Goal: Task Accomplishment & Management: Manage account settings

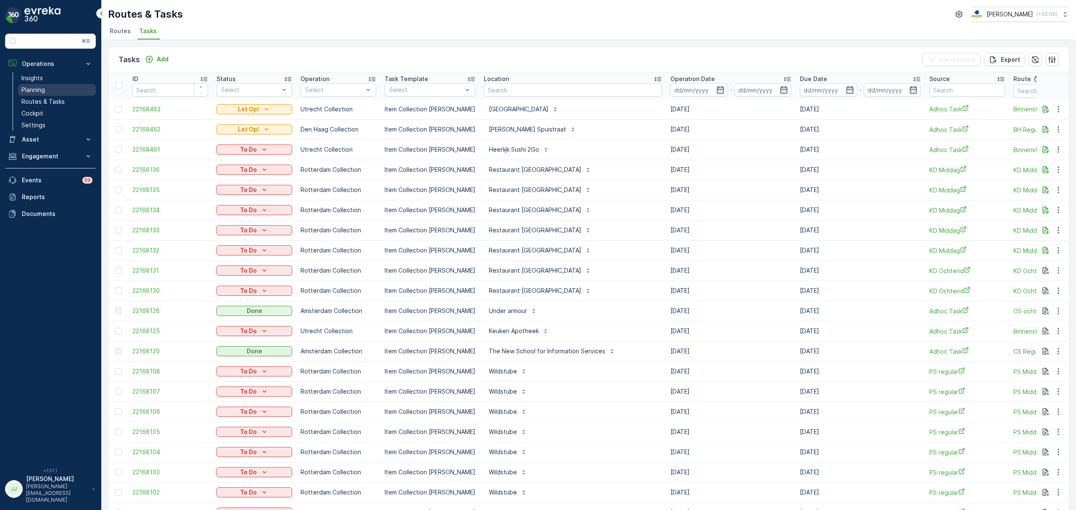
drag, startPoint x: 0, startPoint y: 0, endPoint x: 59, endPoint y: 92, distance: 109.1
click at [59, 92] on link "Planning" at bounding box center [57, 90] width 78 height 12
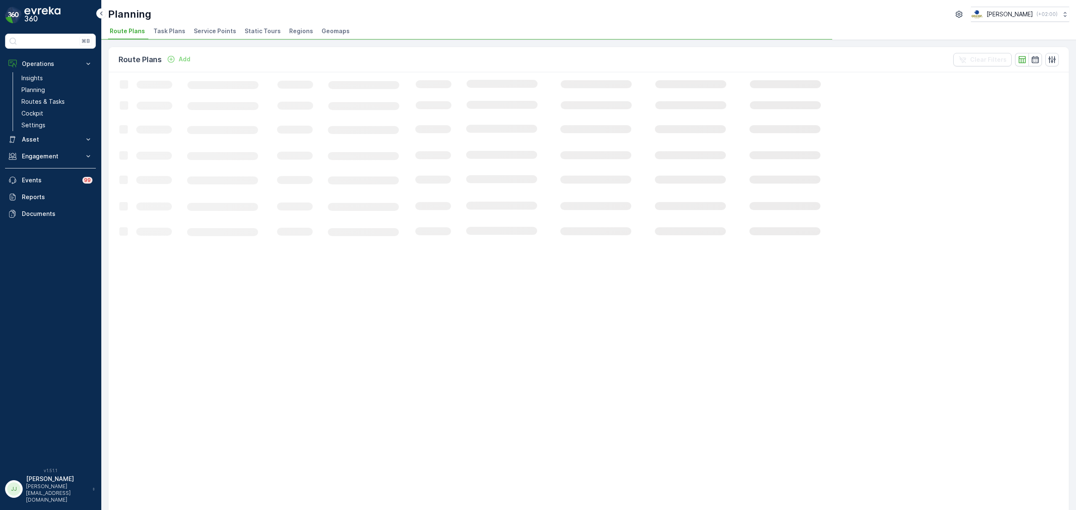
click at [166, 35] on span "Task Plans" at bounding box center [169, 31] width 32 height 8
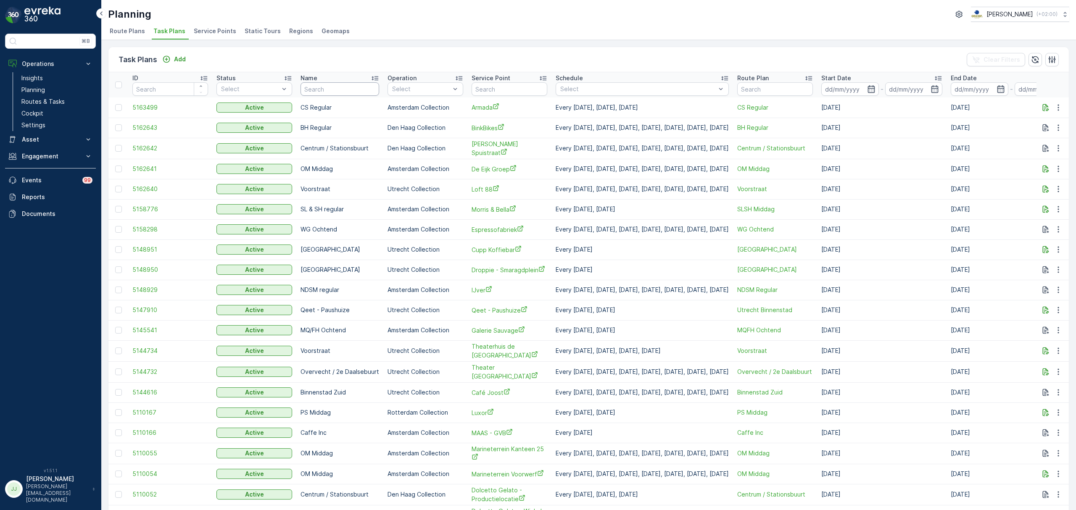
click at [333, 92] on input "text" at bounding box center [340, 88] width 79 height 13
click at [500, 84] on input "text" at bounding box center [510, 88] width 76 height 13
type input "l"
type input "keuken"
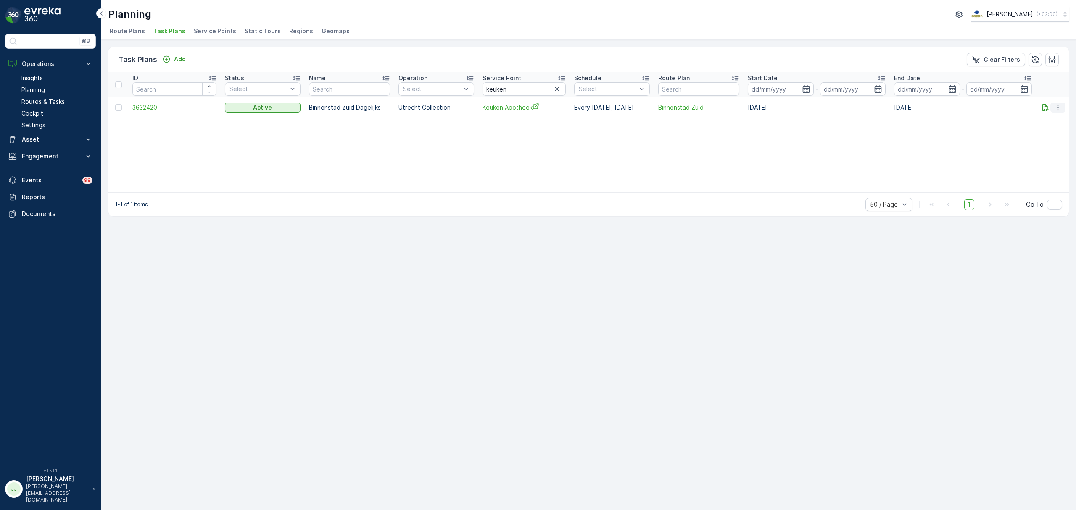
click at [1056, 108] on icon "button" at bounding box center [1058, 107] width 8 height 8
click at [1052, 129] on span "Edit Task Plan" at bounding box center [1043, 132] width 39 height 8
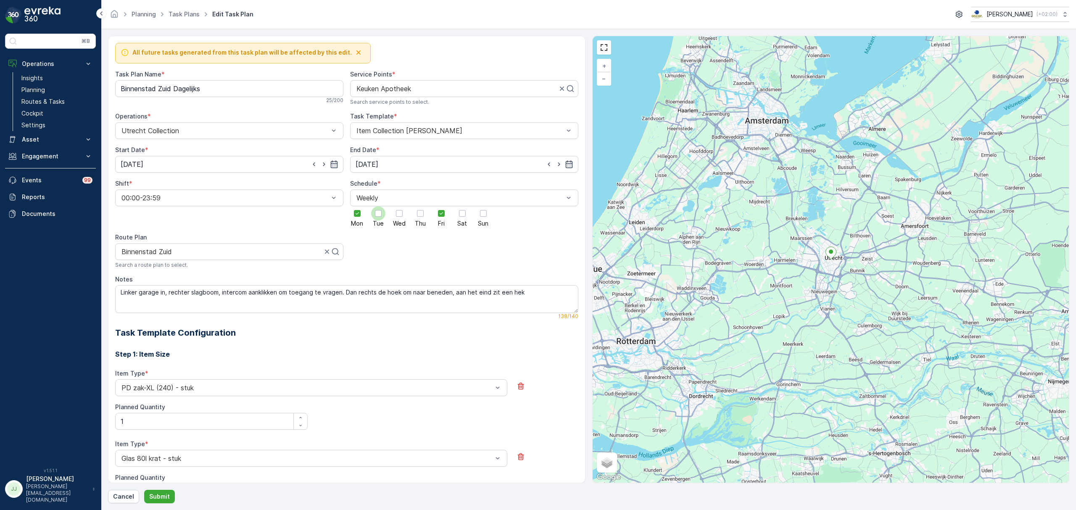
click at [381, 220] on div at bounding box center [378, 213] width 14 height 14
click at [378, 206] on input "Tue" at bounding box center [378, 206] width 0 height 0
click at [401, 216] on div at bounding box center [399, 213] width 7 height 7
click at [399, 206] on input "Wed" at bounding box center [399, 206] width 0 height 0
click at [419, 217] on div at bounding box center [420, 213] width 7 height 7
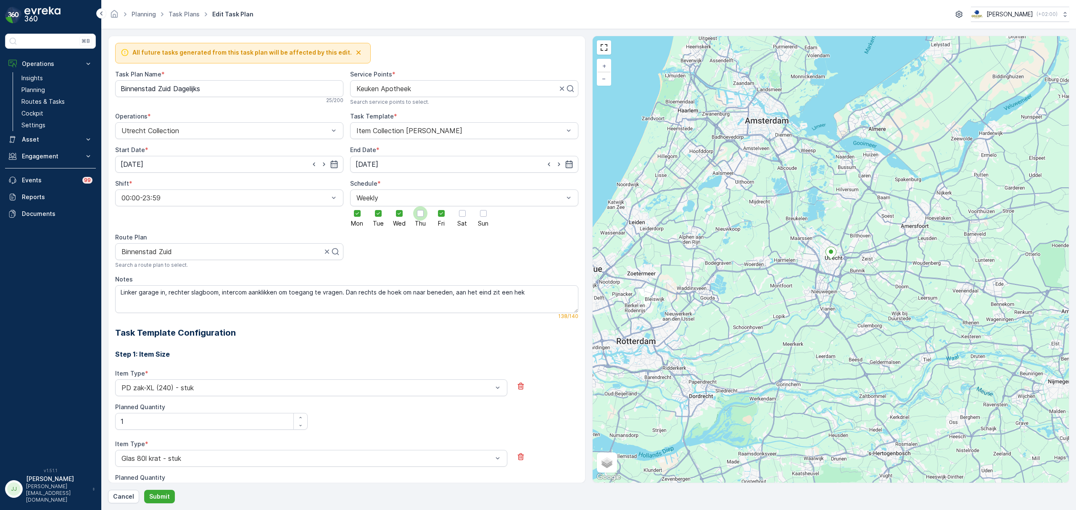
click at [420, 206] on input "Thu" at bounding box center [420, 206] width 0 height 0
click at [459, 214] on div at bounding box center [462, 213] width 7 height 7
click at [462, 206] on input "Sat" at bounding box center [462, 206] width 0 height 0
click at [485, 215] on div at bounding box center [483, 213] width 7 height 7
click at [483, 206] on input "Sun" at bounding box center [483, 206] width 0 height 0
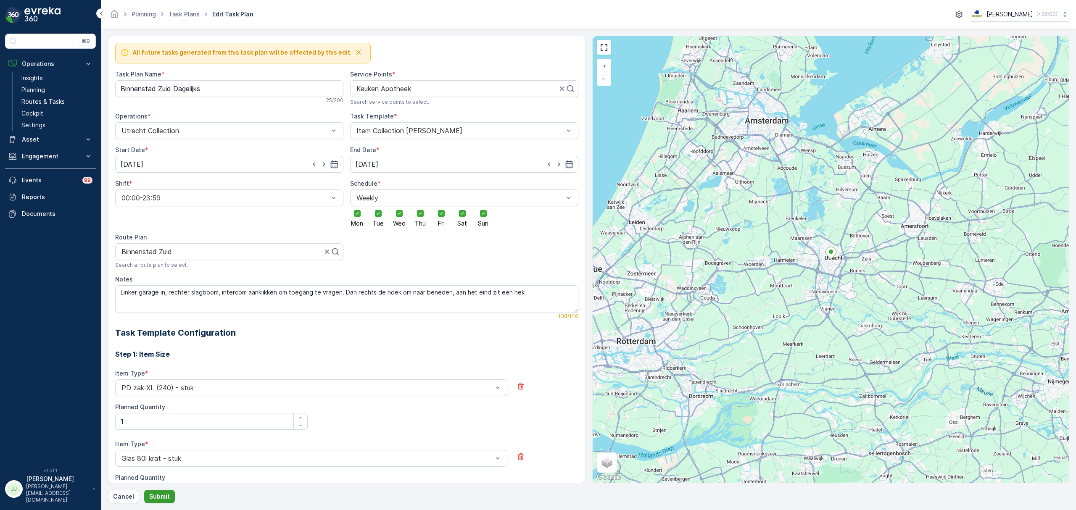
click at [169, 495] on button "Submit" at bounding box center [159, 496] width 31 height 13
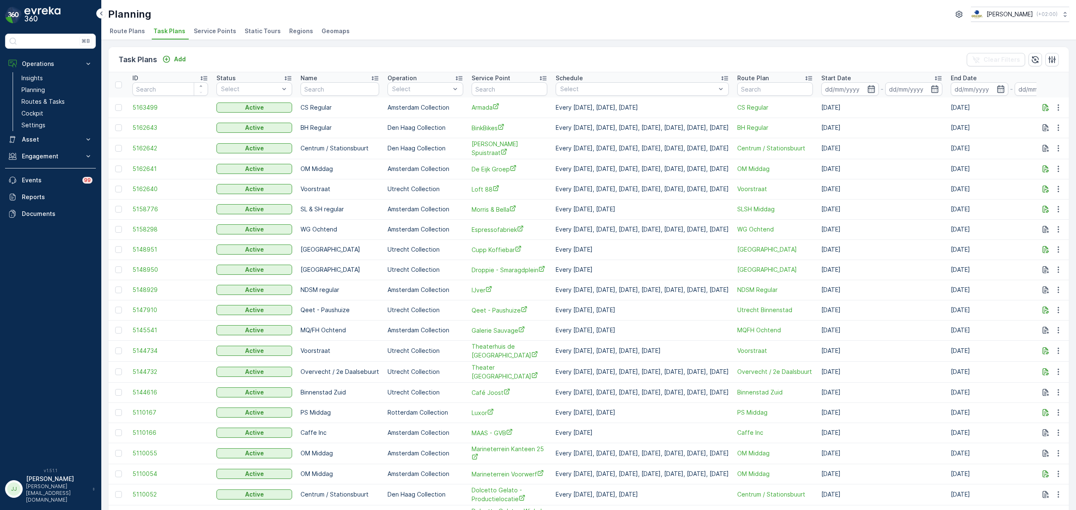
click at [406, 57] on div "Task Plans Add Clear Filters" at bounding box center [588, 59] width 960 height 25
drag, startPoint x: 620, startPoint y: 208, endPoint x: 554, endPoint y: 209, distance: 65.6
click at [556, 209] on p "Every [DATE], [DATE]" at bounding box center [642, 209] width 173 height 8
click at [586, 210] on p "Every [DATE], [DATE]" at bounding box center [642, 209] width 173 height 8
click at [75, 103] on link "Routes & Tasks" at bounding box center [57, 102] width 78 height 12
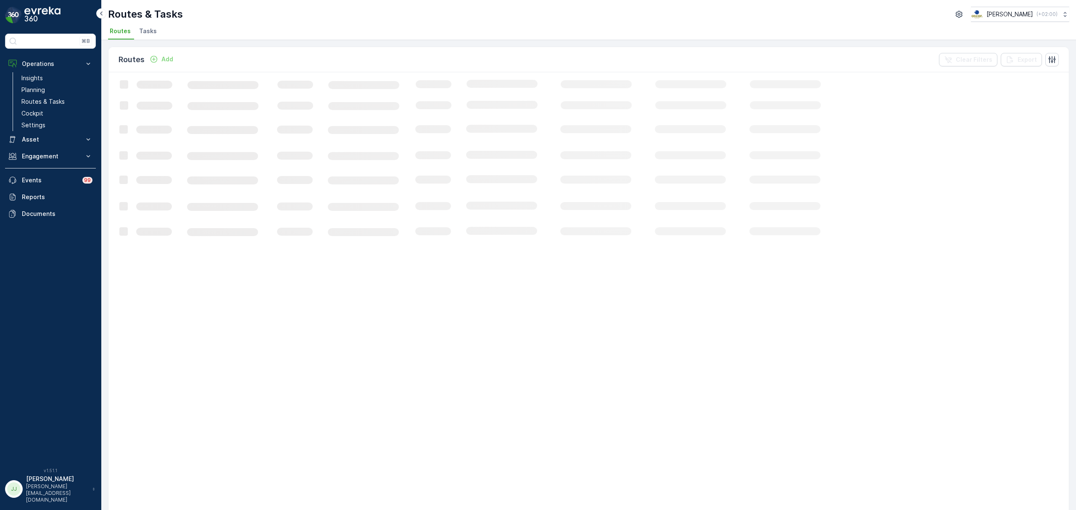
click at [153, 30] on span "Tasks" at bounding box center [148, 31] width 18 height 8
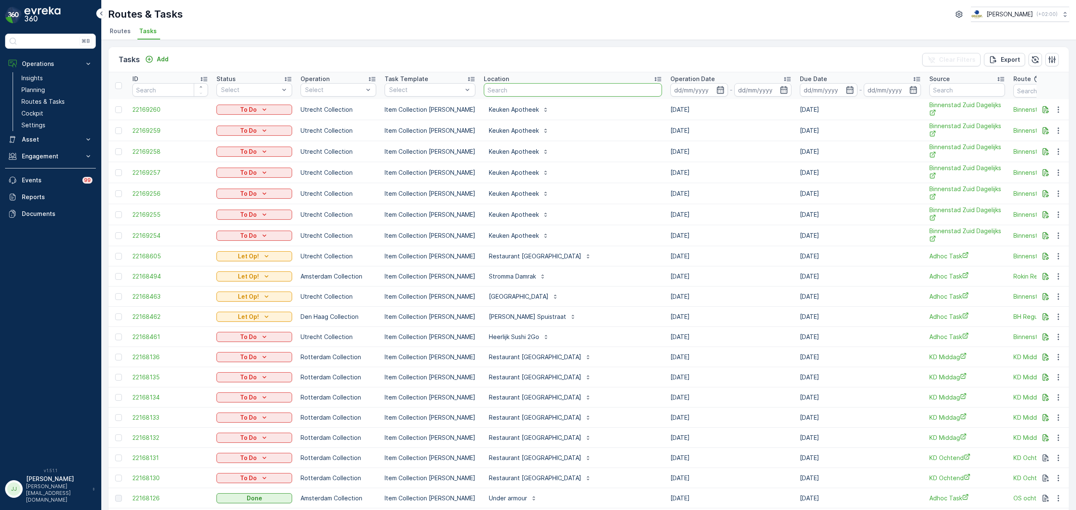
click at [513, 93] on input "text" at bounding box center [573, 89] width 178 height 13
type input "keuk"
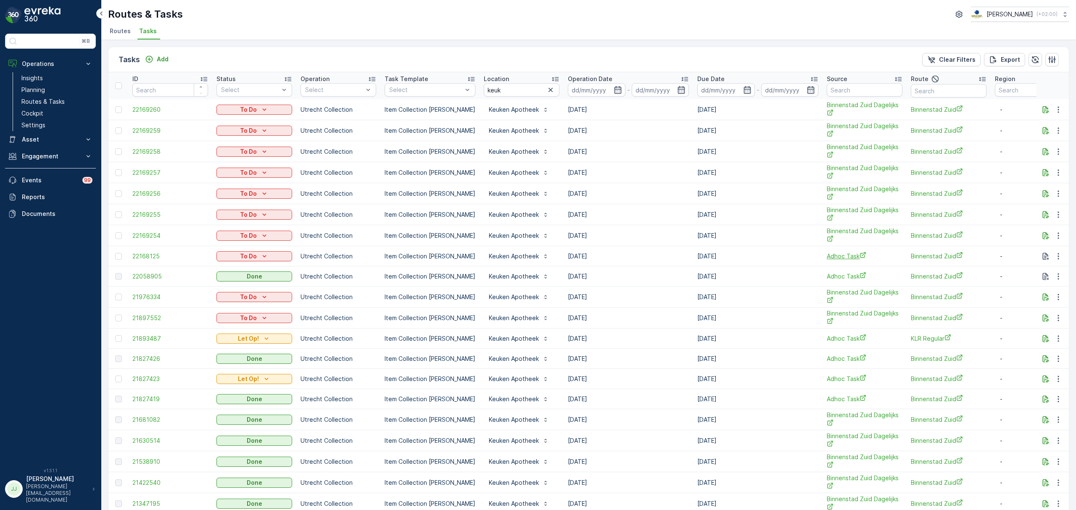
drag, startPoint x: 610, startPoint y: 258, endPoint x: 873, endPoint y: 261, distance: 262.3
click at [873, 261] on tr "22168125 To Do Utrecht Collection Item Collection Oscar Regulier Keuken Apothee…" at bounding box center [756, 256] width 1297 height 20
click at [880, 258] on span "Adhoc Task" at bounding box center [865, 256] width 76 height 9
click at [890, 258] on span "Adhoc Task" at bounding box center [865, 256] width 76 height 9
click at [633, 259] on td "[DATE]" at bounding box center [628, 256] width 129 height 20
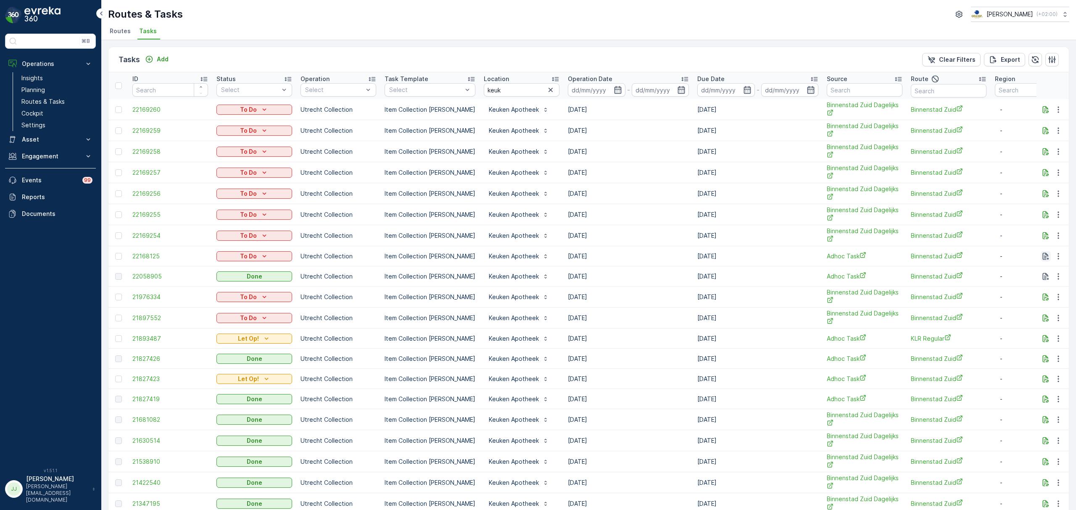
click at [1048, 256] on icon "button" at bounding box center [1046, 256] width 8 height 8
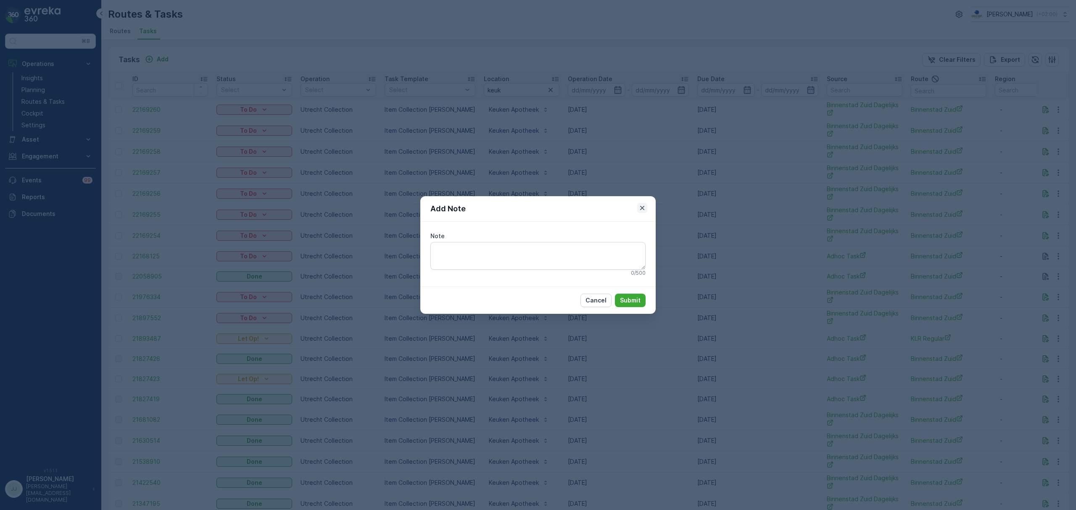
click at [640, 203] on button "button" at bounding box center [642, 208] width 10 height 10
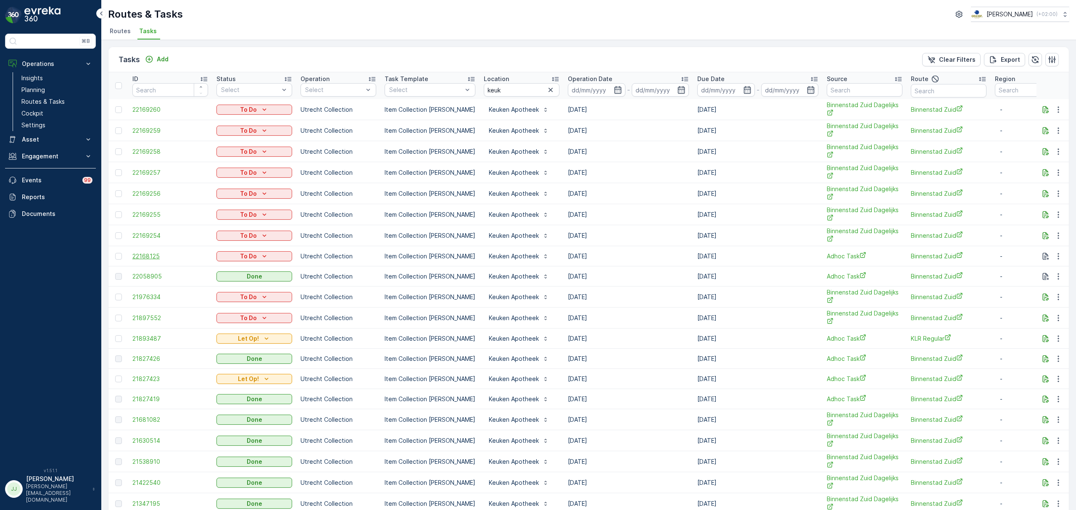
click at [165, 261] on span "22168125" at bounding box center [170, 256] width 76 height 8
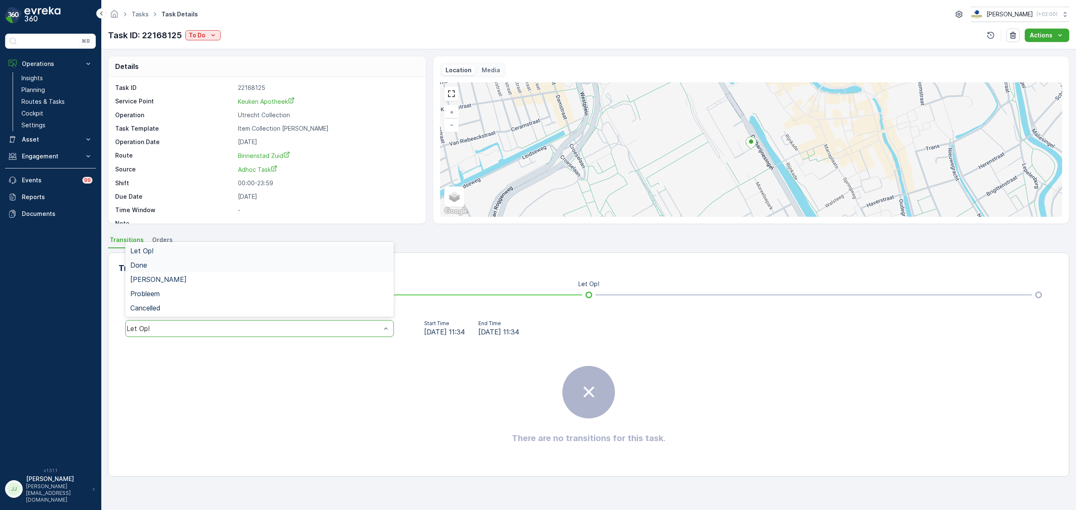
click at [165, 261] on div "Done" at bounding box center [259, 265] width 269 height 14
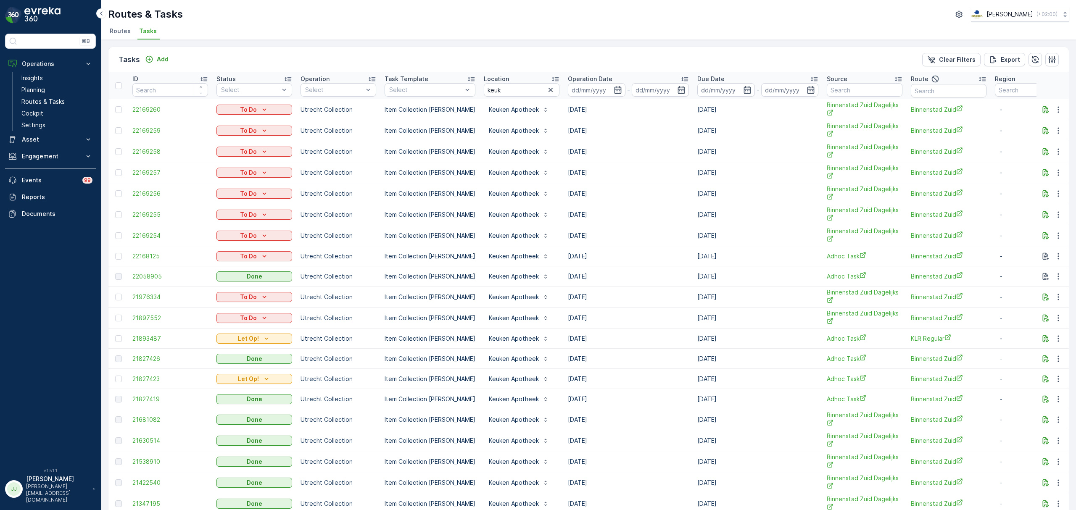
click at [153, 256] on span "22168125" at bounding box center [170, 256] width 76 height 8
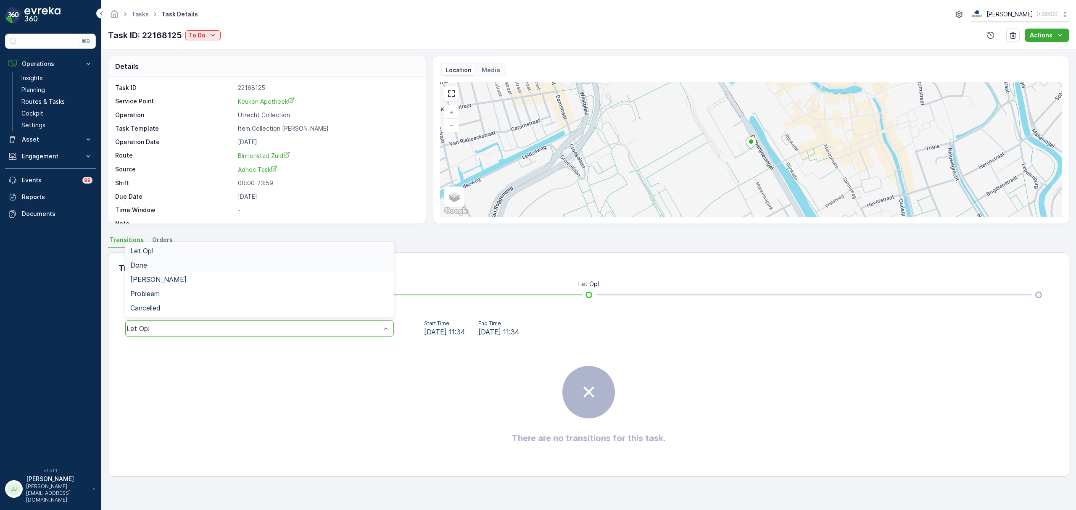
click at [164, 266] on div "Done" at bounding box center [259, 265] width 258 height 8
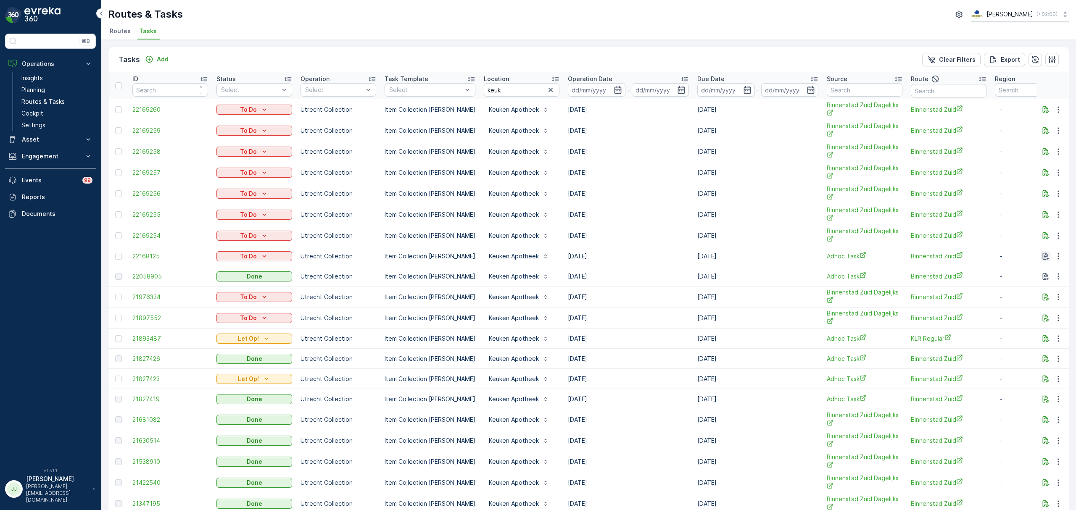
click at [1046, 259] on icon "button" at bounding box center [1046, 256] width 8 height 8
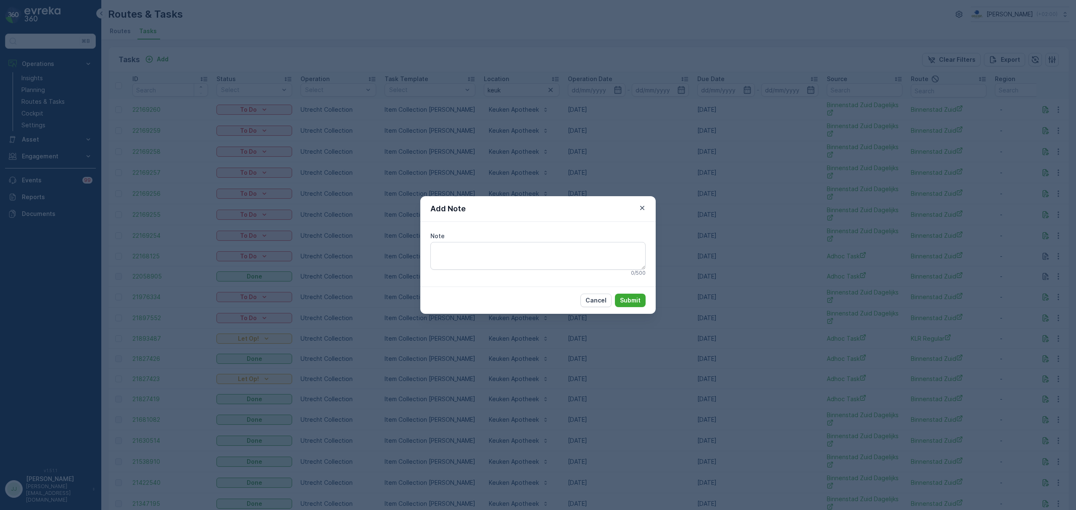
click at [639, 213] on div "Add Note" at bounding box center [537, 209] width 235 height 26
click at [641, 207] on icon "button" at bounding box center [642, 208] width 8 height 8
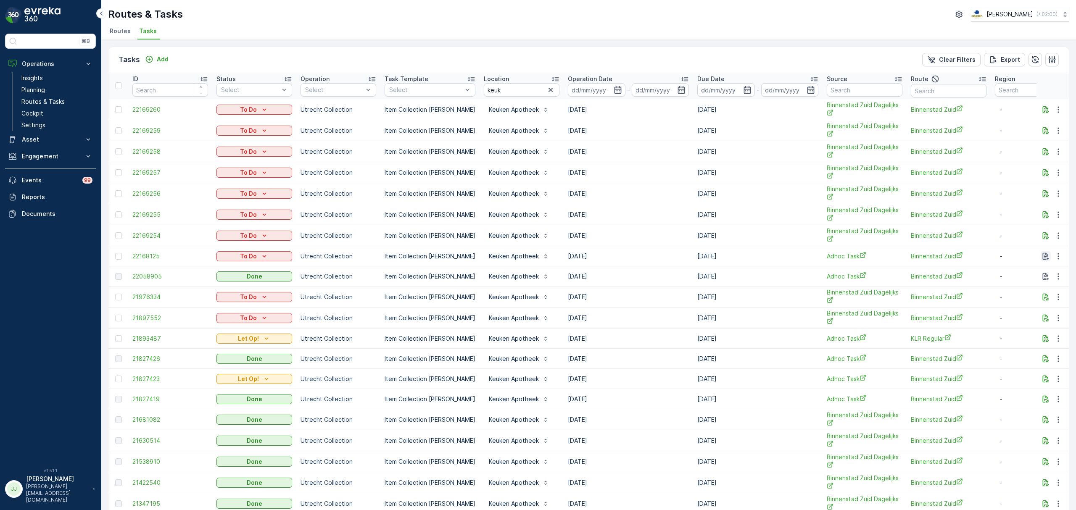
click at [1043, 260] on icon "button" at bounding box center [1046, 256] width 6 height 7
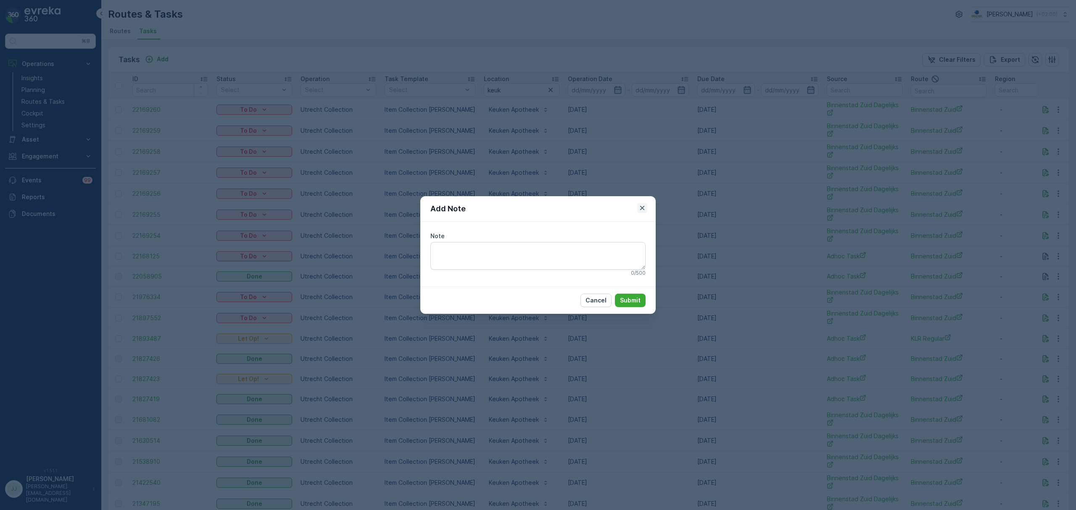
click at [643, 204] on icon "button" at bounding box center [642, 208] width 8 height 8
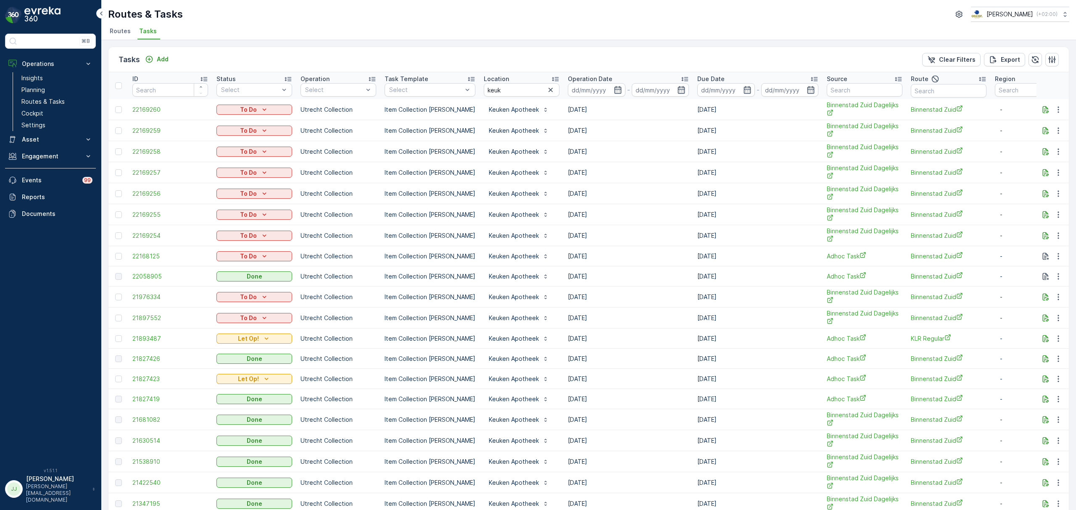
drag, startPoint x: 593, startPoint y: 255, endPoint x: 70, endPoint y: 256, distance: 523.7
click at [70, 256] on div "⌘B Operations Insights Planning Routes & Tasks Cockpit Settings Asset Assets En…" at bounding box center [538, 255] width 1076 height 510
click at [265, 4] on div "Routes & Tasks Oscar Circulair ( +02:00 ) Routes Tasks" at bounding box center [588, 20] width 975 height 40
click at [61, 100] on p "Routes & Tasks" at bounding box center [42, 102] width 43 height 8
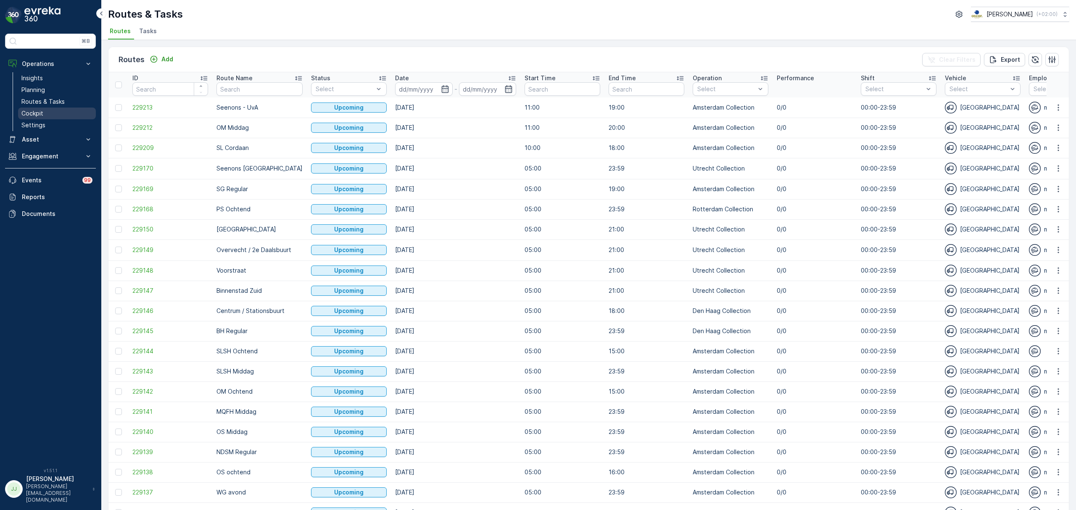
click at [44, 117] on link "Cockpit" at bounding box center [57, 114] width 78 height 12
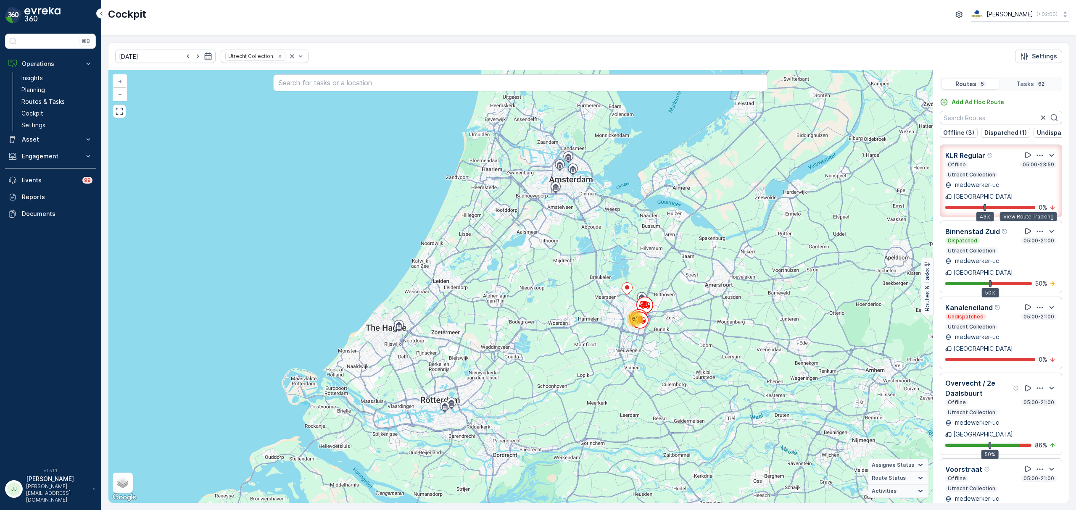
click at [1026, 226] on button at bounding box center [1028, 231] width 10 height 10
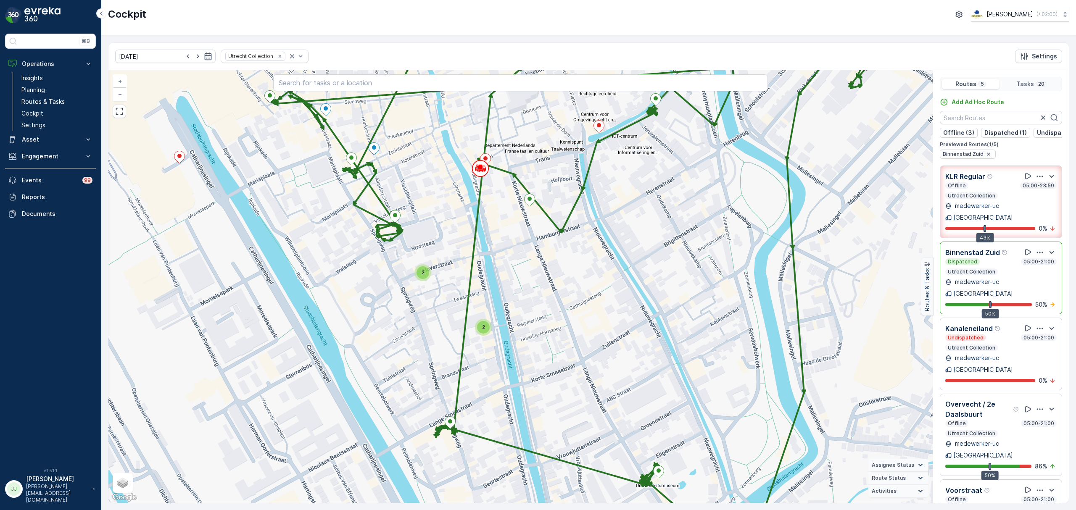
click at [486, 336] on div "2 2 + − Satellite Roadmap Terrain Hybrid Leaflet Keyboard shortcuts Map Data Ma…" at bounding box center [520, 286] width 824 height 433
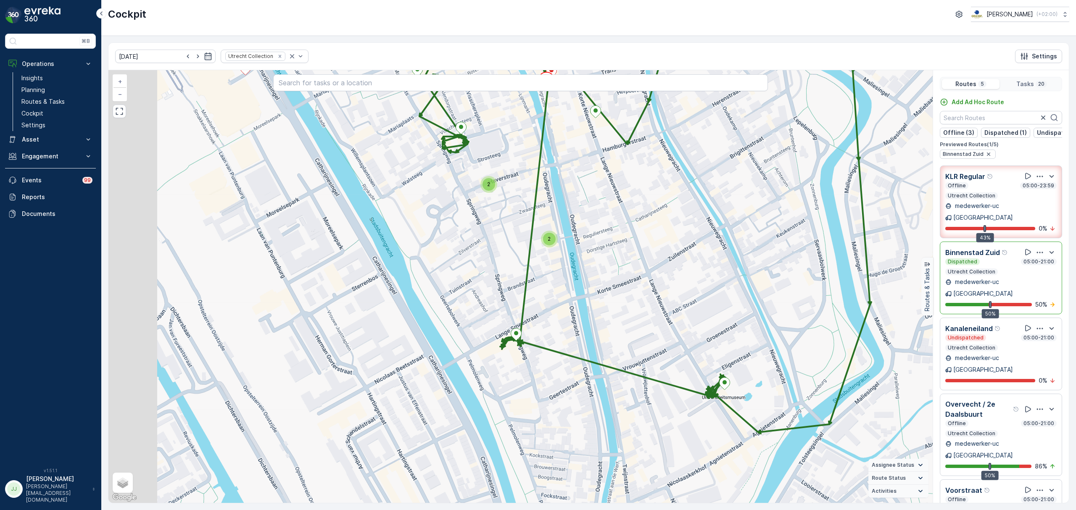
drag, startPoint x: 521, startPoint y: 346, endPoint x: 538, endPoint y: 330, distance: 23.8
click at [538, 330] on div "2 2 + − Satellite Roadmap Terrain Hybrid Leaflet Keyboard shortcuts Map Data Ma…" at bounding box center [520, 286] width 824 height 433
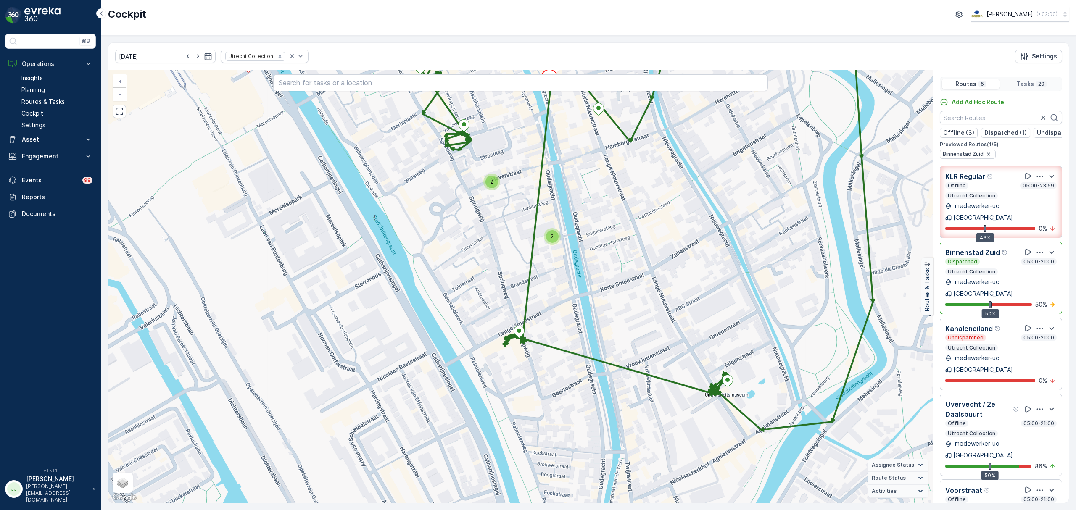
click at [556, 236] on div "2" at bounding box center [552, 236] width 13 height 13
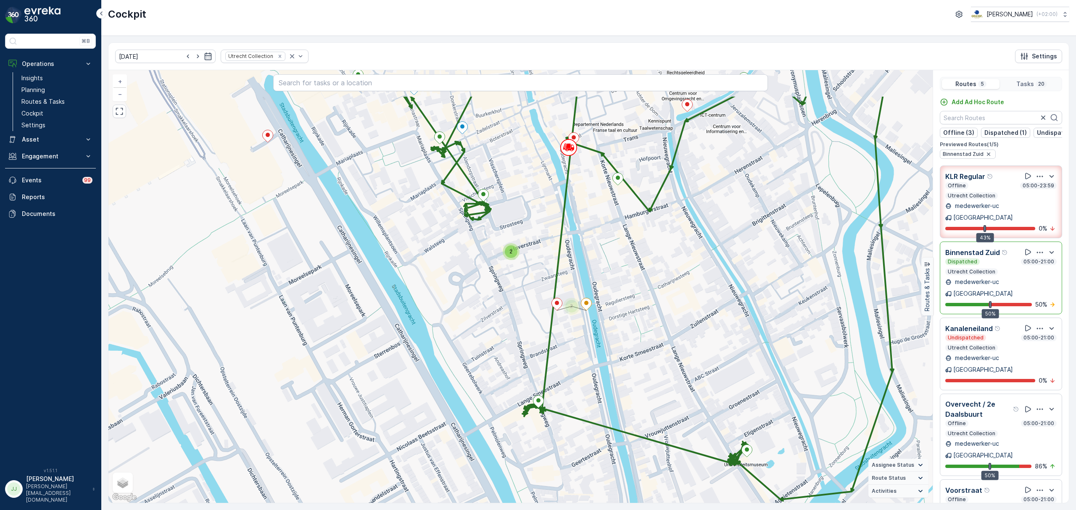
drag, startPoint x: 562, startPoint y: 289, endPoint x: 581, endPoint y: 352, distance: 65.3
click at [581, 352] on div "2 2 + − Satellite Roadmap Terrain Hybrid Leaflet Keyboard shortcuts Map Data Ma…" at bounding box center [520, 286] width 824 height 433
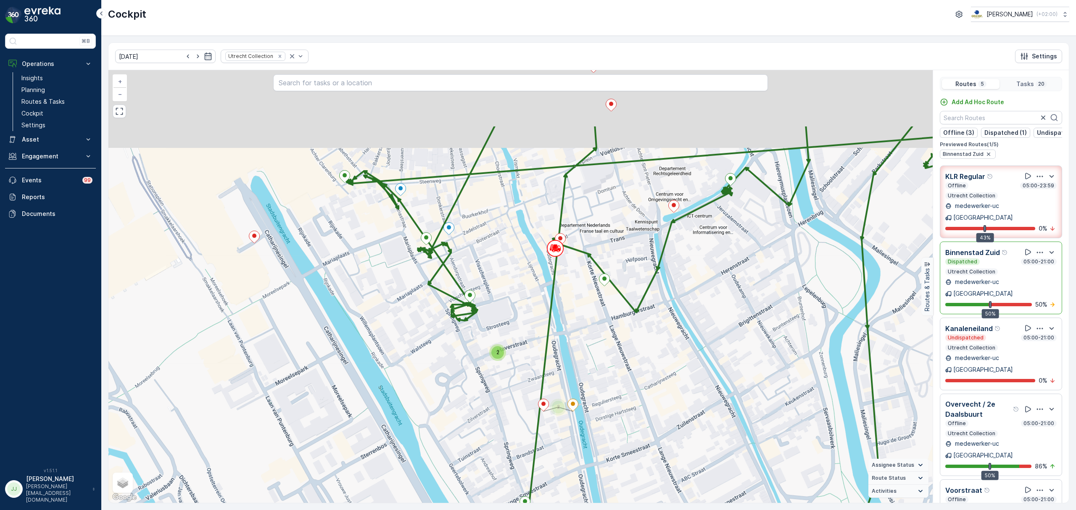
drag, startPoint x: 509, startPoint y: 255, endPoint x: 524, endPoint y: 298, distance: 45.6
click at [501, 335] on div "2 2 + − Satellite Roadmap Terrain Hybrid Leaflet Keyboard shortcuts Map Data Ma…" at bounding box center [520, 286] width 824 height 433
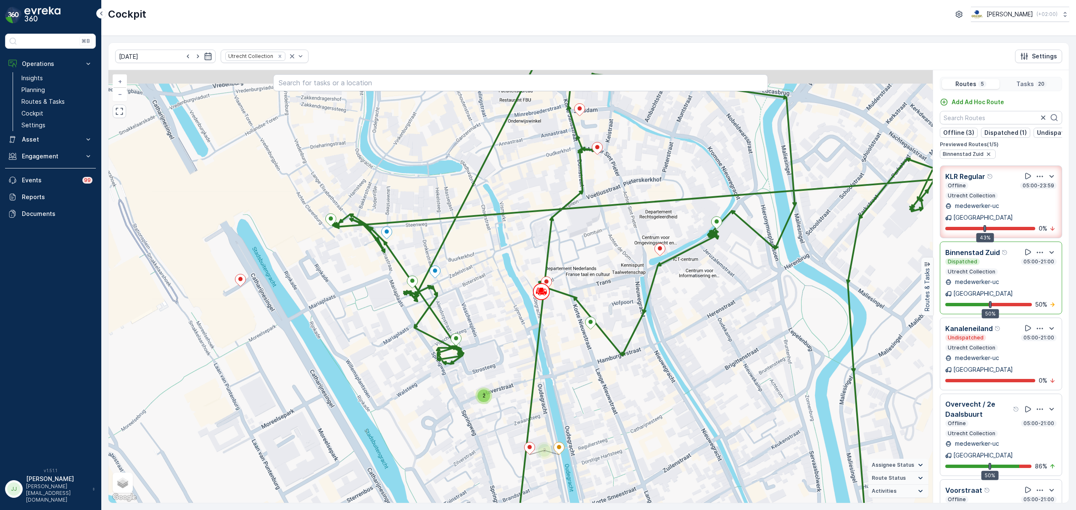
drag, startPoint x: 540, startPoint y: 271, endPoint x: 506, endPoint y: 345, distance: 81.4
click at [506, 345] on div "2 2 Utrecht + − Satellite Roadmap Terrain Hybrid Leaflet Keyboard shortcuts Map…" at bounding box center [520, 286] width 824 height 433
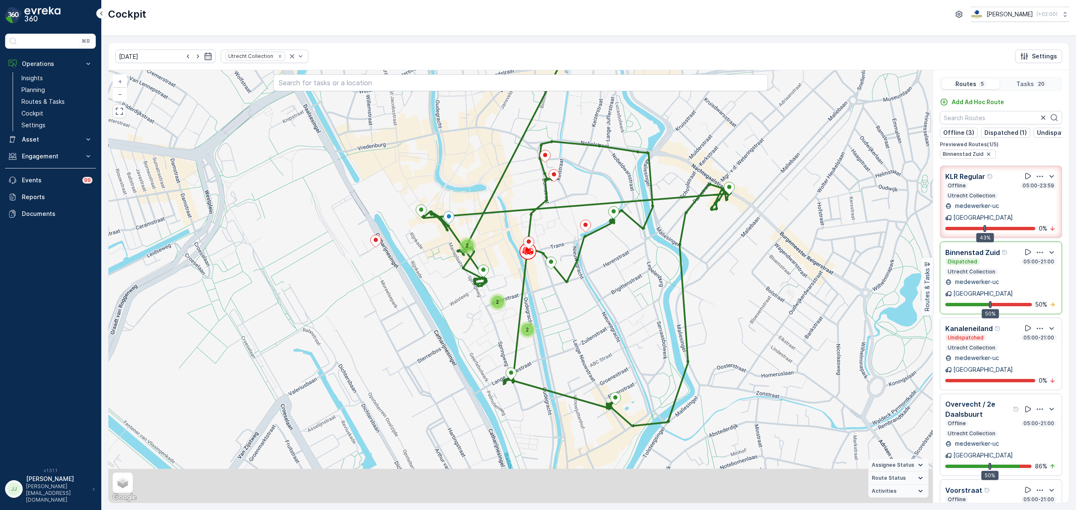
drag, startPoint x: 545, startPoint y: 338, endPoint x: 551, endPoint y: 291, distance: 47.1
click at [551, 291] on div "2 2 2 + − Satellite Roadmap Terrain Hybrid Leaflet Keyboard shortcuts Map Data …" at bounding box center [520, 286] width 824 height 433
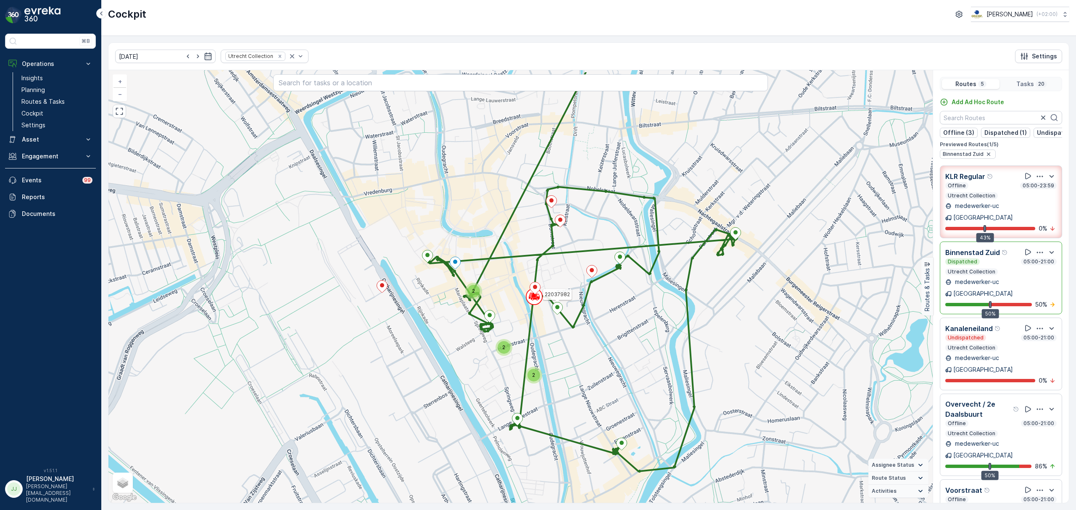
drag, startPoint x: 403, startPoint y: 288, endPoint x: 409, endPoint y: 333, distance: 45.8
click at [409, 333] on div "2 2 2 22037982 + − Satellite Roadmap Terrain Hybrid Leaflet Keyboard shortcuts …" at bounding box center [520, 286] width 824 height 433
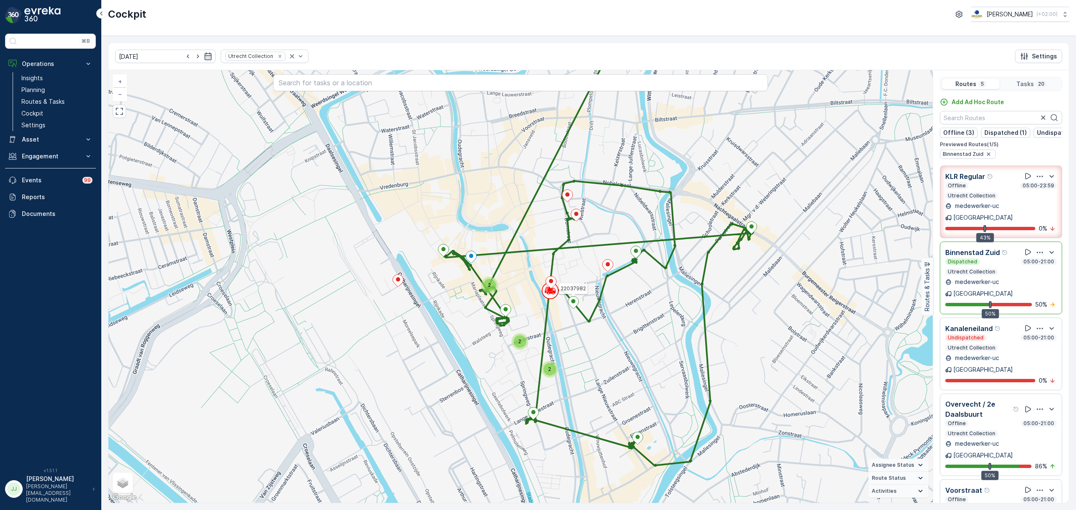
drag, startPoint x: 428, startPoint y: 322, endPoint x: 444, endPoint y: 316, distance: 16.9
click at [444, 316] on div "2 2 2 22037982 + − Satellite Roadmap Terrain Hybrid Leaflet Keyboard shortcuts …" at bounding box center [520, 286] width 824 height 433
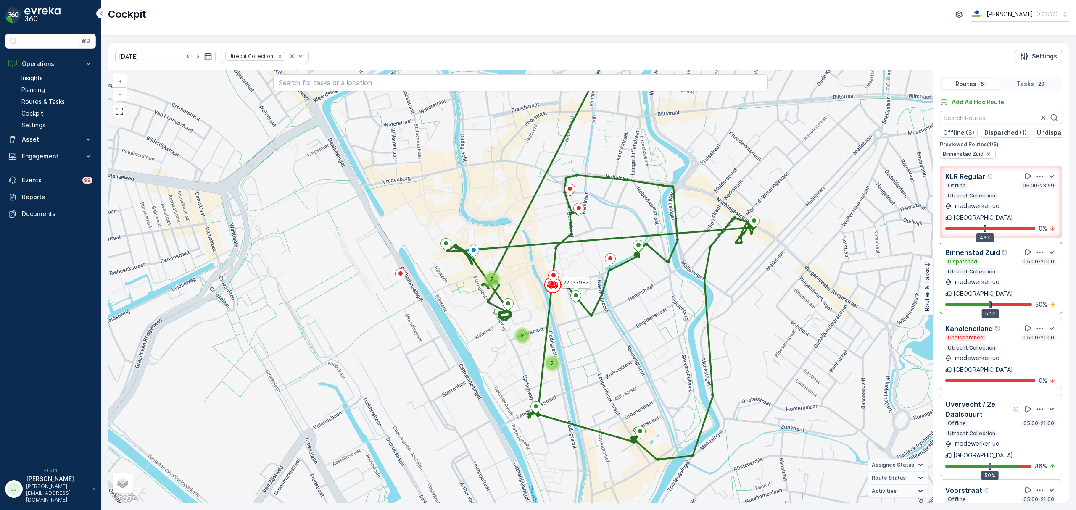
drag, startPoint x: 444, startPoint y: 316, endPoint x: 446, endPoint y: 310, distance: 6.6
click at [446, 310] on div "2 2 2 22037982 + − Satellite Roadmap Terrain Hybrid Leaflet Keyboard shortcuts …" at bounding box center [520, 286] width 824 height 433
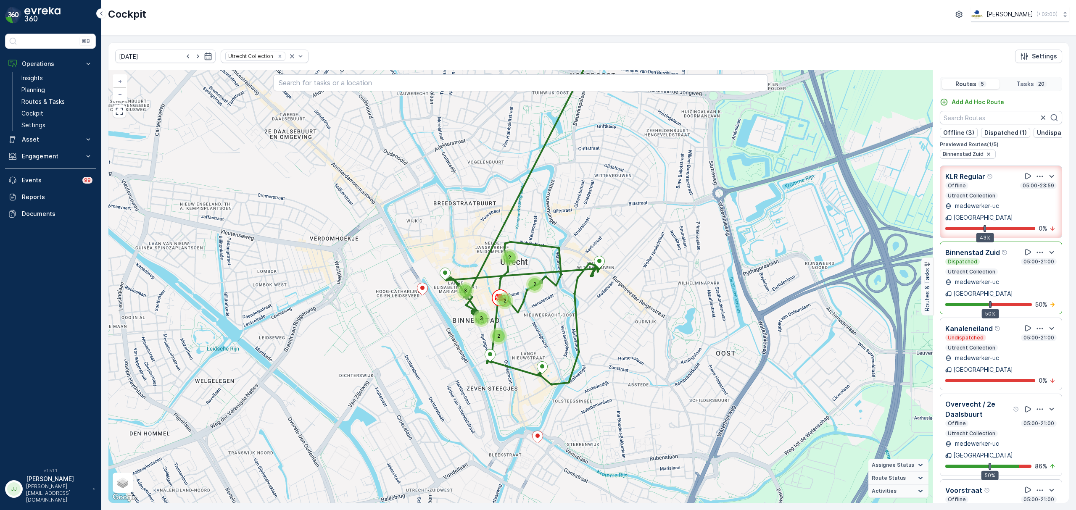
click at [500, 331] on div "2" at bounding box center [498, 336] width 13 height 13
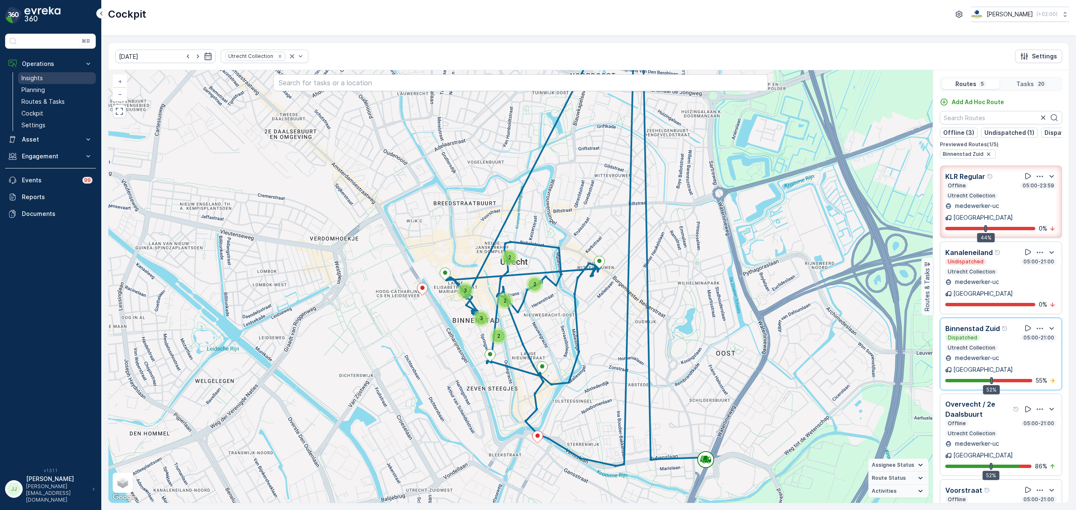
click at [68, 82] on link "Insights" at bounding box center [57, 78] width 78 height 12
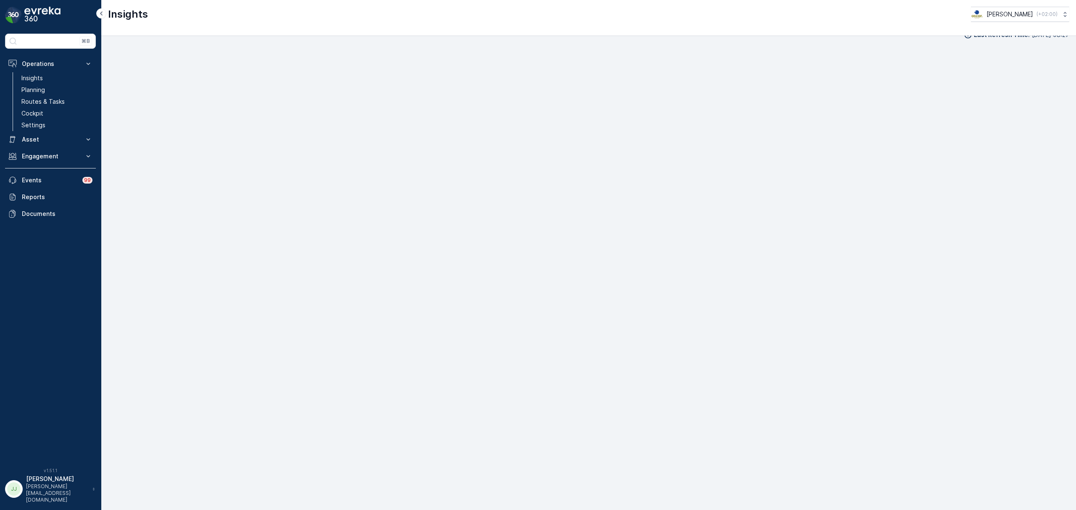
scroll to position [12, 0]
click at [71, 99] on link "Routes & Tasks" at bounding box center [57, 102] width 78 height 12
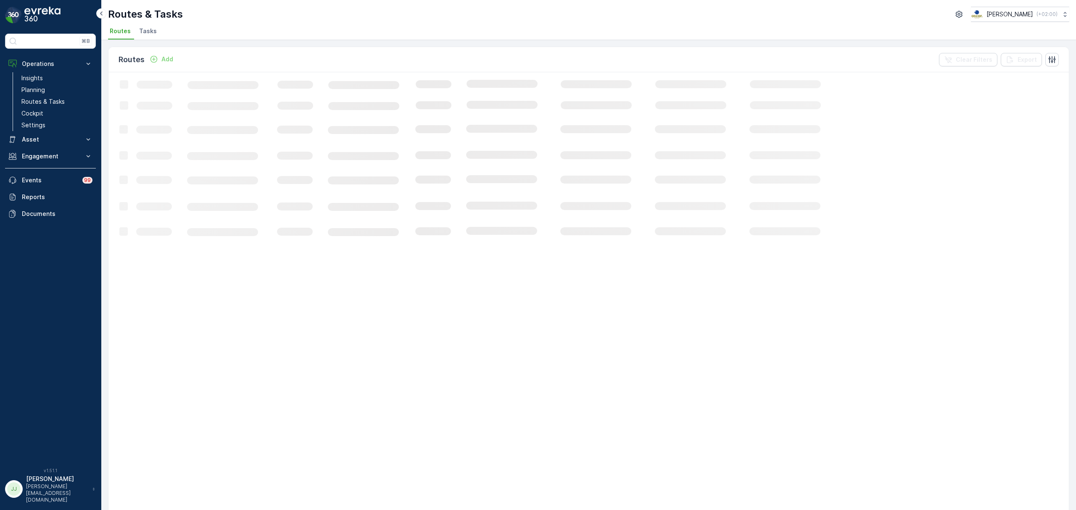
click at [149, 29] on span "Tasks" at bounding box center [148, 31] width 18 height 8
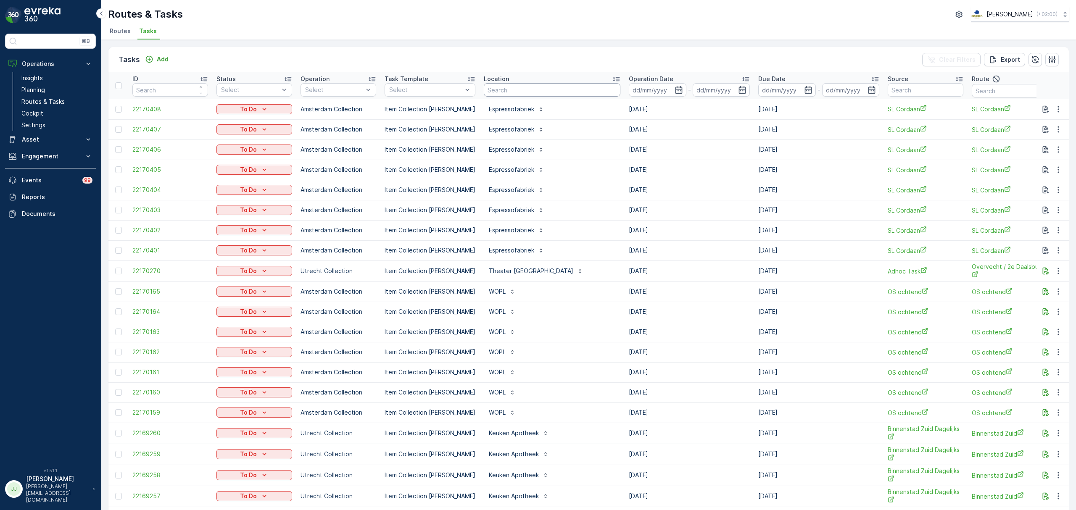
click at [558, 89] on input "text" at bounding box center [552, 89] width 137 height 13
type input "keuken"
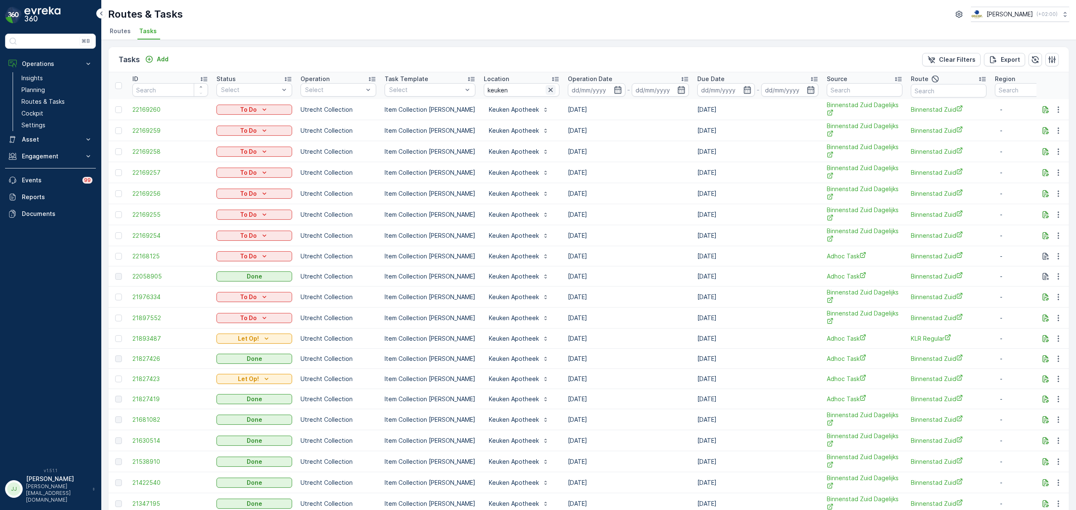
click at [546, 93] on icon "button" at bounding box center [550, 90] width 8 height 8
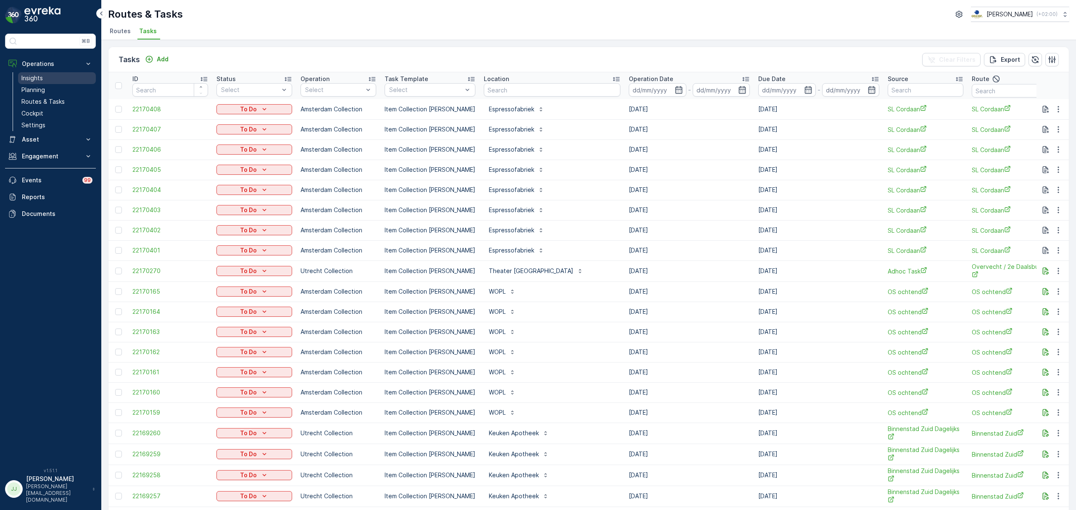
click at [58, 78] on link "Insights" at bounding box center [57, 78] width 78 height 12
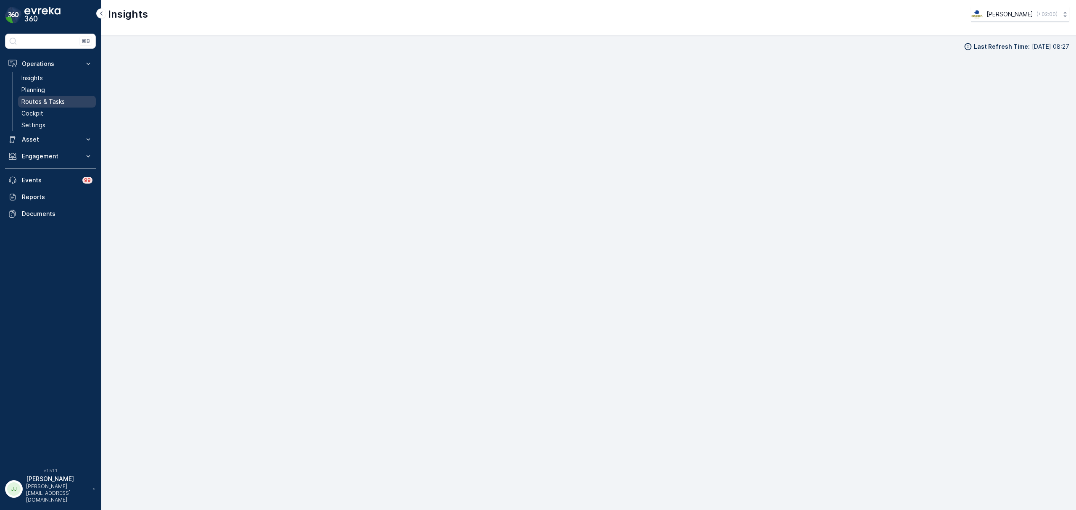
click at [56, 97] on link "Routes & Tasks" at bounding box center [57, 102] width 78 height 12
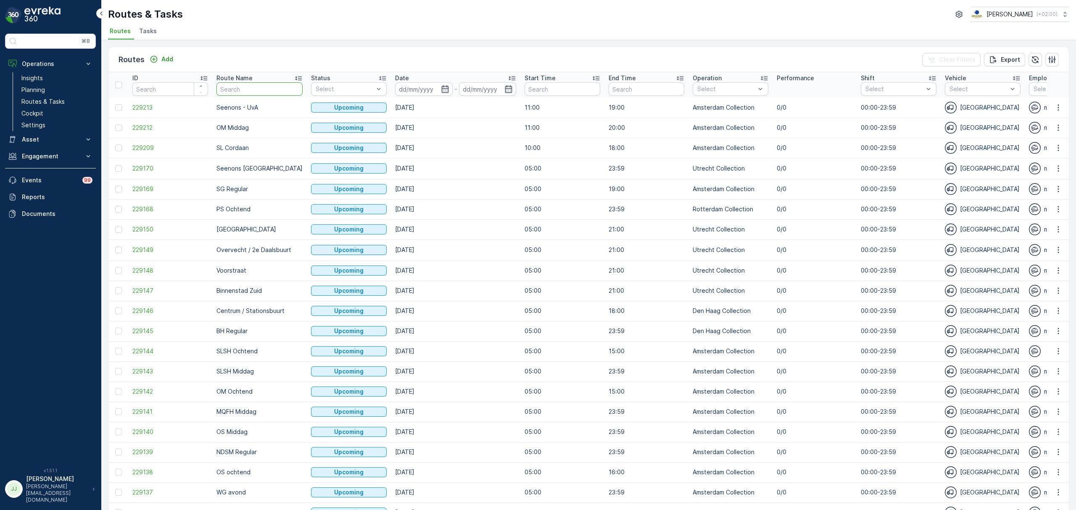
click at [274, 93] on input "text" at bounding box center [259, 88] width 86 height 13
type input "wg"
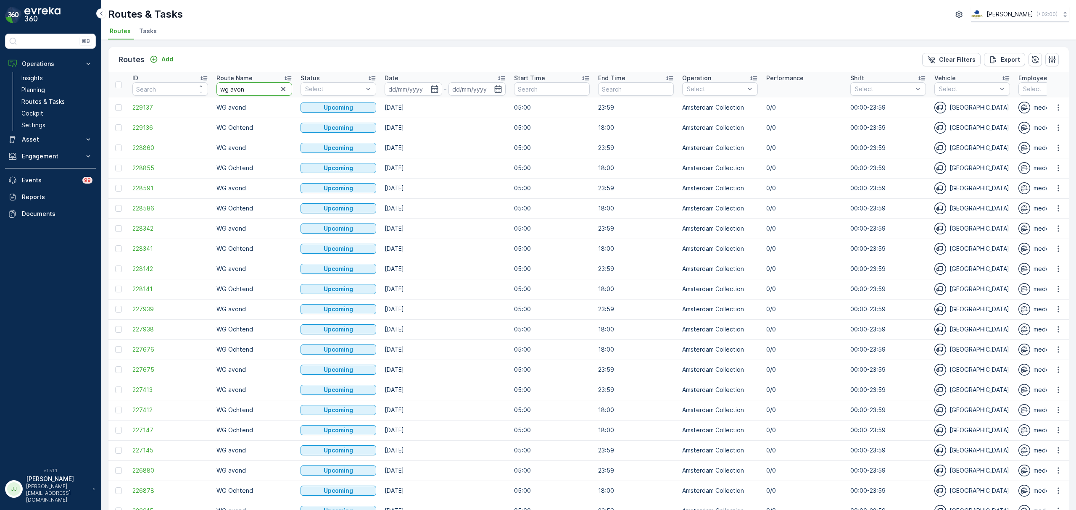
type input "wg avond"
click at [435, 88] on icon "button" at bounding box center [434, 89] width 8 height 8
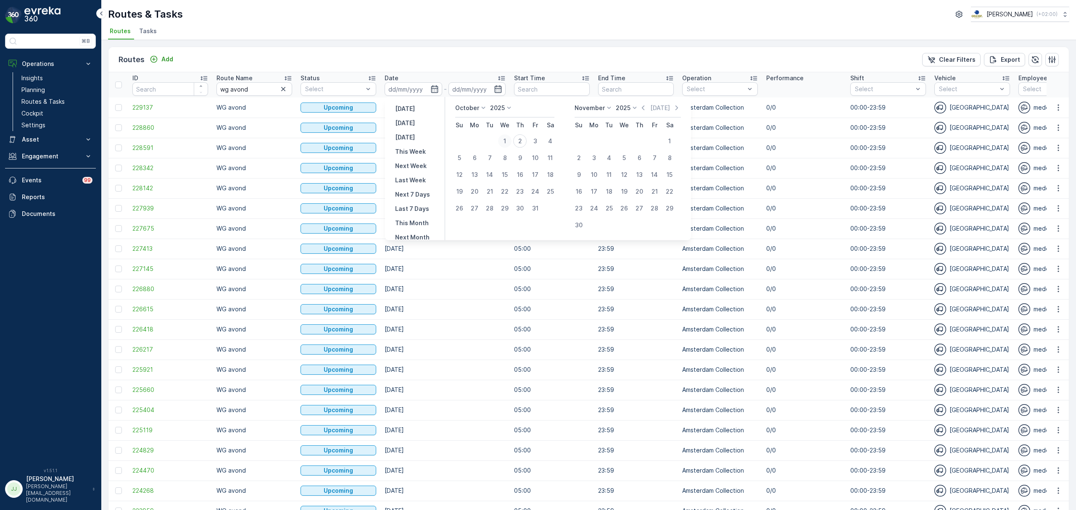
click at [508, 140] on div "1" at bounding box center [504, 141] width 13 height 13
type input "[DATE]"
click at [508, 140] on div "1" at bounding box center [504, 141] width 13 height 13
type input "[DATE]"
click at [505, 140] on div "1" at bounding box center [504, 141] width 13 height 13
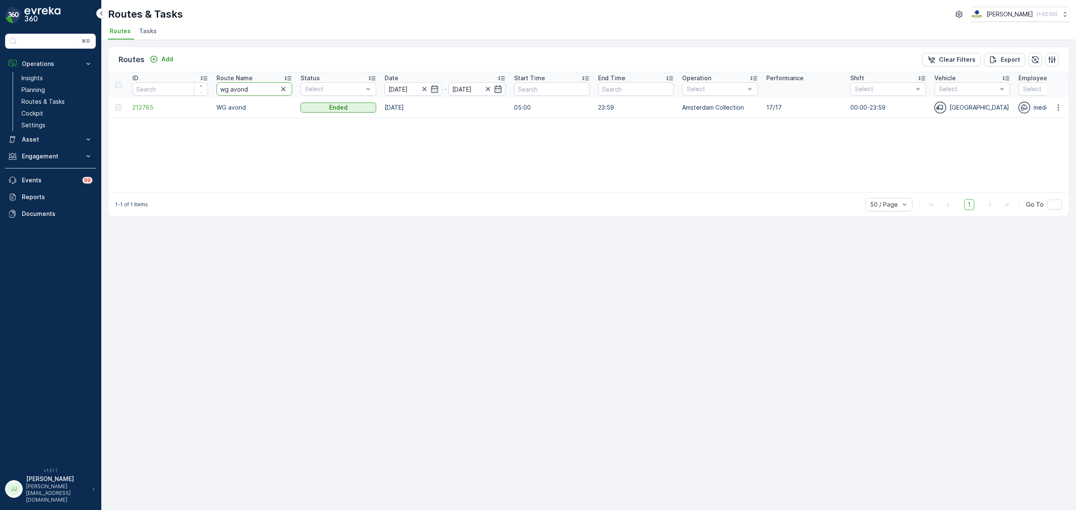
drag, startPoint x: 251, startPoint y: 87, endPoint x: 222, endPoint y: 89, distance: 28.3
click at [222, 89] on input "wg avond" at bounding box center [254, 88] width 76 height 13
click at [141, 34] on span "Tasks" at bounding box center [148, 31] width 18 height 8
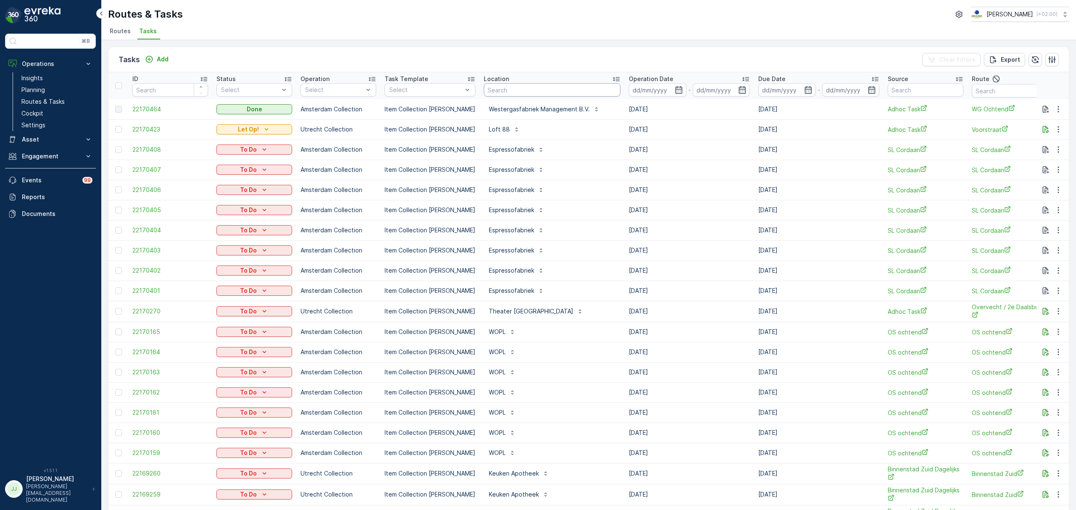
click at [526, 93] on input "text" at bounding box center [552, 89] width 137 height 13
type input "b"
type input "afhaal"
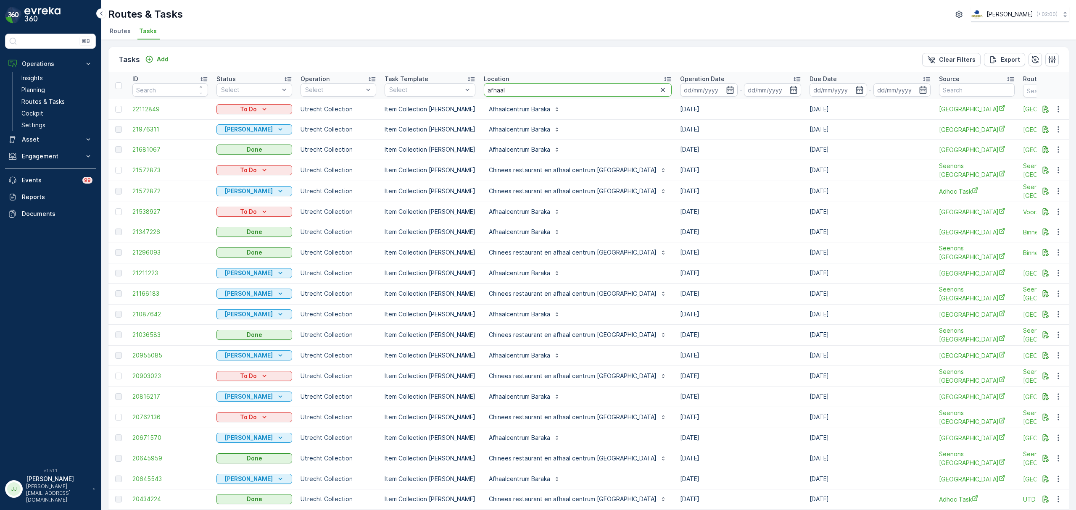
drag, startPoint x: 503, startPoint y: 87, endPoint x: 444, endPoint y: 101, distance: 60.7
click at [444, 101] on table "ID Status Select Operation Select Task Template Select Location afhaal Operatio…" at bounding box center [812, 482] width 1409 height 821
type input "mossel"
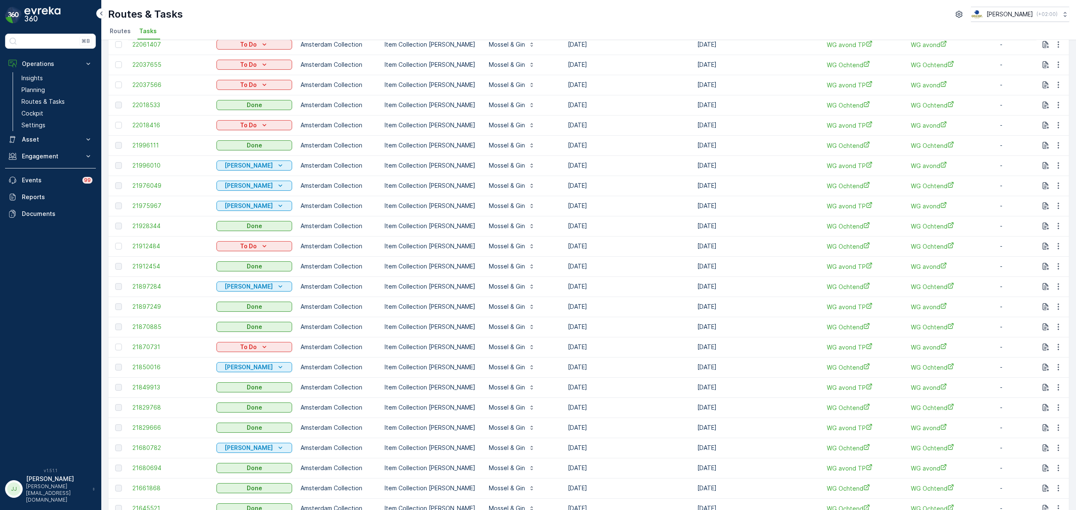
scroll to position [266, 0]
click at [53, 76] on link "Insights" at bounding box center [57, 78] width 78 height 12
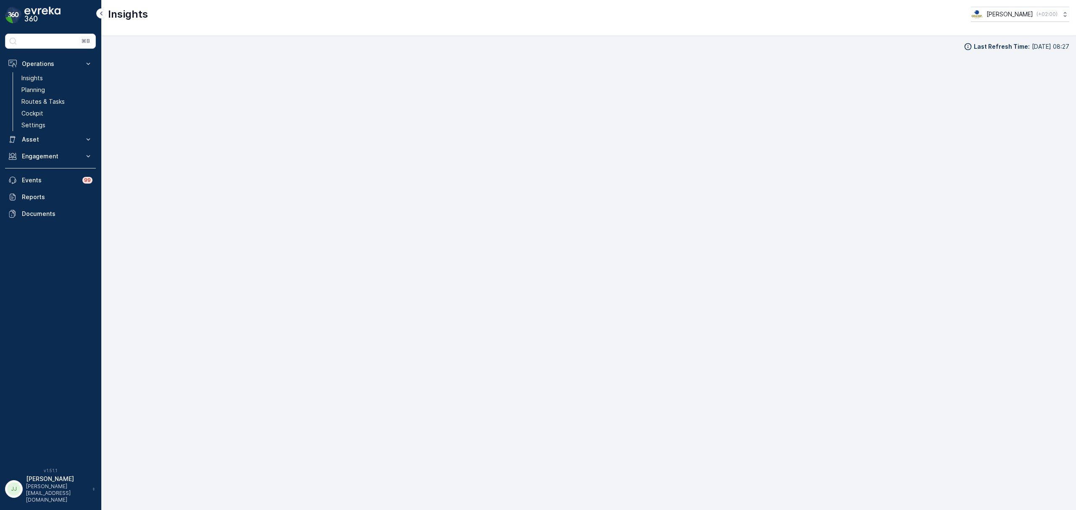
scroll to position [12, 0]
click at [52, 104] on p "Routes & Tasks" at bounding box center [42, 102] width 43 height 8
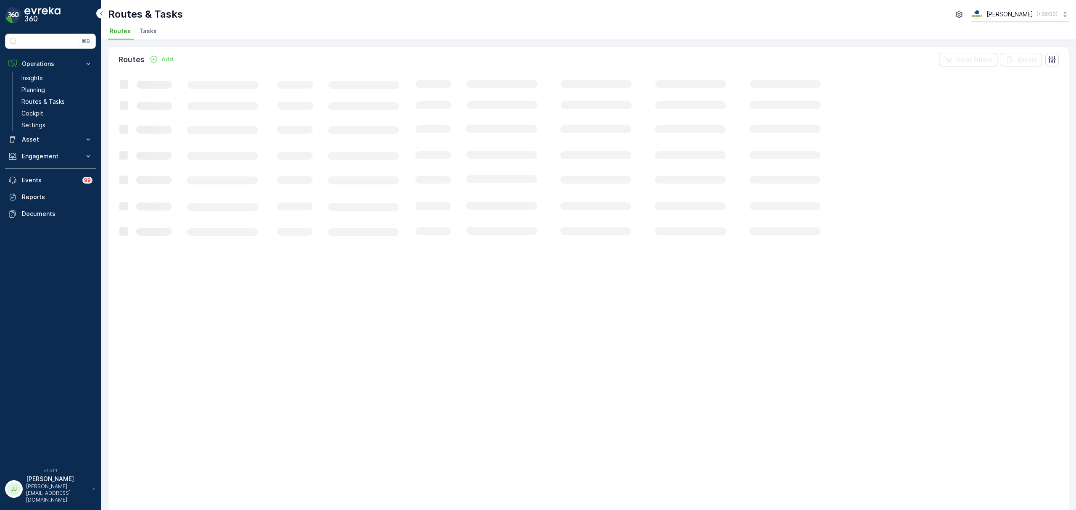
click at [143, 28] on span "Tasks" at bounding box center [148, 31] width 18 height 8
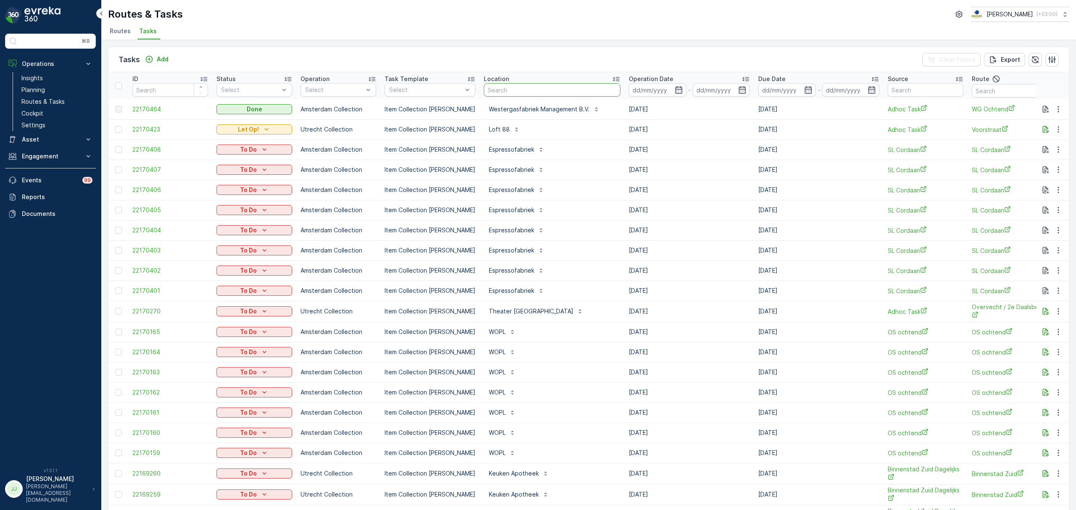
click at [500, 84] on input "text" at bounding box center [552, 89] width 137 height 13
type input "wester"
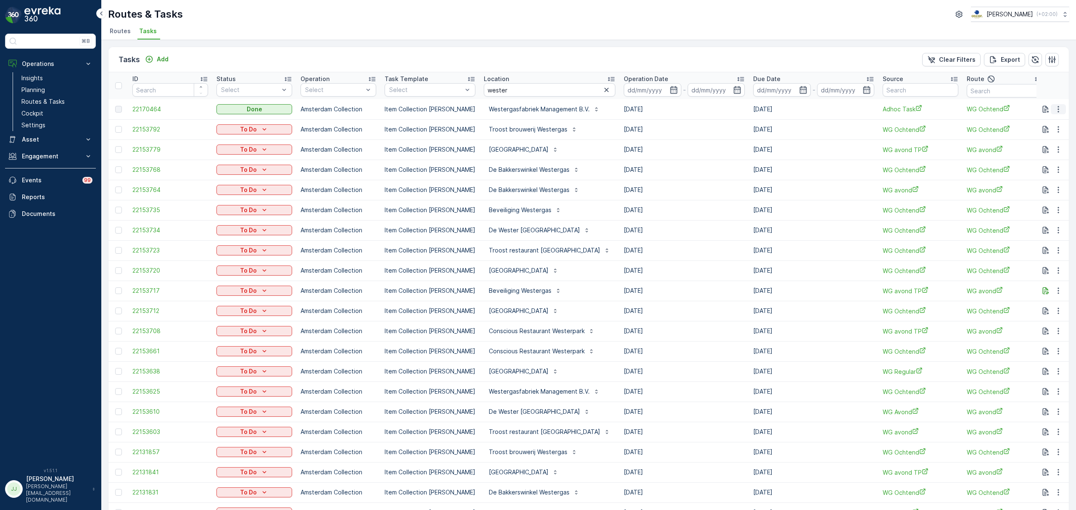
click at [1058, 111] on icon "button" at bounding box center [1058, 109] width 8 height 8
click at [550, 90] on input "wester" at bounding box center [550, 89] width 132 height 13
drag, startPoint x: 550, startPoint y: 90, endPoint x: 369, endPoint y: 101, distance: 182.0
type input "mossel"
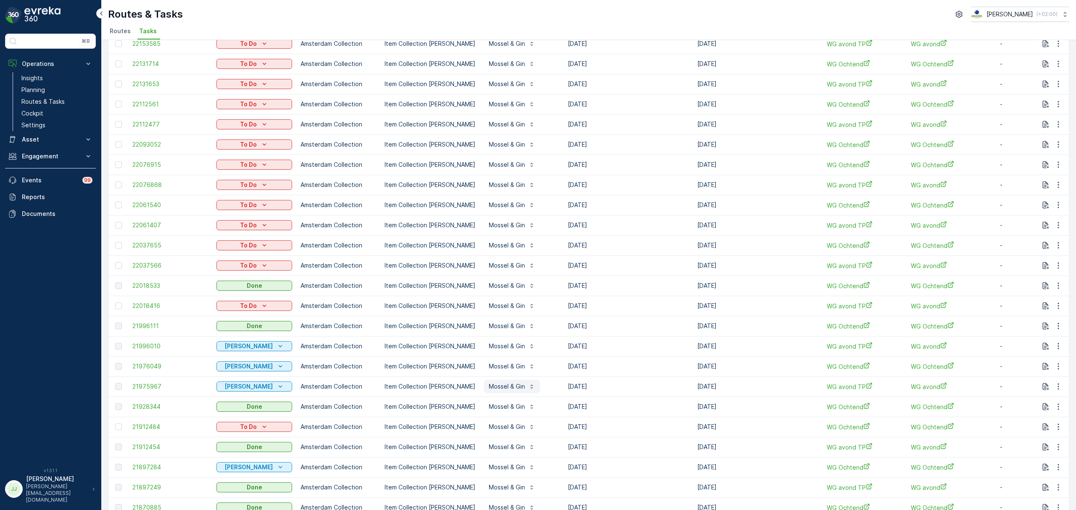
scroll to position [112, 0]
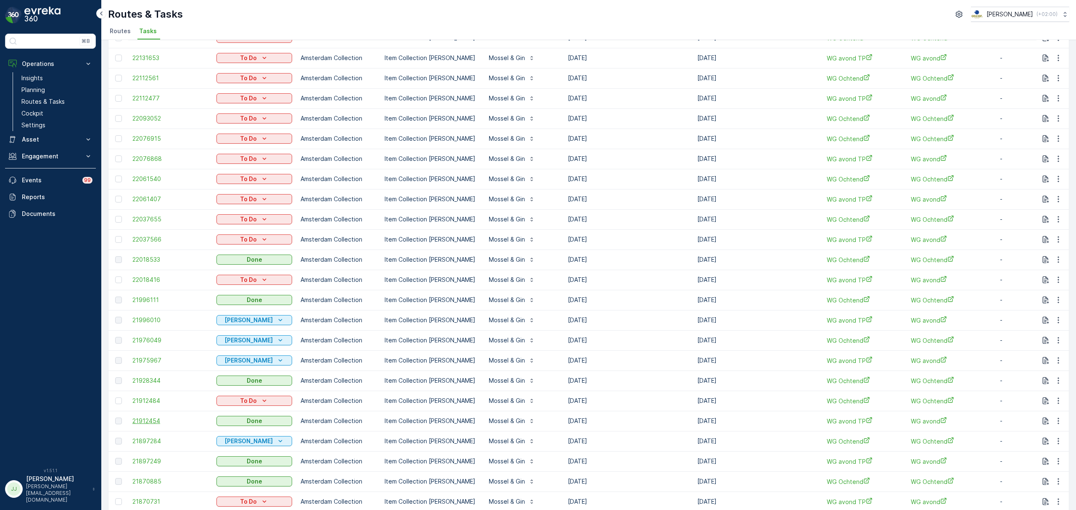
click at [145, 422] on span "21912454" at bounding box center [170, 421] width 76 height 8
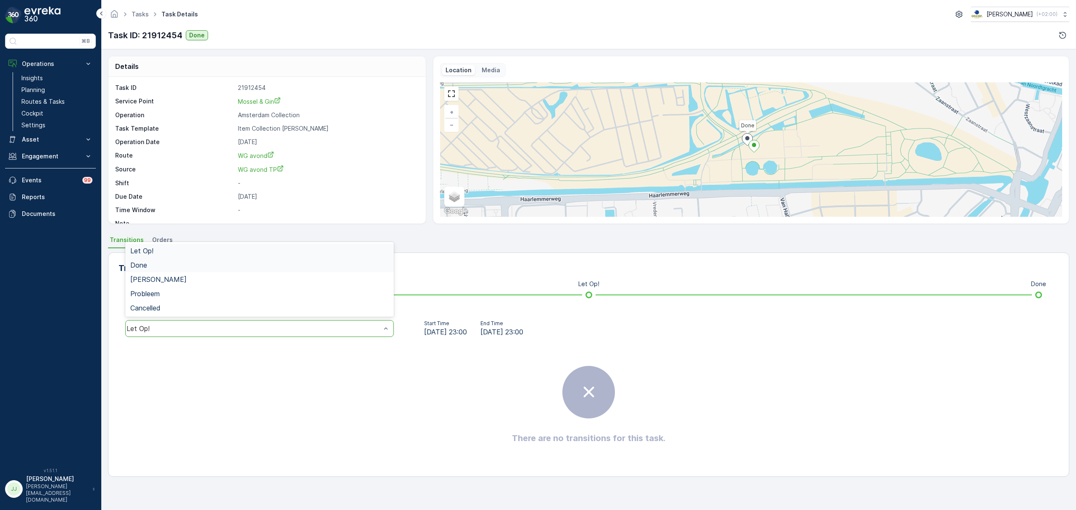
drag, startPoint x: 215, startPoint y: 326, endPoint x: 152, endPoint y: 270, distance: 84.9
click at [152, 270] on div "Done" at bounding box center [259, 265] width 269 height 14
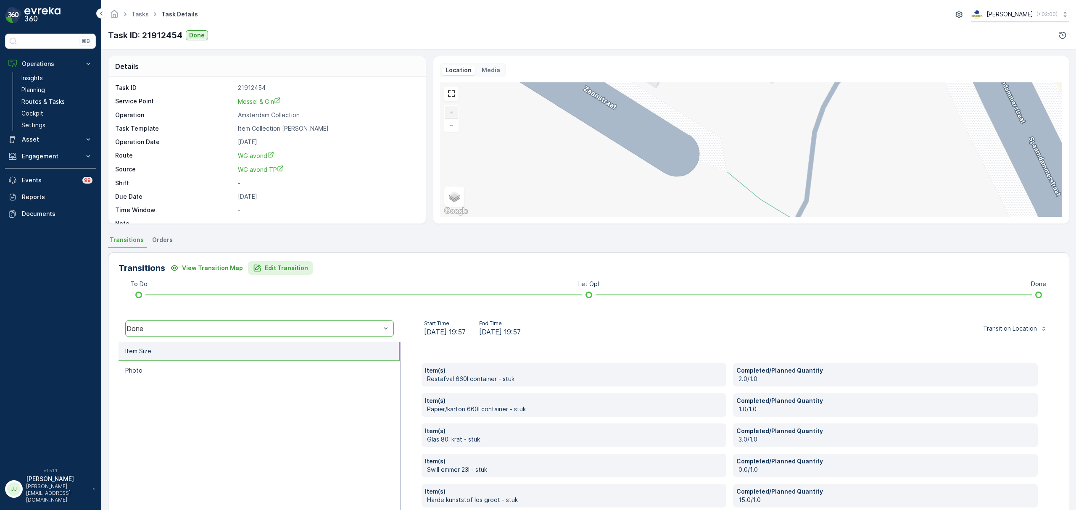
click at [297, 271] on p "Edit Transition" at bounding box center [286, 268] width 43 height 8
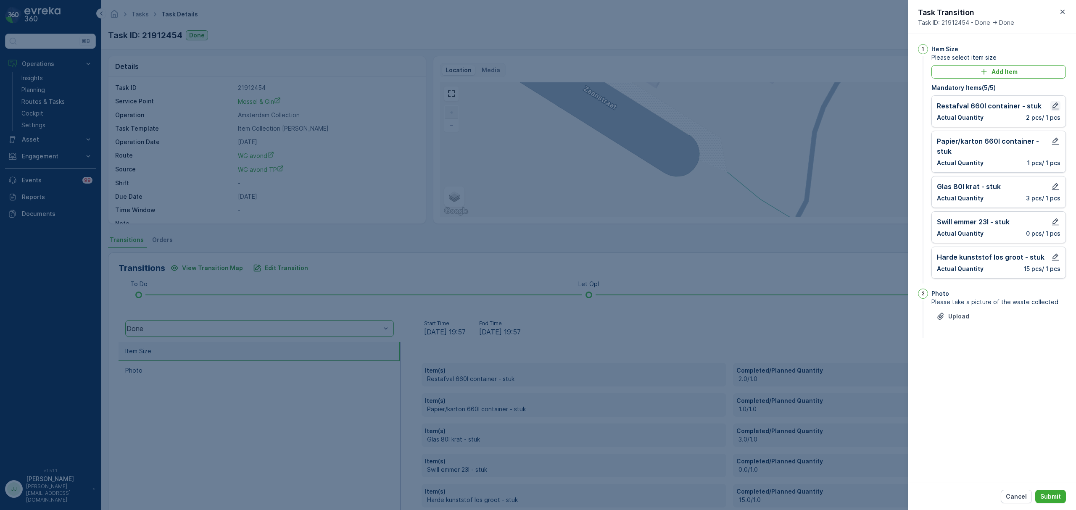
click at [1055, 106] on icon "button" at bounding box center [1055, 106] width 8 height 8
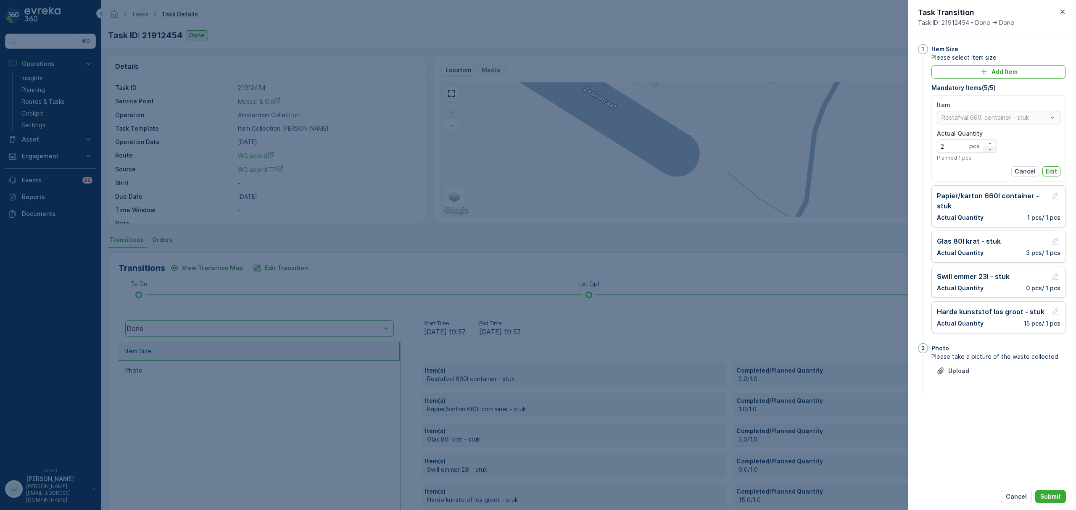
click at [992, 148] on icon "button" at bounding box center [989, 149] width 5 height 5
type Quantity "0"
click at [1049, 174] on p "Edit" at bounding box center [1051, 171] width 11 height 8
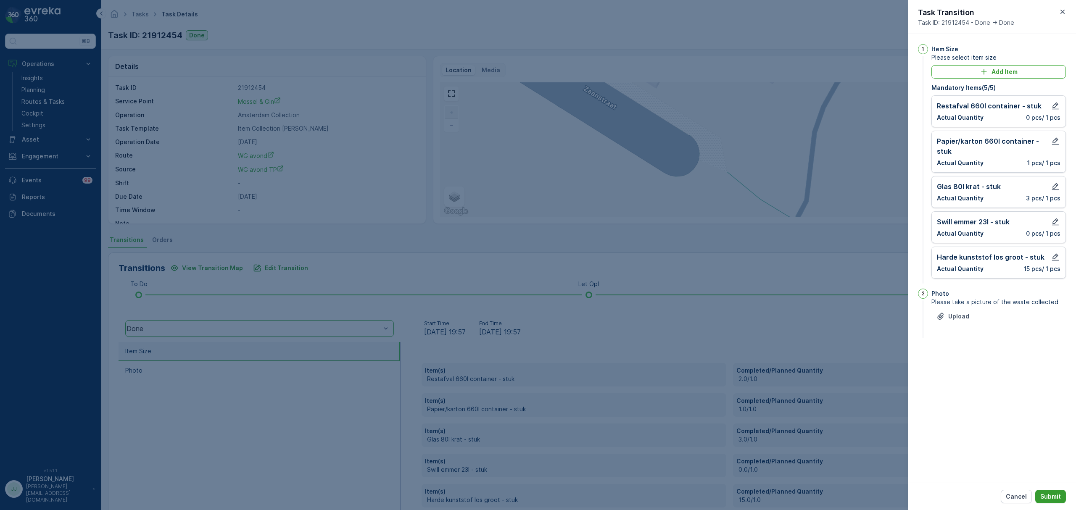
click at [1047, 500] on p "Submit" at bounding box center [1050, 497] width 21 height 8
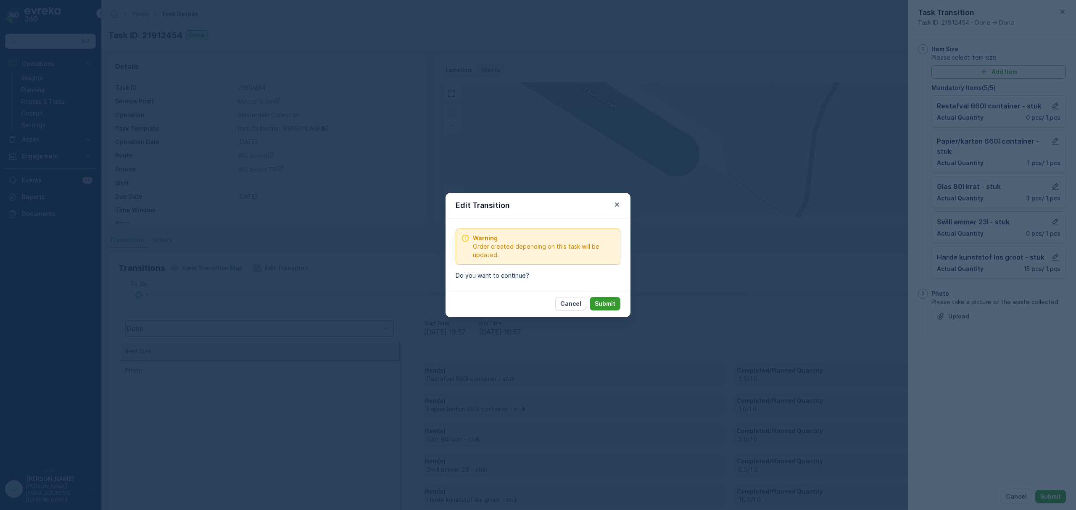
click at [613, 305] on p "Submit" at bounding box center [605, 304] width 21 height 8
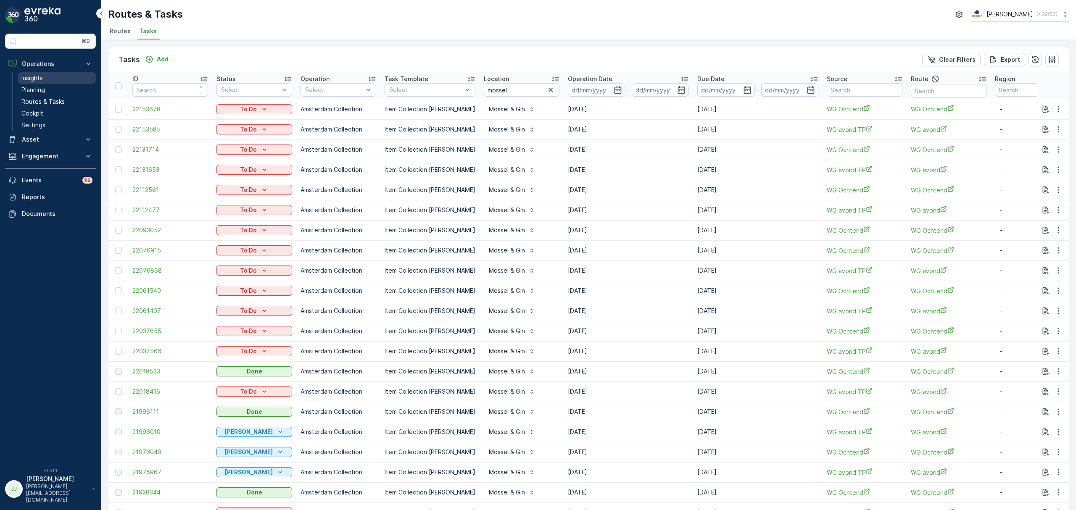
drag, startPoint x: 41, startPoint y: 87, endPoint x: 55, endPoint y: 82, distance: 14.5
click at [41, 87] on p "Planning" at bounding box center [33, 90] width 24 height 8
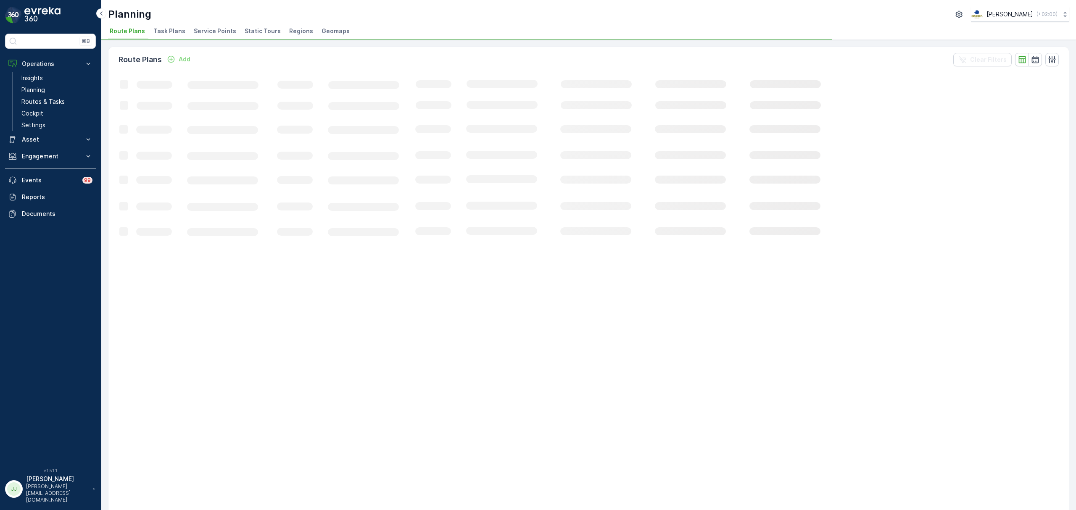
click at [204, 33] on span "Service Points" at bounding box center [215, 31] width 42 height 8
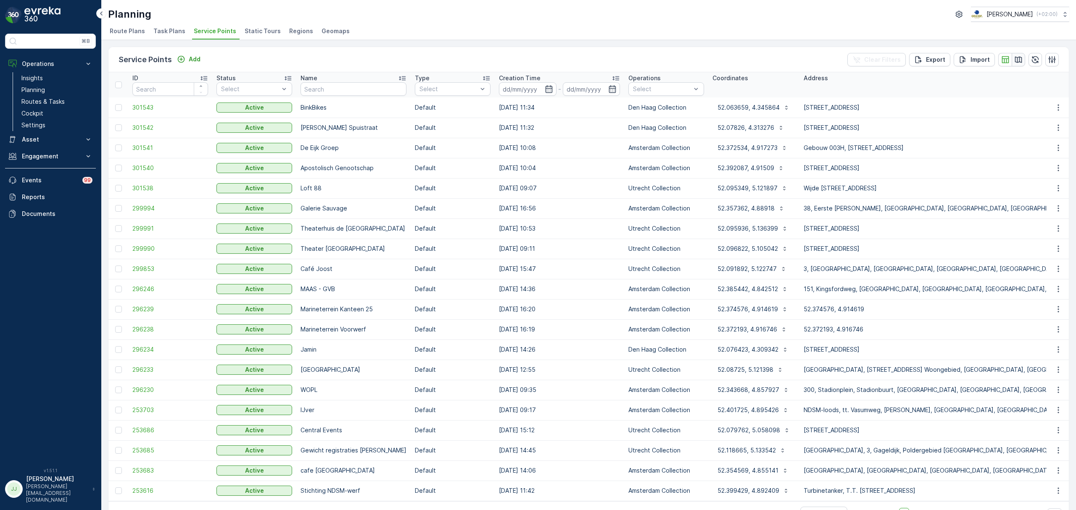
click at [1014, 59] on icon "button" at bounding box center [1018, 59] width 8 height 8
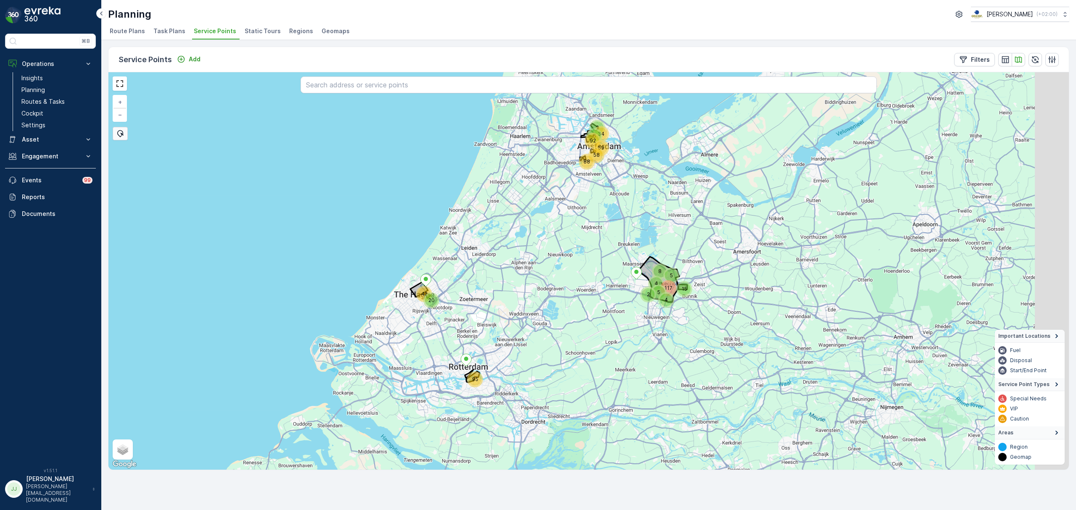
drag, startPoint x: 628, startPoint y: 304, endPoint x: 562, endPoint y: 283, distance: 69.0
click at [562, 283] on div "20 42 59 34 117 58 92 88 2 5 95 15 8 4 4 5 6 2 + − Satellite Roadmap Terrain Hy…" at bounding box center [588, 271] width 960 height 398
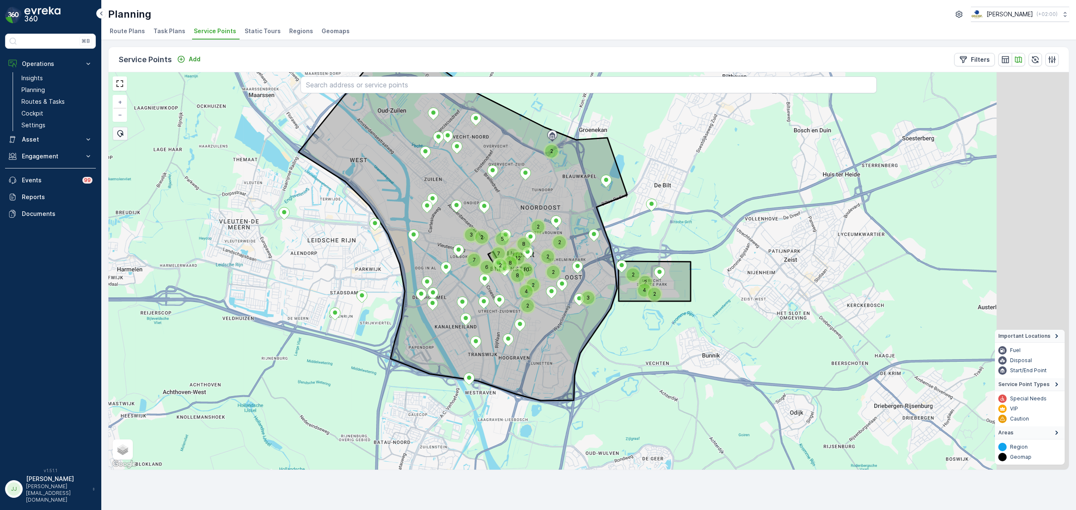
drag, startPoint x: 488, startPoint y: 256, endPoint x: 345, endPoint y: 256, distance: 142.9
click at [345, 256] on div "2 2 8 6 2 7 7 12 8 2 10 2 2 2 8 4 2 2 4 2 3 2 2 2 3 5 Utrecht + − Satellite Roa…" at bounding box center [588, 271] width 960 height 398
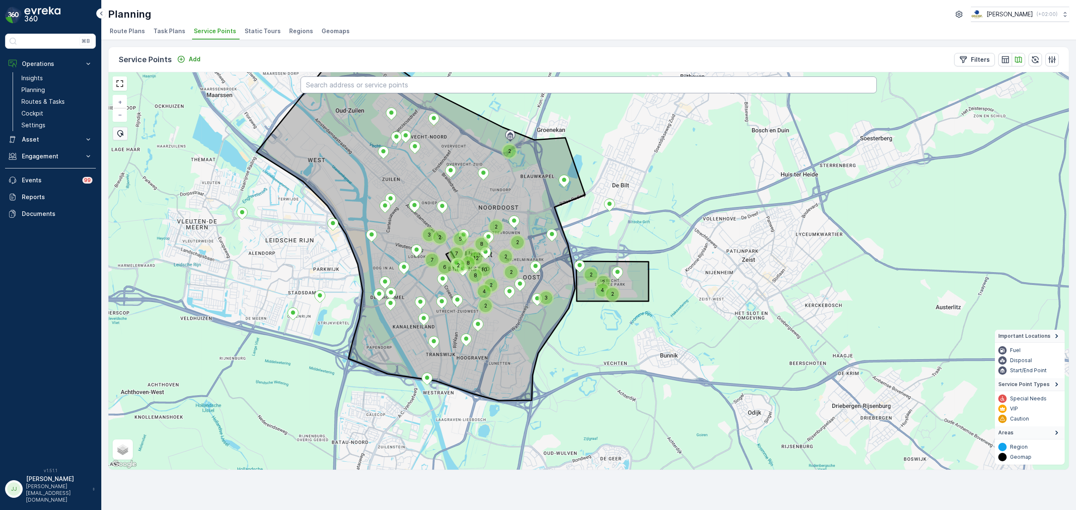
click at [434, 87] on input "text" at bounding box center [589, 84] width 576 height 17
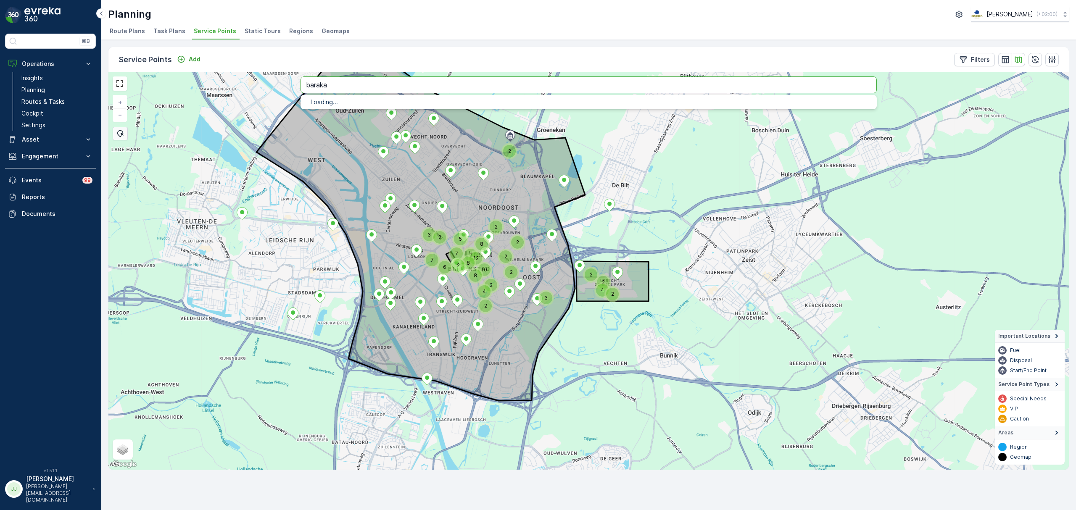
type input "baraka"
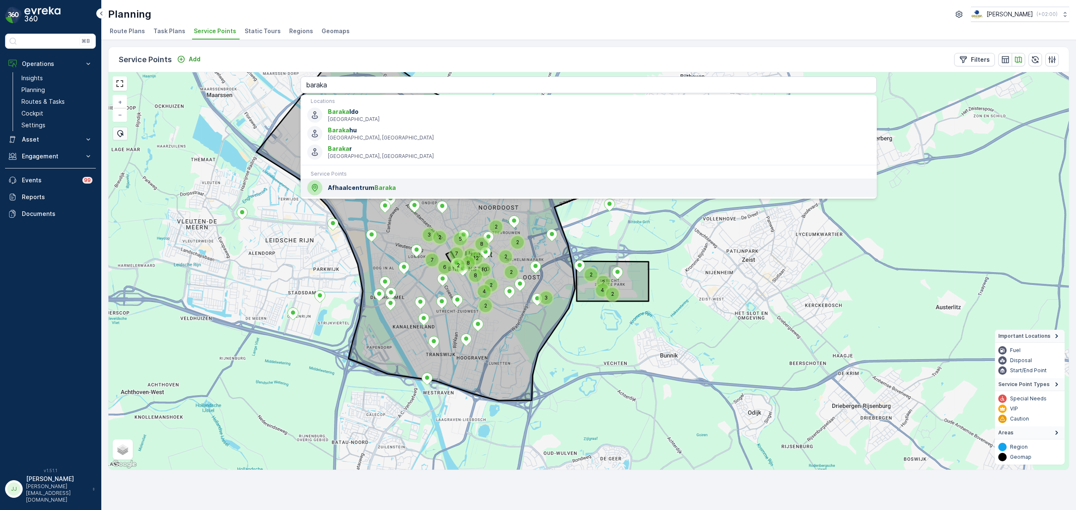
click at [371, 189] on span "Afhaalcentrum Baraka" at bounding box center [599, 188] width 542 height 8
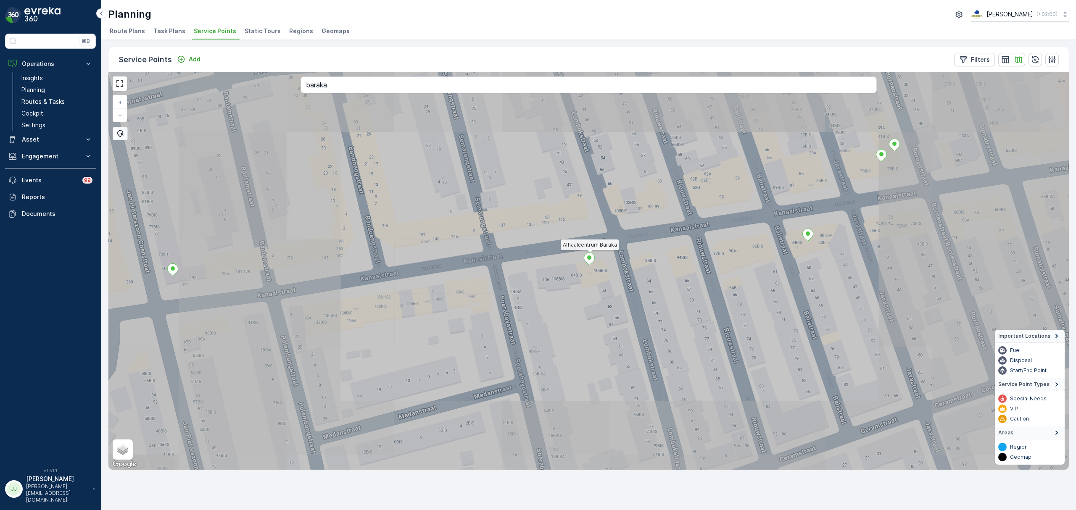
click at [591, 260] on icon at bounding box center [589, 259] width 11 height 12
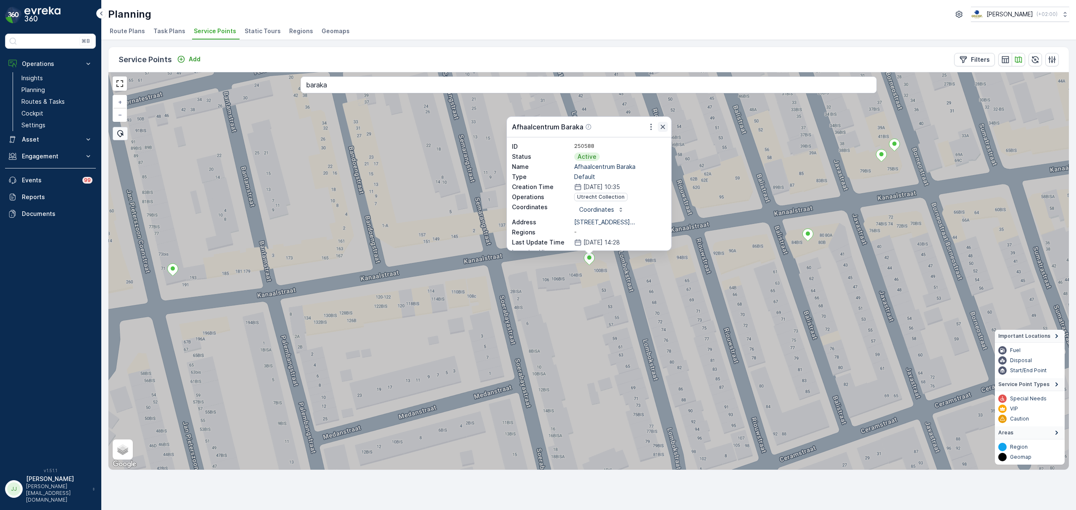
click at [666, 127] on icon "button" at bounding box center [663, 127] width 8 height 8
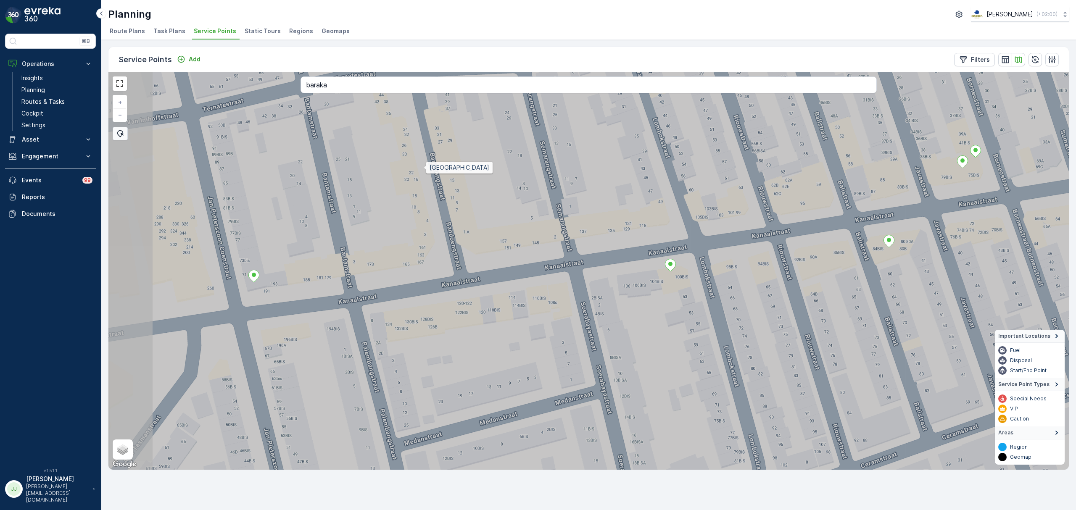
drag, startPoint x: 351, startPoint y: 162, endPoint x: 364, endPoint y: 168, distance: 13.5
click at [364, 168] on icon at bounding box center [669, 277] width 1155 height 480
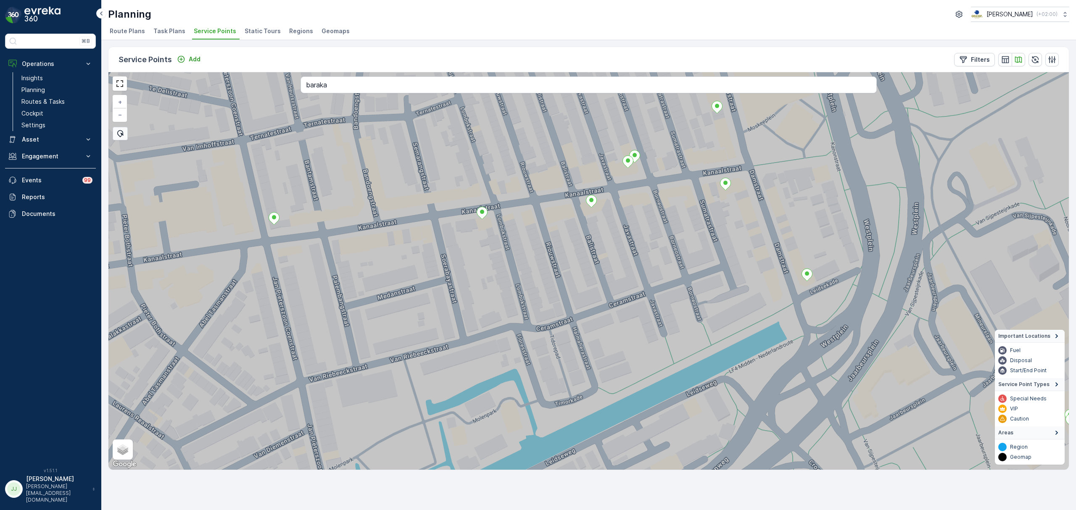
click at [535, 36] on ul "Route Plans Task Plans Service Points Static Tours Regions Geomaps" at bounding box center [585, 32] width 955 height 14
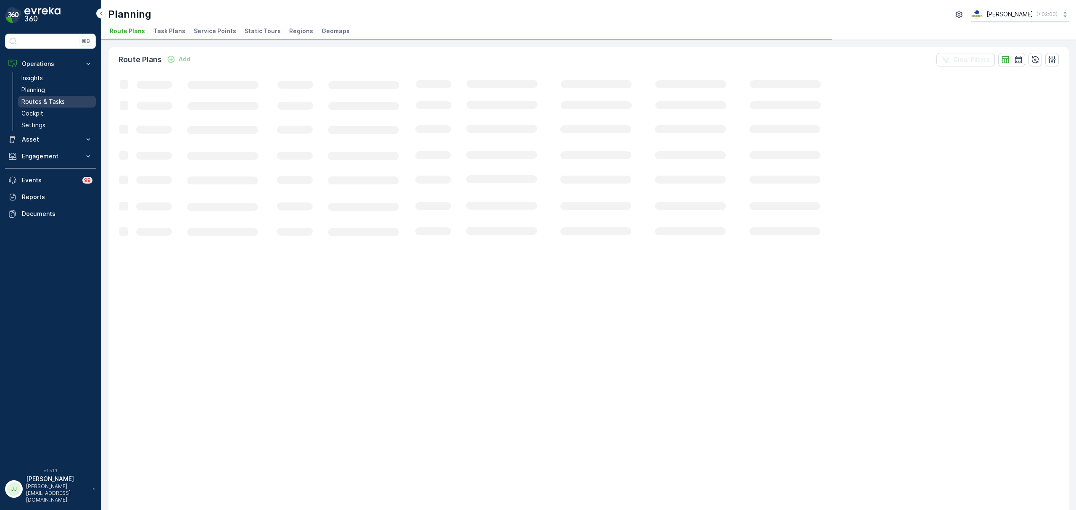
click at [67, 98] on link "Routes & Tasks" at bounding box center [57, 102] width 78 height 12
click at [155, 36] on li "Tasks" at bounding box center [148, 32] width 23 height 14
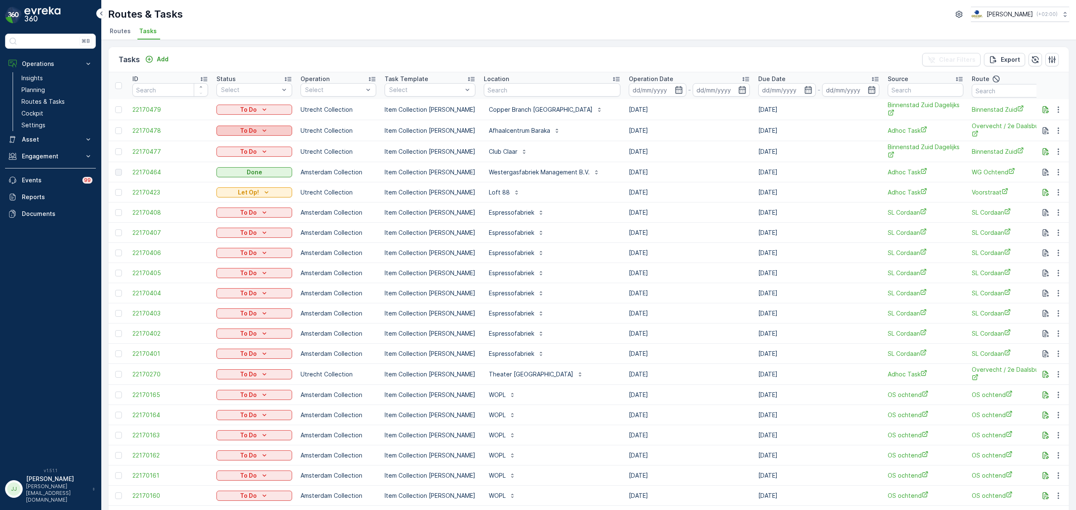
click at [258, 132] on div "To Do" at bounding box center [254, 131] width 69 height 8
click at [274, 39] on ul "Routes Tasks" at bounding box center [585, 32] width 955 height 14
click at [244, 168] on p "Probleem" at bounding box center [244, 170] width 28 height 8
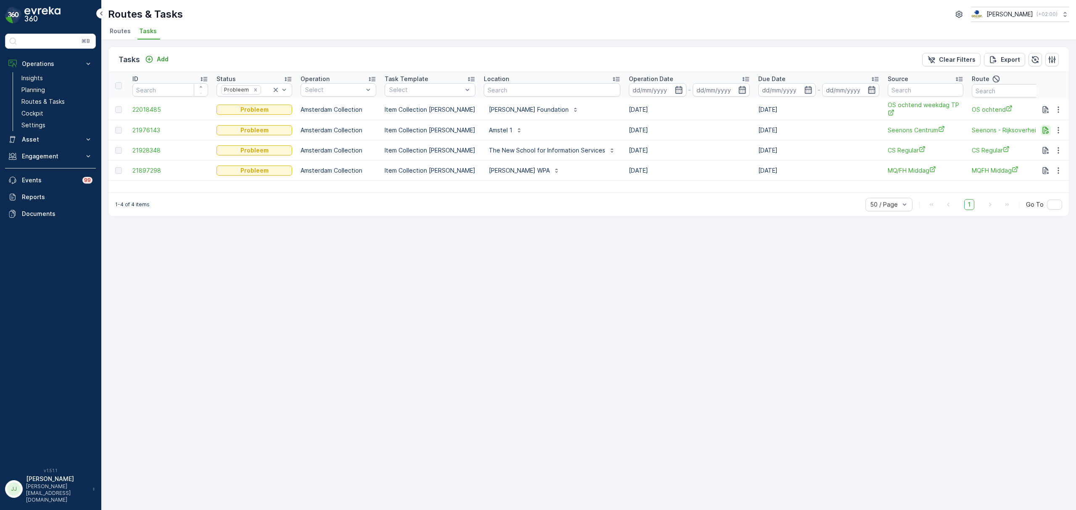
click at [1047, 126] on icon "button" at bounding box center [1046, 130] width 8 height 8
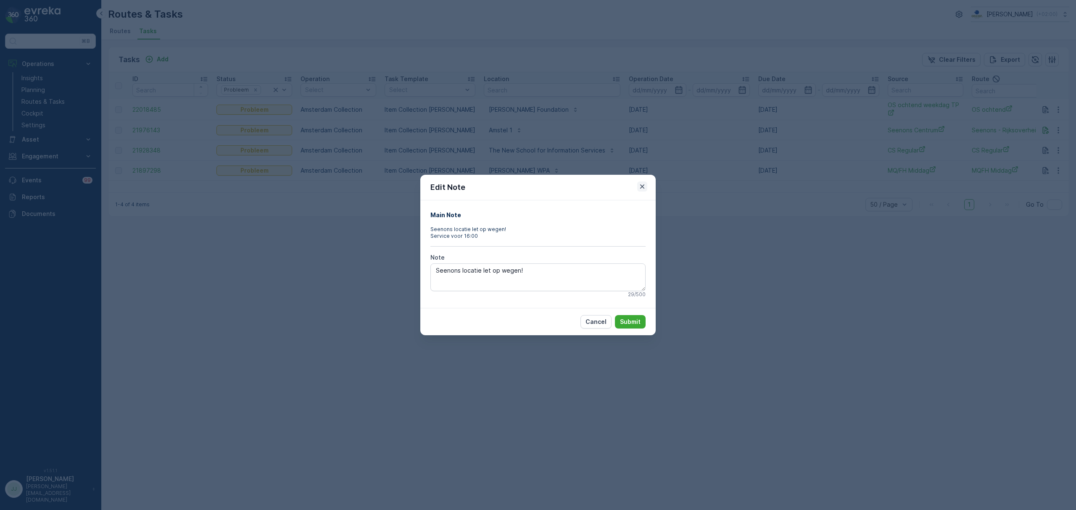
click at [646, 186] on button "button" at bounding box center [642, 187] width 10 height 10
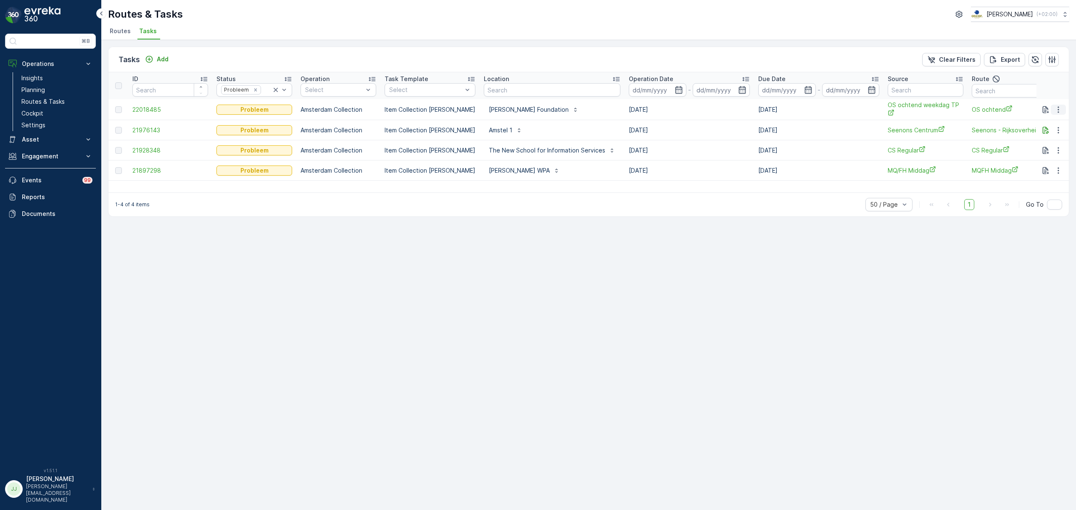
click at [1054, 113] on icon "button" at bounding box center [1058, 109] width 8 height 8
click at [1037, 135] on span "History" at bounding box center [1034, 133] width 20 height 8
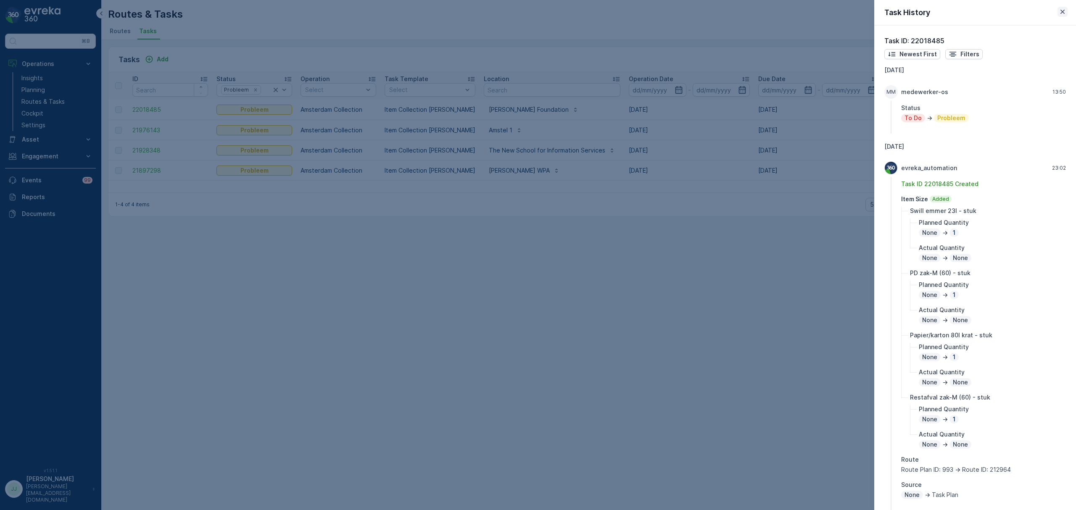
click at [1064, 8] on icon "button" at bounding box center [1062, 12] width 8 height 8
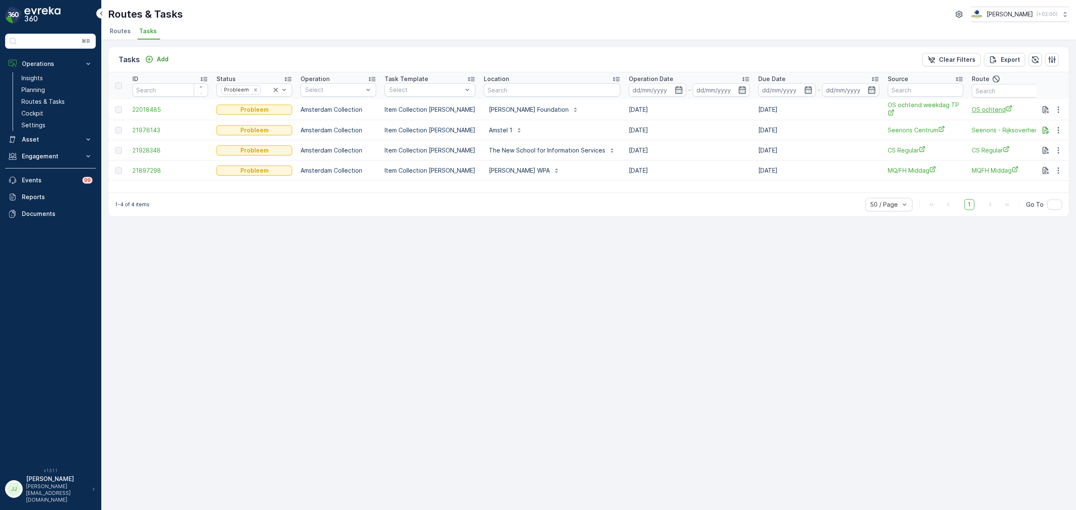
click at [974, 111] on span "OS ochtend" at bounding box center [1010, 109] width 76 height 9
click at [62, 94] on link "Planning" at bounding box center [57, 90] width 78 height 12
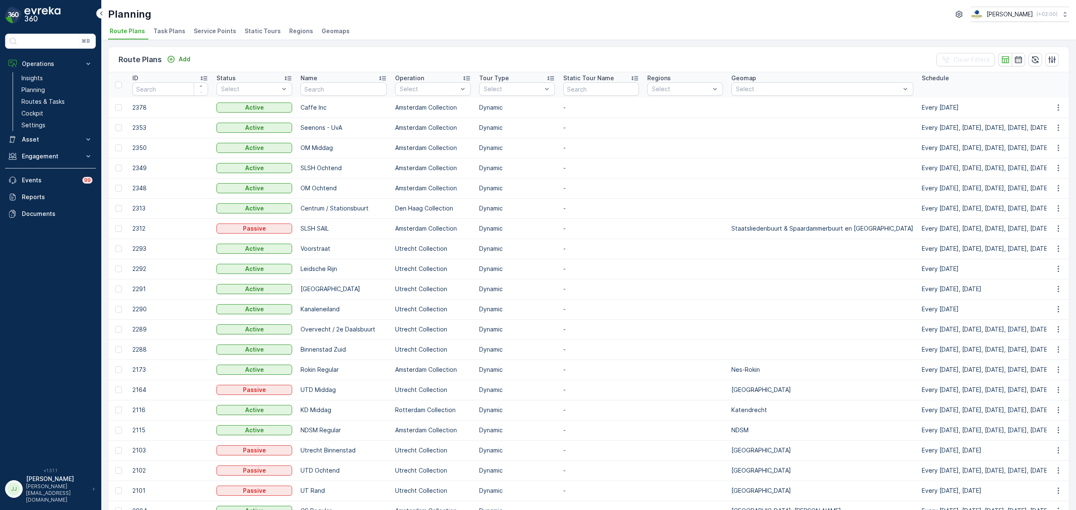
click at [207, 28] on span "Service Points" at bounding box center [215, 31] width 42 height 8
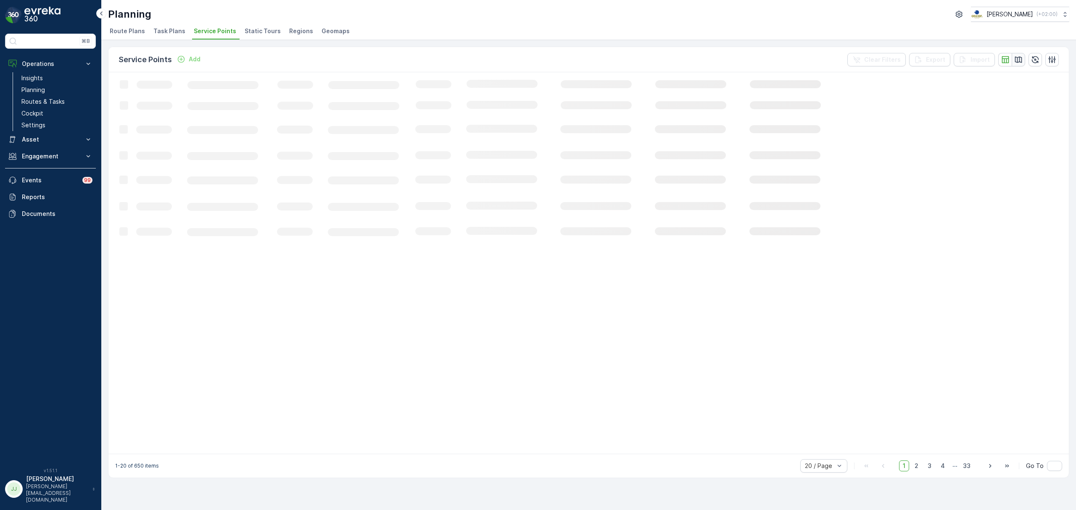
click at [1021, 61] on button "button" at bounding box center [1018, 59] width 13 height 13
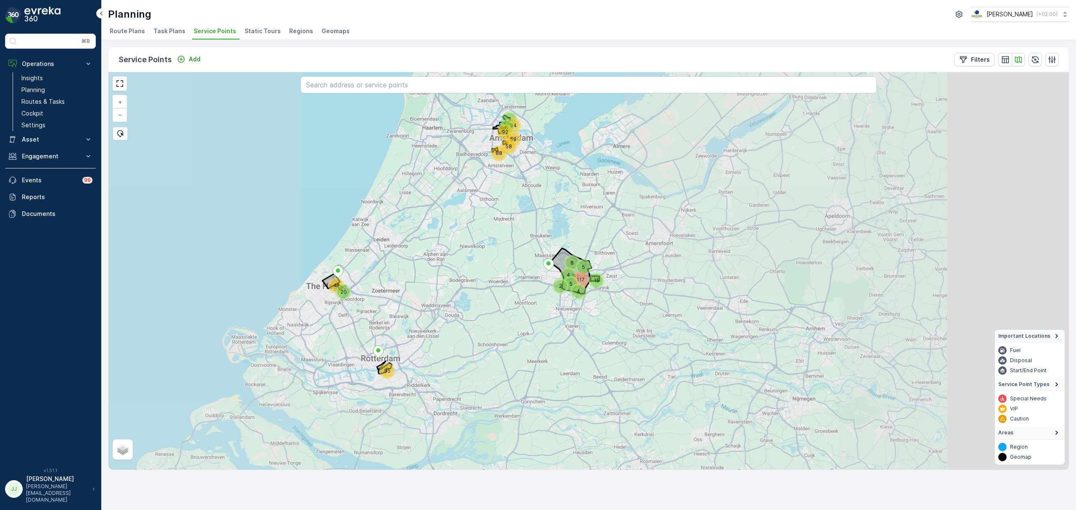
click at [567, 296] on div "20 42 59 34 117 58 92 88 2 5 95 15 8 4 4 5 6 2 + − Satellite Roadmap Terrain Hy…" at bounding box center [588, 271] width 960 height 398
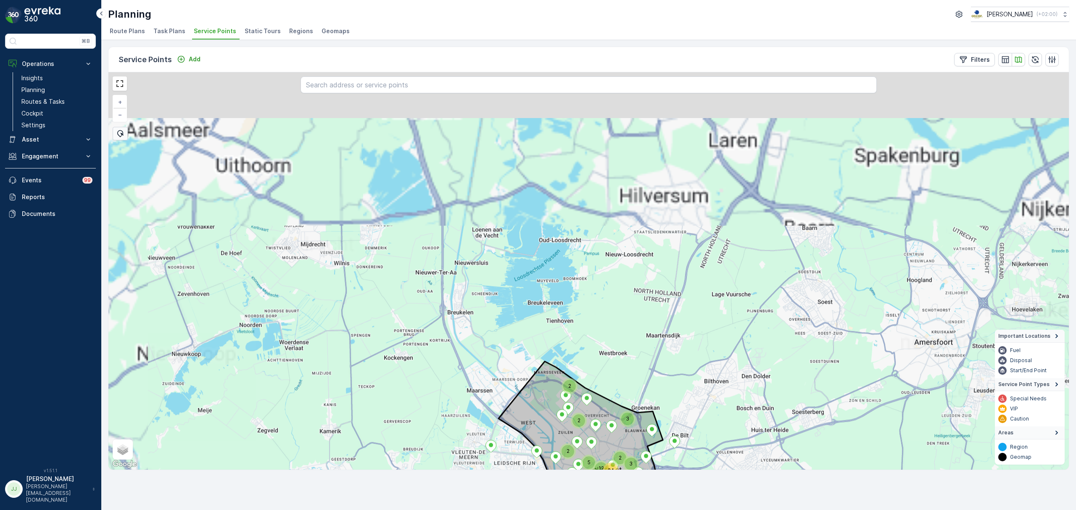
click at [435, 400] on div "3 2 2 12 2 15 2 2 5 28 24 8 2 6 3 3 4 4 2 3 3 + − Satellite Roadmap Terrain Hyb…" at bounding box center [588, 271] width 960 height 398
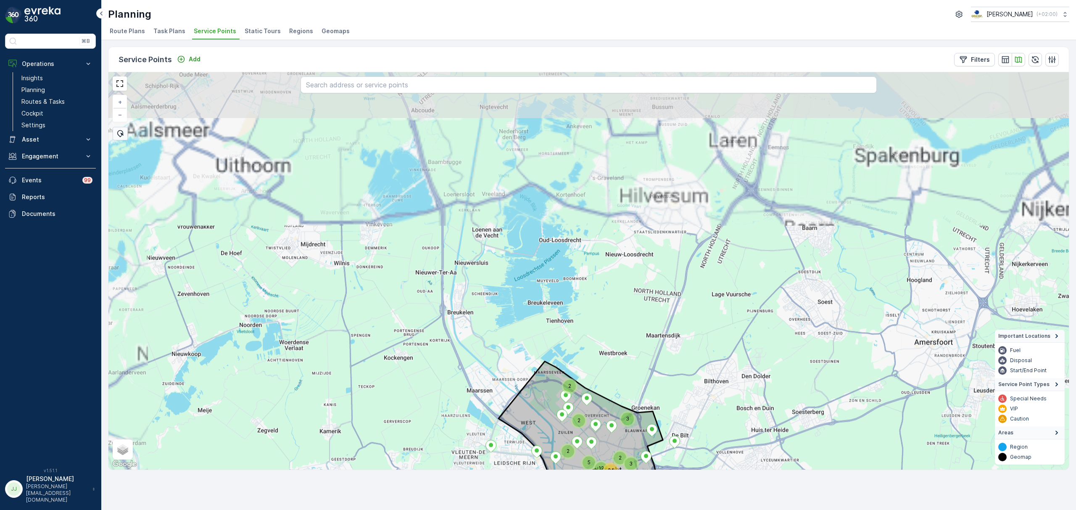
drag, startPoint x: 435, startPoint y: 365, endPoint x: 451, endPoint y: 424, distance: 60.6
click at [453, 426] on div "2 2 12 2 5 24 2 3 3 + − Satellite Roadmap Terrain Hybrid Leaflet Keyboard short…" at bounding box center [588, 271] width 960 height 398
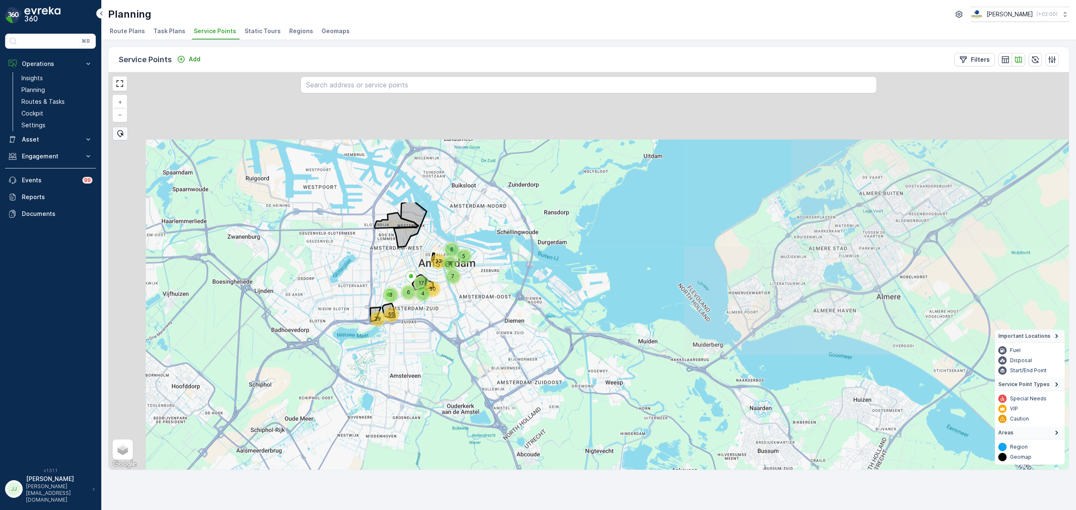
drag, startPoint x: 433, startPoint y: 276, endPoint x: 512, endPoint y: 468, distance: 208.1
click at [512, 468] on div "6 7 5 3 29 55 6 4 33 17 30 3 + − Satellite Roadmap Terrain Hybrid Leaflet Keybo…" at bounding box center [588, 271] width 960 height 398
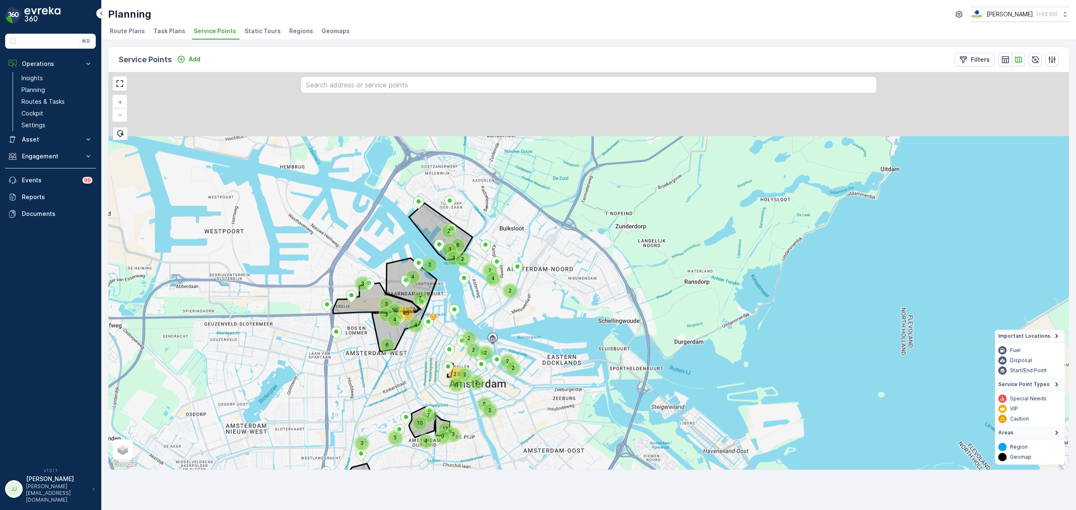
drag, startPoint x: 396, startPoint y: 229, endPoint x: 407, endPoint y: 336, distance: 108.2
click at [421, 360] on div "3 4 2 6 2 8 2 2 2 2 2 2 4 23 2 2 6 5 2 3 3 3 2 17 9 2 7 40 10 4 3 4 7 3 3 4 16 …" at bounding box center [588, 271] width 960 height 398
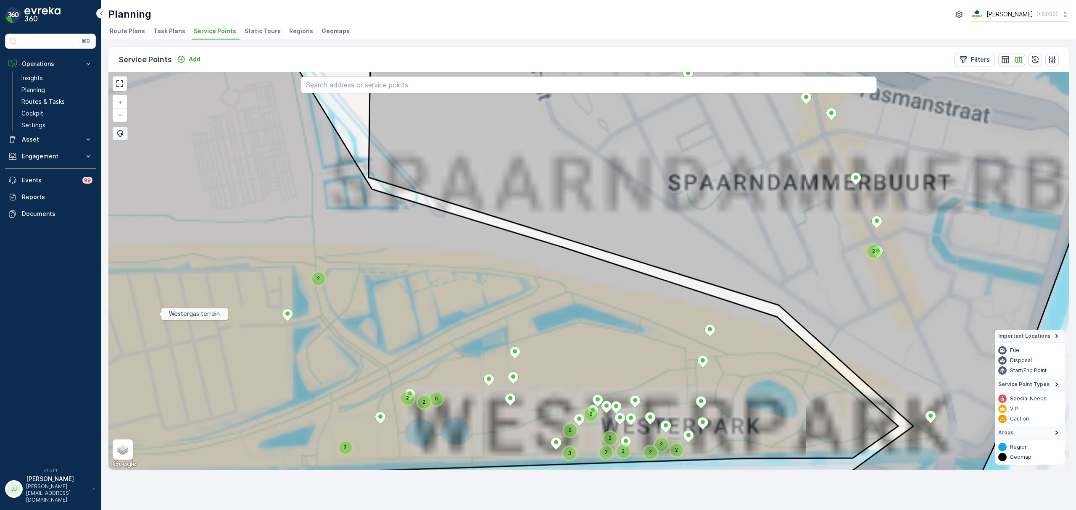
drag, startPoint x: 340, startPoint y: 293, endPoint x: 543, endPoint y: 315, distance: 204.2
click at [441, 265] on icon at bounding box center [454, 256] width 887 height 450
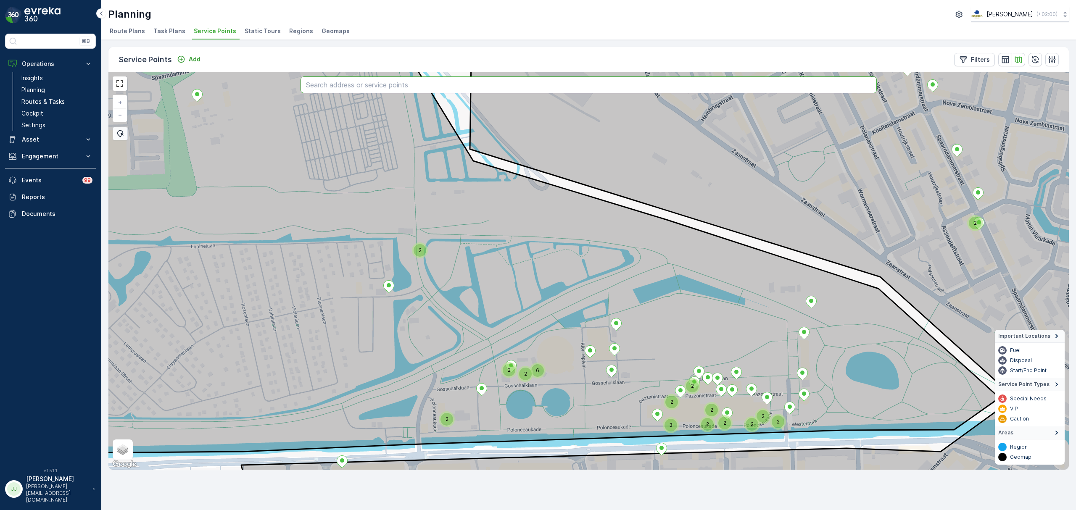
click at [490, 82] on input "text" at bounding box center [589, 84] width 576 height 17
type input "espresso"
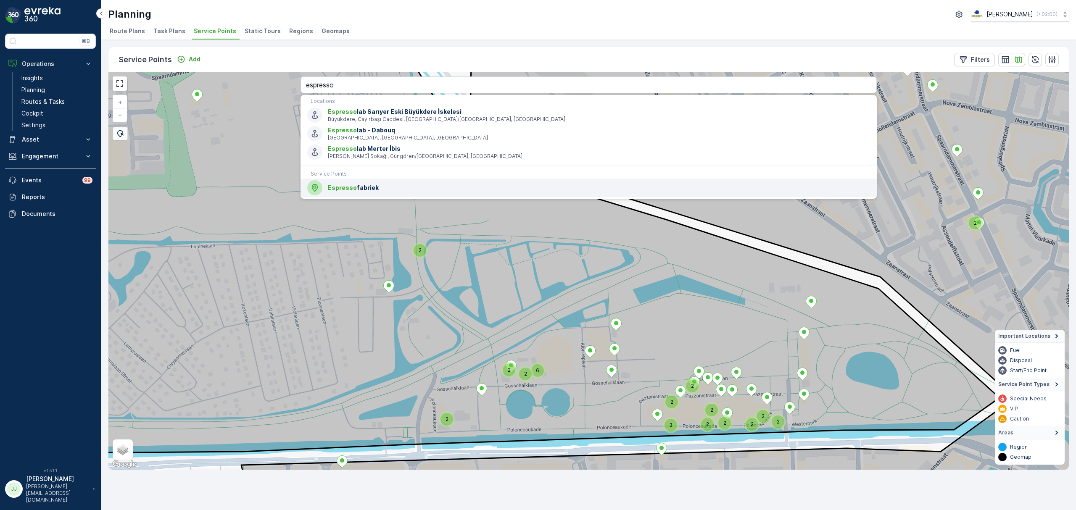
click at [350, 191] on span "Espresso" at bounding box center [342, 187] width 29 height 7
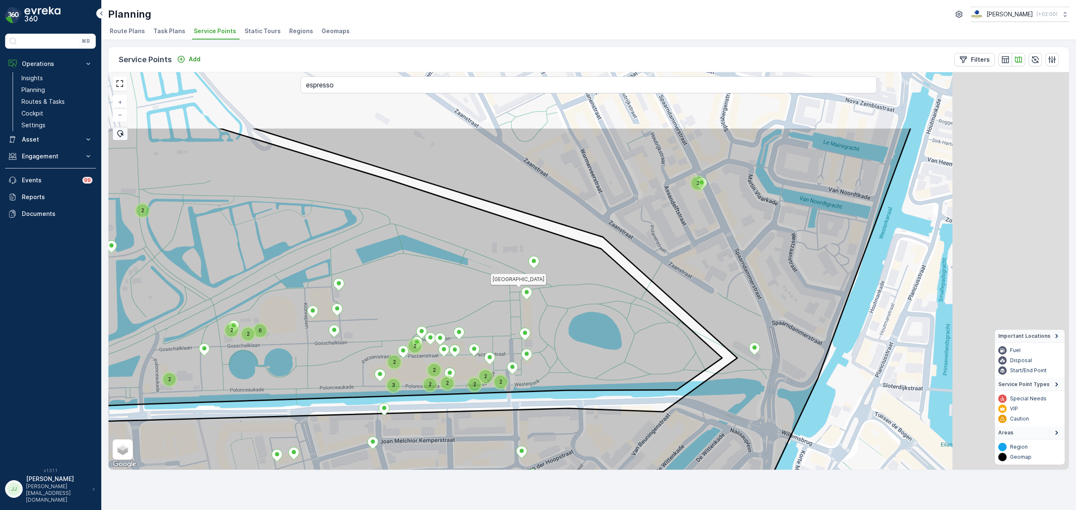
drag, startPoint x: 528, startPoint y: 301, endPoint x: 512, endPoint y: 305, distance: 16.8
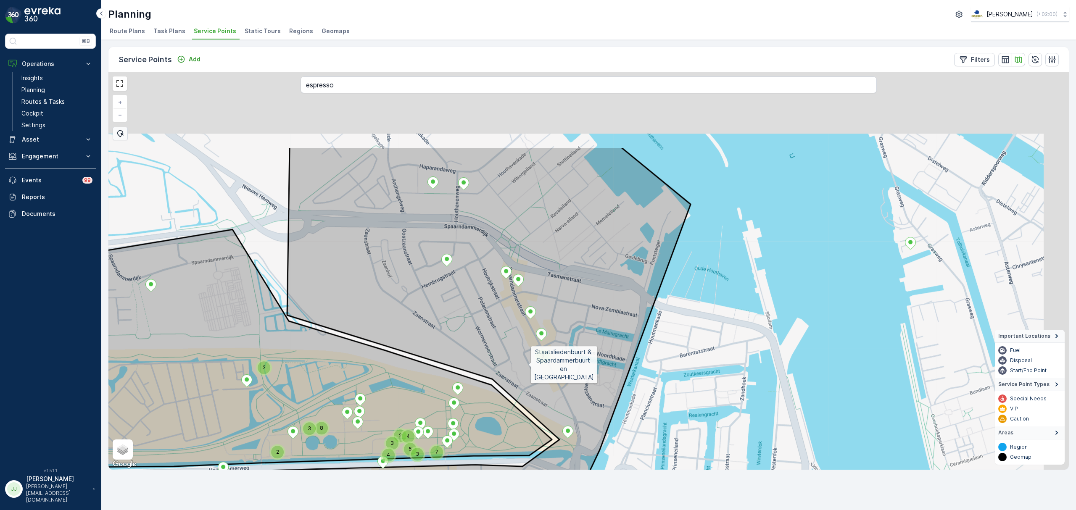
drag, startPoint x: 599, startPoint y: 244, endPoint x: 468, endPoint y: 251, distance: 130.5
click at [528, 356] on icon at bounding box center [432, 387] width 518 height 480
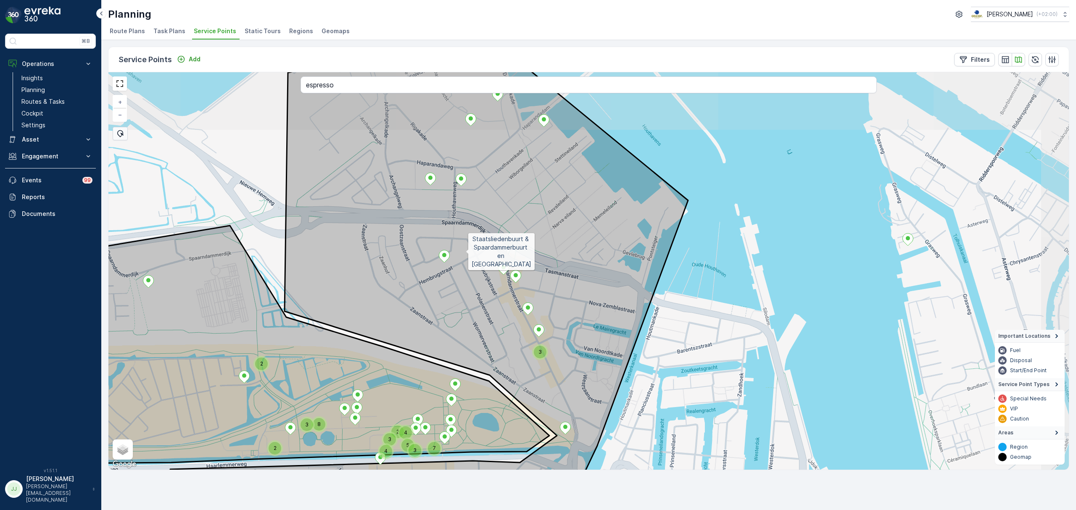
drag, startPoint x: 458, startPoint y: 280, endPoint x: 448, endPoint y: 296, distance: 19.0
click at [449, 317] on icon at bounding box center [429, 271] width 518 height 480
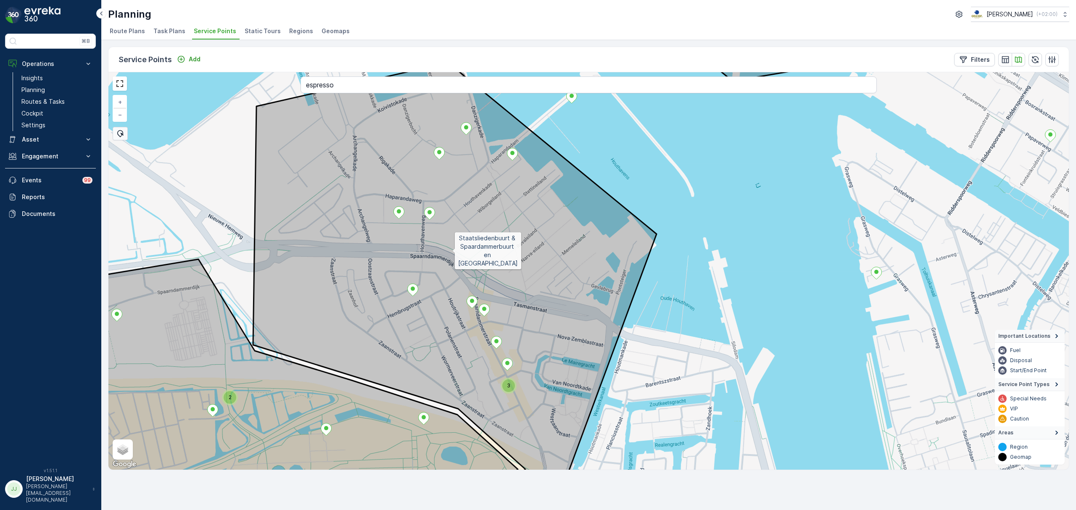
drag, startPoint x: 458, startPoint y: 253, endPoint x: 453, endPoint y: 248, distance: 6.8
click at [453, 248] on icon at bounding box center [455, 271] width 404 height 416
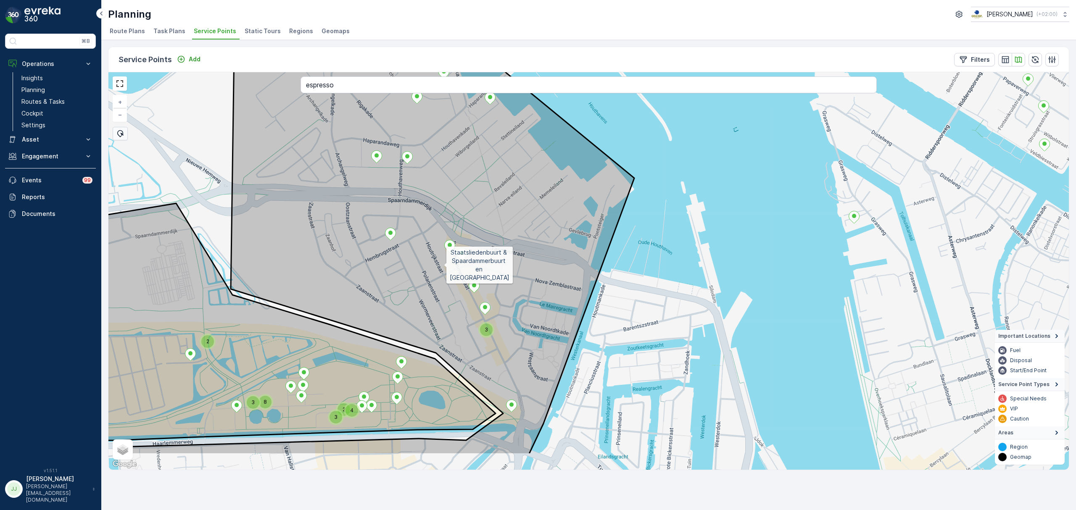
drag, startPoint x: 446, startPoint y: 264, endPoint x: 442, endPoint y: 261, distance: 5.1
click at [443, 261] on icon at bounding box center [375, 231] width 518 height 448
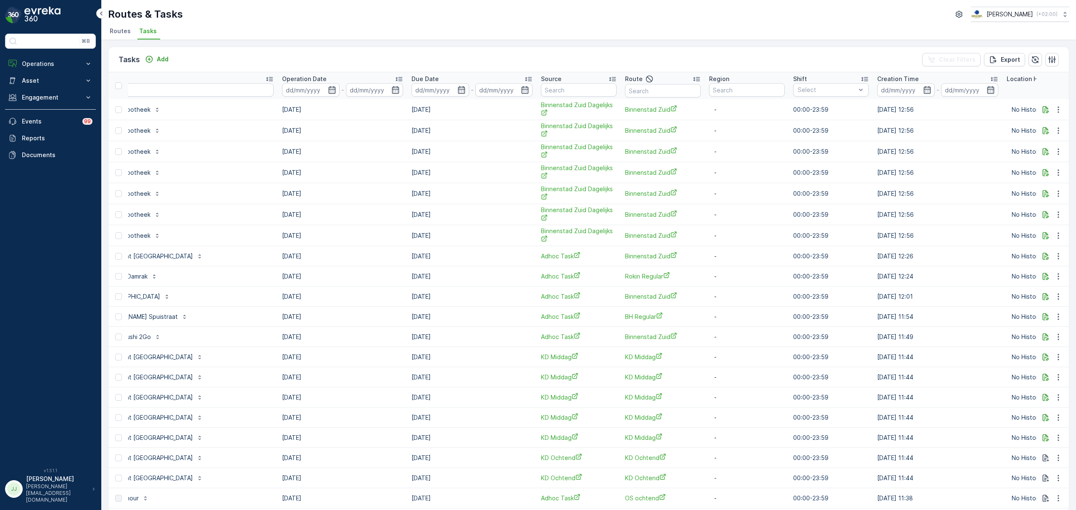
scroll to position [0, 389]
drag, startPoint x: 881, startPoint y: 241, endPoint x: 824, endPoint y: 242, distance: 56.8
click at [872, 242] on td "02.10.2025 12:56" at bounding box center [936, 235] width 129 height 21
drag, startPoint x: 895, startPoint y: 258, endPoint x: 138, endPoint y: 259, distance: 757.0
click at [138, 259] on tr "22168605 Let Op! Utrecht Collection Item Collection Oscar Regulier Restaurant H…" at bounding box center [418, 256] width 1399 height 20
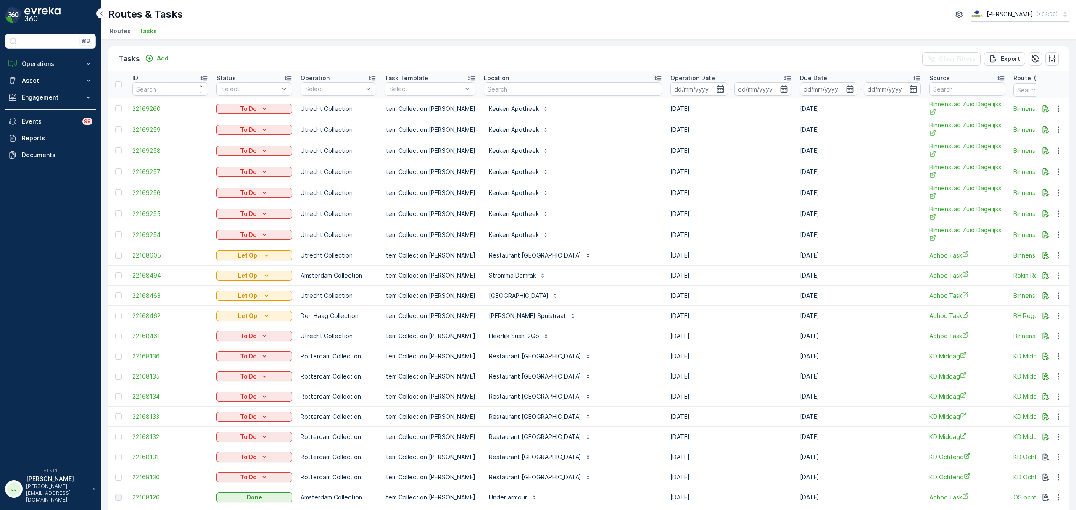
scroll to position [0, 0]
click at [503, 85] on input "text" at bounding box center [573, 89] width 178 height 13
type input "keuken"
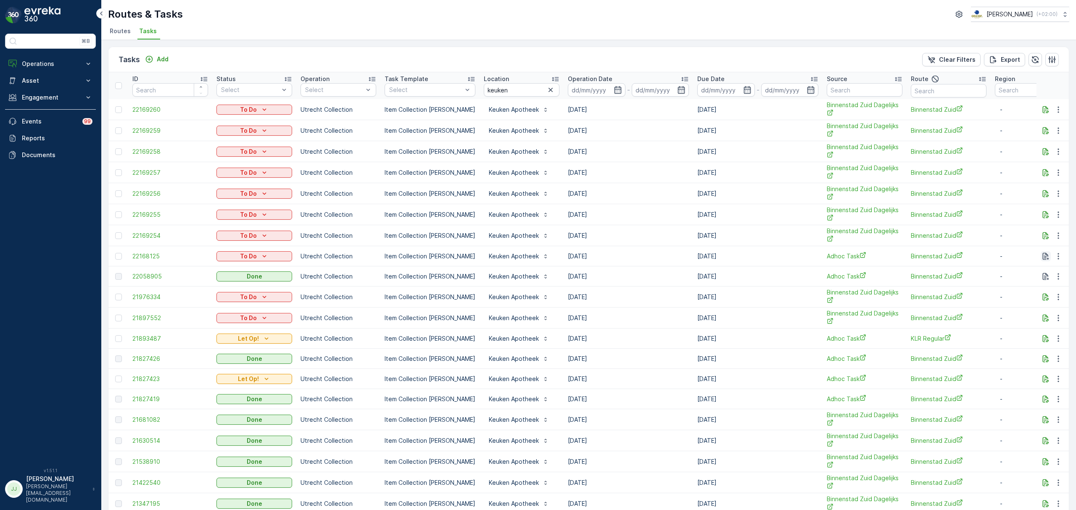
click at [1042, 257] on icon "button" at bounding box center [1046, 256] width 8 height 8
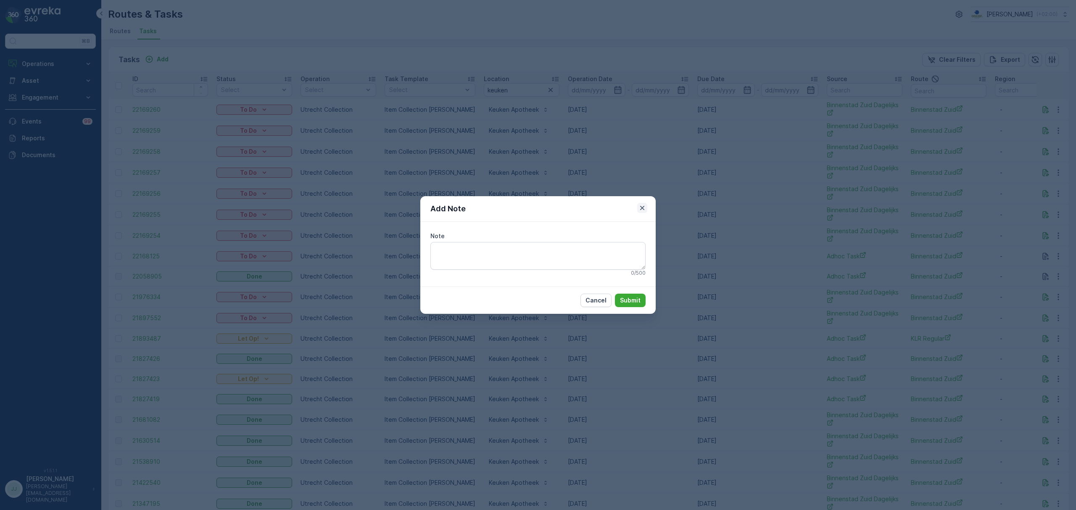
click at [641, 206] on icon "button" at bounding box center [642, 208] width 8 height 8
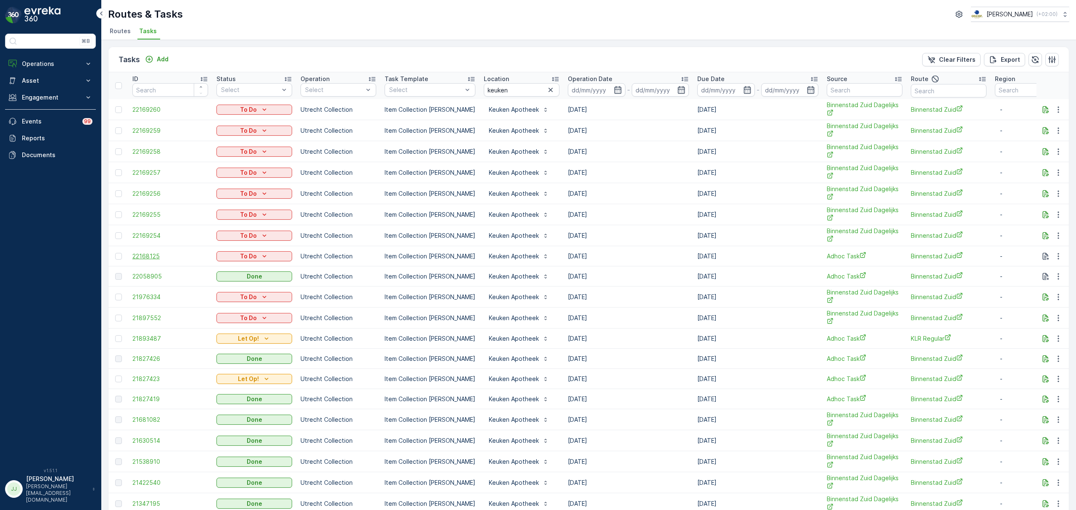
click at [150, 256] on span "22168125" at bounding box center [170, 256] width 76 height 8
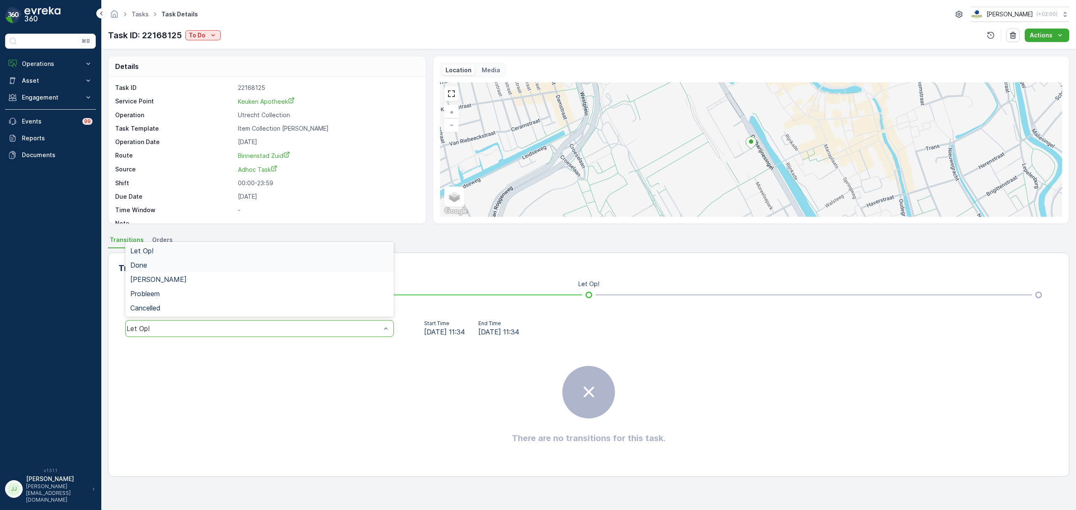
click at [161, 261] on div "Done" at bounding box center [259, 265] width 269 height 14
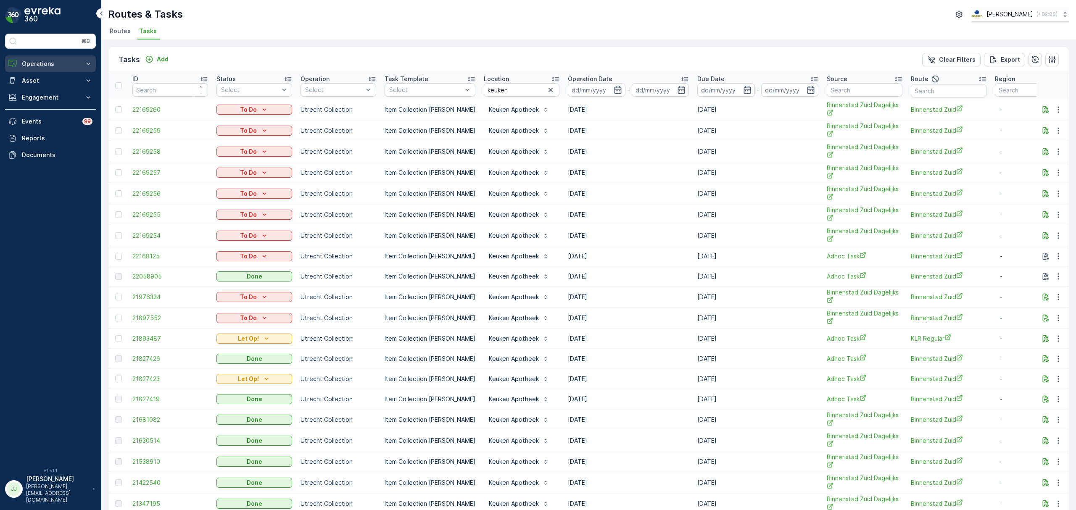
click at [53, 67] on p "Operations" at bounding box center [50, 64] width 57 height 8
click at [49, 93] on link "Planning" at bounding box center [57, 90] width 78 height 12
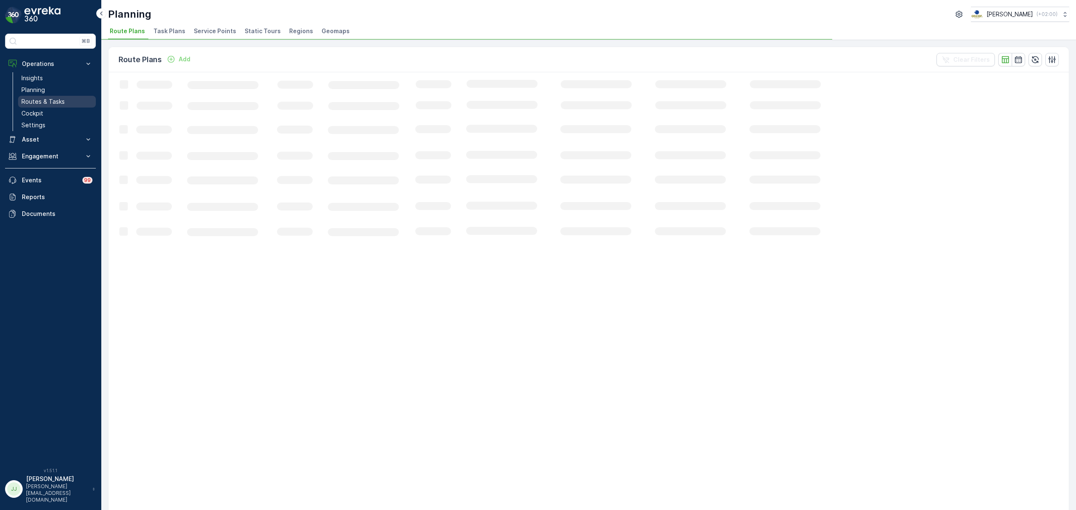
click at [68, 101] on link "Routes & Tasks" at bounding box center [57, 102] width 78 height 12
click at [44, 111] on link "Cockpit" at bounding box center [57, 114] width 78 height 12
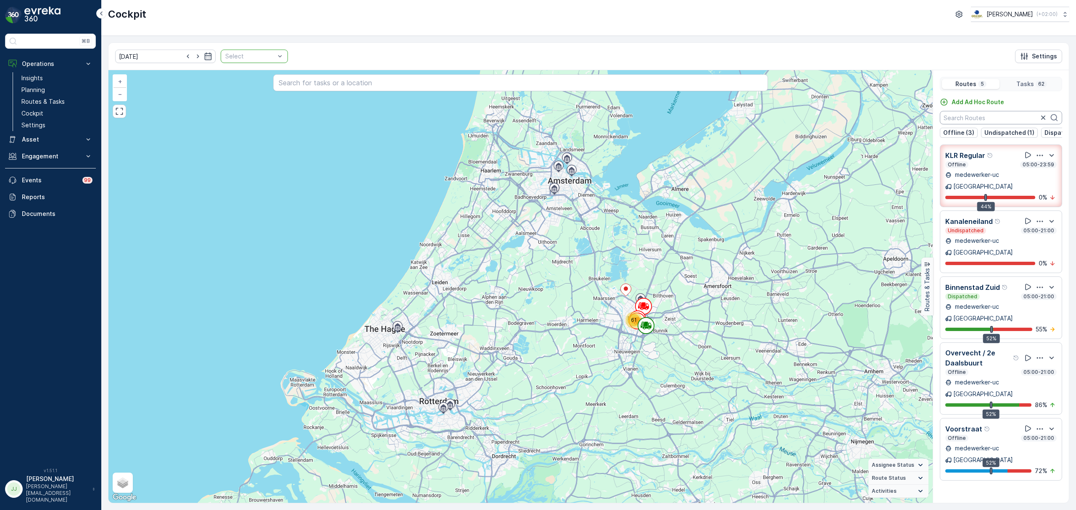
click at [966, 116] on input "text" at bounding box center [1001, 117] width 122 height 13
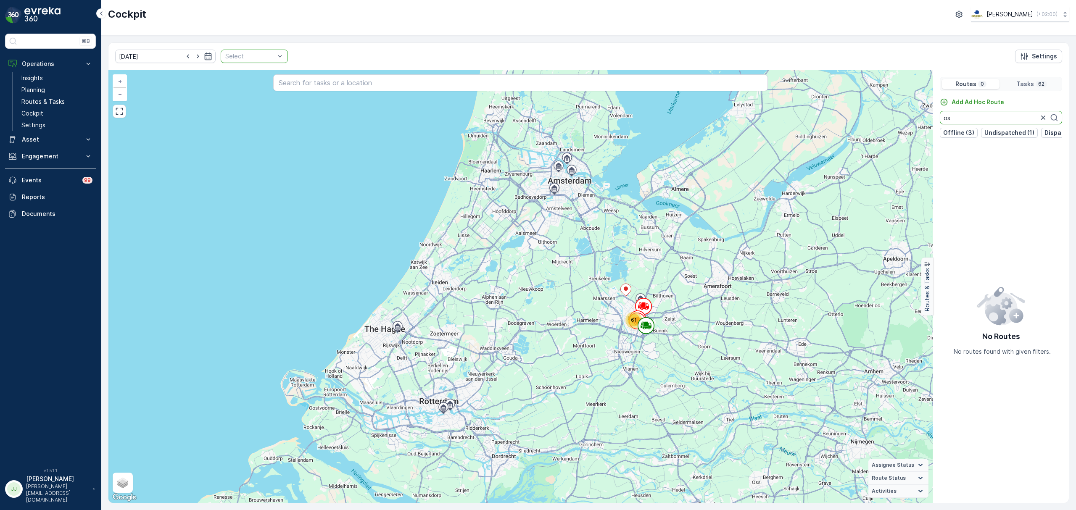
type input "os"
click at [224, 54] on div at bounding box center [249, 56] width 51 height 7
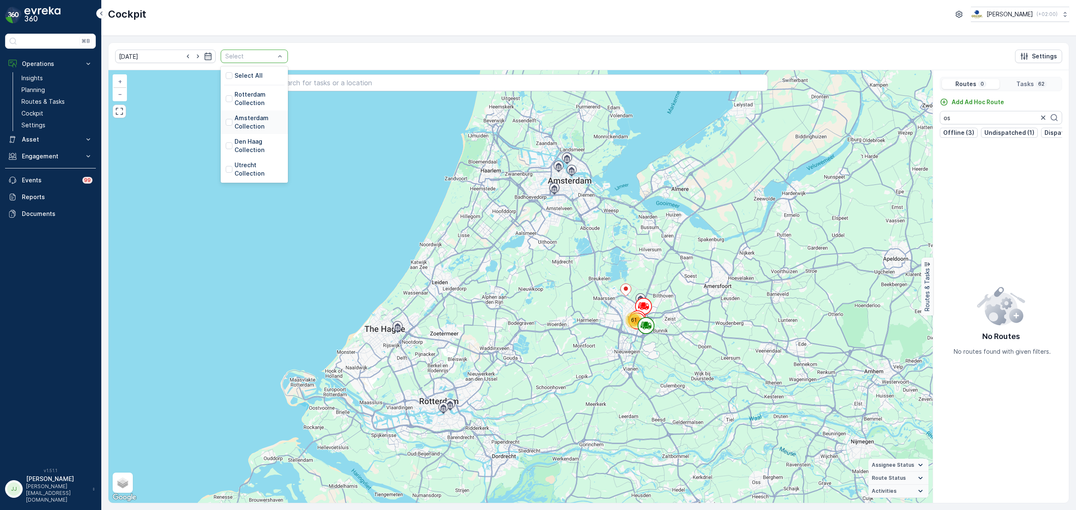
click at [246, 121] on p "Amsterdam Collection" at bounding box center [259, 122] width 48 height 17
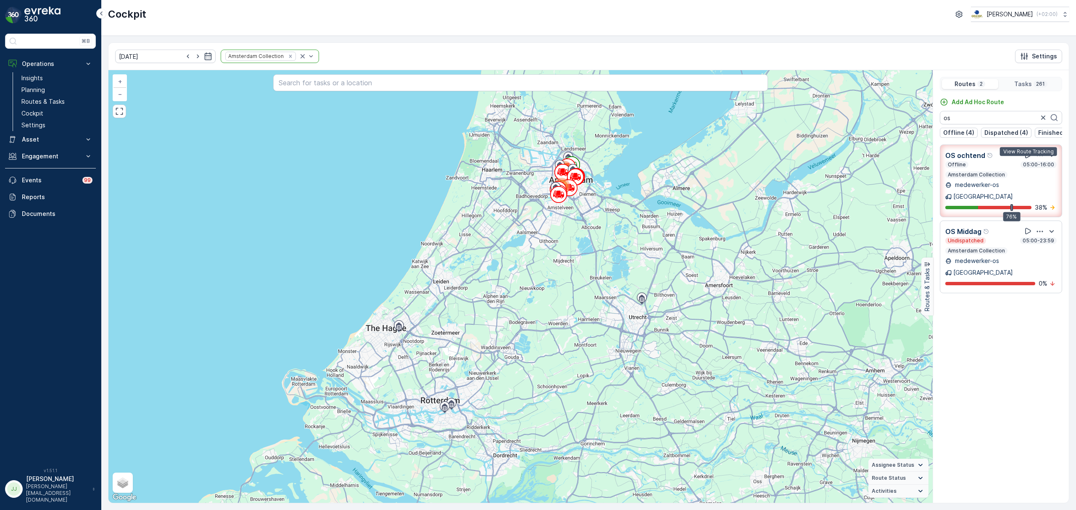
click at [1028, 159] on icon at bounding box center [1028, 155] width 8 height 8
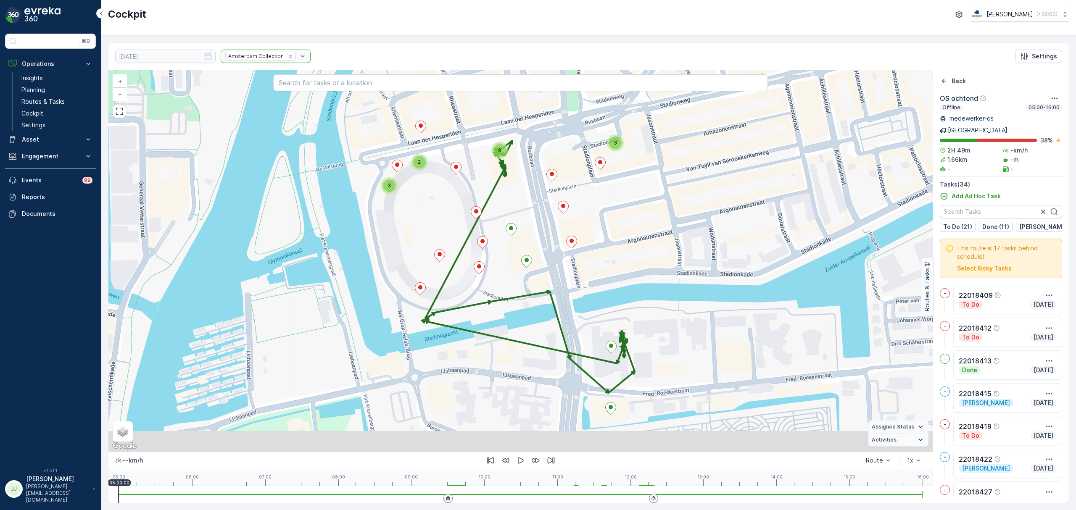
drag, startPoint x: 570, startPoint y: 356, endPoint x: 590, endPoint y: 302, distance: 57.3
click at [590, 302] on div "3 3 2 9 + − Satellite Roadmap Terrain Hybrid Leaflet Keyboard shortcuts Map Dat…" at bounding box center [520, 261] width 824 height 382
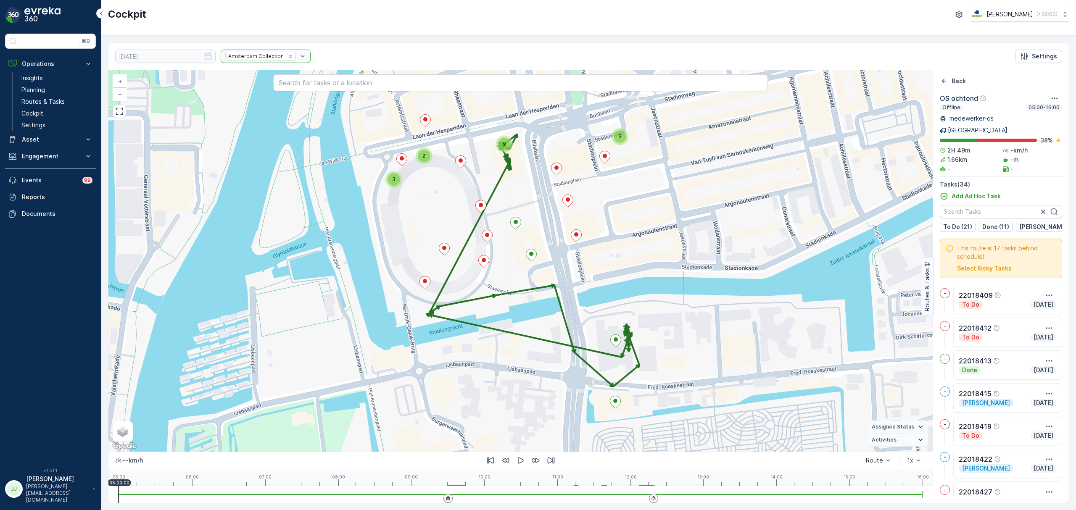
click at [510, 144] on div "9" at bounding box center [504, 144] width 13 height 13
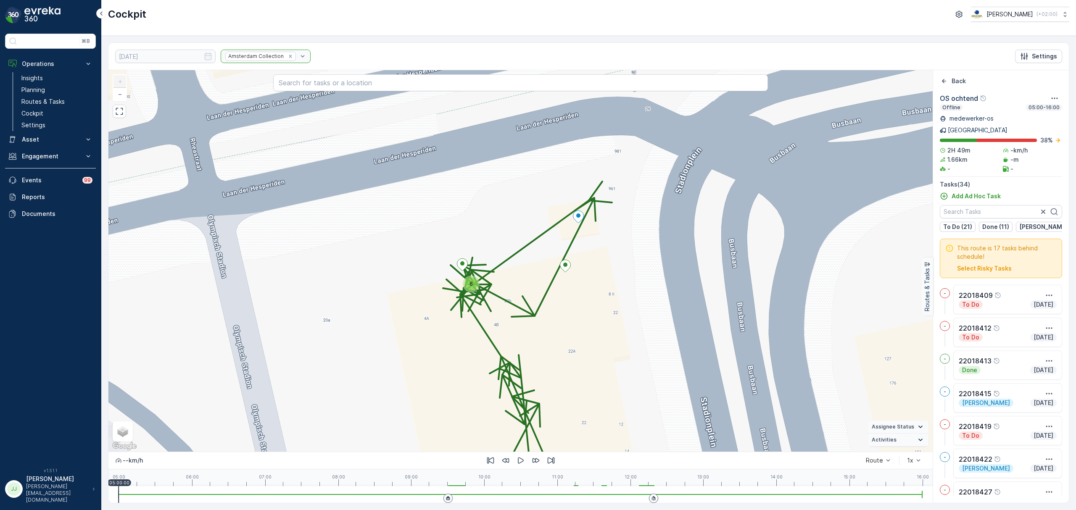
drag, startPoint x: 570, startPoint y: 286, endPoint x: 557, endPoint y: 214, distance: 73.8
click at [557, 214] on div "2 6 22018657 + − Satellite Roadmap Terrain Hybrid Leaflet Keyboard shortcuts Ma…" at bounding box center [520, 261] width 824 height 382
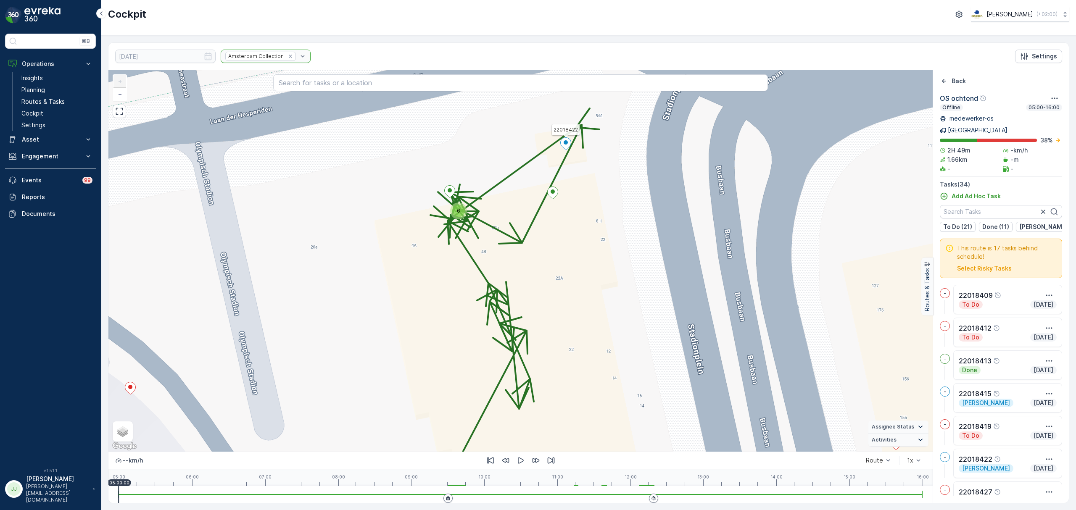
click at [569, 144] on icon at bounding box center [565, 144] width 11 height 12
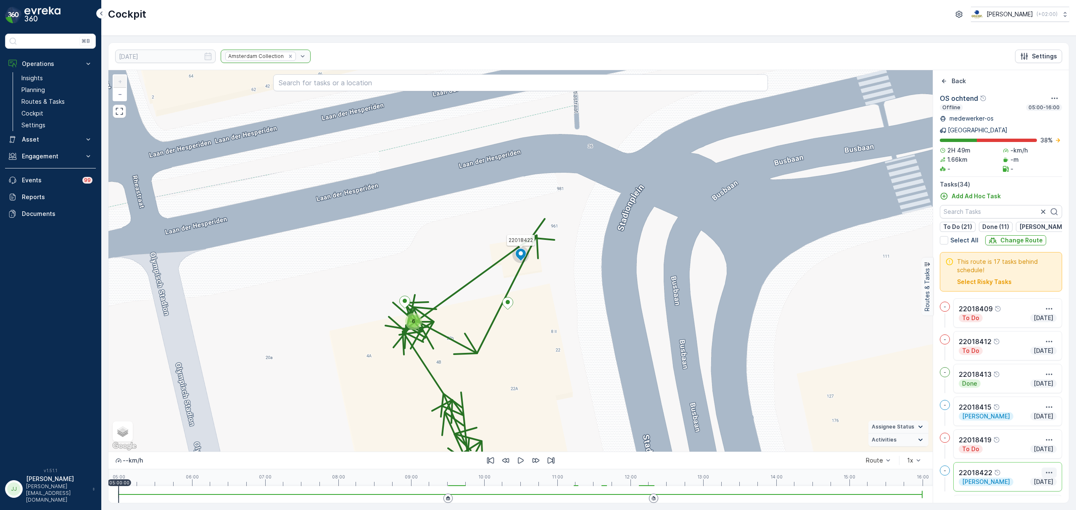
click at [1049, 469] on icon "button" at bounding box center [1049, 473] width 8 height 8
click at [1040, 481] on span "See More Details" at bounding box center [1034, 485] width 49 height 8
click at [505, 309] on icon at bounding box center [507, 303] width 11 height 13
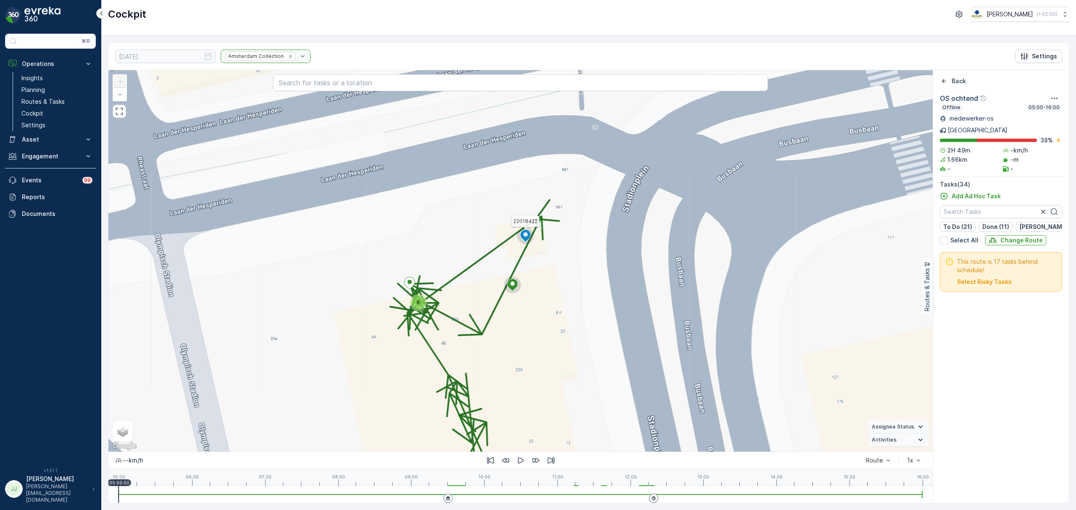
scroll to position [912, 0]
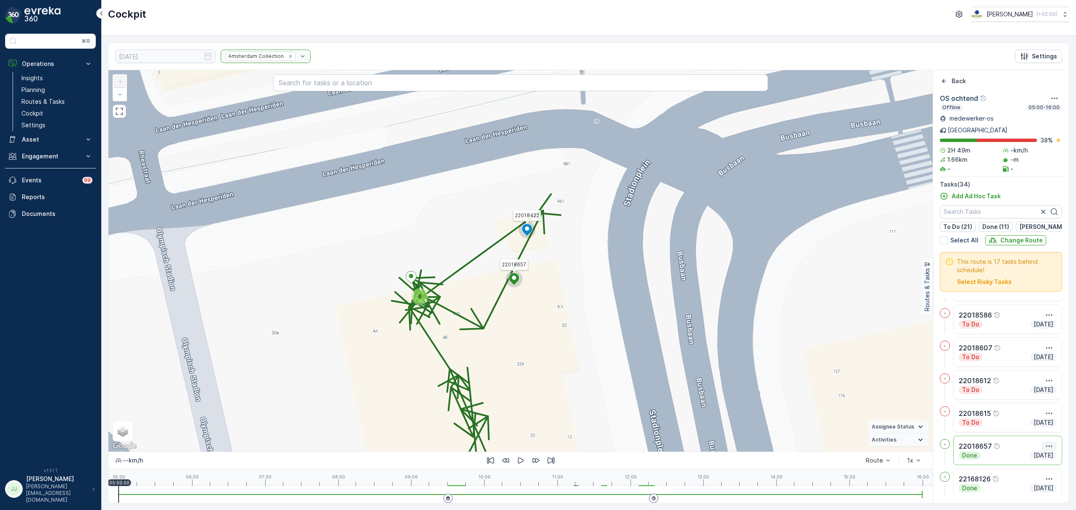
click at [1045, 442] on icon "button" at bounding box center [1049, 446] width 8 height 8
click at [1025, 455] on span "See More Details" at bounding box center [1034, 459] width 49 height 8
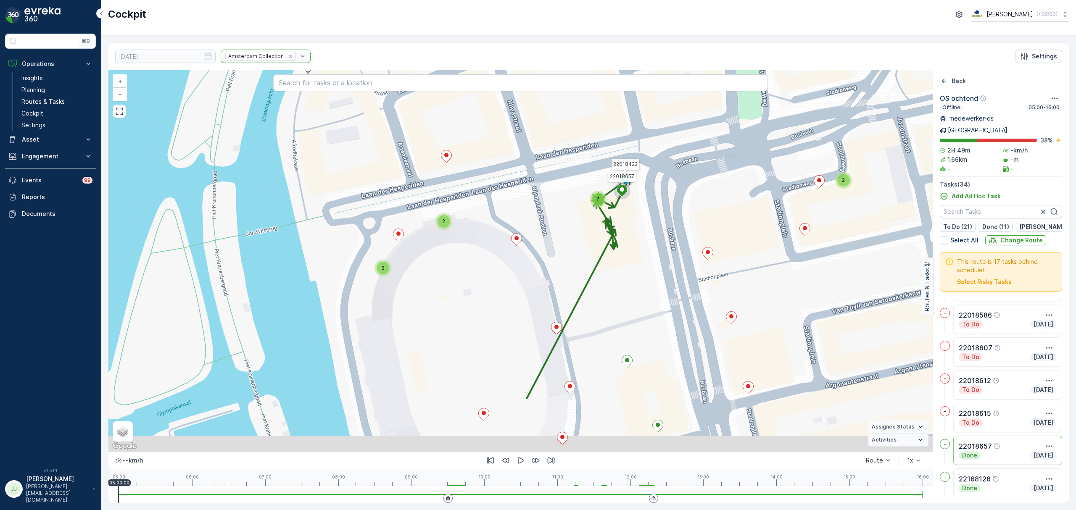
drag, startPoint x: 567, startPoint y: 264, endPoint x: 585, endPoint y: 228, distance: 41.0
click at [585, 228] on div "2 3 2 7 22018422 22018657 + − Satellite Roadmap Terrain Hybrid Leaflet Keyboard…" at bounding box center [520, 261] width 824 height 382
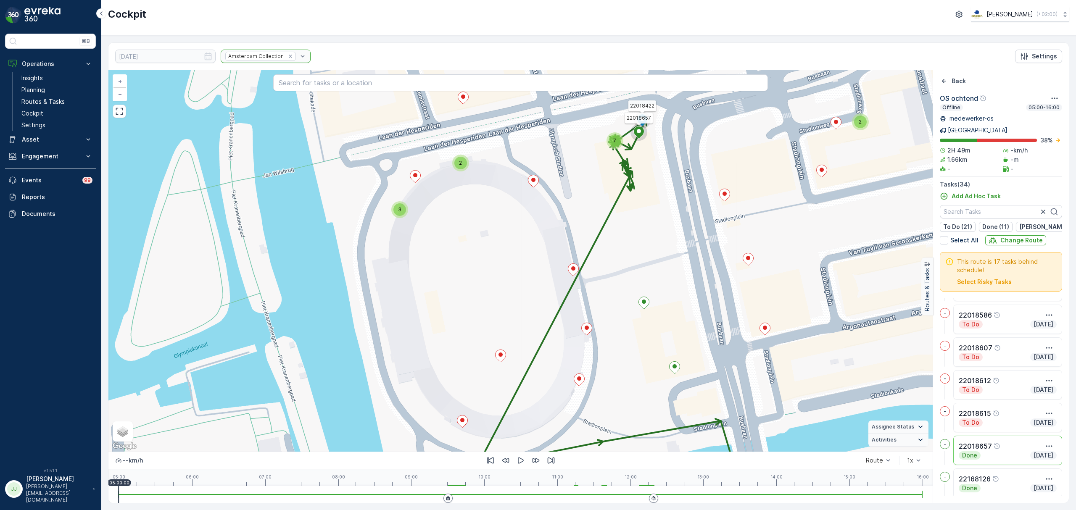
drag, startPoint x: 542, startPoint y: 243, endPoint x: 537, endPoint y: 163, distance: 80.0
click at [537, 163] on div "2 3 2 7 22018422 22018657 + − Satellite Roadmap Terrain Hybrid Leaflet Keyboard…" at bounding box center [520, 261] width 824 height 382
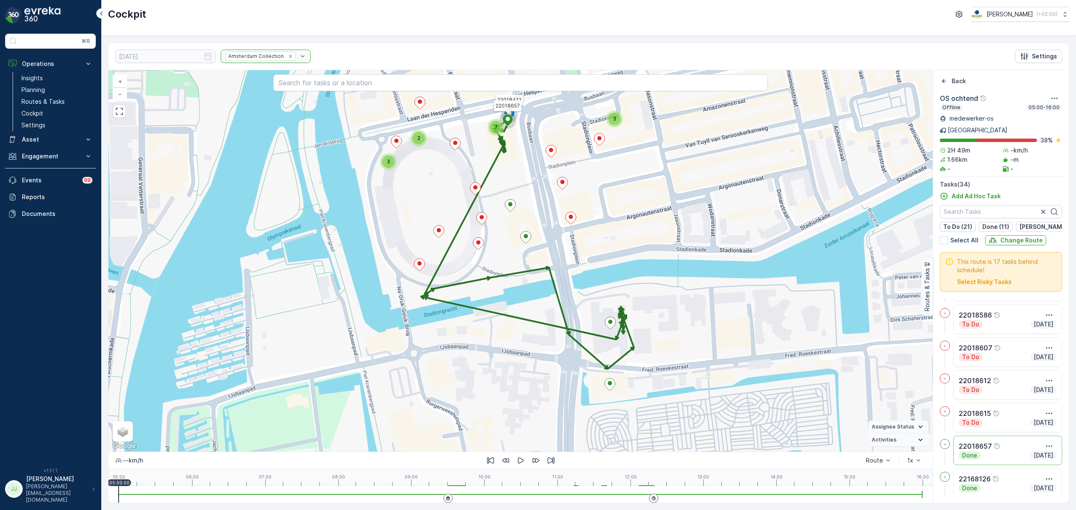
drag, startPoint x: 698, startPoint y: 335, endPoint x: 578, endPoint y: 297, distance: 126.5
click at [584, 287] on div "3 3 2 7 22018422 22018657 + − Satellite Roadmap Terrain Hybrid Leaflet Keyboard…" at bounding box center [520, 261] width 824 height 382
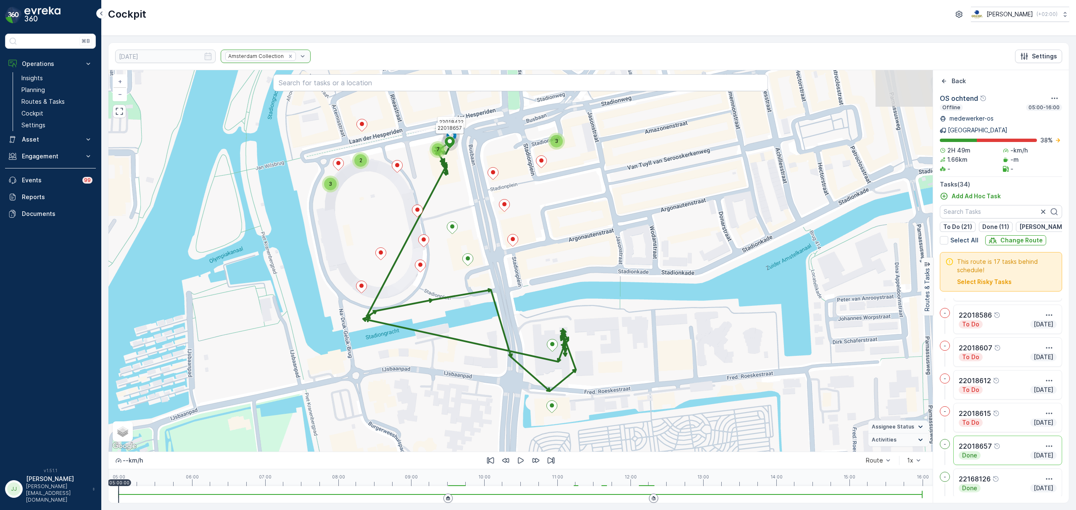
drag, startPoint x: 537, startPoint y: 318, endPoint x: 544, endPoint y: 356, distance: 38.0
click at [544, 356] on div "3 3 2 7 22018422 22018657 22018413 + − Satellite Roadmap Terrain Hybrid Leaflet…" at bounding box center [520, 261] width 824 height 382
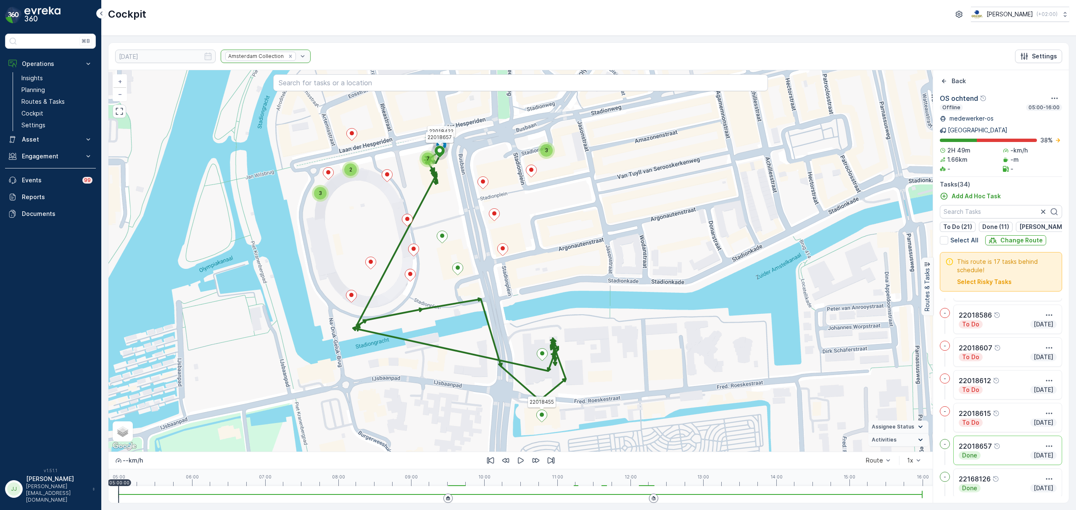
click at [545, 421] on icon at bounding box center [541, 416] width 11 height 13
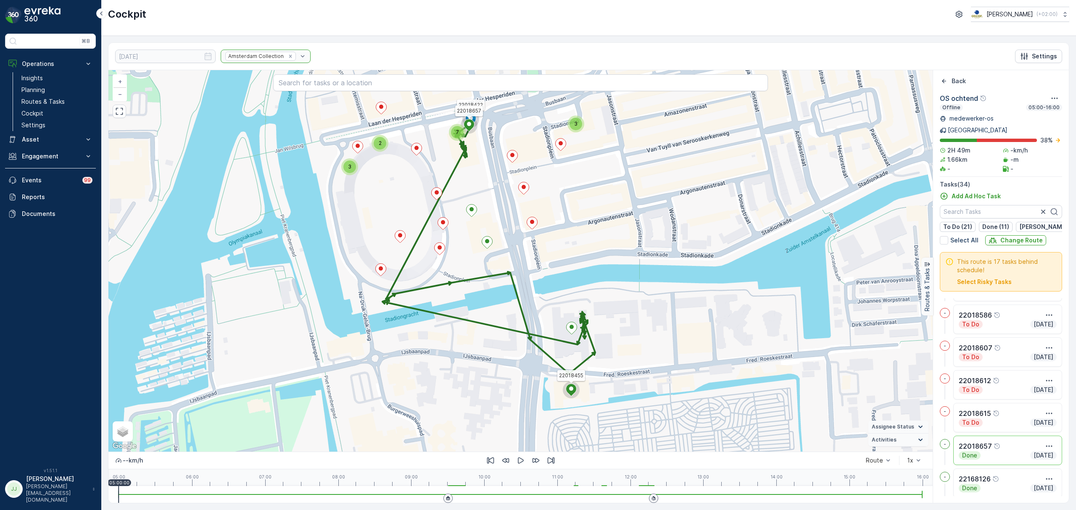
click at [614, 370] on div "2 3 3 7 22018422 22018455 22018657 + − Satellite Roadmap Terrain Hybrid Leaflet…" at bounding box center [520, 261] width 824 height 382
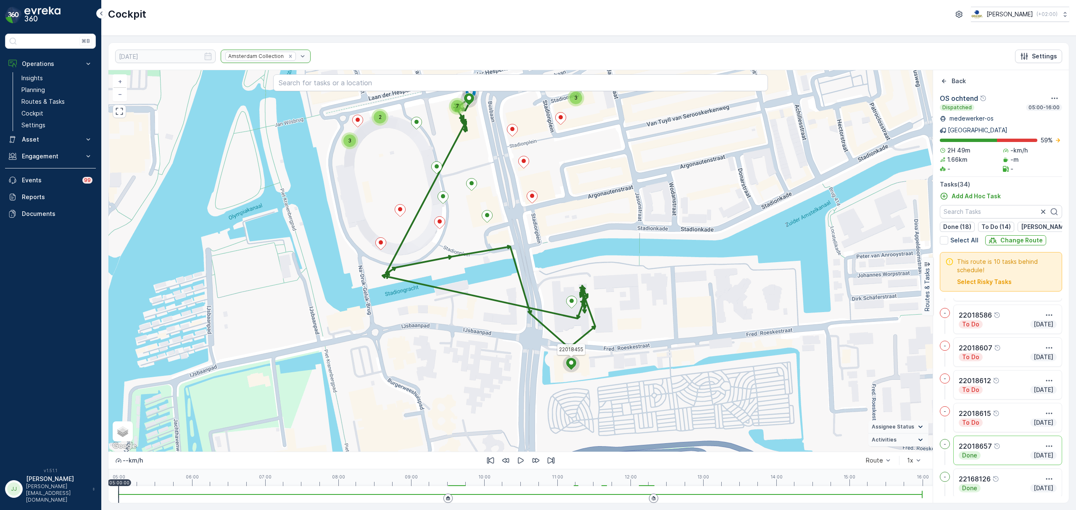
drag, startPoint x: 609, startPoint y: 284, endPoint x: 583, endPoint y: 251, distance: 42.8
click at [583, 251] on div "2 3 3 7 22018422 22018455 22018657 + − Satellite Roadmap Terrain Hybrid Leaflet…" at bounding box center [520, 261] width 824 height 382
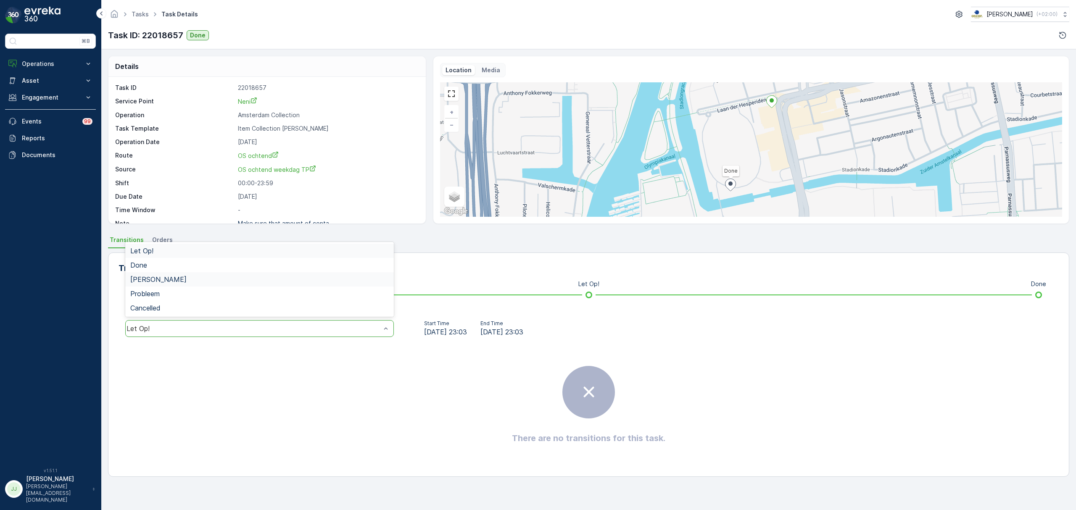
click at [150, 274] on div "[PERSON_NAME]" at bounding box center [259, 279] width 269 height 14
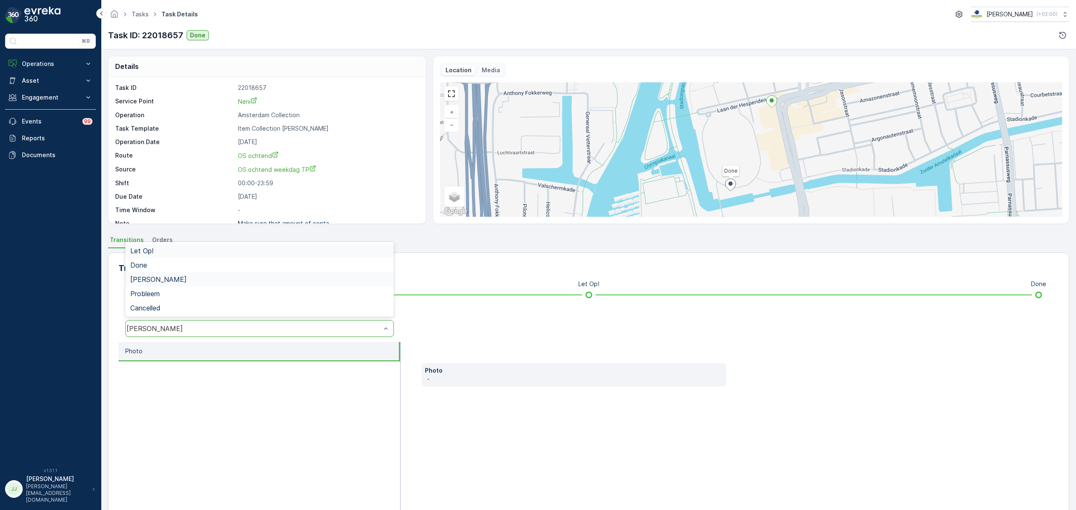
click at [177, 325] on div "[PERSON_NAME]" at bounding box center [254, 329] width 254 height 8
click at [161, 266] on div "Done" at bounding box center [259, 265] width 258 height 8
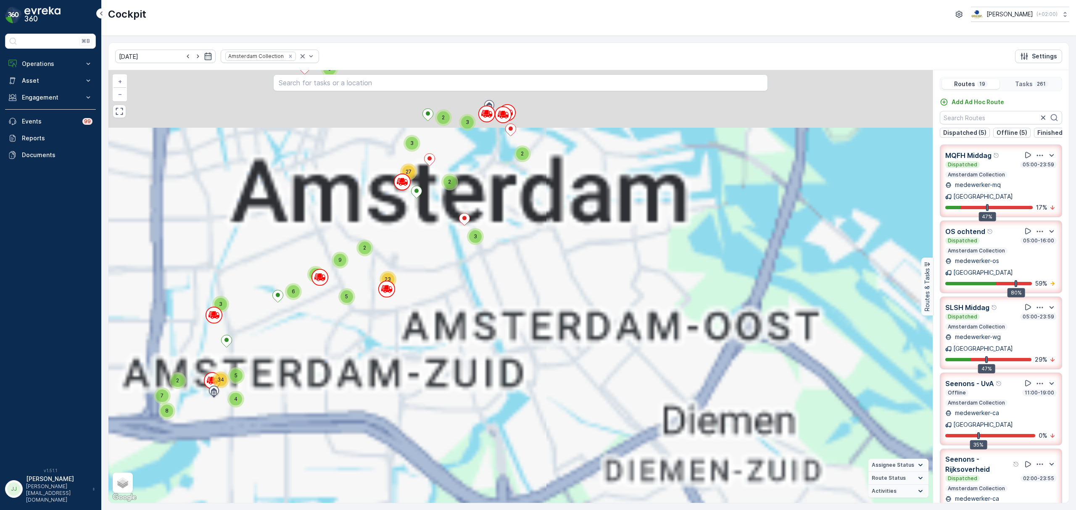
drag, startPoint x: 504, startPoint y: 269, endPoint x: 612, endPoint y: 422, distance: 187.4
click at [612, 422] on div "8 31 70 81 71 2 2 3 2 2 3 2 5 5 5 4 3 2 2 3 11 11 33 3 2 3 27 5 2 2 9 23 3 6 2 …" at bounding box center [520, 286] width 824 height 433
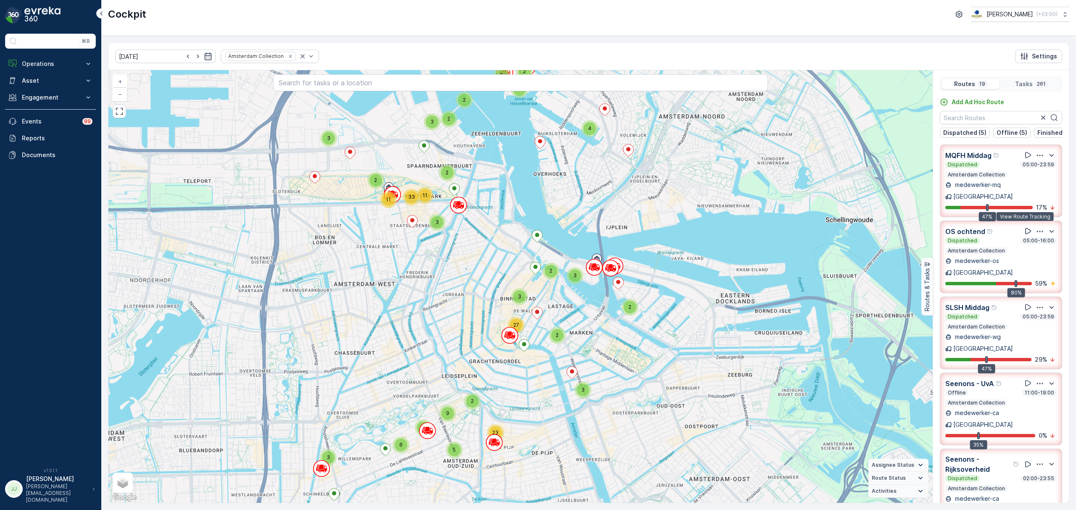
click at [1024, 227] on icon at bounding box center [1028, 231] width 8 height 8
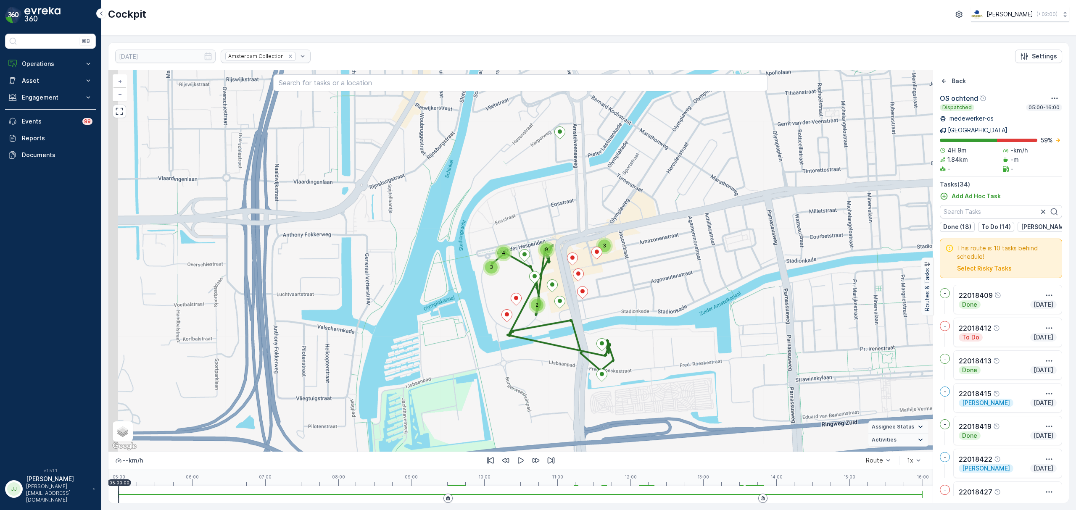
drag, startPoint x: 592, startPoint y: 288, endPoint x: 627, endPoint y: 283, distance: 35.3
click at [627, 283] on div "3 3 2 4 9 + − Satellite Roadmap Terrain Hybrid Leaflet Keyboard shortcuts Map D…" at bounding box center [520, 261] width 824 height 382
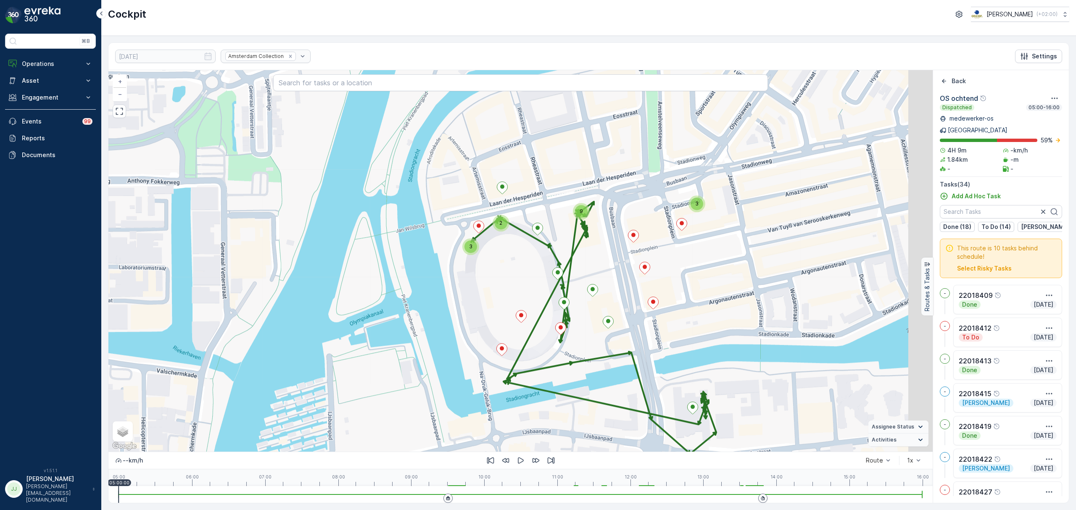
drag, startPoint x: 558, startPoint y: 282, endPoint x: 479, endPoint y: 253, distance: 84.5
click at [479, 253] on div "3 3 2 9 + − Satellite Roadmap Terrain Hybrid Leaflet Keyboard shortcuts Map Dat…" at bounding box center [520, 261] width 824 height 382
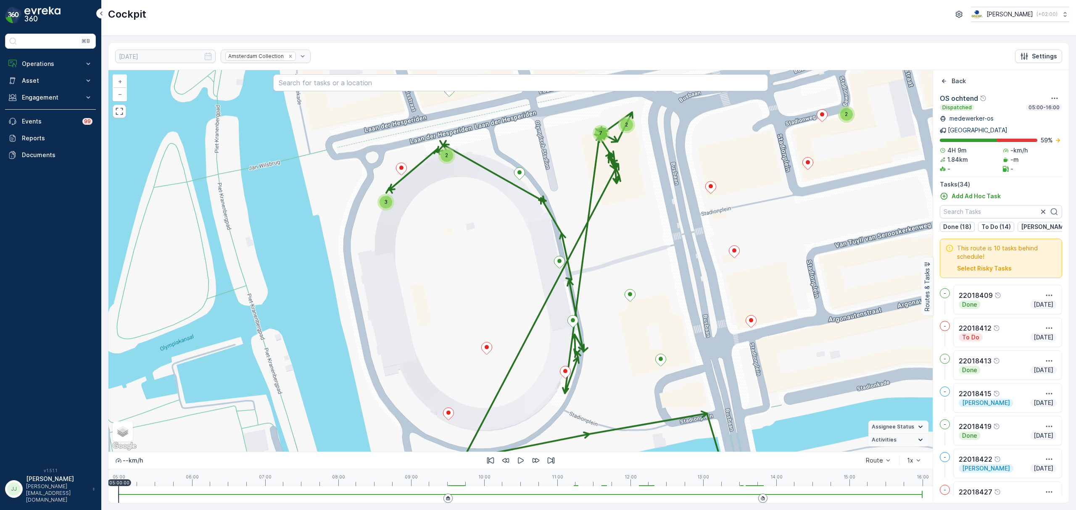
drag, startPoint x: 476, startPoint y: 277, endPoint x: 474, endPoint y: 287, distance: 11.1
click at [474, 287] on div "2 3 2 2 7 + − Satellite Roadmap Terrain Hybrid Leaflet Keyboard shortcuts Map D…" at bounding box center [520, 261] width 824 height 382
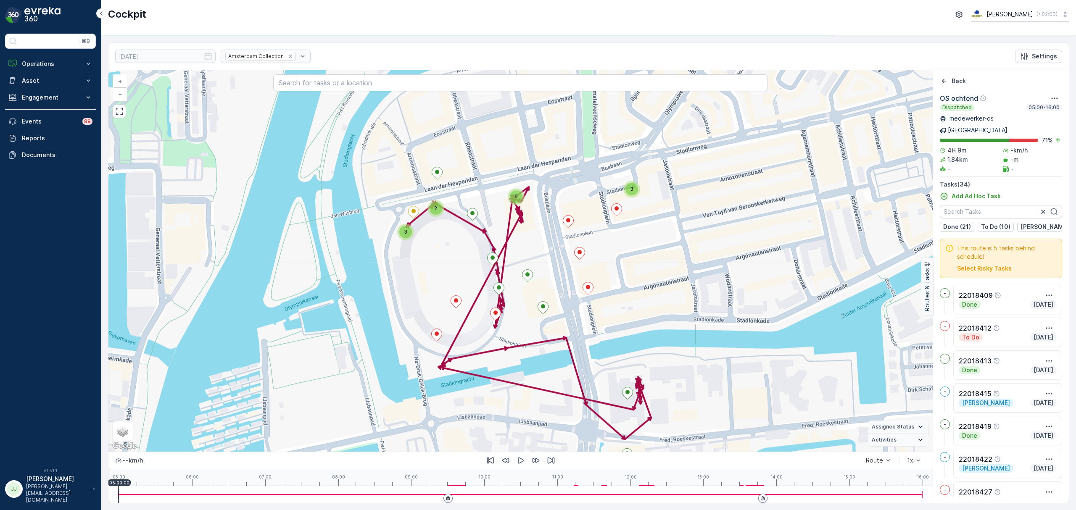
drag, startPoint x: 630, startPoint y: 271, endPoint x: 596, endPoint y: 240, distance: 45.5
click at [596, 240] on div "2 3 3 9 + − Satellite Roadmap Terrain Hybrid Leaflet Keyboard shortcuts Map Dat…" at bounding box center [520, 261] width 824 height 382
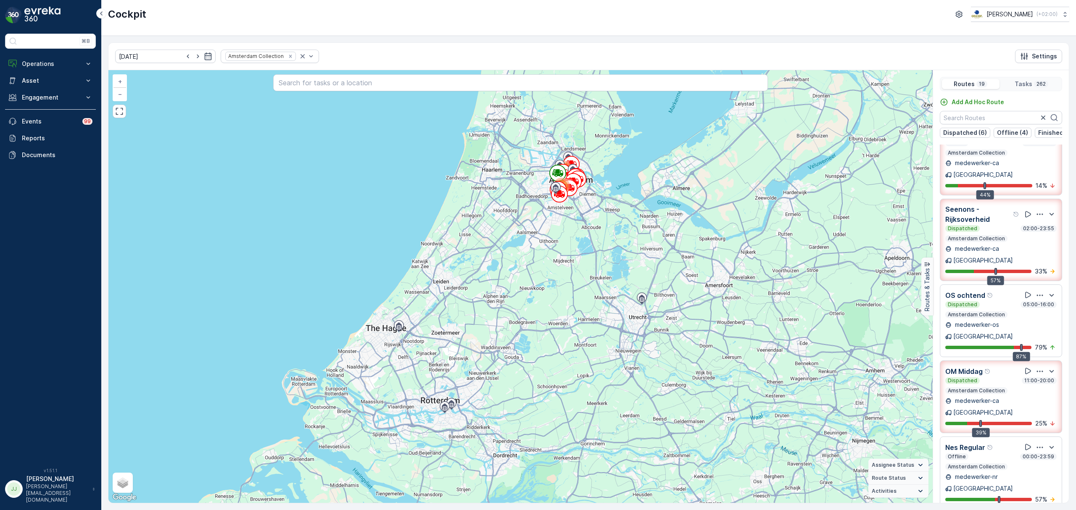
scroll to position [168, 0]
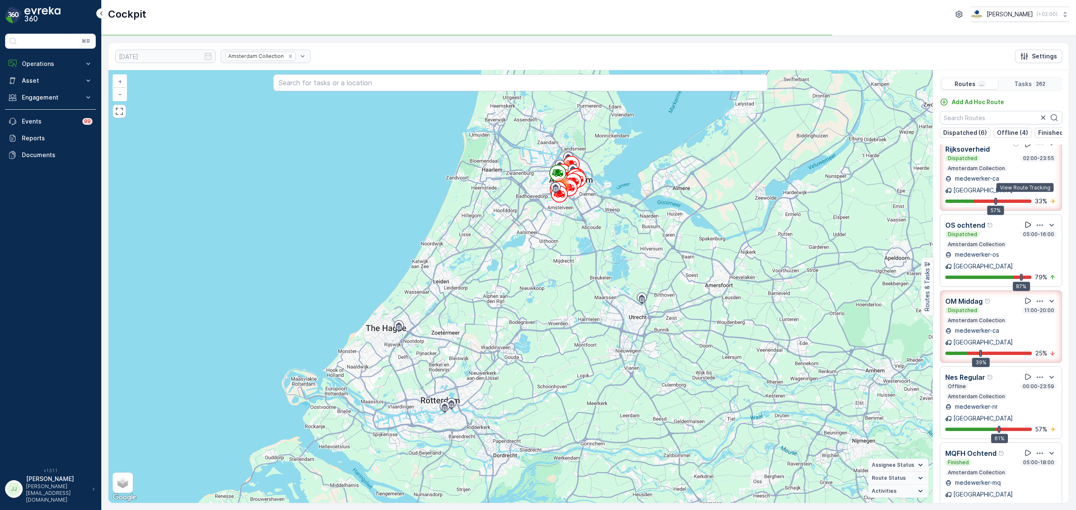
click at [1025, 221] on icon at bounding box center [1028, 225] width 8 height 8
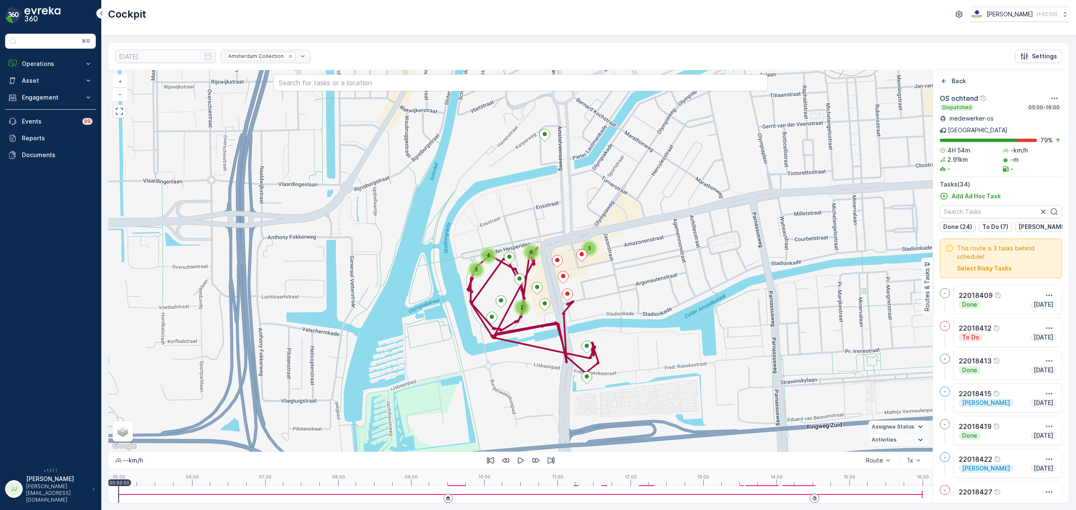
click at [604, 306] on div "4 3 3 2 9 + − Satellite Roadmap Terrain Hybrid Leaflet Keyboard shortcuts Map D…" at bounding box center [520, 261] width 824 height 382
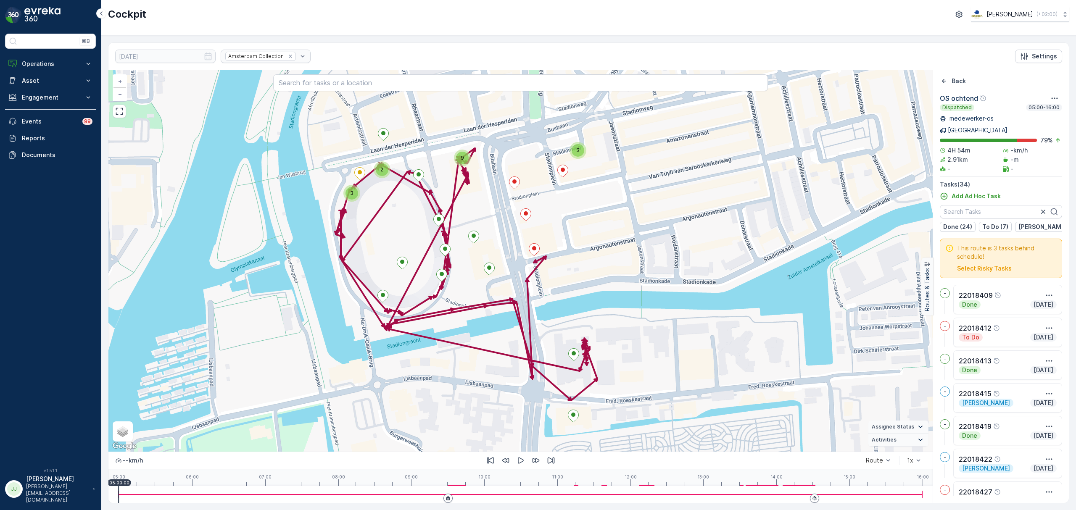
drag, startPoint x: 610, startPoint y: 316, endPoint x: 653, endPoint y: 354, distance: 56.9
click at [653, 354] on div "3 3 2 9 + − Satellite Roadmap Terrain Hybrid Leaflet Keyboard shortcuts Map Dat…" at bounding box center [520, 261] width 824 height 382
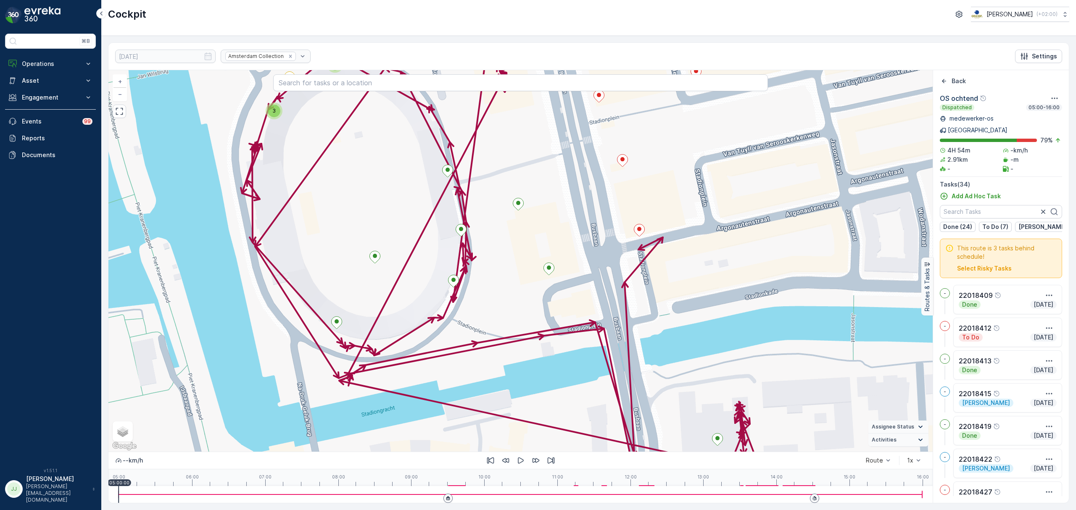
drag, startPoint x: 560, startPoint y: 351, endPoint x: 532, endPoint y: 323, distance: 39.5
click at [532, 323] on div "2 3 2 2 7 + − Satellite Roadmap Terrain Hybrid Leaflet Keyboard shortcuts Map D…" at bounding box center [520, 261] width 824 height 382
drag, startPoint x: 514, startPoint y: 319, endPoint x: 511, endPoint y: 343, distance: 24.1
click at [515, 361] on div "2 3 2 2 7 + − Satellite Roadmap Terrain Hybrid Leaflet Keyboard shortcuts Map D…" at bounding box center [520, 261] width 824 height 382
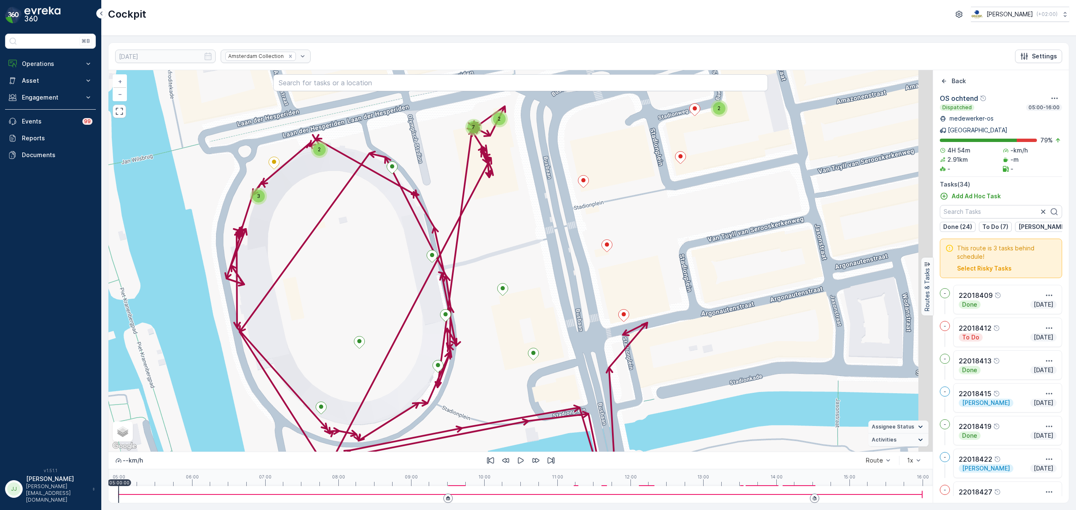
drag, startPoint x: 686, startPoint y: 165, endPoint x: 671, endPoint y: 203, distance: 40.2
click at [671, 204] on div "2 3 2 2 7 + − Satellite Roadmap Terrain Hybrid Leaflet Keyboard shortcuts Map D…" at bounding box center [520, 261] width 824 height 382
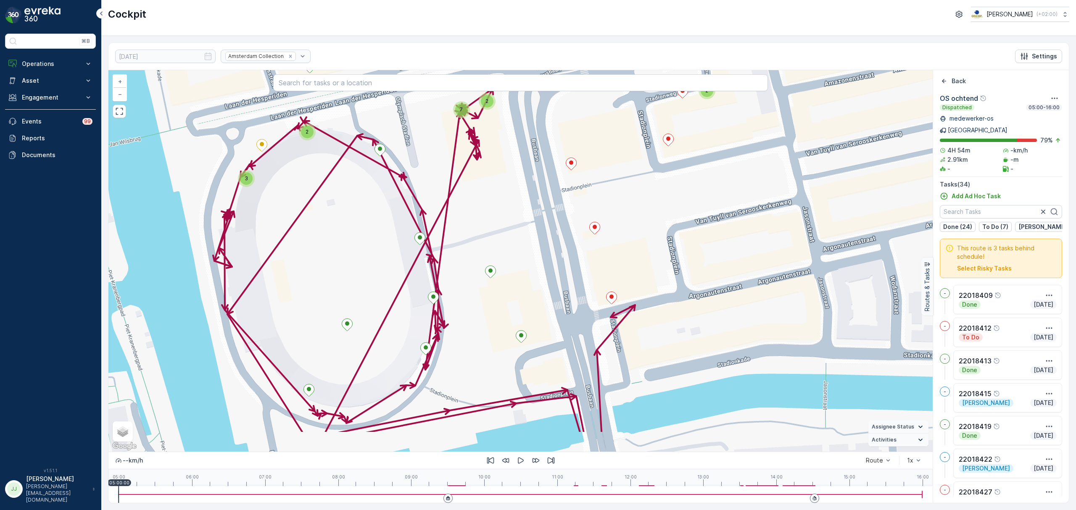
drag, startPoint x: 709, startPoint y: 311, endPoint x: 711, endPoint y: 254, distance: 56.8
click at [711, 254] on div "2 3 2 2 7 + − Satellite Roadmap Terrain Hybrid Leaflet Keyboard shortcuts Map D…" at bounding box center [520, 261] width 824 height 382
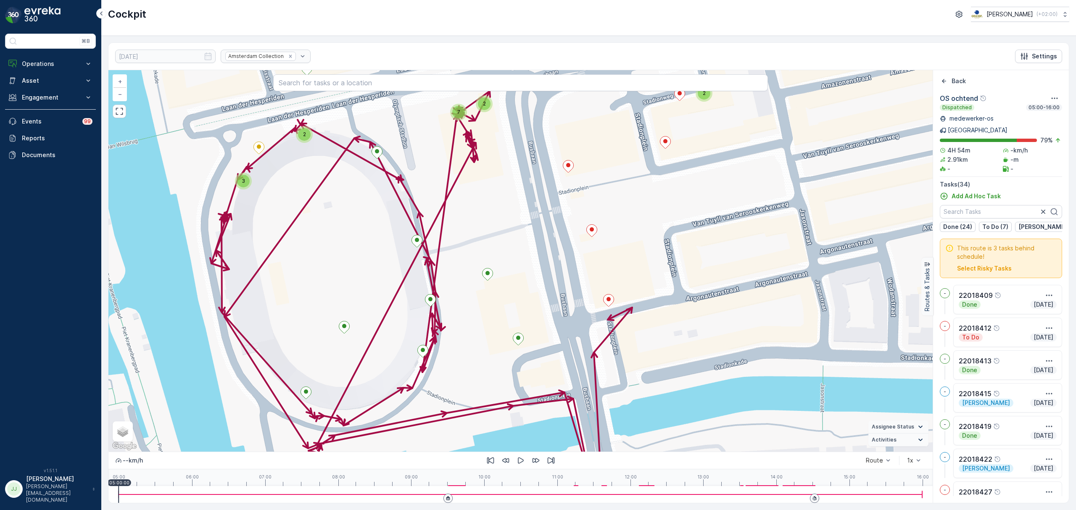
drag, startPoint x: 593, startPoint y: 282, endPoint x: 580, endPoint y: 293, distance: 17.6
click at [580, 293] on div "2 2 3 2 7 + − Satellite Roadmap Terrain Hybrid Leaflet Keyboard shortcuts Map D…" at bounding box center [520, 261] width 824 height 382
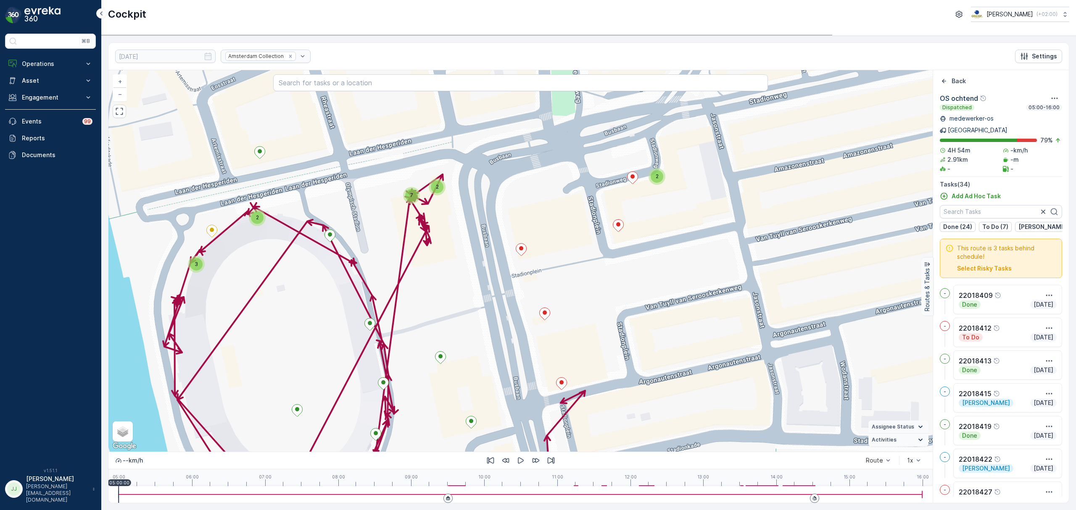
drag, startPoint x: 620, startPoint y: 258, endPoint x: 599, endPoint y: 297, distance: 44.0
click at [599, 297] on div "2 2 3 2 7 + − Satellite Roadmap Terrain Hybrid Leaflet Keyboard shortcuts Map D…" at bounding box center [520, 261] width 824 height 382
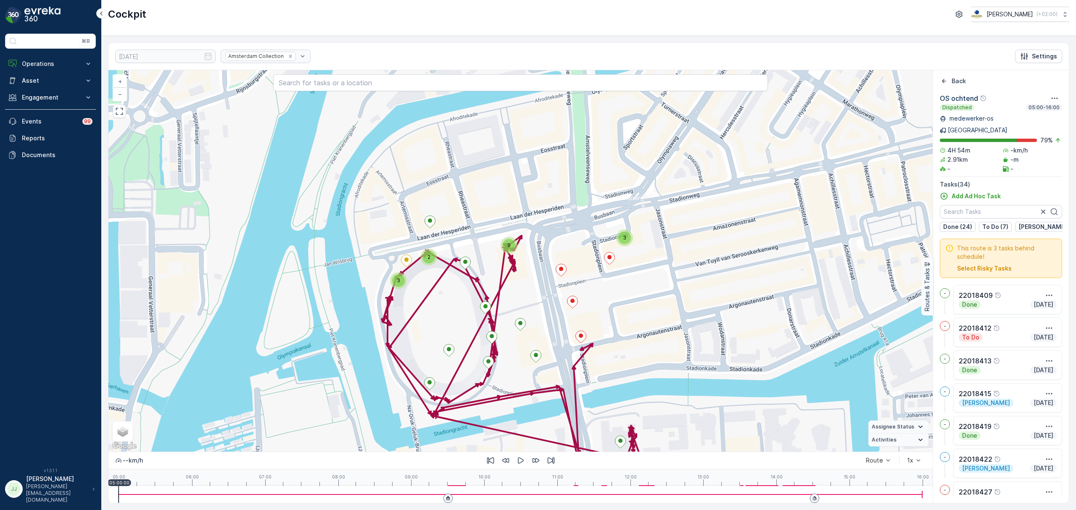
click at [993, 264] on p "Select Risky Tasks" at bounding box center [984, 268] width 55 height 8
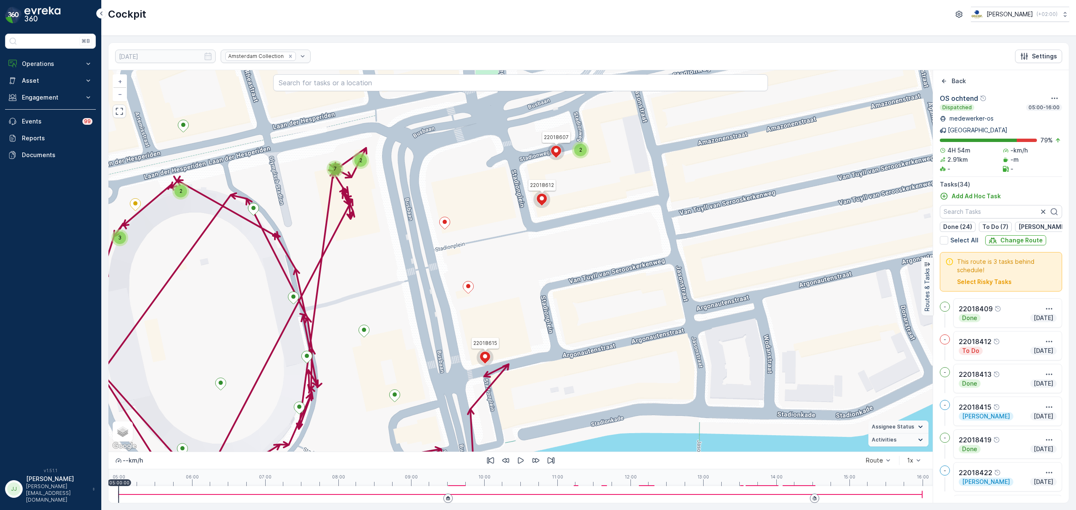
click at [486, 357] on ellipse at bounding box center [485, 356] width 4 height 4
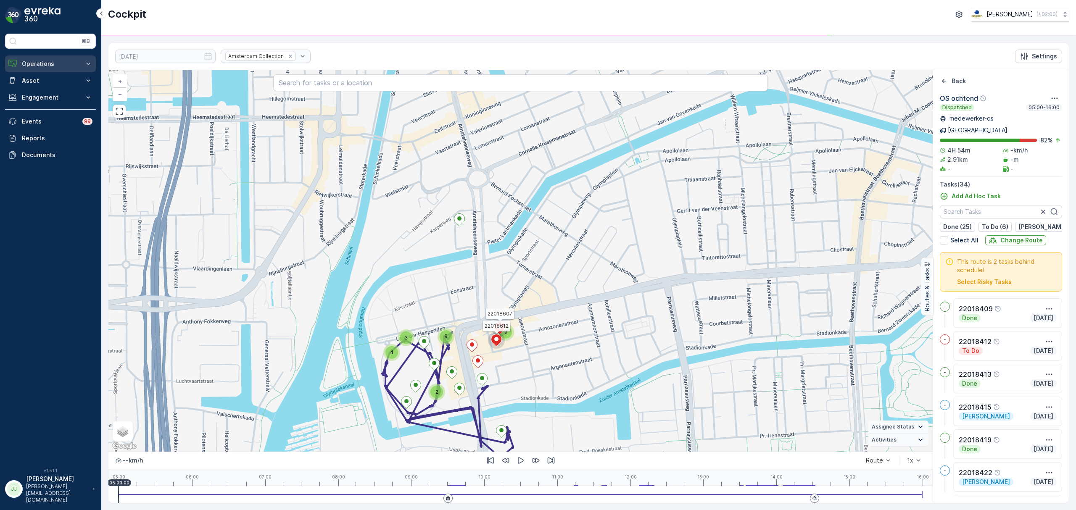
click at [61, 61] on p "Operations" at bounding box center [50, 64] width 57 height 8
click at [50, 91] on link "Planning" at bounding box center [57, 90] width 78 height 12
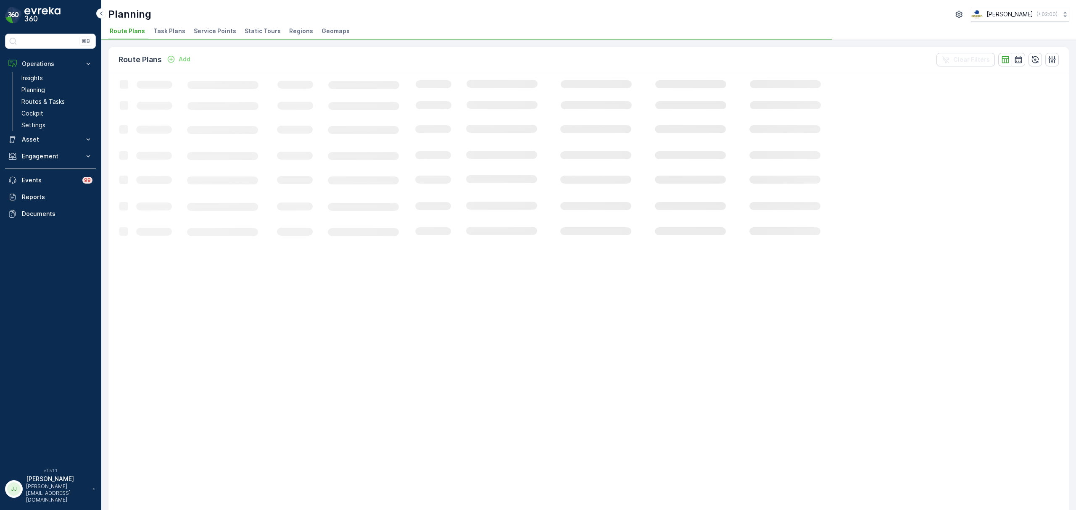
click at [168, 31] on span "Task Plans" at bounding box center [169, 31] width 32 height 8
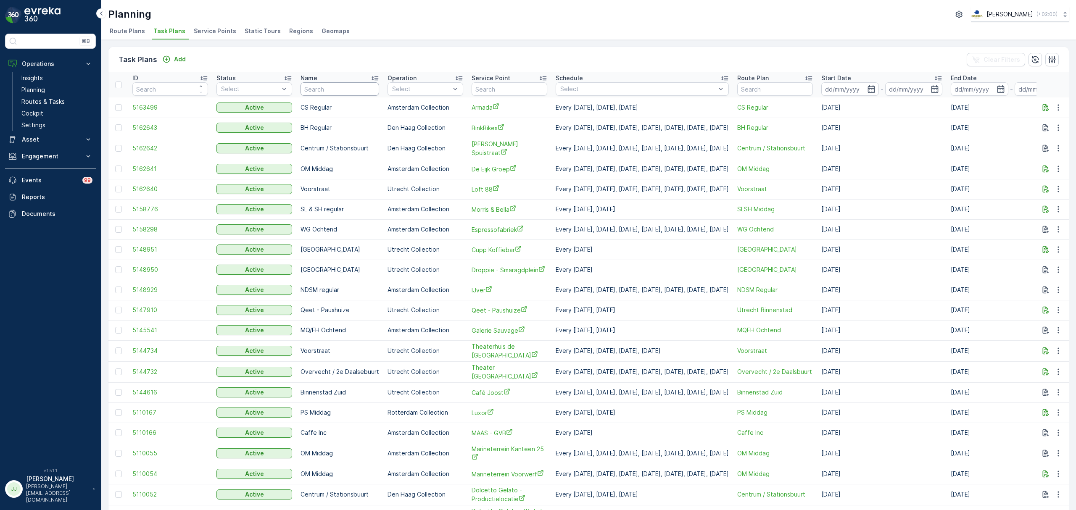
click at [364, 88] on input "text" at bounding box center [340, 88] width 79 height 13
type input "slsh midd"
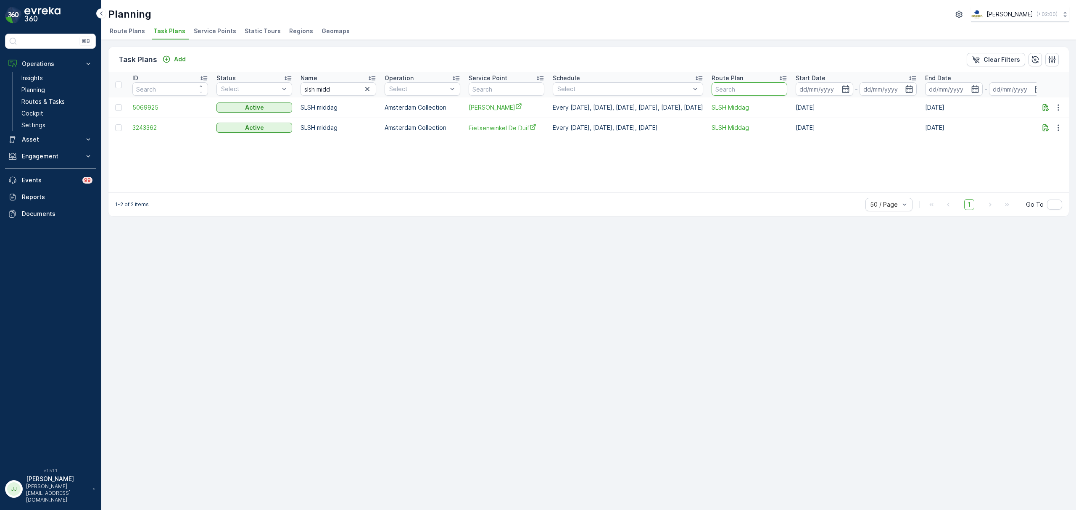
click at [779, 90] on input "text" at bounding box center [750, 88] width 76 height 13
type input "slsh middag"
drag, startPoint x: 344, startPoint y: 89, endPoint x: 298, endPoint y: 91, distance: 46.3
click at [298, 91] on th "Name slsh midd" at bounding box center [338, 84] width 84 height 25
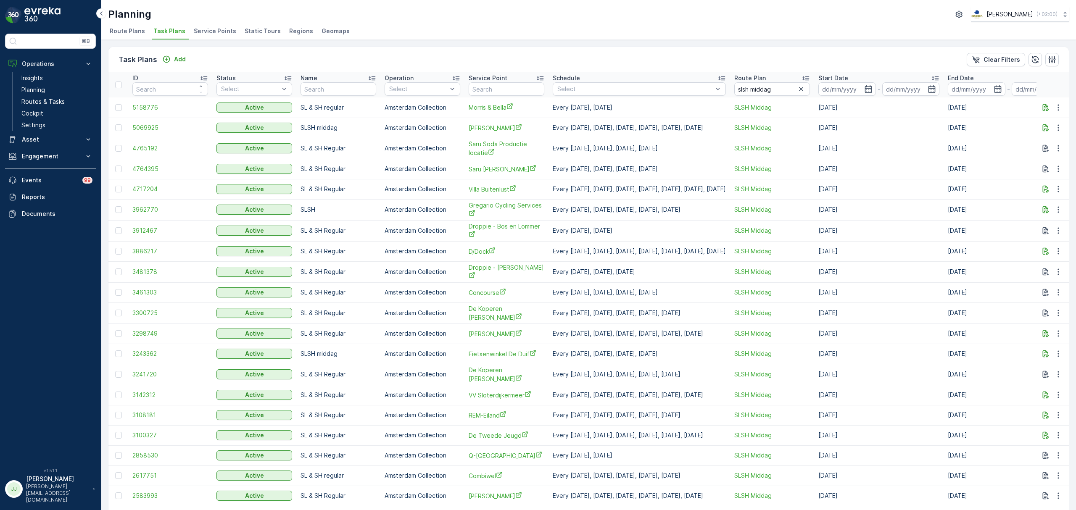
click at [223, 31] on span "Service Points" at bounding box center [215, 31] width 42 height 8
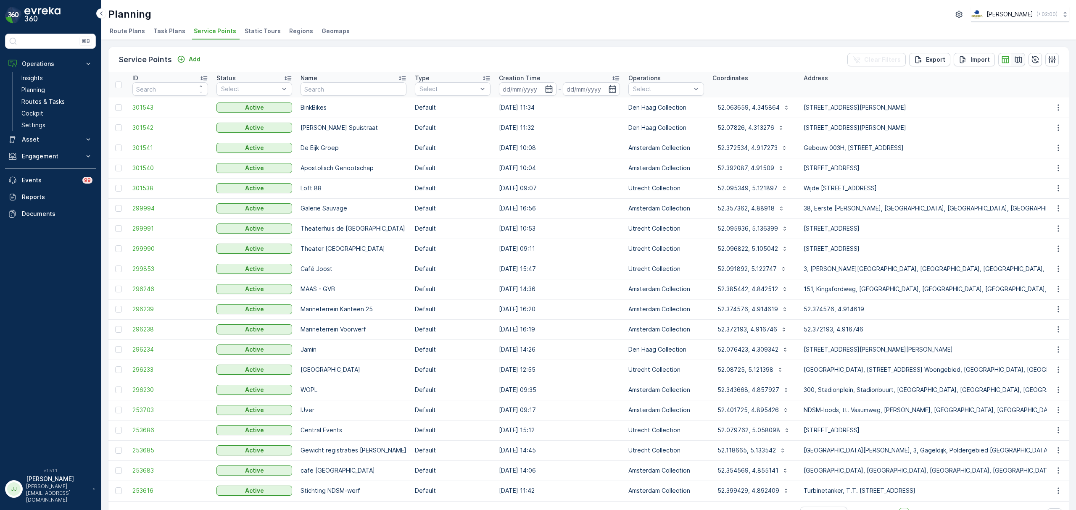
click at [1015, 66] on button "button" at bounding box center [1018, 59] width 13 height 13
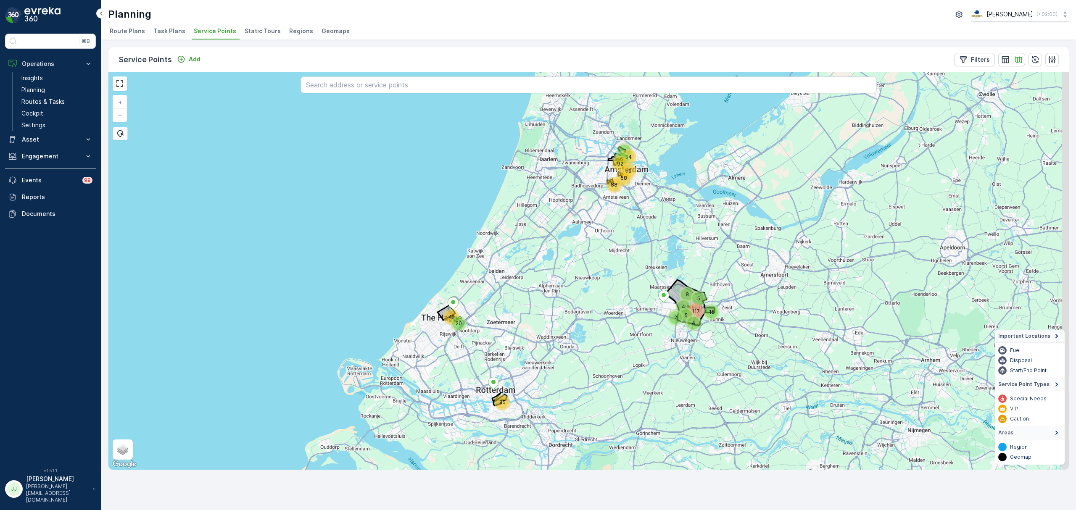
drag, startPoint x: 579, startPoint y: 190, endPoint x: 493, endPoint y: 275, distance: 120.4
click at [490, 275] on div "20 42 59 34 117 58 92 88 2 5 95 15 8 4 4 5 6 2 + − Satellite Roadmap Terrain Hy…" at bounding box center [588, 271] width 960 height 398
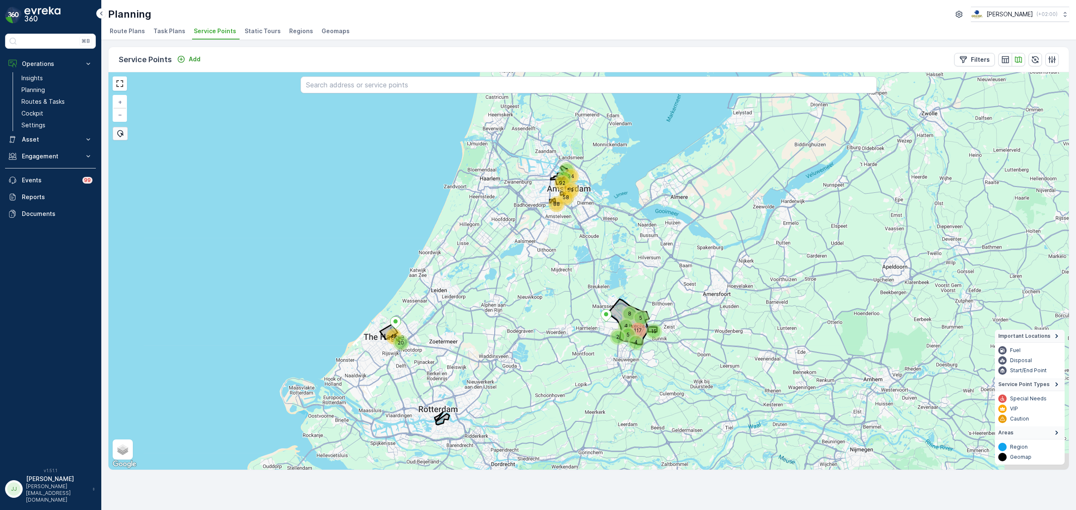
drag, startPoint x: 520, startPoint y: 320, endPoint x: 551, endPoint y: 258, distance: 69.9
click at [551, 261] on div "20 42 59 34 117 58 92 88 2 5 15 8 4 4 5 6 2 + − Satellite Roadmap Terrain Hybri…" at bounding box center [588, 271] width 960 height 398
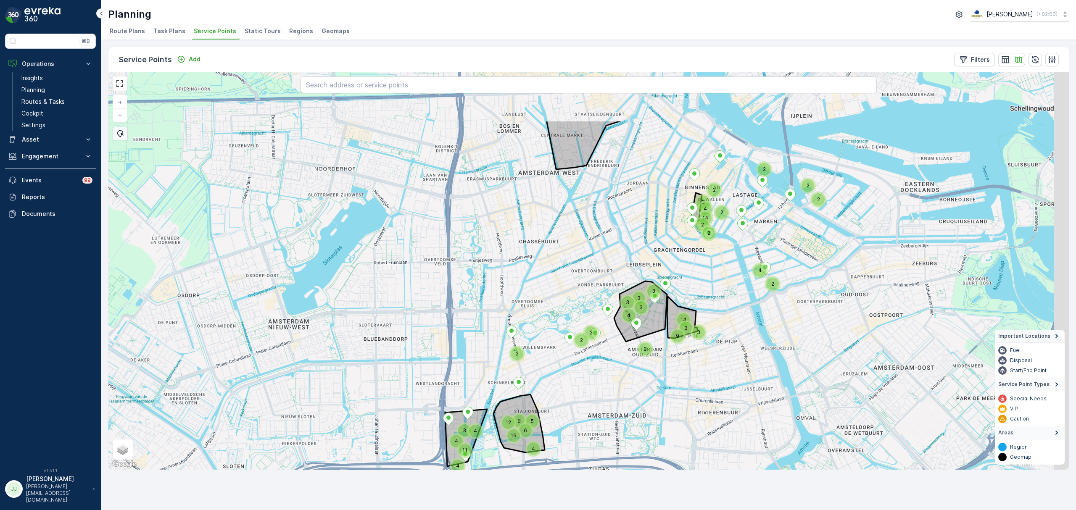
drag, startPoint x: 590, startPoint y: 280, endPoint x: 536, endPoint y: 375, distance: 109.9
click at [536, 375] on div "2 2 2 2 2 3 9 12 4 4 3 14 2 3 2 4 14 2 4 2 2 4 3 3 3 3 3 19 11 2 3 4 4 9 6 5 + …" at bounding box center [588, 271] width 960 height 398
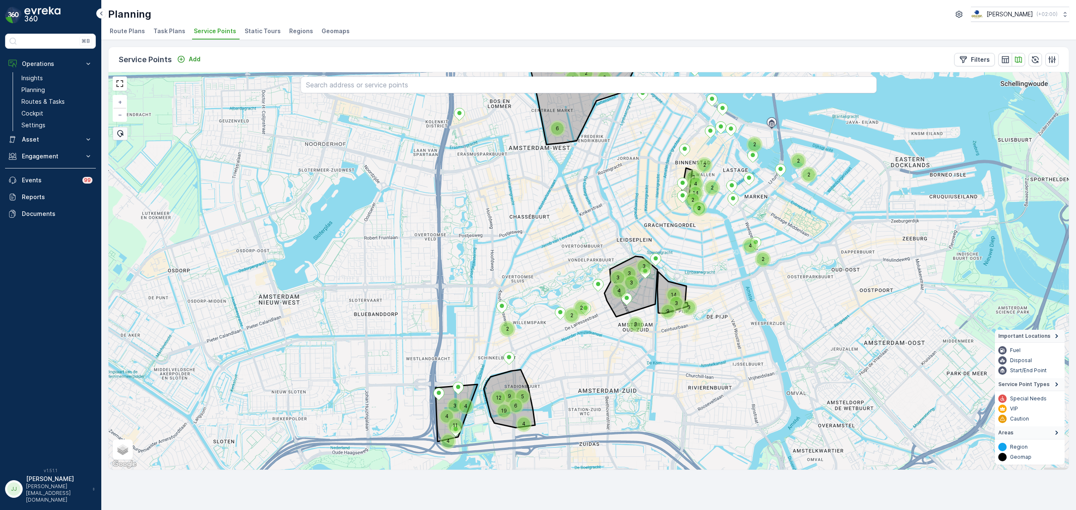
drag, startPoint x: 536, startPoint y: 375, endPoint x: 532, endPoint y: 344, distance: 31.9
click at [532, 344] on div "2 2 2 2 2 3 9 12 4 4 3 14 2 3 2 4 14 2 4 2 2 4 3 3 3 3 3 19 11 2 3 4 4 9 6 5 12…" at bounding box center [588, 271] width 960 height 398
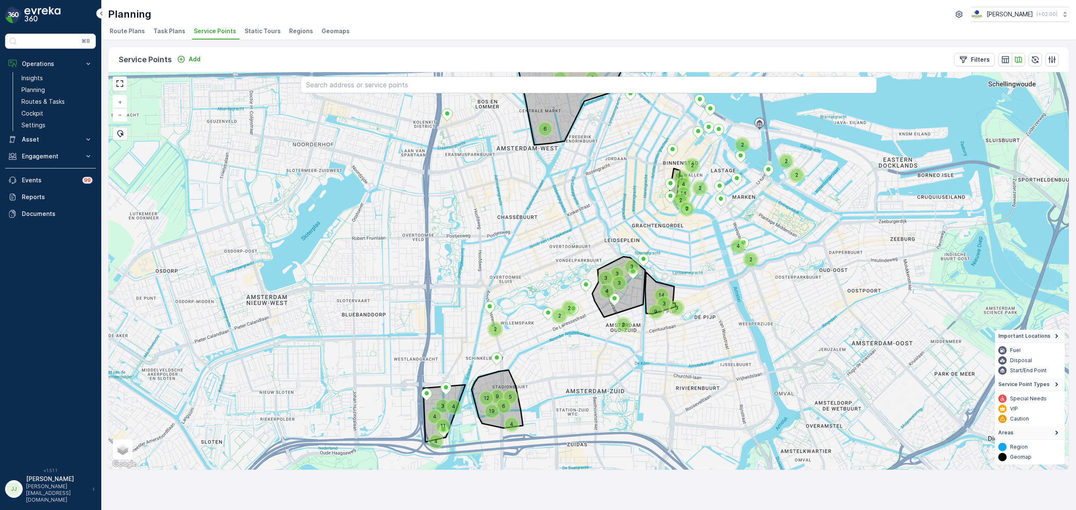
drag, startPoint x: 530, startPoint y: 365, endPoint x: 501, endPoint y: 368, distance: 29.2
click at [501, 368] on div "2 2 2 2 2 3 9 12 4 4 3 14 2 3 2 4 14 2 4 2 2 4 3 3 3 3 3 19 11 2 3 4 4 9 6 5 4 …" at bounding box center [588, 271] width 960 height 398
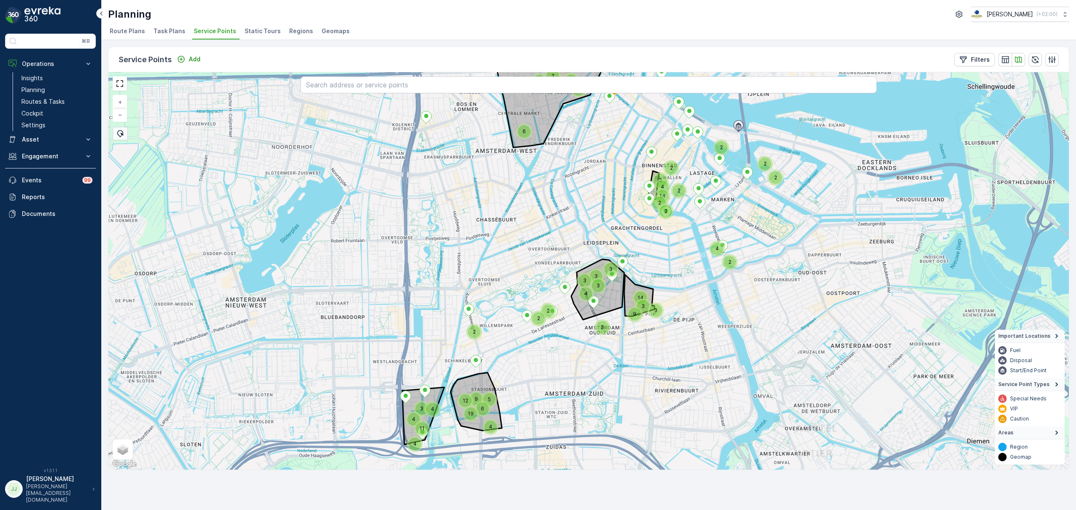
drag, startPoint x: 501, startPoint y: 294, endPoint x: 456, endPoint y: 388, distance: 104.2
click at [456, 388] on div "2 2 2 2 2 3 9 12 4 4 4 6 3 14 2 3 2 4 14 2 4 2 2 2 2 4 3 3 3 3 3 3 19 11 2 3 4 …" at bounding box center [588, 271] width 960 height 398
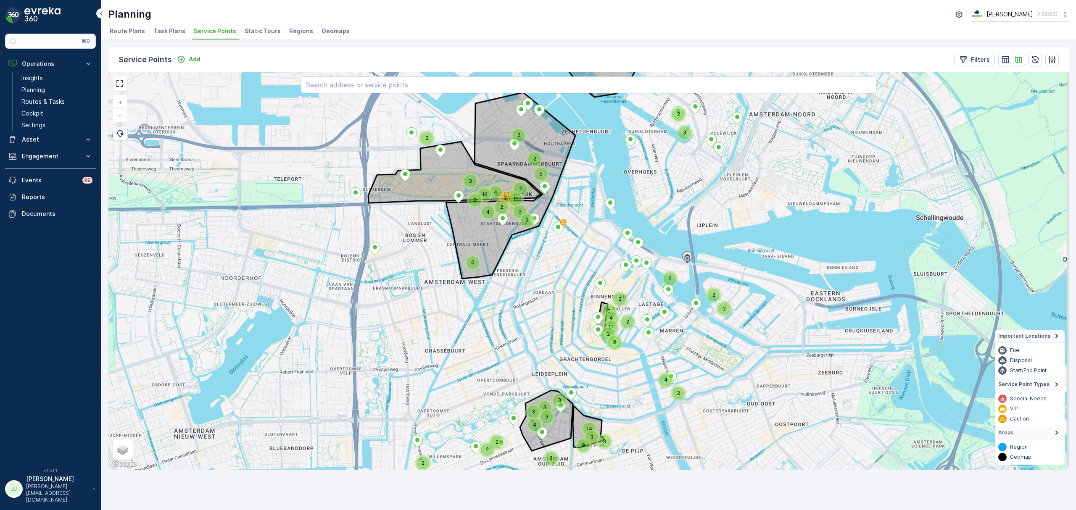
drag, startPoint x: 491, startPoint y: 302, endPoint x: 477, endPoint y: 395, distance: 94.4
click at [477, 395] on div "2 2 2 2 2 3 9 4 6 3 14 2 3 2 4 14 2 4 2 2 2 2 4 3 3 3 3 3 3 2 2 3 12 4 2 23 11 …" at bounding box center [588, 271] width 960 height 398
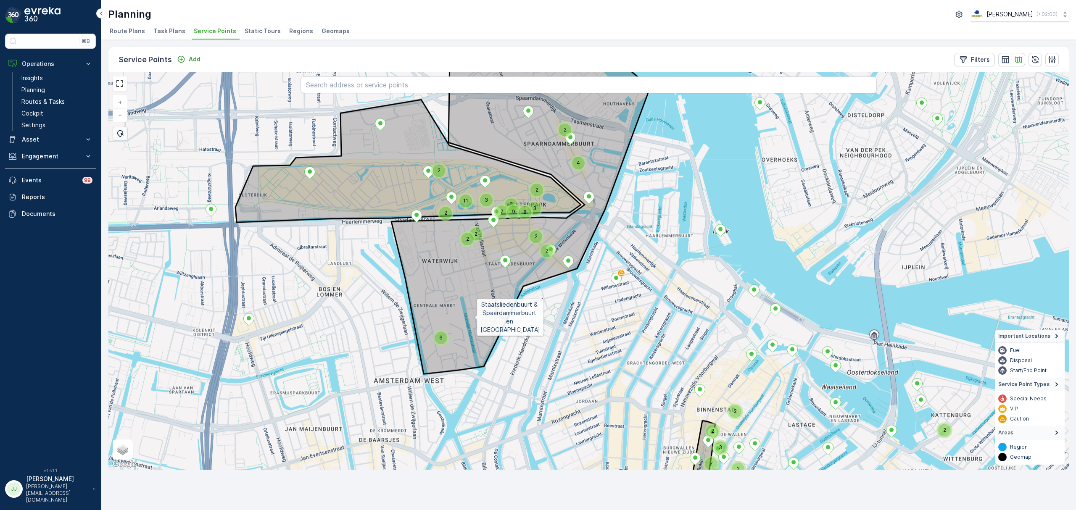
drag, startPoint x: 469, startPoint y: 277, endPoint x: 478, endPoint y: 370, distance: 94.2
click at [478, 370] on icon at bounding box center [520, 214] width 259 height 319
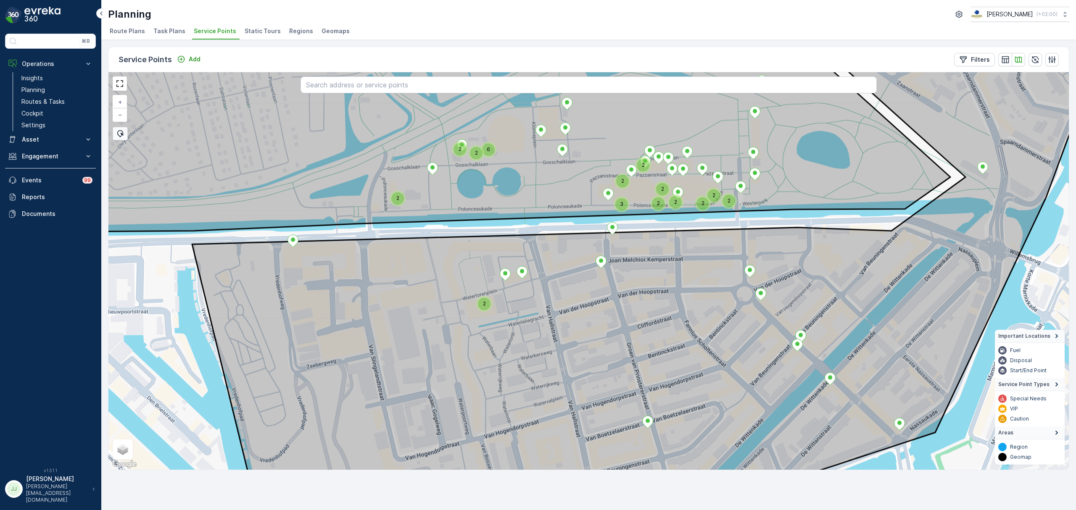
click at [485, 300] on div "2" at bounding box center [484, 304] width 13 height 13
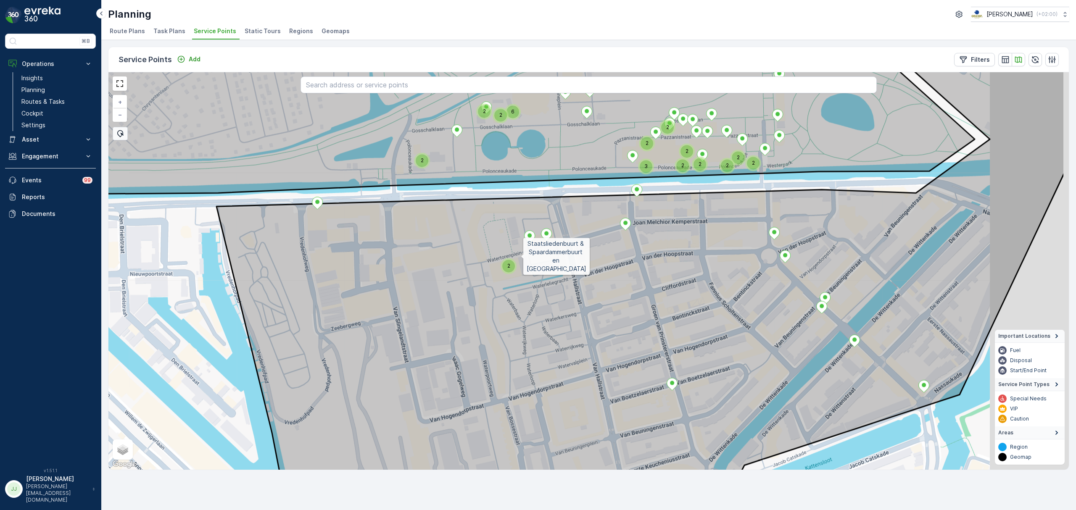
drag, startPoint x: 575, startPoint y: 257, endPoint x: 498, endPoint y: 251, distance: 77.2
click at [498, 251] on icon at bounding box center [640, 271] width 848 height 480
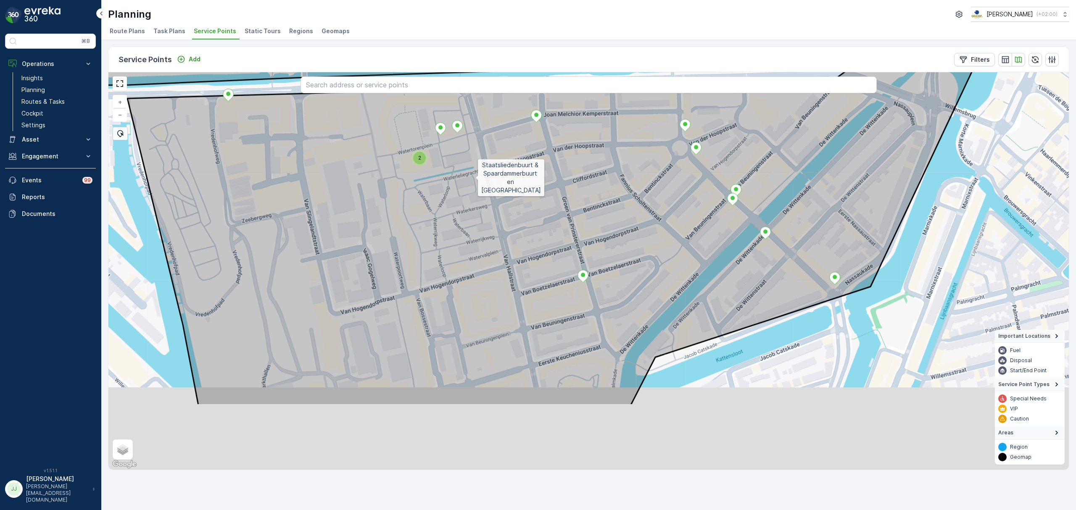
drag, startPoint x: 492, startPoint y: 237, endPoint x: 481, endPoint y: 178, distance: 59.8
click at [477, 176] on icon at bounding box center [577, 166] width 900 height 480
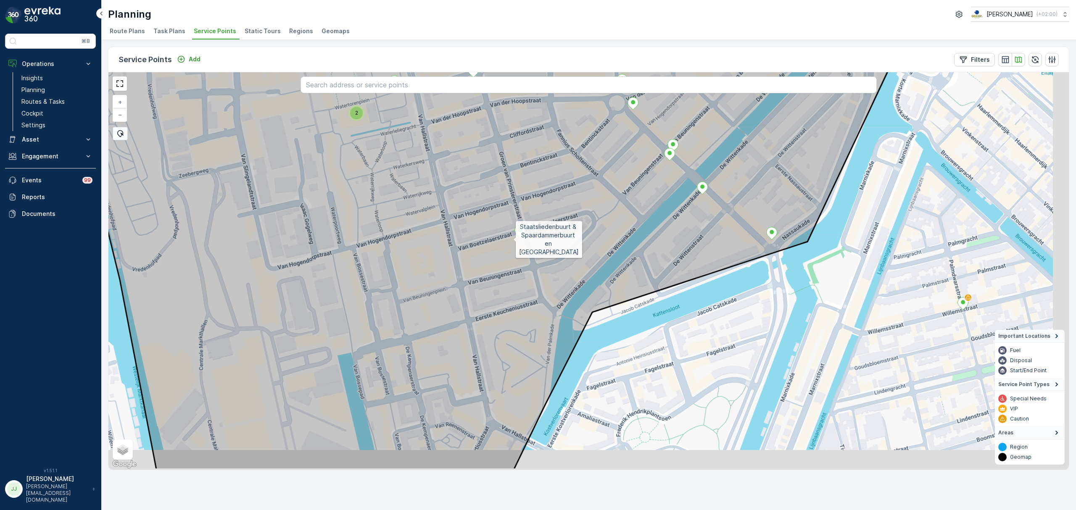
drag, startPoint x: 557, startPoint y: 280, endPoint x: 510, endPoint y: 243, distance: 60.1
click at [510, 242] on icon at bounding box center [494, 230] width 860 height 480
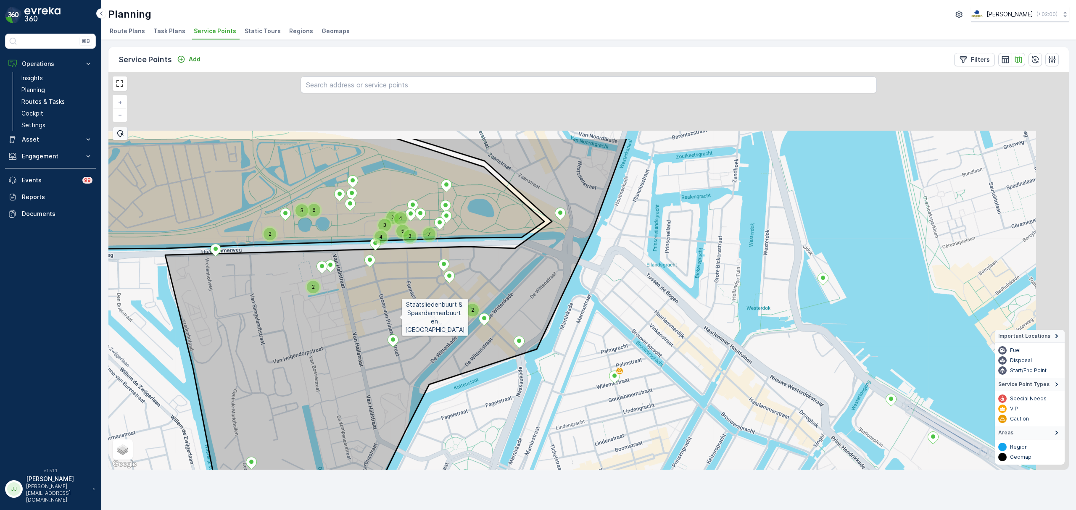
drag, startPoint x: 414, startPoint y: 281, endPoint x: 399, endPoint y: 318, distance: 39.8
click at [399, 318] on icon at bounding box center [396, 349] width 462 height 422
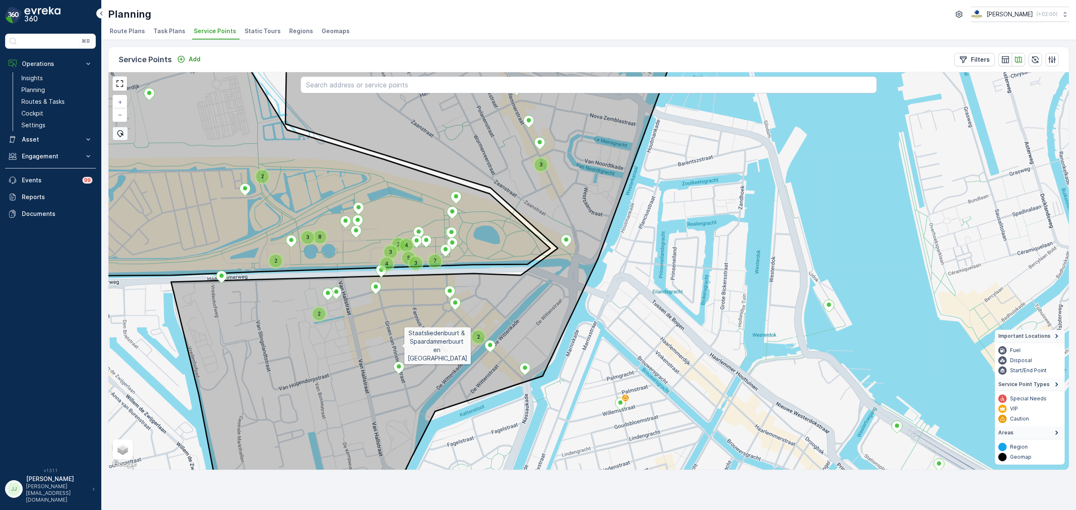
drag, startPoint x: 390, startPoint y: 320, endPoint x: 426, endPoint y: 377, distance: 67.4
click at [426, 377] on icon at bounding box center [423, 287] width 505 height 480
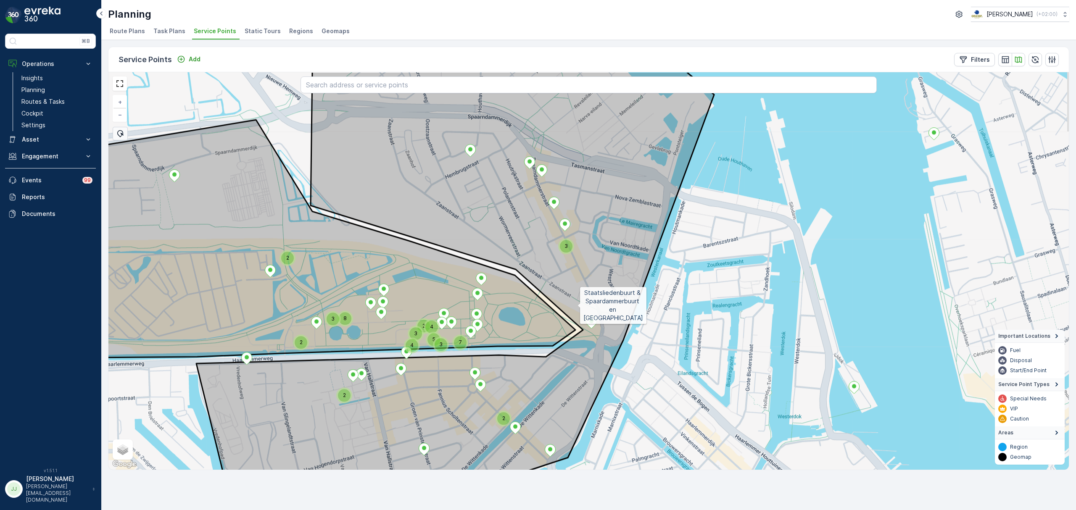
drag, startPoint x: 582, startPoint y: 258, endPoint x: 559, endPoint y: 261, distance: 23.3
click at [578, 299] on icon at bounding box center [455, 311] width 518 height 480
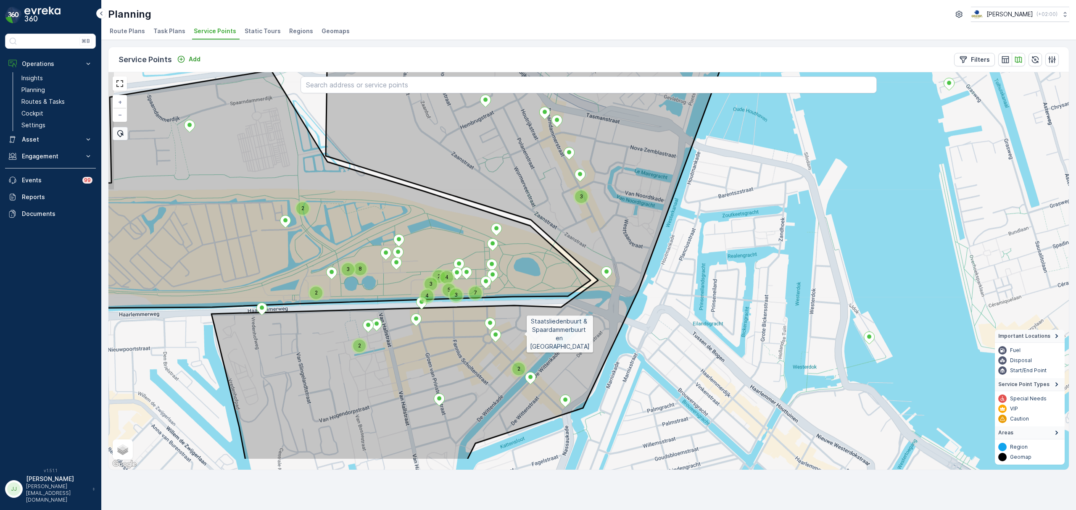
drag, startPoint x: 507, startPoint y: 382, endPoint x: 525, endPoint y: 330, distance: 56.0
click at [525, 330] on icon at bounding box center [470, 221] width 518 height 480
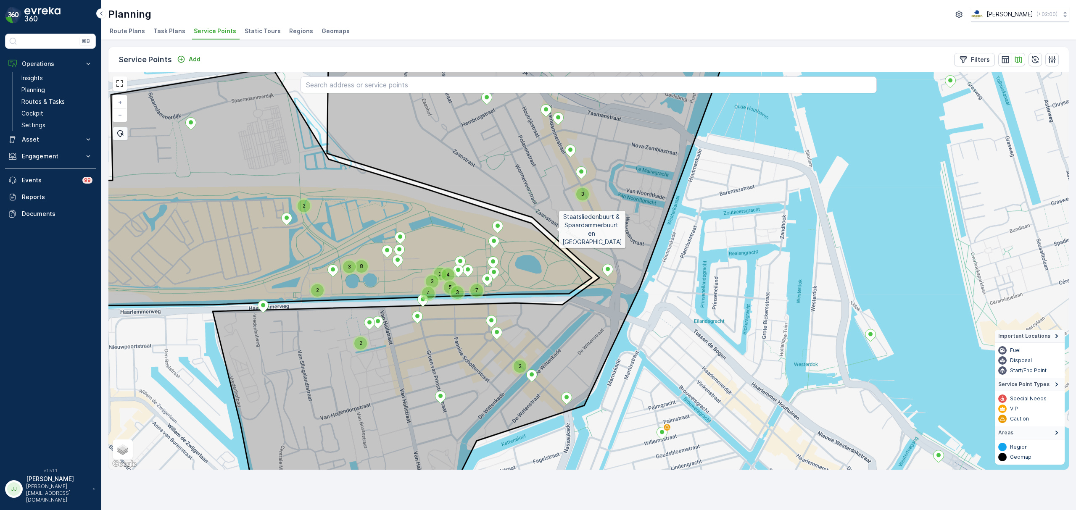
drag, startPoint x: 555, startPoint y: 230, endPoint x: 498, endPoint y: 335, distance: 119.3
click at [498, 335] on icon at bounding box center [472, 271] width 518 height 480
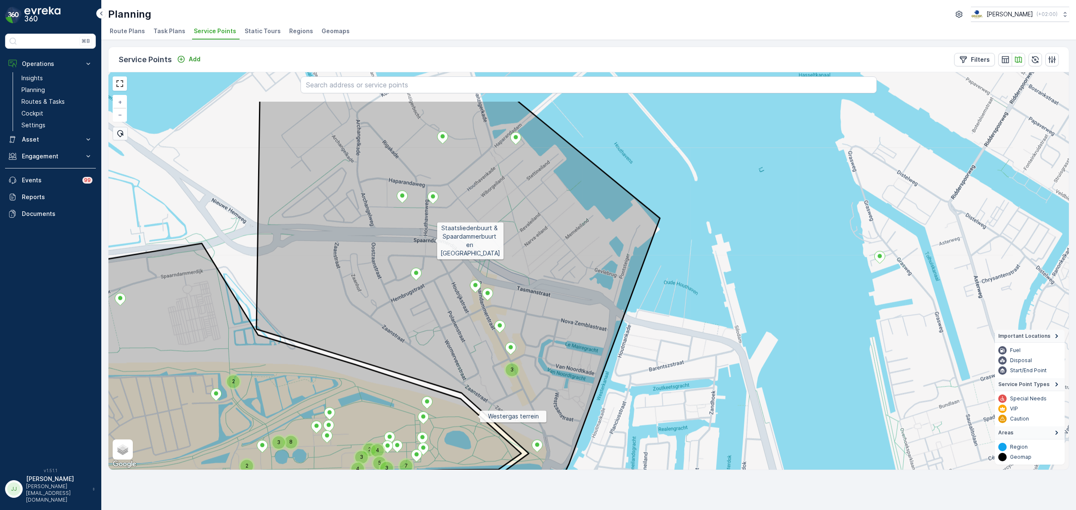
drag, startPoint x: 441, startPoint y: 209, endPoint x: 435, endPoint y: 232, distance: 24.5
click at [435, 235] on icon at bounding box center [401, 340] width 518 height 480
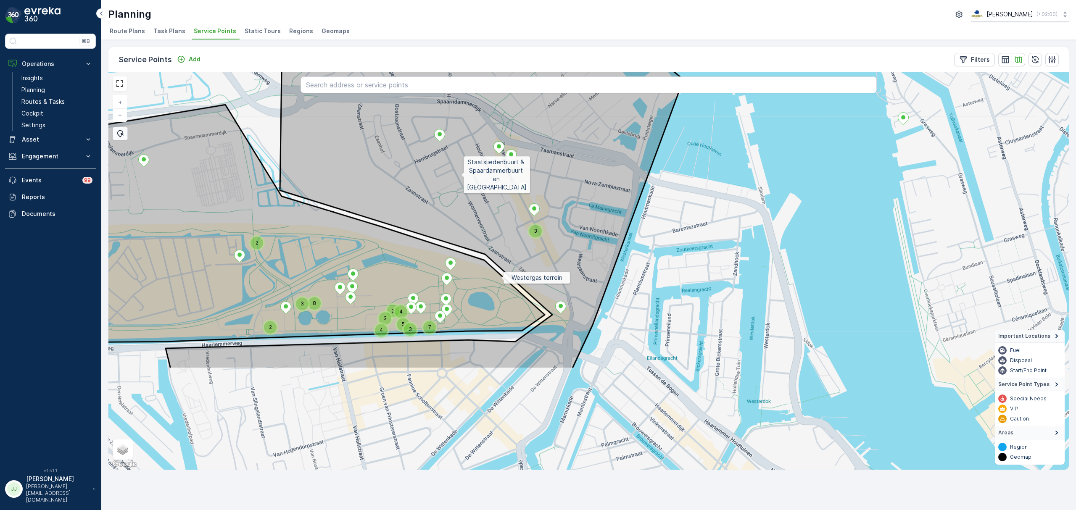
drag, startPoint x: 451, startPoint y: 237, endPoint x: 463, endPoint y: 171, distance: 66.6
click at [461, 172] on icon at bounding box center [425, 138] width 518 height 461
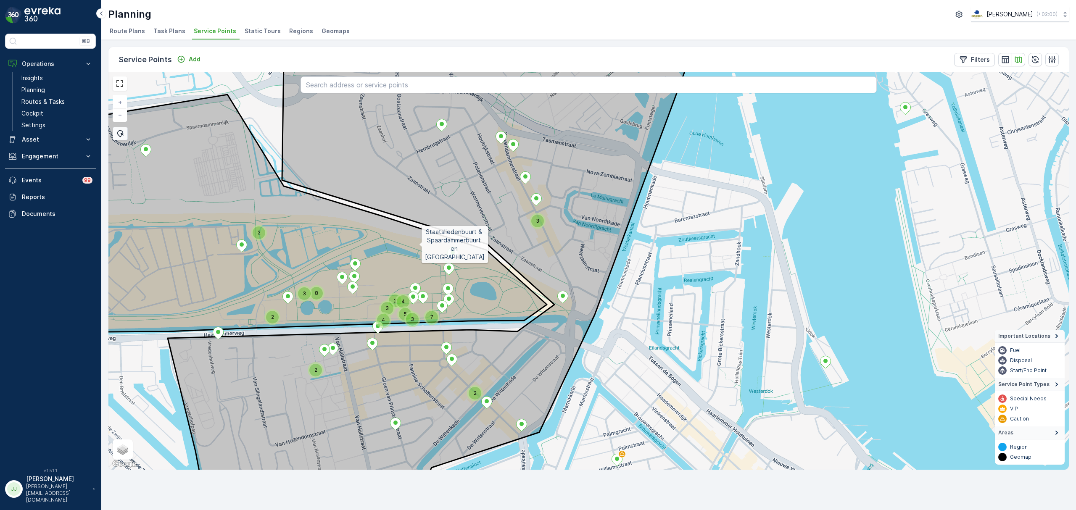
drag, startPoint x: 468, startPoint y: 355, endPoint x: 475, endPoint y: 229, distance: 126.3
click at [475, 229] on icon at bounding box center [427, 271] width 518 height 480
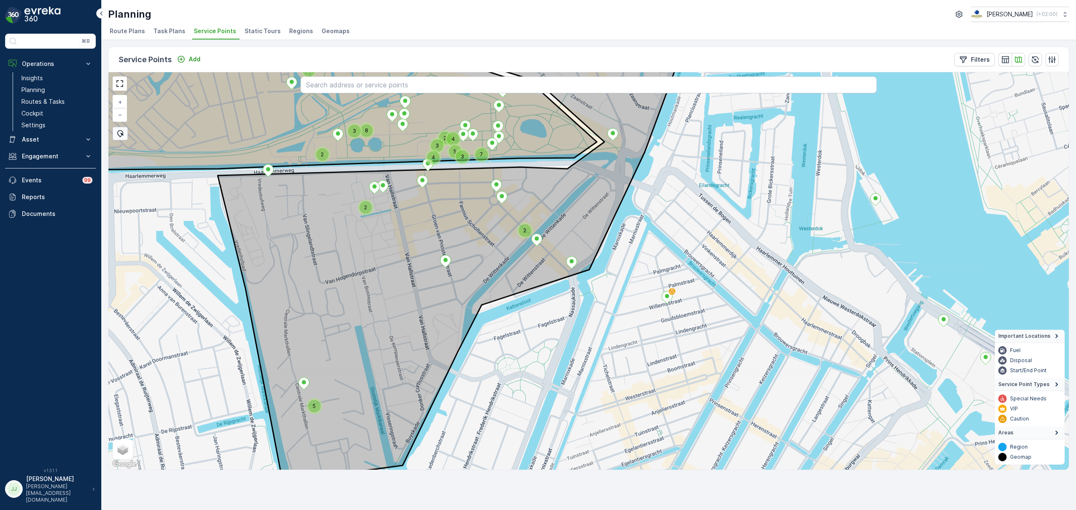
drag, startPoint x: 450, startPoint y: 335, endPoint x: 577, endPoint y: 334, distance: 126.9
click at [586, 334] on icon at bounding box center [460, 235] width 485 height 480
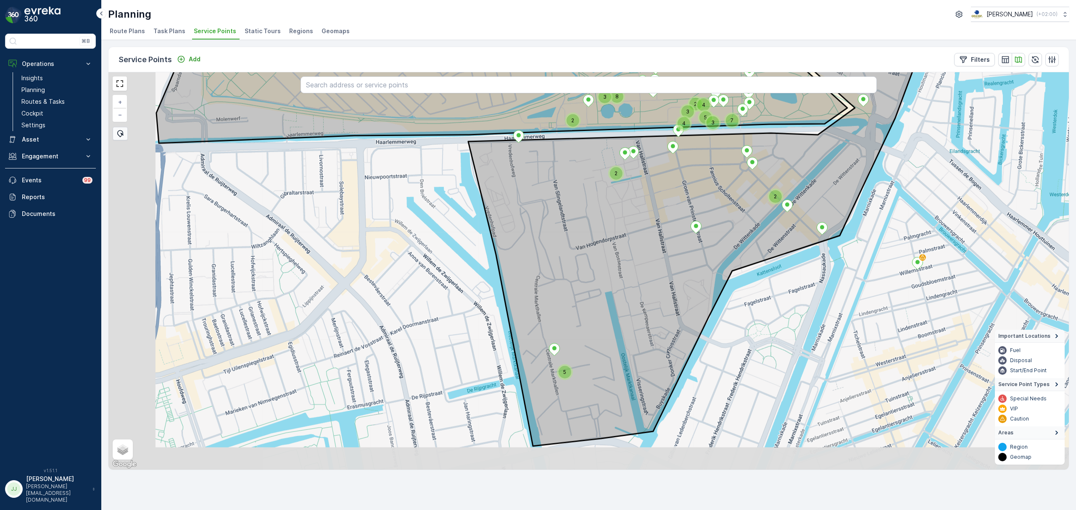
drag, startPoint x: 384, startPoint y: 324, endPoint x: 522, endPoint y: 289, distance: 142.3
click at [522, 289] on div "2 8 3 4 3 3 7 2 5 4 2 2 5 Staatsliedenbuurt & Spaardammerbuurt en Houthavens + …" at bounding box center [588, 271] width 960 height 398
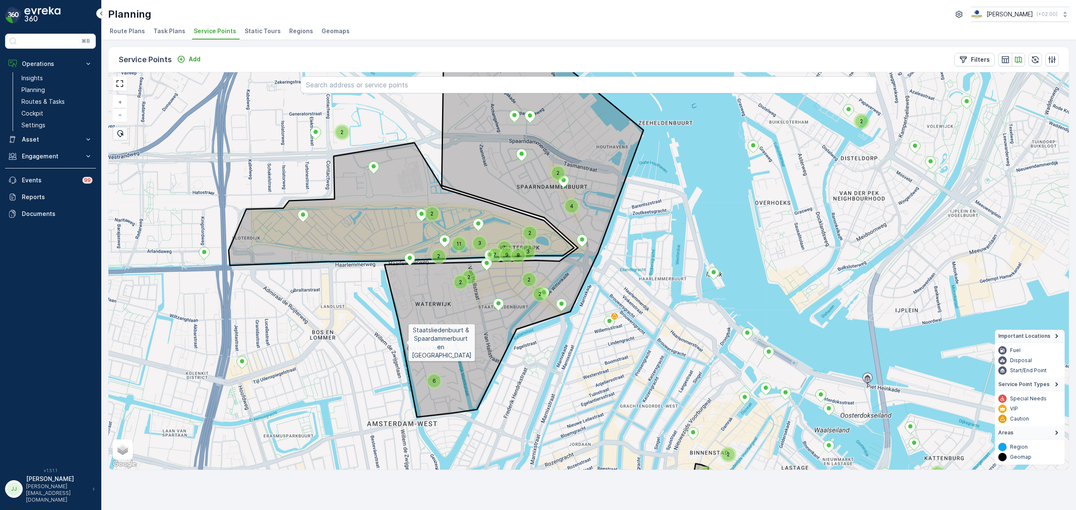
drag, startPoint x: 259, startPoint y: 320, endPoint x: 259, endPoint y: 342, distance: 21.9
click at [259, 342] on div "2 2 2 2 2 3 2 2 6 7 2 7 3 9 8 11 2 4 3 2 2 2 2 Staatsliedenbuurt & Spaardammerb…" at bounding box center [588, 271] width 960 height 398
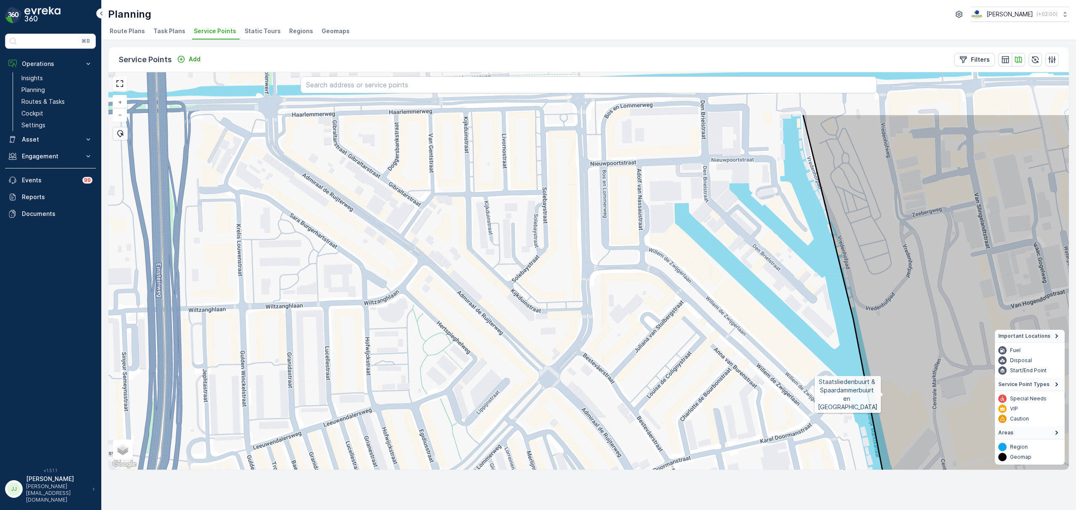
drag, startPoint x: 236, startPoint y: 259, endPoint x: 244, endPoint y: 342, distance: 82.8
click at [244, 342] on div "5 Staatsliedenbuurt & Spaardammerbuurt en Houthavens + − Satellite Roadmap Terr…" at bounding box center [588, 271] width 960 height 398
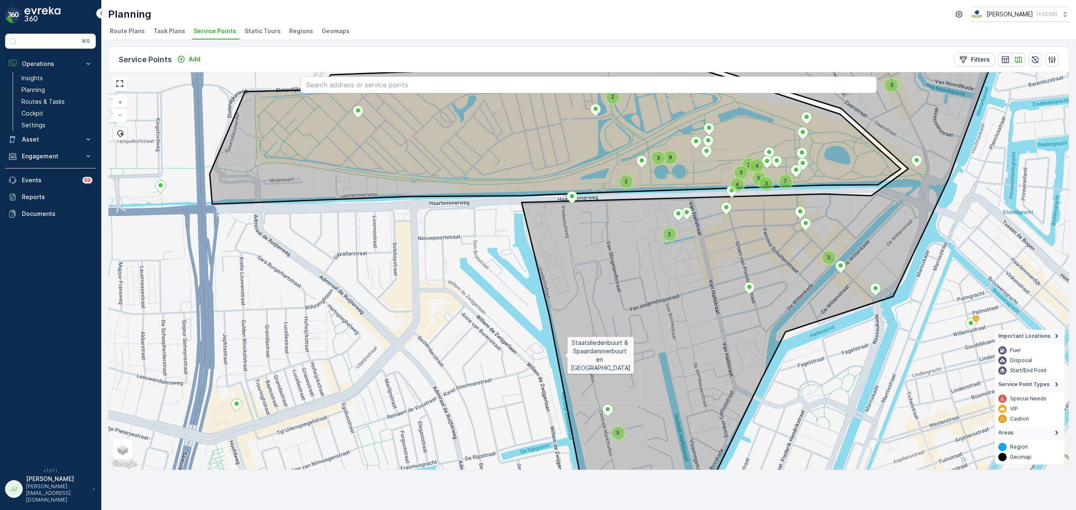
drag, startPoint x: 261, startPoint y: 359, endPoint x: 249, endPoint y: 280, distance: 79.4
click at [251, 280] on div "2 5 2 8 3 2 4 2 3 3 7 2 5 3 4 Staatsliedenbuurt & Spaardammerbuurt en Houthaven…" at bounding box center [588, 271] width 960 height 398
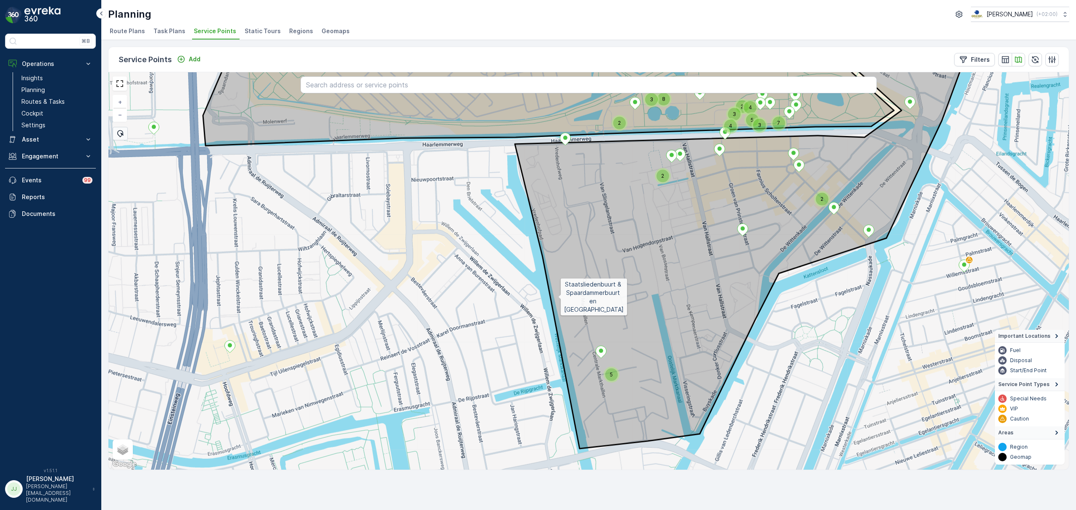
drag, startPoint x: 267, startPoint y: 219, endPoint x: 250, endPoint y: 222, distance: 18.0
click at [285, 266] on div "5 2 8 3 2 4 2 3 3 7 2 5 4 Staatsliedenbuurt & Spaardammerbuurt en Houthavens Dr…" at bounding box center [588, 271] width 960 height 398
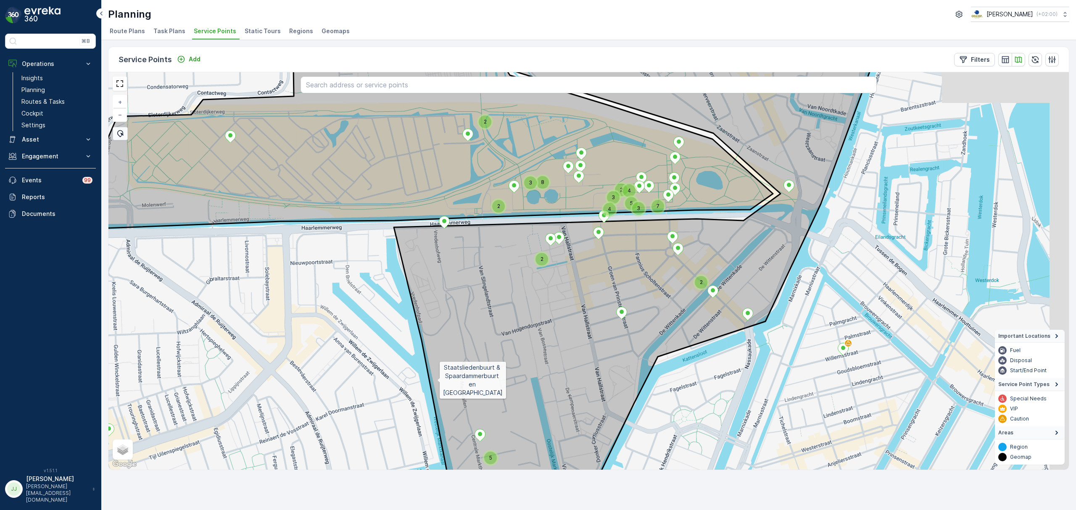
drag, startPoint x: 469, startPoint y: 214, endPoint x: 329, endPoint y: 248, distance: 144.3
click at [330, 250] on div "5 2 8 3 2 4 2 3 3 7 2 5 4 2 Staatsliedenbuurt & Spaardammerbuurt en Houthavens …" at bounding box center [588, 271] width 960 height 398
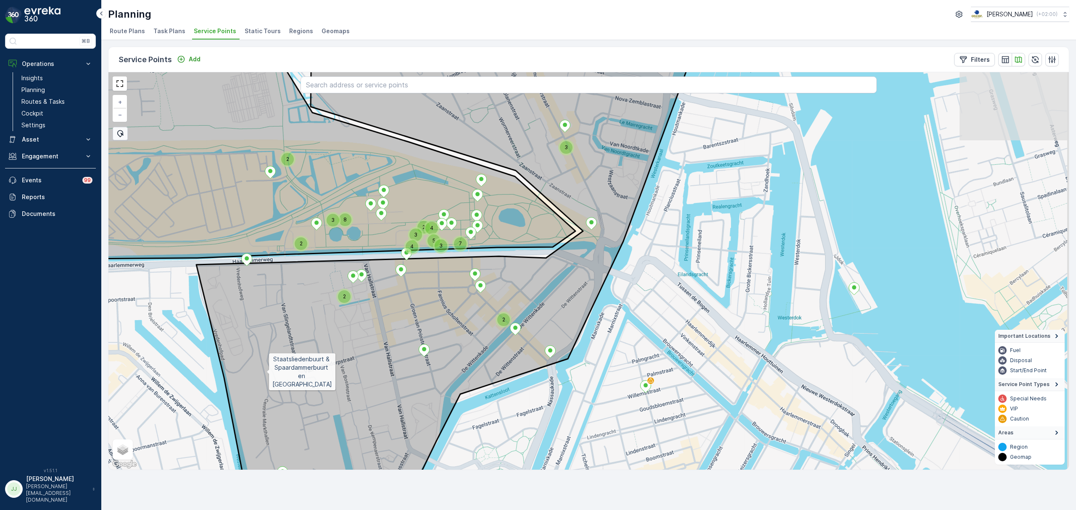
drag, startPoint x: 454, startPoint y: 303, endPoint x: 272, endPoint y: 359, distance: 189.7
click at [272, 359] on icon at bounding box center [441, 310] width 491 height 480
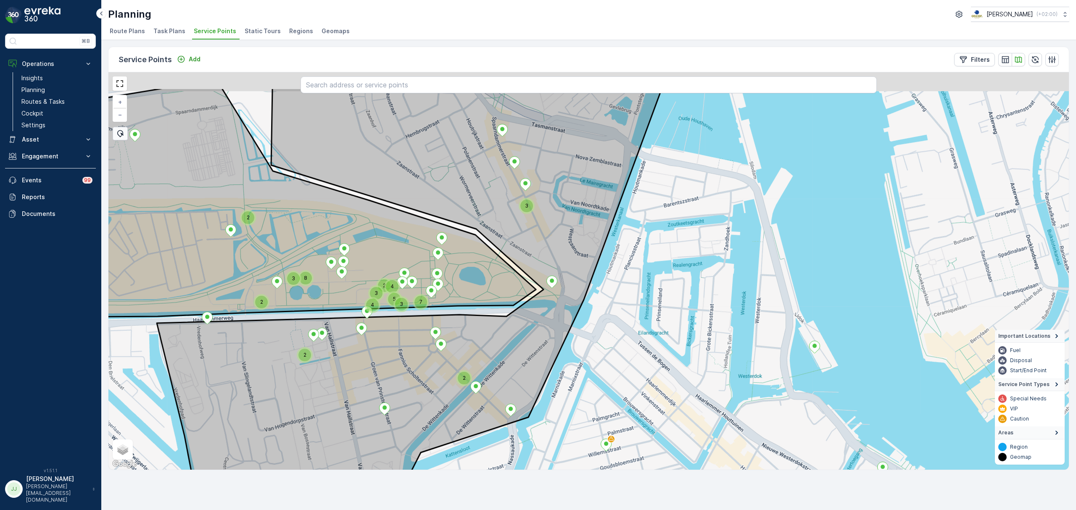
drag, startPoint x: 543, startPoint y: 212, endPoint x: 377, endPoint y: 345, distance: 213.2
click at [381, 365] on icon at bounding box center [409, 328] width 505 height 480
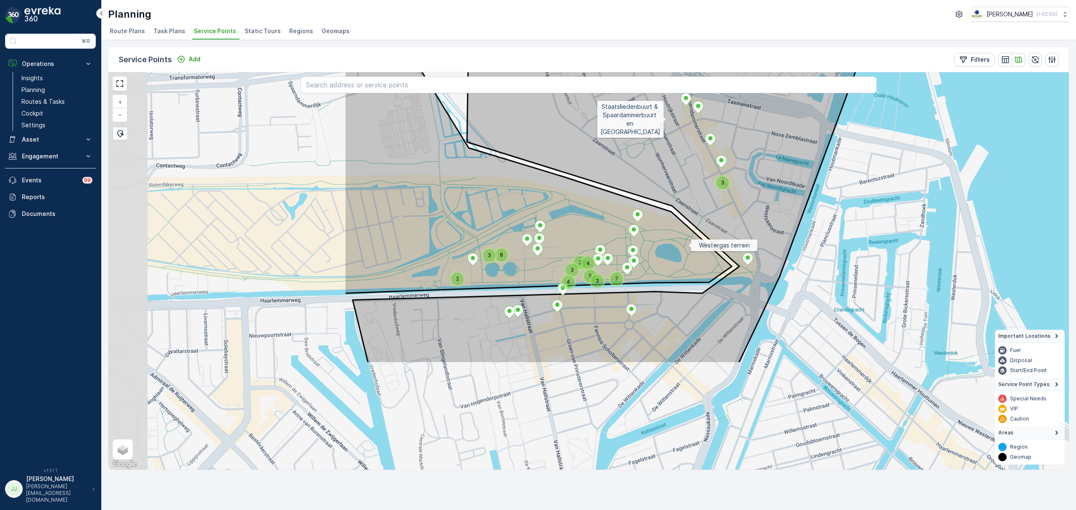
drag, startPoint x: 333, startPoint y: 263, endPoint x: 667, endPoint y: 116, distance: 364.3
click at [667, 116] on icon at bounding box center [612, 124] width 518 height 480
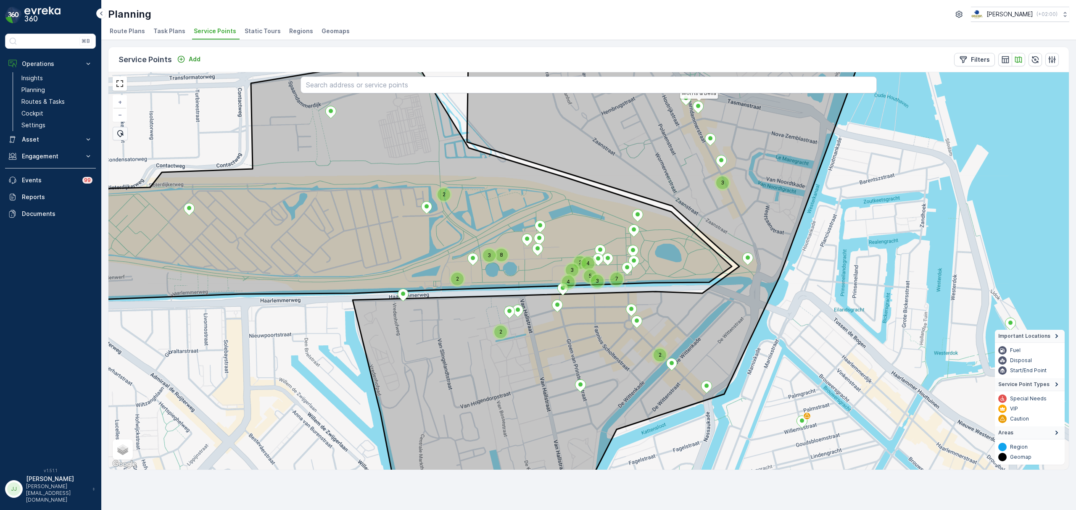
drag, startPoint x: 338, startPoint y: 266, endPoint x: 281, endPoint y: 232, distance: 66.5
click at [353, 232] on icon at bounding box center [612, 271] width 518 height 480
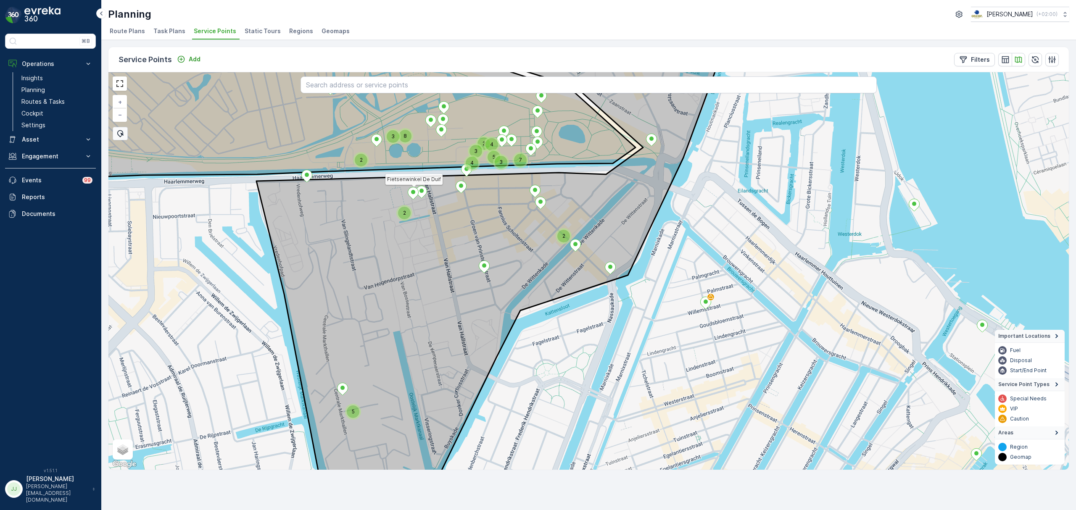
click at [412, 190] on icon at bounding box center [413, 193] width 11 height 12
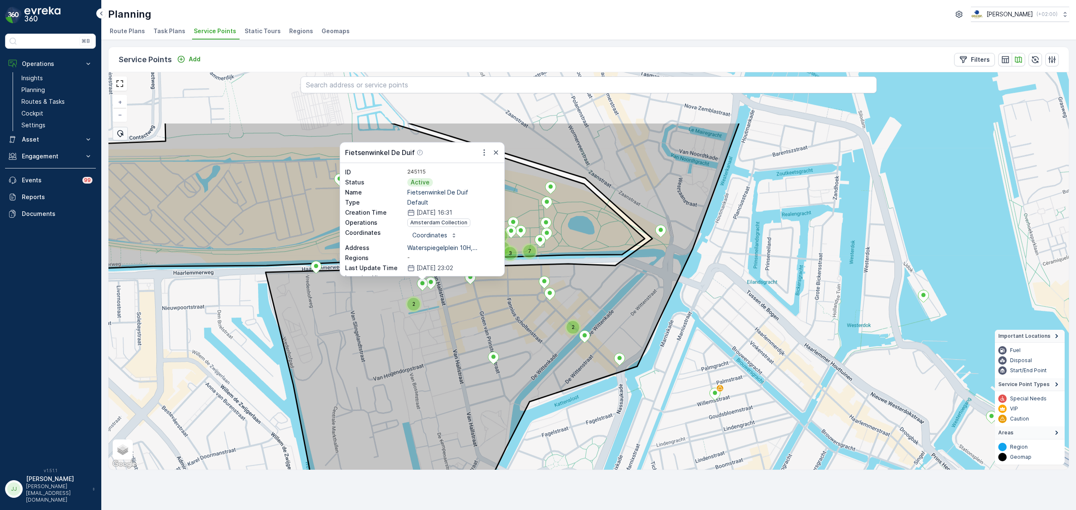
drag, startPoint x: 530, startPoint y: 199, endPoint x: 537, endPoint y: 301, distance: 102.4
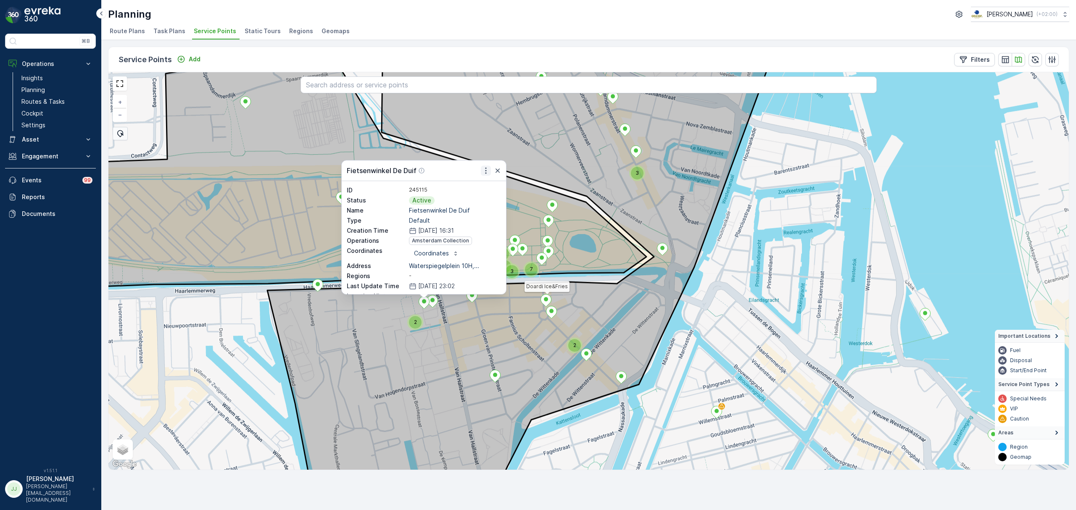
click at [483, 172] on icon "button" at bounding box center [486, 170] width 8 height 8
click at [478, 194] on span "Edit Service Point" at bounding box center [464, 195] width 50 height 8
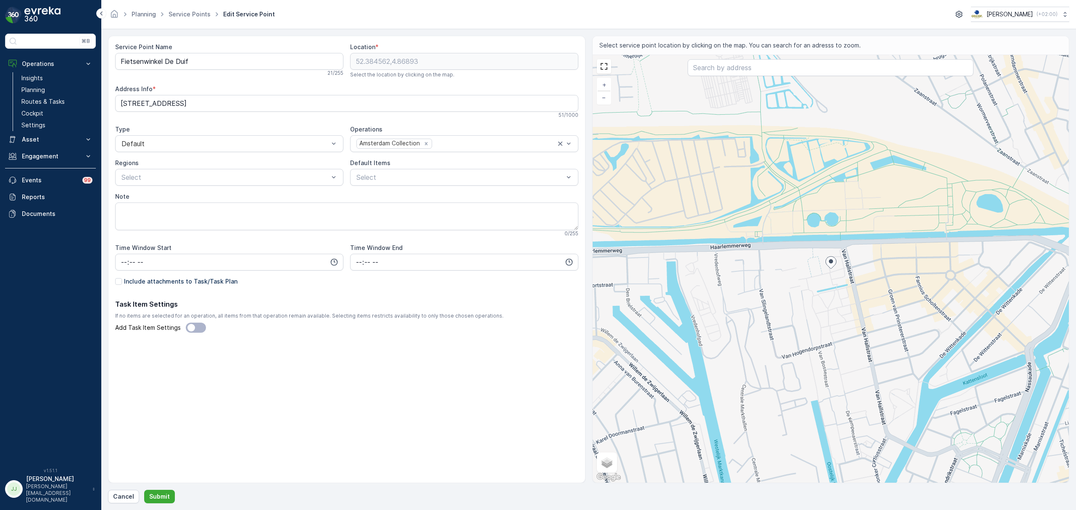
click at [194, 327] on span at bounding box center [196, 328] width 20 height 10
click at [181, 328] on input "Add Task Item Settings" at bounding box center [181, 328] width 0 height 0
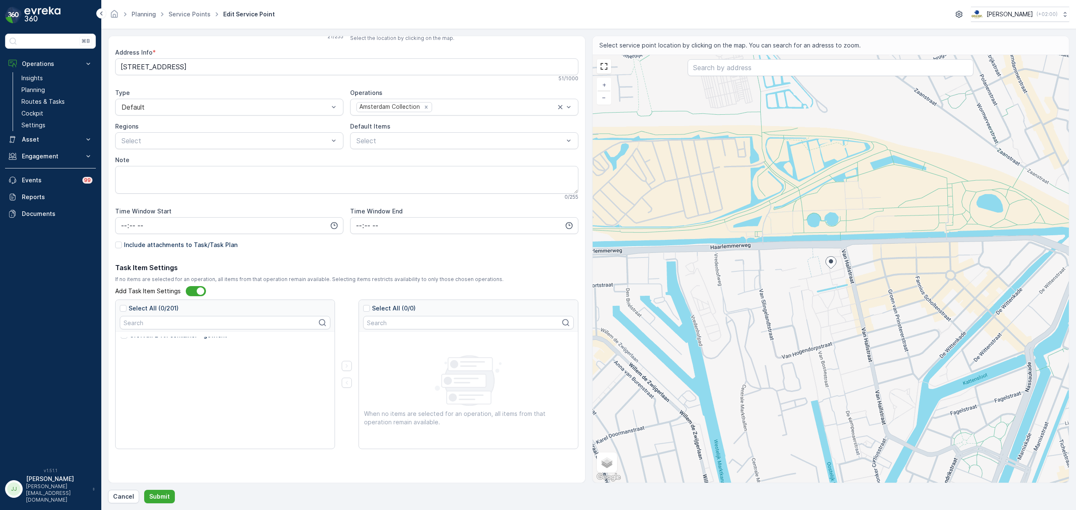
scroll to position [168, 0]
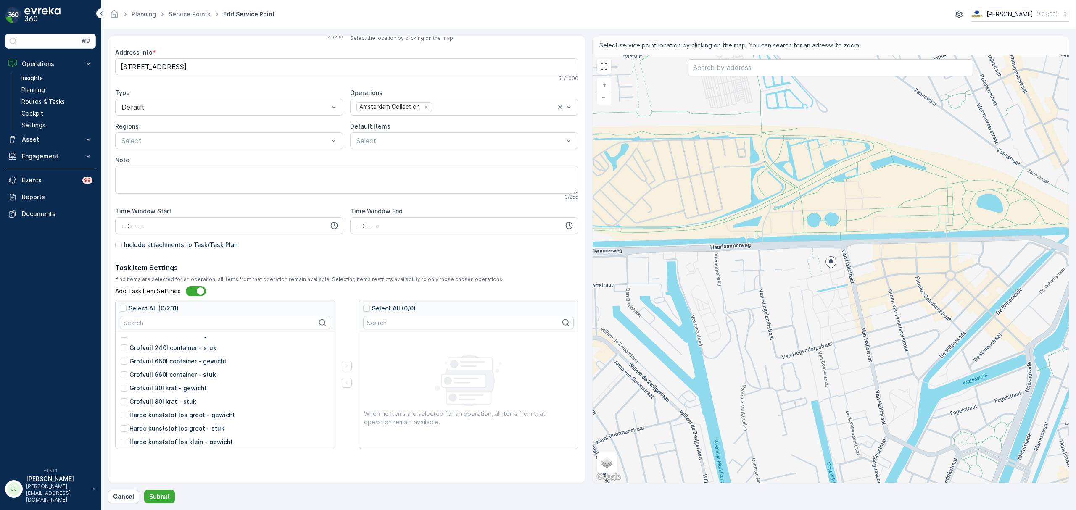
click at [192, 285] on div "Task Item Settings If no items are selected for an operation, all items from th…" at bounding box center [346, 356] width 463 height 187
click at [189, 288] on span at bounding box center [196, 291] width 20 height 10
click at [181, 291] on input "Add Task Item Settings" at bounding box center [181, 291] width 0 height 0
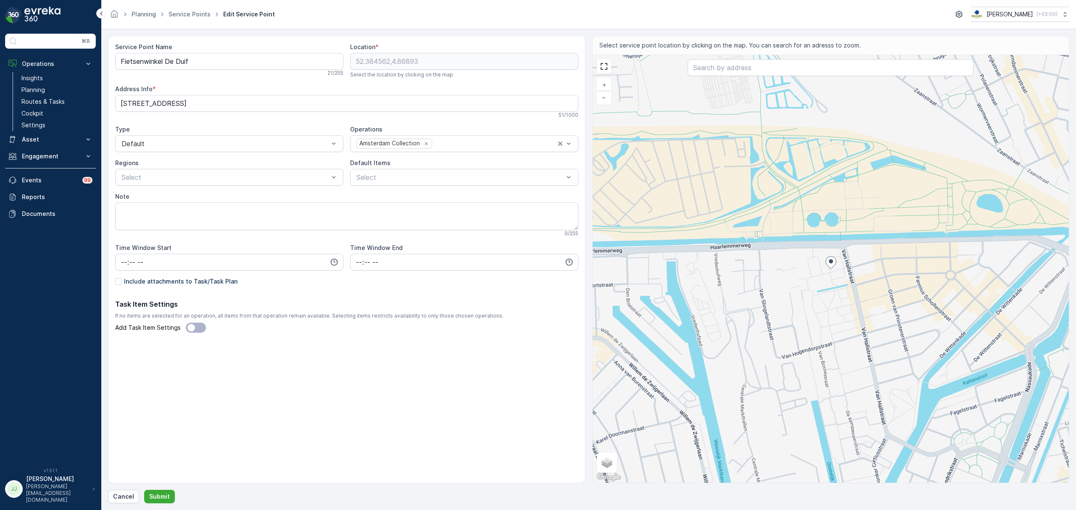
click at [184, 283] on p "Include attachments to Task/Task Plan" at bounding box center [180, 281] width 113 height 8
click at [115, 277] on input "Include attachments to Task/Task Plan" at bounding box center [115, 277] width 0 height 0
click at [192, 330] on div at bounding box center [191, 328] width 8 height 8
click at [181, 328] on input "Add Task Item Settings" at bounding box center [181, 328] width 0 height 0
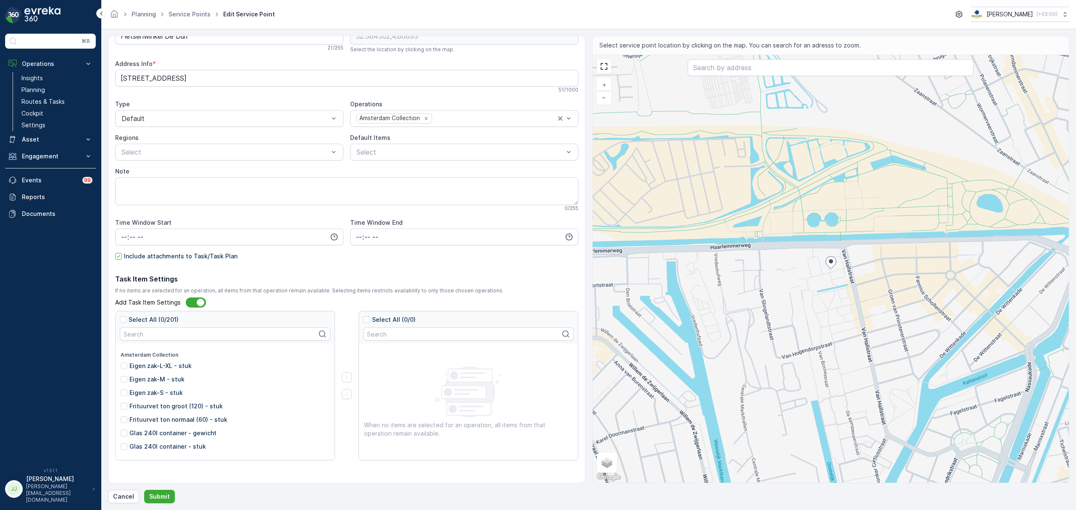
scroll to position [37, 0]
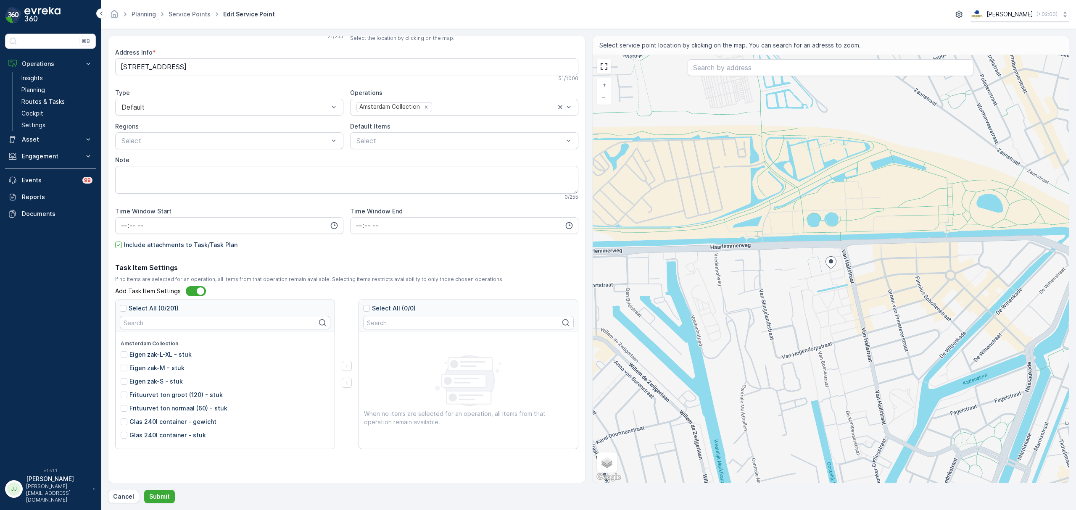
click at [175, 353] on p "Eigen zak-L-XL - stuk" at bounding box center [160, 355] width 62 height 8
click at [121, 351] on input "Eigen zak-L-XL - stuk" at bounding box center [121, 351] width 0 height 0
click at [175, 353] on p "Eigen zak-L-XL - stuk" at bounding box center [160, 355] width 62 height 8
click at [121, 351] on input "Eigen zak-L-XL - stuk" at bounding box center [121, 351] width 0 height 0
click at [166, 372] on p "Eigen zak-M - stuk" at bounding box center [156, 368] width 55 height 8
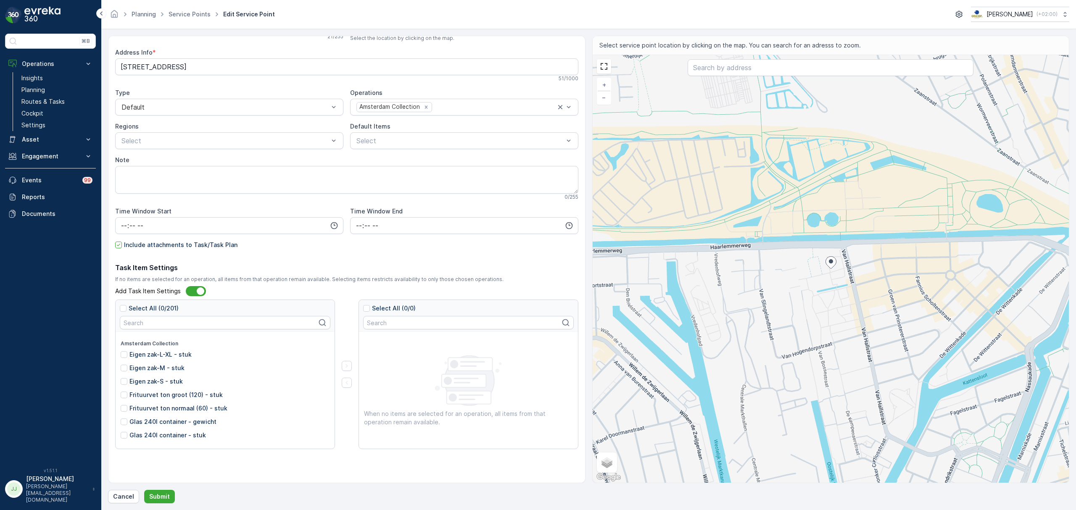
click at [121, 364] on input "Eigen zak-M - stuk" at bounding box center [121, 364] width 0 height 0
click at [162, 352] on p "Eigen zak-L-XL - stuk" at bounding box center [160, 355] width 62 height 8
click at [121, 351] on input "Eigen zak-L-XL - stuk" at bounding box center [121, 351] width 0 height 0
click at [159, 364] on div "Eigen zak-L-XL - stuk" at bounding box center [224, 357] width 207 height 13
click at [160, 353] on p "Eigen zak-L-XL - stuk" at bounding box center [160, 355] width 62 height 8
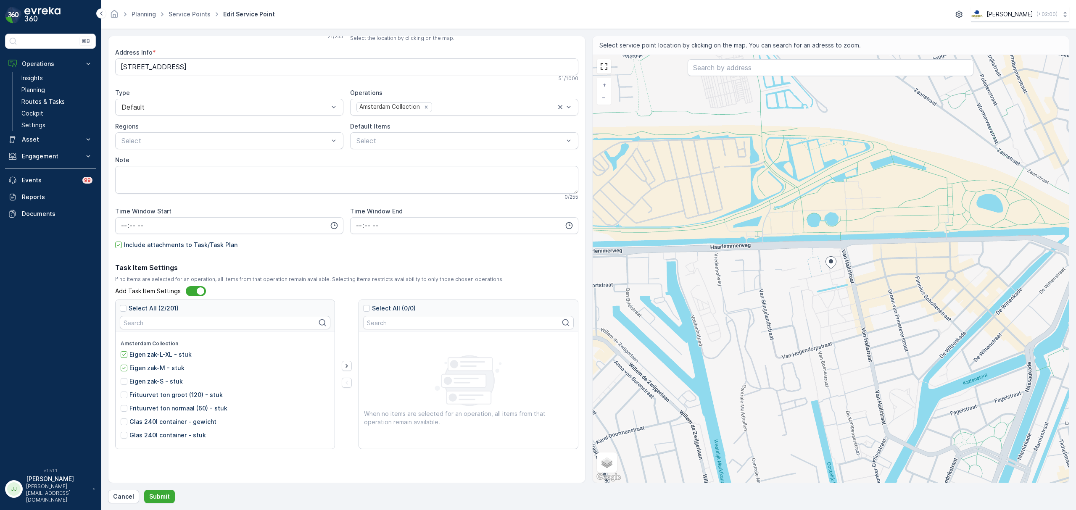
click at [121, 351] on input "Eigen zak-L-XL - stuk" at bounding box center [121, 351] width 0 height 0
click at [157, 365] on p "Eigen zak-M - stuk" at bounding box center [156, 368] width 55 height 8
click at [121, 364] on input "Eigen zak-M - stuk" at bounding box center [121, 364] width 0 height 0
click at [199, 290] on div at bounding box center [201, 291] width 8 height 8
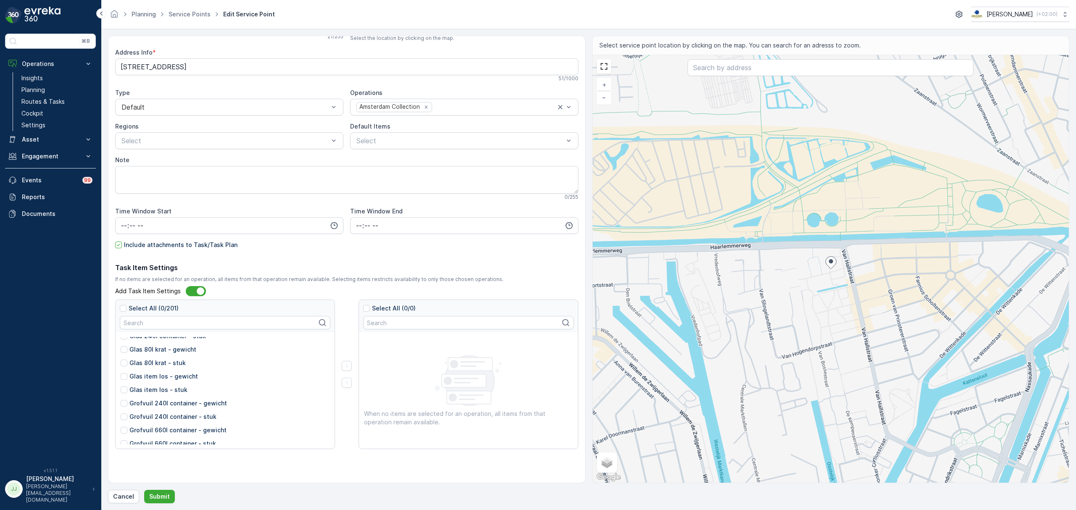
click at [181, 291] on input "Add Task Item Settings" at bounding box center [181, 291] width 0 height 0
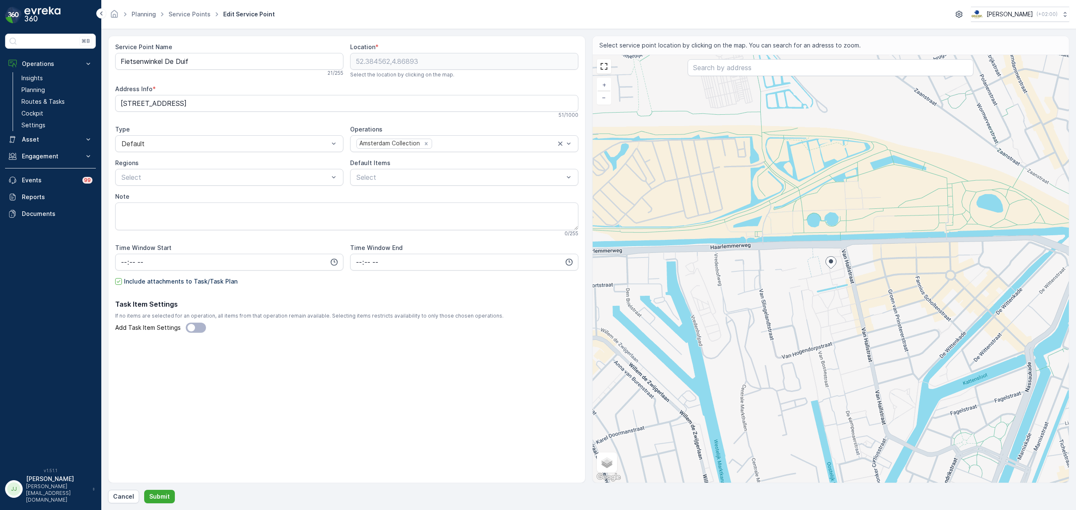
scroll to position [0, 0]
click at [165, 498] on p "Submit" at bounding box center [159, 497] width 21 height 8
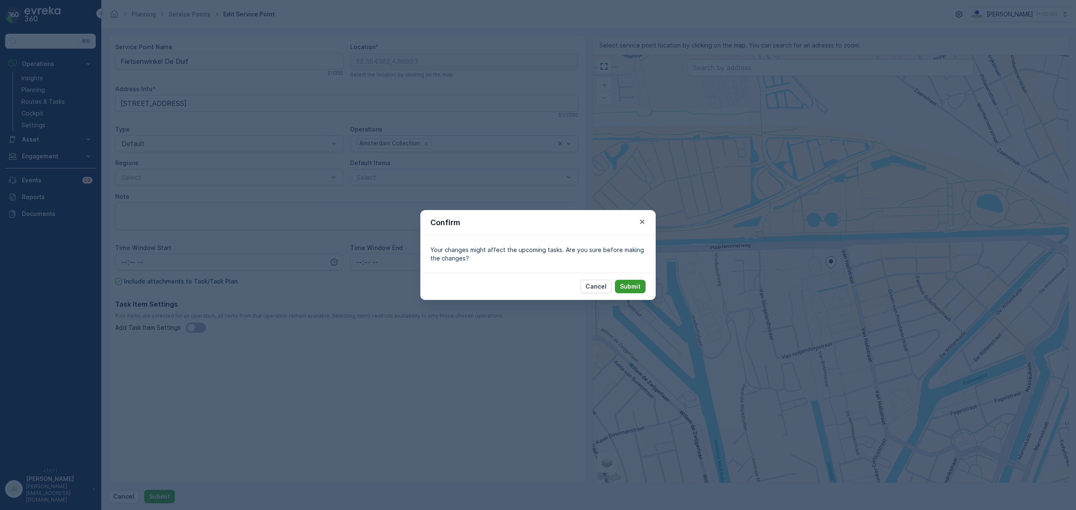
click at [617, 286] on button "Submit" at bounding box center [630, 286] width 31 height 13
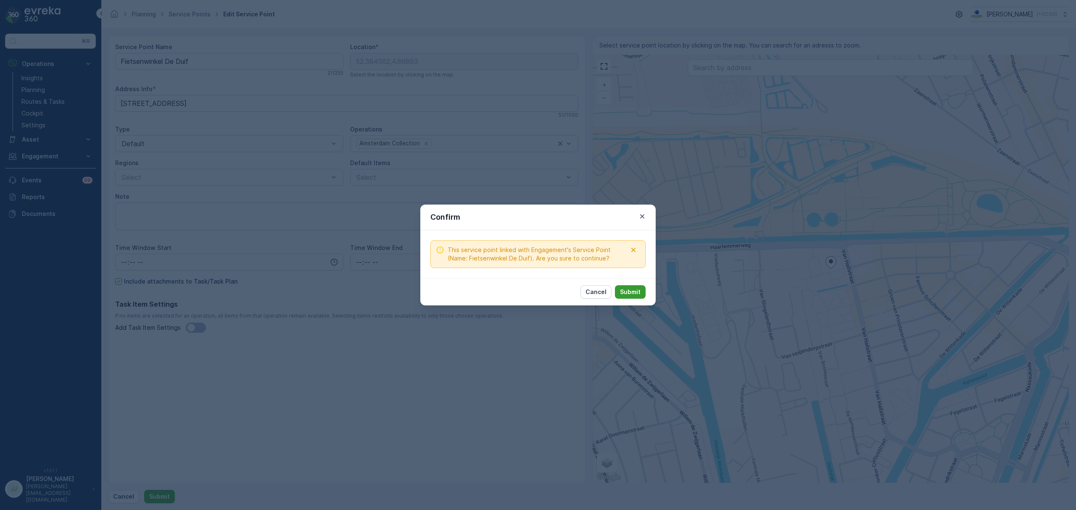
click at [627, 286] on button "Submit" at bounding box center [630, 291] width 31 height 13
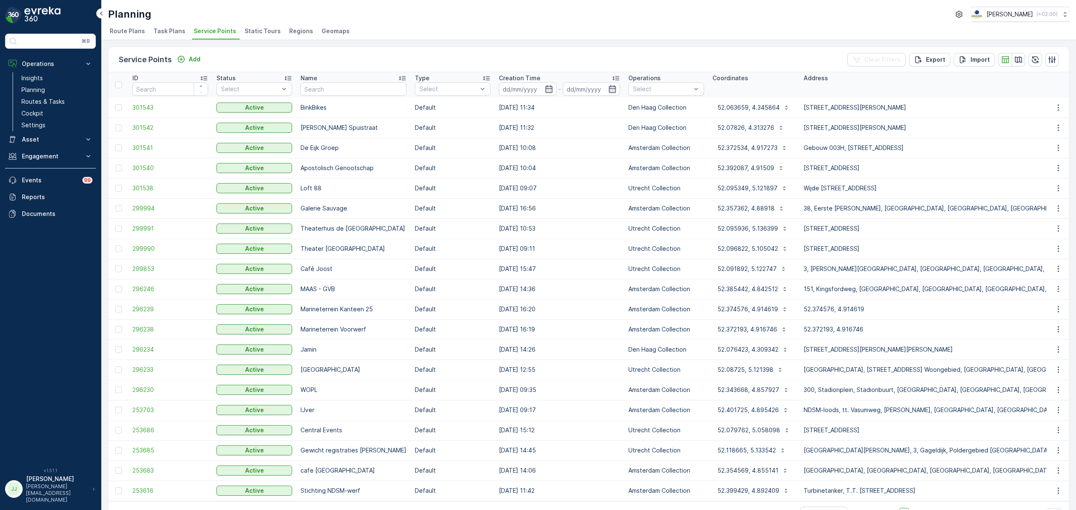
scroll to position [26, 0]
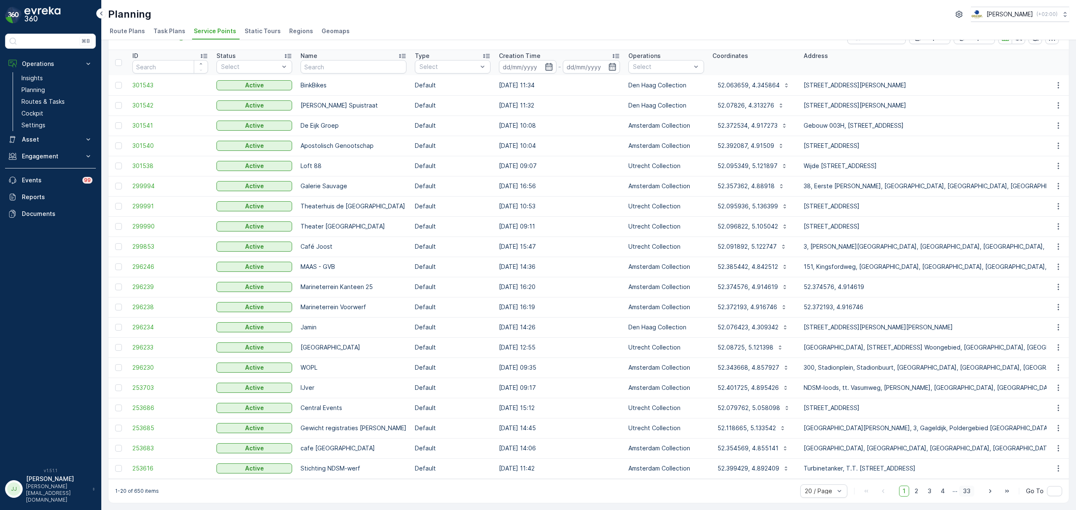
click at [965, 488] on span "33" at bounding box center [966, 491] width 15 height 11
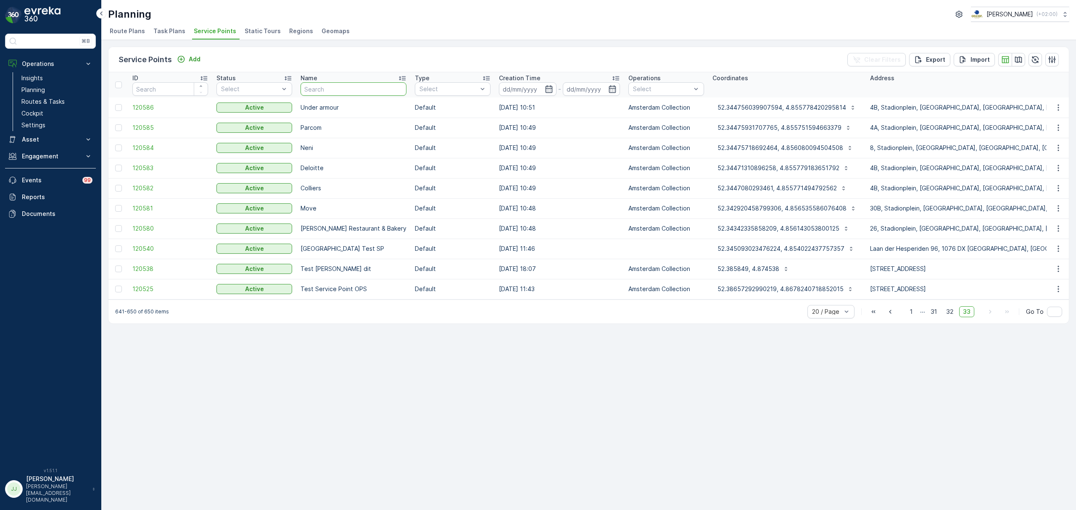
click at [323, 92] on input "text" at bounding box center [354, 88] width 106 height 13
type input "test"
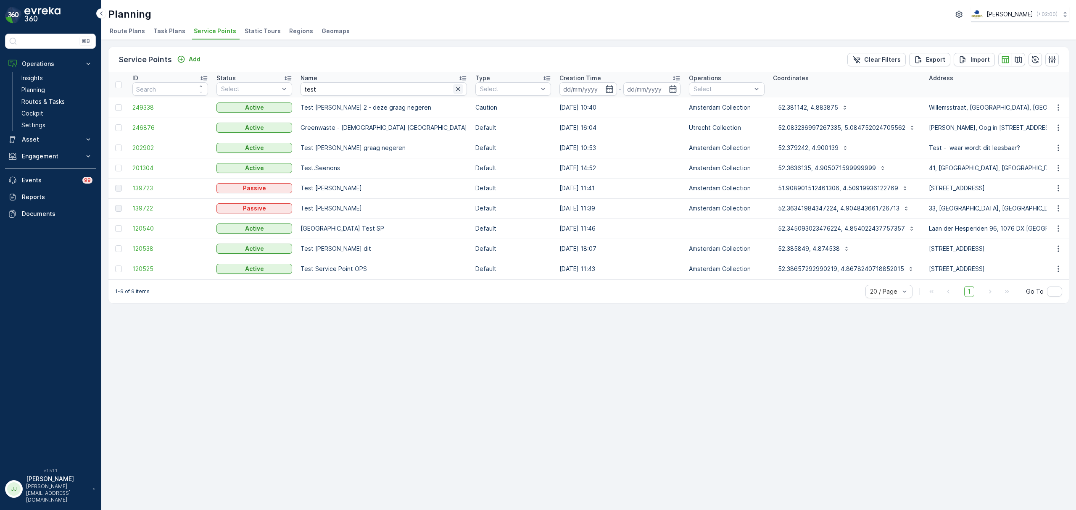
click at [454, 90] on icon "button" at bounding box center [458, 89] width 8 height 8
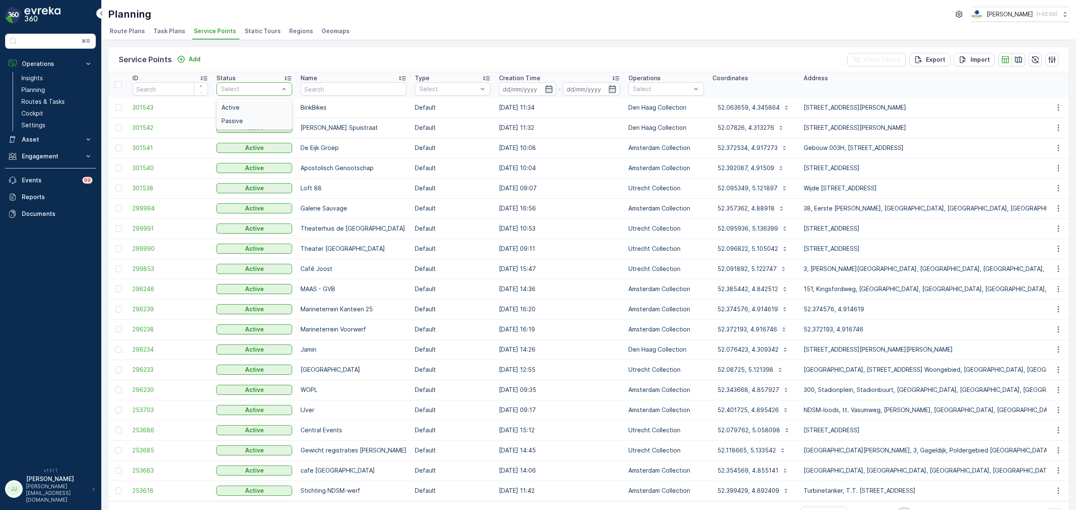
click at [248, 117] on div "Passive" at bounding box center [254, 120] width 76 height 13
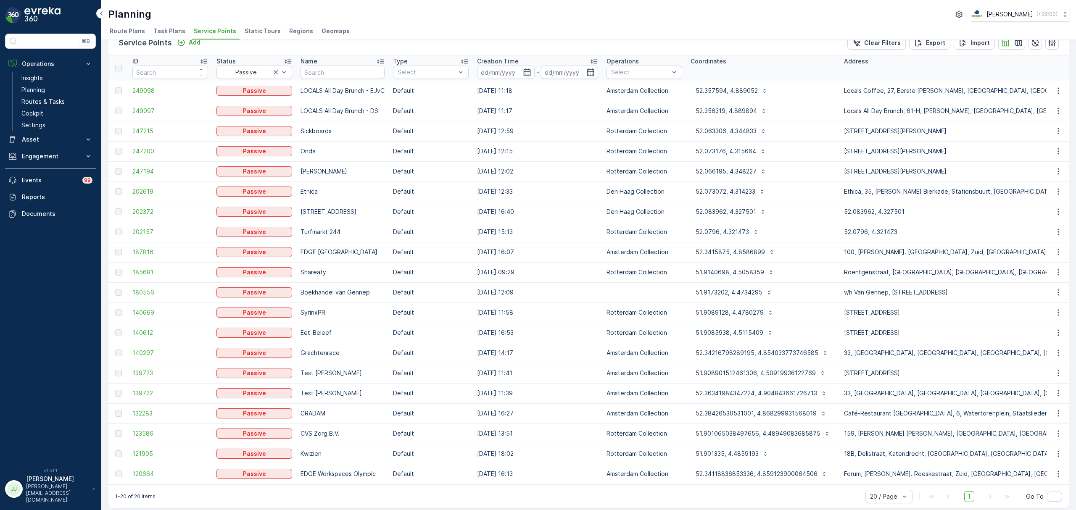
scroll to position [26, 0]
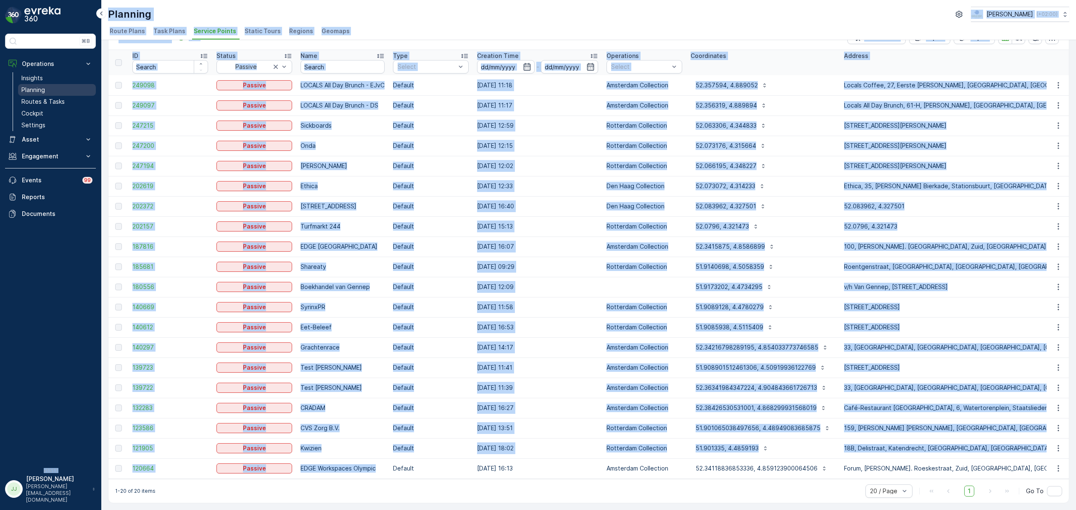
drag, startPoint x: 360, startPoint y: 422, endPoint x: 72, endPoint y: 86, distance: 442.1
click at [72, 86] on div "⌘B Operations Insights Planning Routes & Tasks Cockpit Settings Asset Assets En…" at bounding box center [538, 255] width 1076 height 510
click at [661, 16] on div "Planning Oscar Circulair ( +02:00 )" at bounding box center [588, 14] width 961 height 15
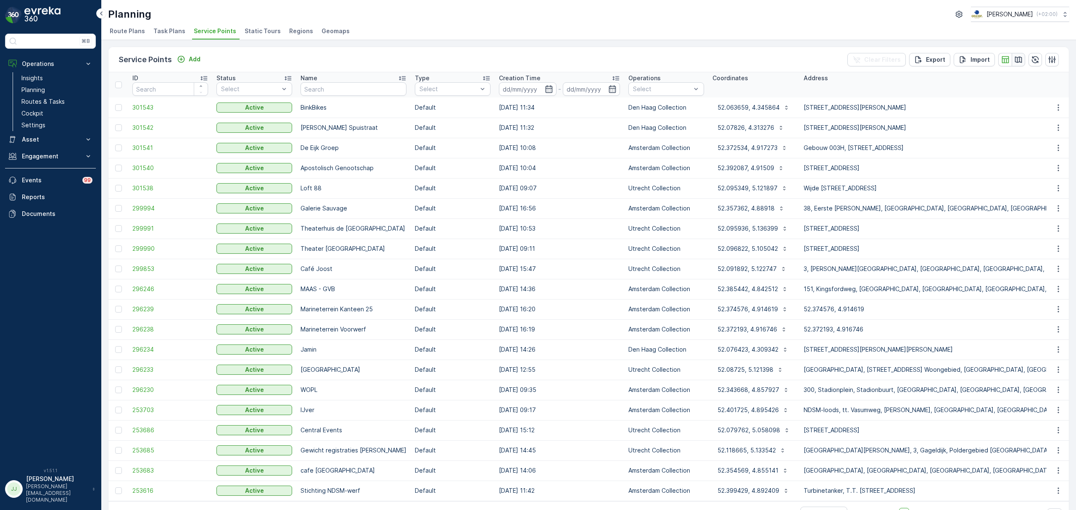
click at [1013, 66] on button "button" at bounding box center [1018, 59] width 13 height 13
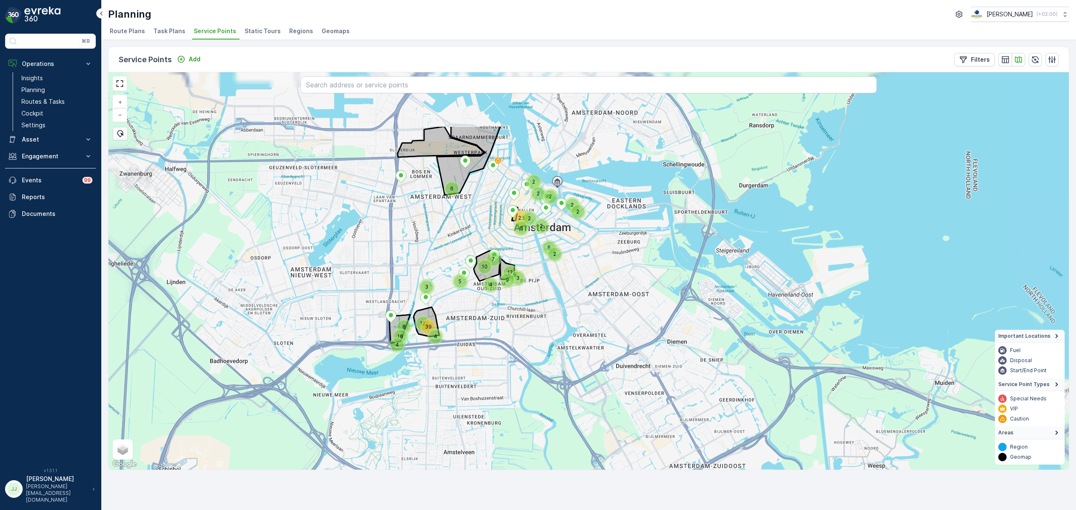
drag, startPoint x: 543, startPoint y: 153, endPoint x: 589, endPoint y: 353, distance: 205.2
click at [589, 353] on div "3 6 4 2 2 2 2 2 23 2 2 6 5 2 3 17 9 7 10 5 12 39 4 8 16 4 + − Satellite Roadmap…" at bounding box center [588, 271] width 960 height 398
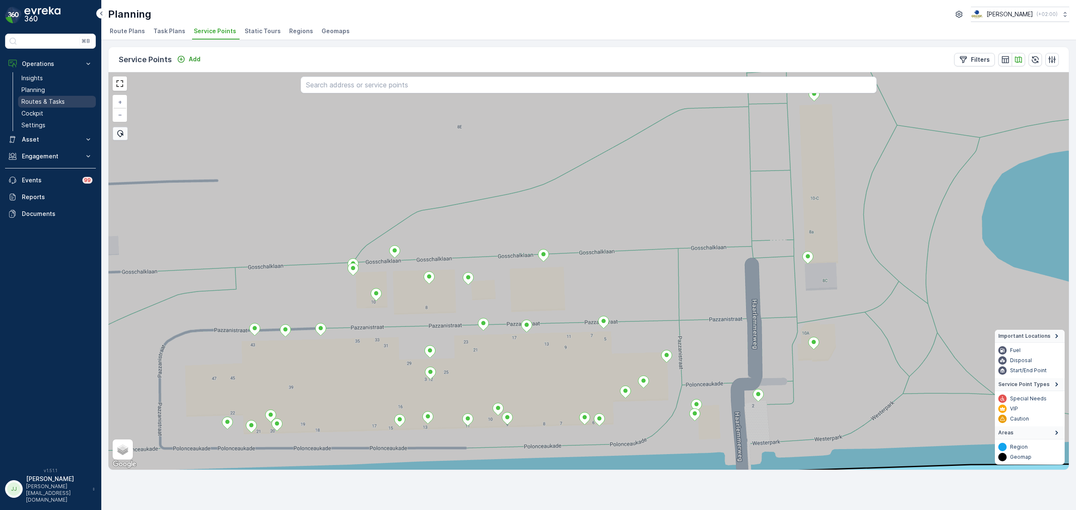
click at [54, 98] on p "Routes & Tasks" at bounding box center [42, 102] width 43 height 8
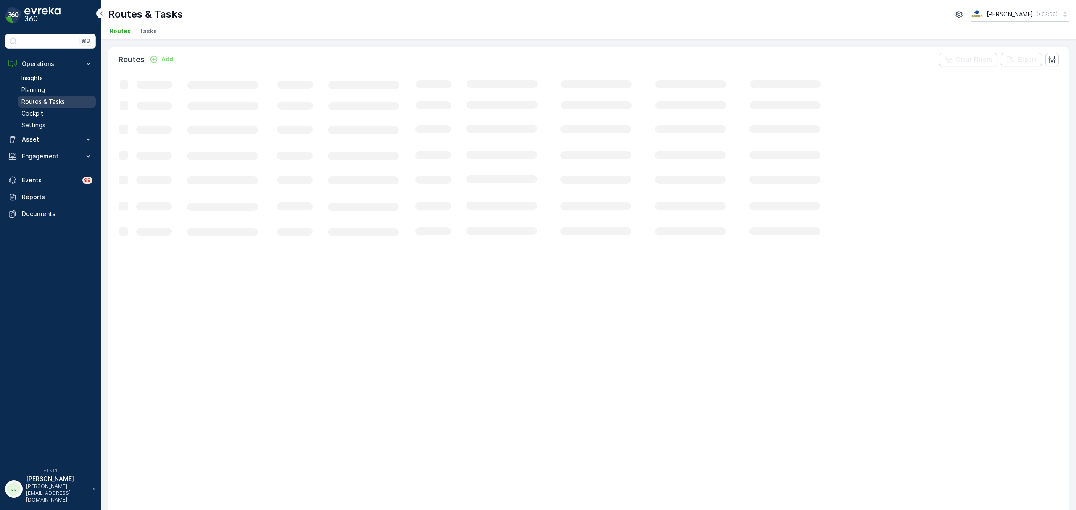
click at [53, 108] on link "Routes & Tasks" at bounding box center [57, 102] width 78 height 12
click at [53, 110] on link "Cockpit" at bounding box center [57, 114] width 78 height 12
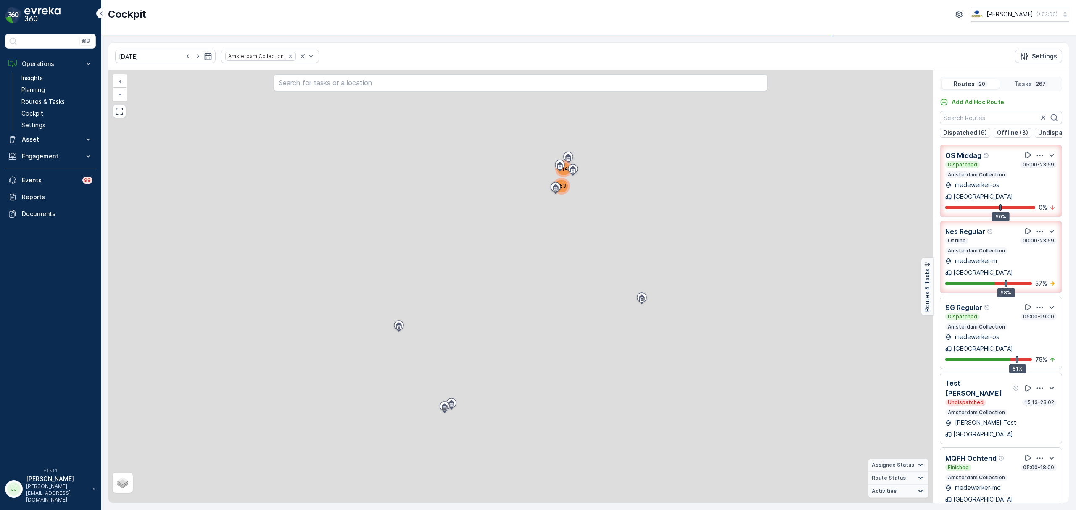
click at [289, 57] on icon "Remove Amsterdam Collection" at bounding box center [290, 56] width 3 height 3
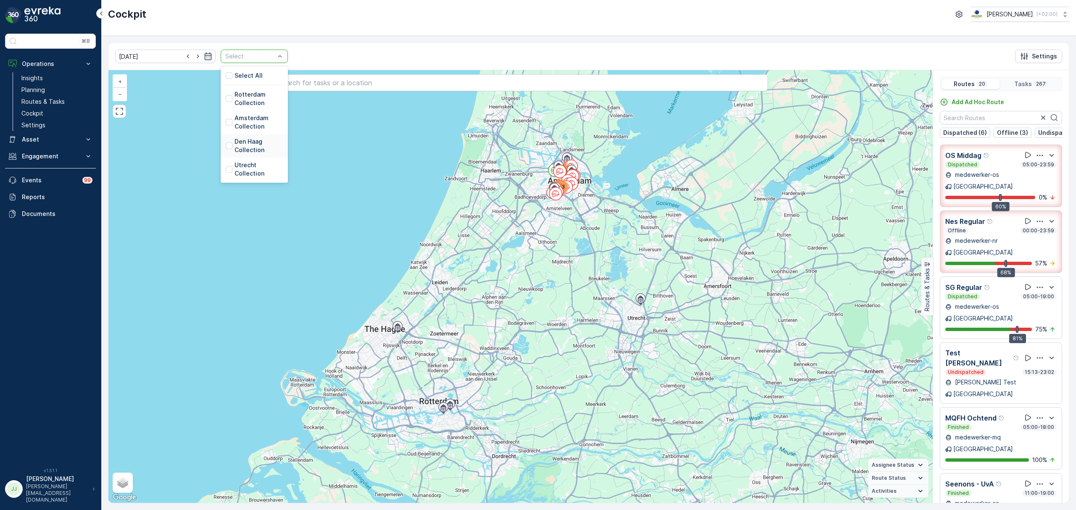
click at [244, 150] on p "Den Haag Collection" at bounding box center [259, 145] width 48 height 17
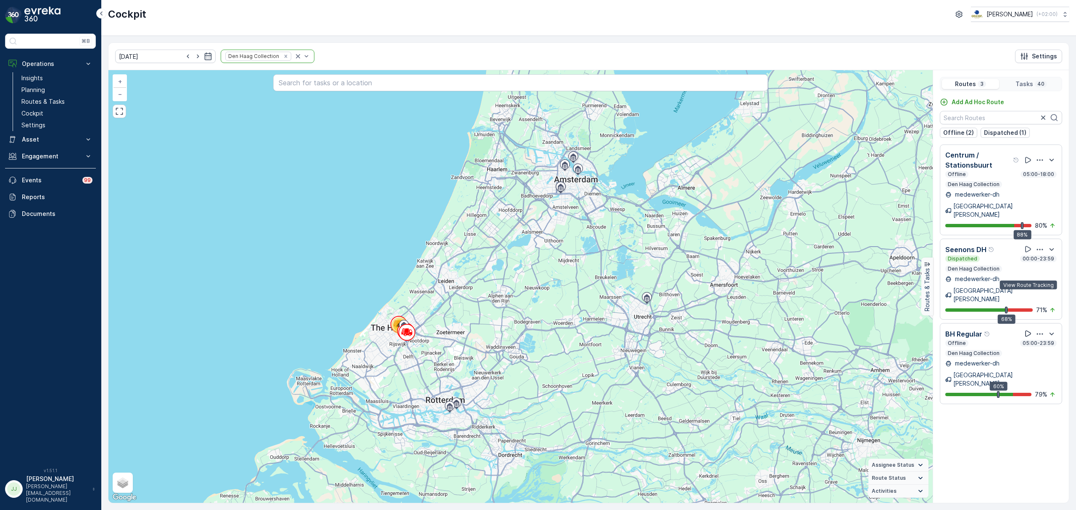
click at [1024, 330] on icon at bounding box center [1028, 334] width 8 height 8
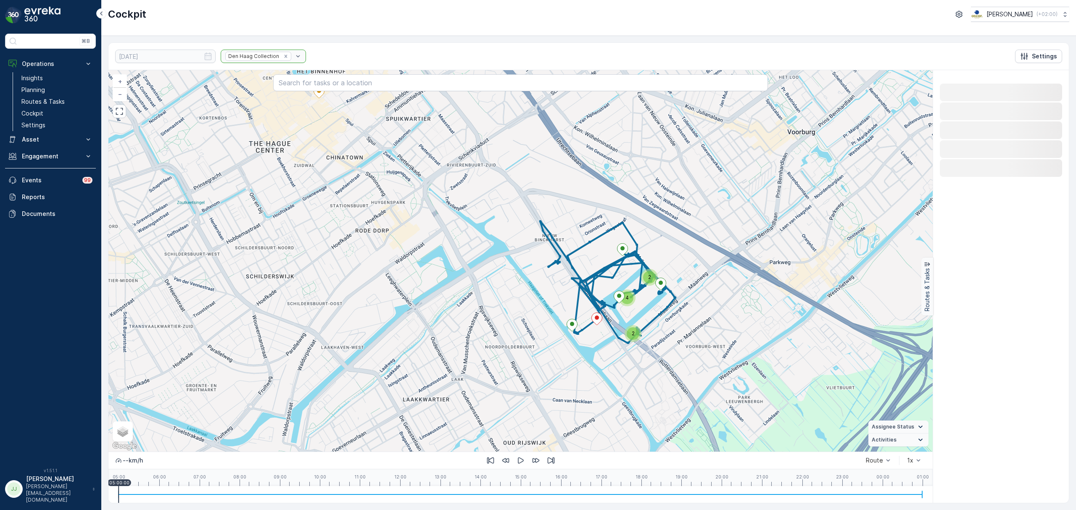
click at [538, 267] on div "2 4 2 + − Satellite Roadmap Terrain Hybrid Leaflet Keyboard shortcuts Map Data …" at bounding box center [520, 261] width 824 height 382
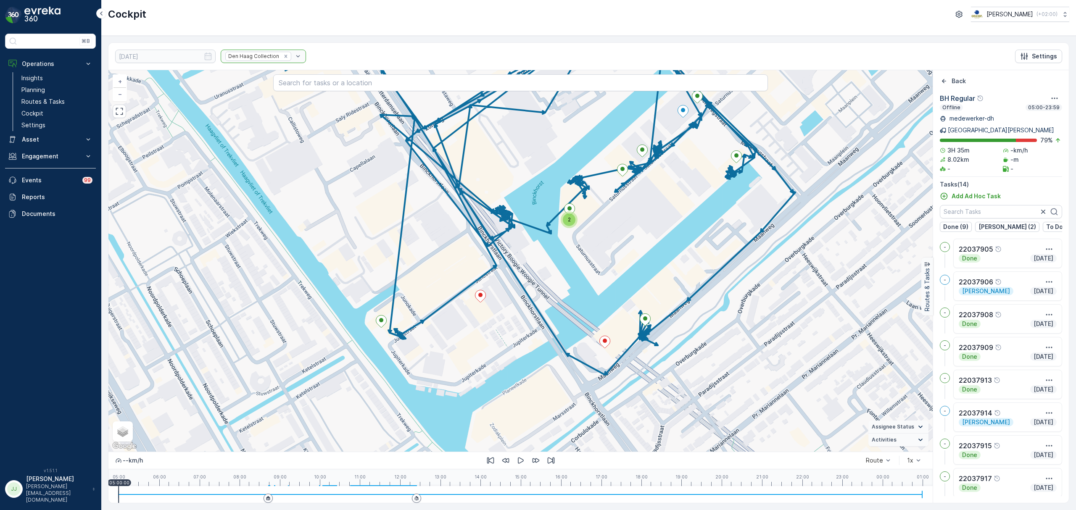
drag, startPoint x: 611, startPoint y: 330, endPoint x: 599, endPoint y: 345, distance: 18.8
click at [600, 345] on icon at bounding box center [605, 342] width 11 height 12
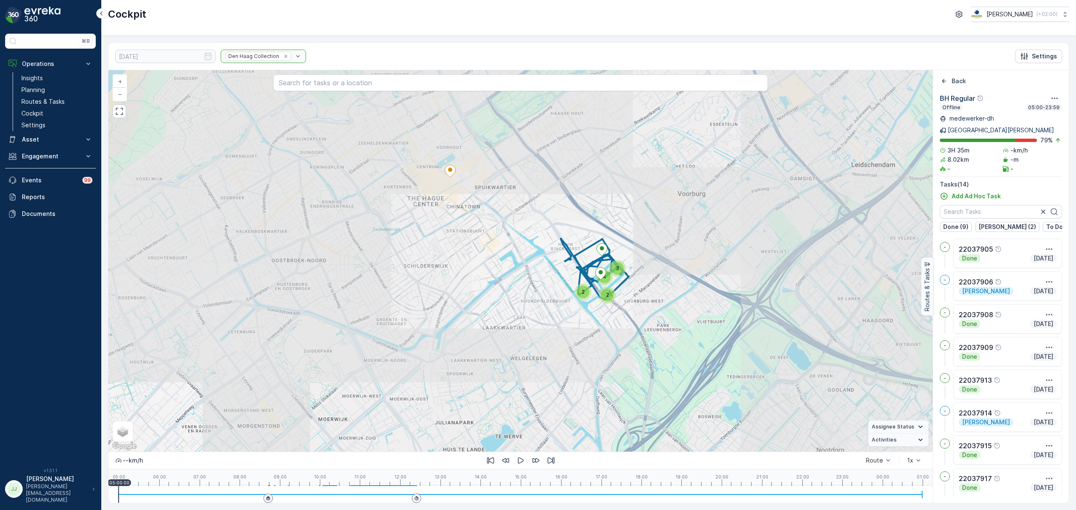
drag, startPoint x: 462, startPoint y: 251, endPoint x: 471, endPoint y: 306, distance: 55.8
click at [471, 306] on div "2 2 3 4 + − Satellite Roadmap Terrain Hybrid Leaflet Keyboard shortcuts Map Dat…" at bounding box center [520, 261] width 824 height 382
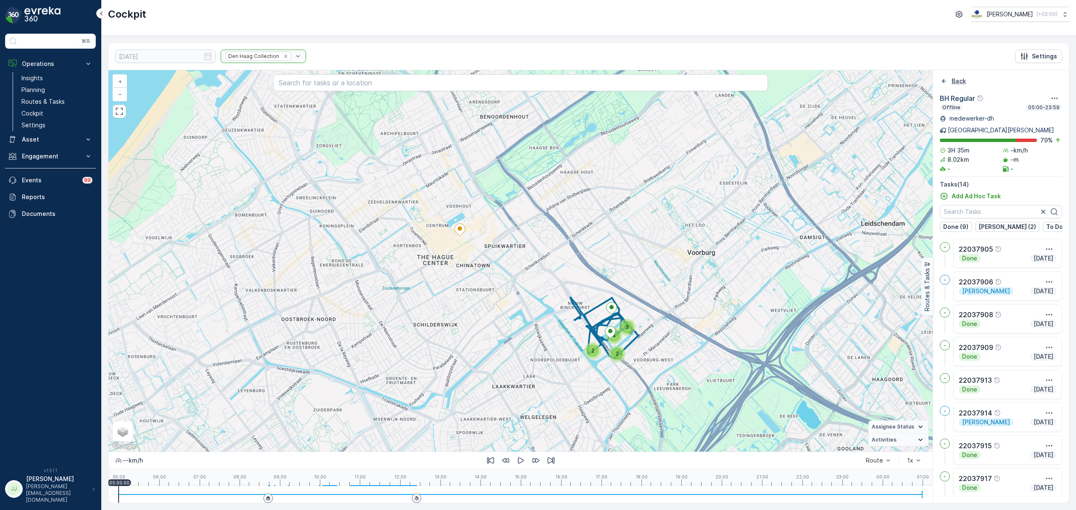
click at [941, 82] on icon "Back" at bounding box center [944, 81] width 8 height 8
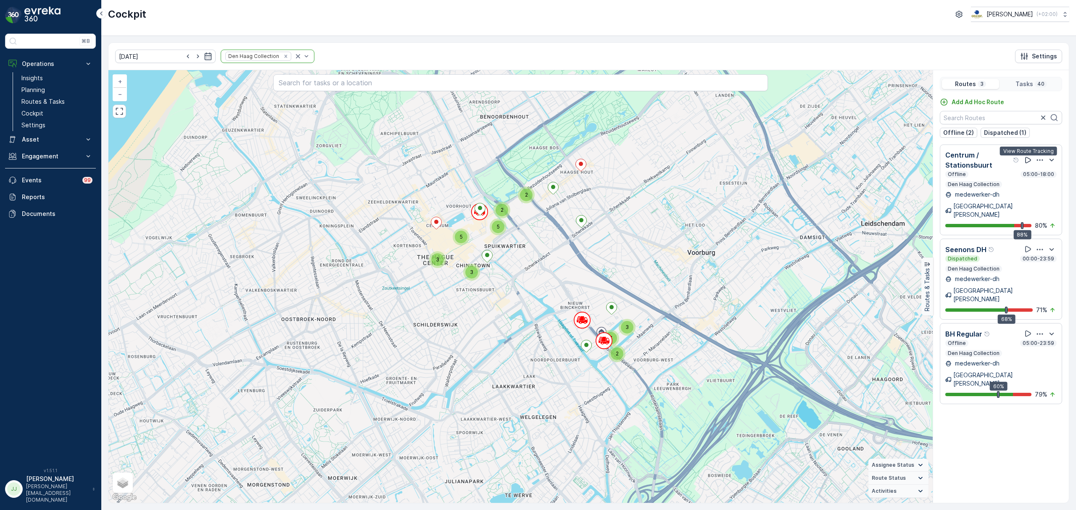
click at [1029, 156] on button at bounding box center [1028, 160] width 10 height 10
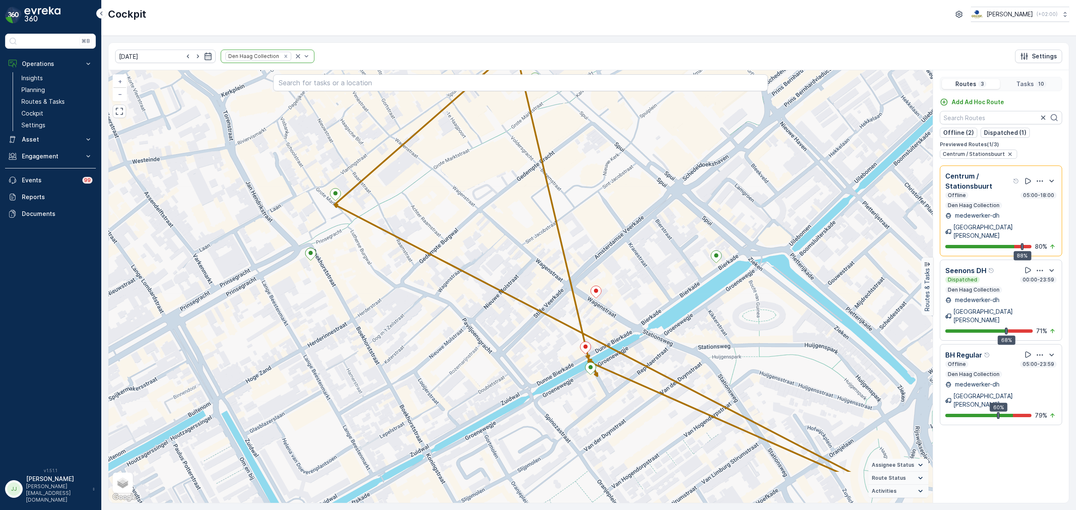
drag, startPoint x: 567, startPoint y: 354, endPoint x: 562, endPoint y: 272, distance: 81.7
click at [562, 272] on div "2 + − Satellite Roadmap Terrain Hybrid Leaflet Keyboard shortcuts Map Data Map …" at bounding box center [520, 286] width 824 height 433
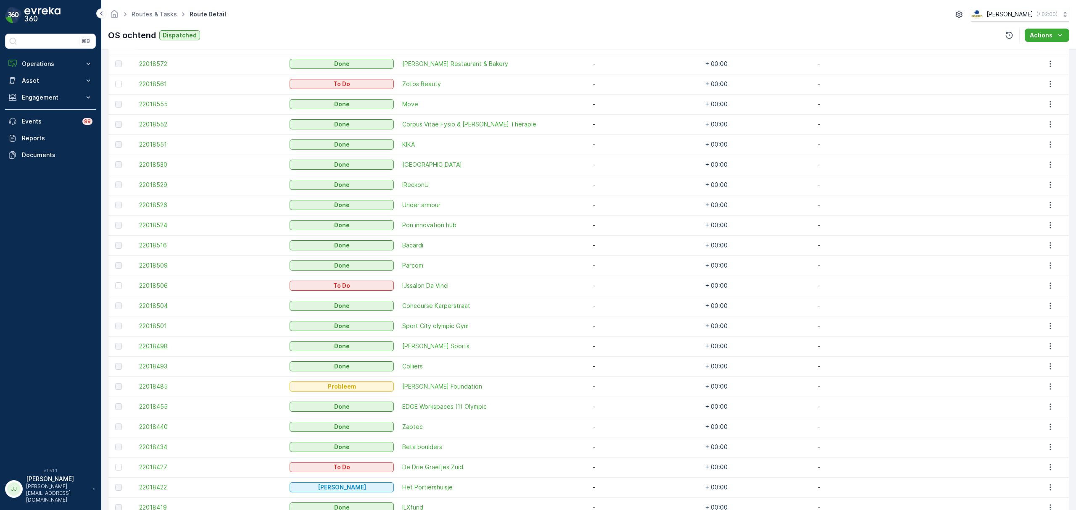
scroll to position [392, 0]
click at [166, 382] on span "22018485" at bounding box center [210, 385] width 142 height 8
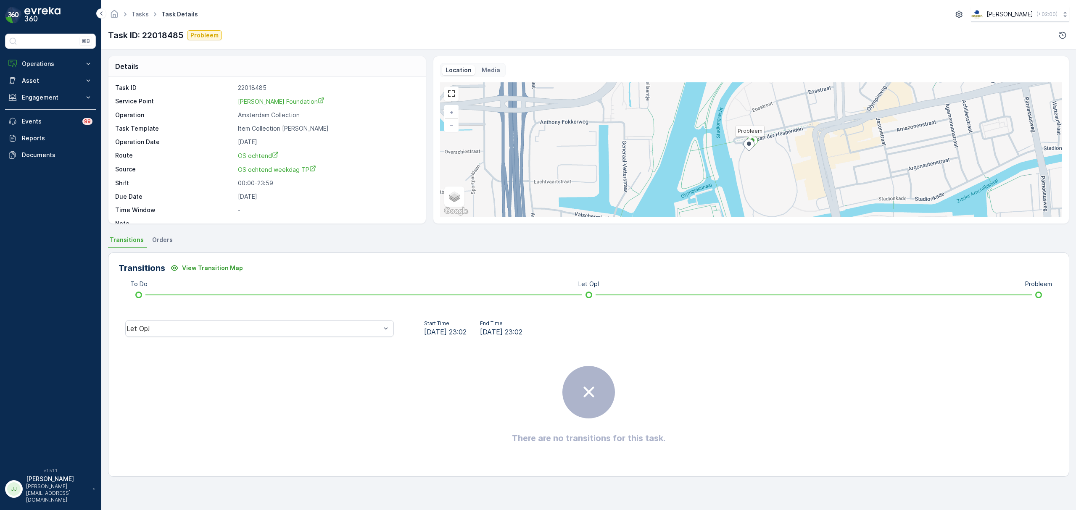
scroll to position [12, 0]
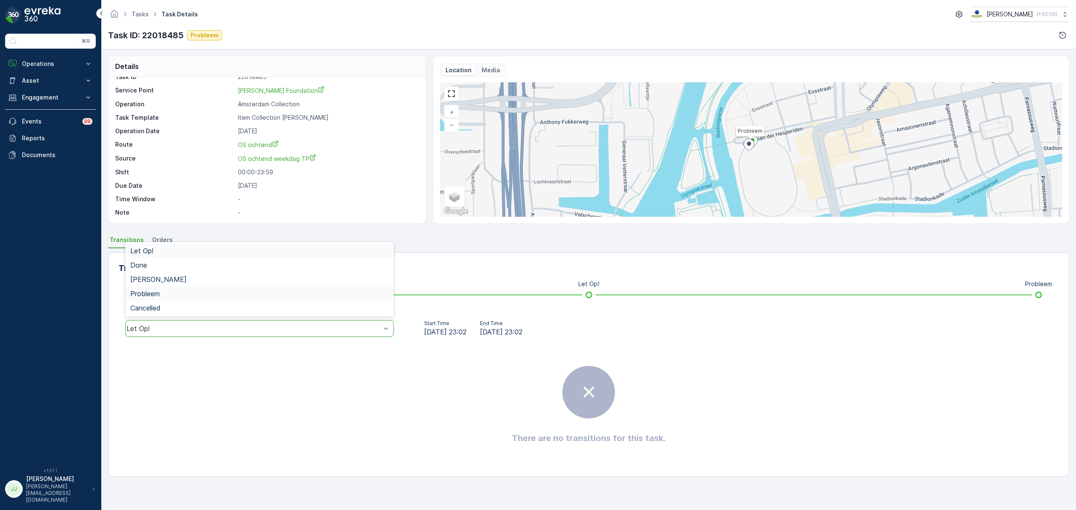
click at [176, 296] on div "Probleem" at bounding box center [259, 294] width 258 height 8
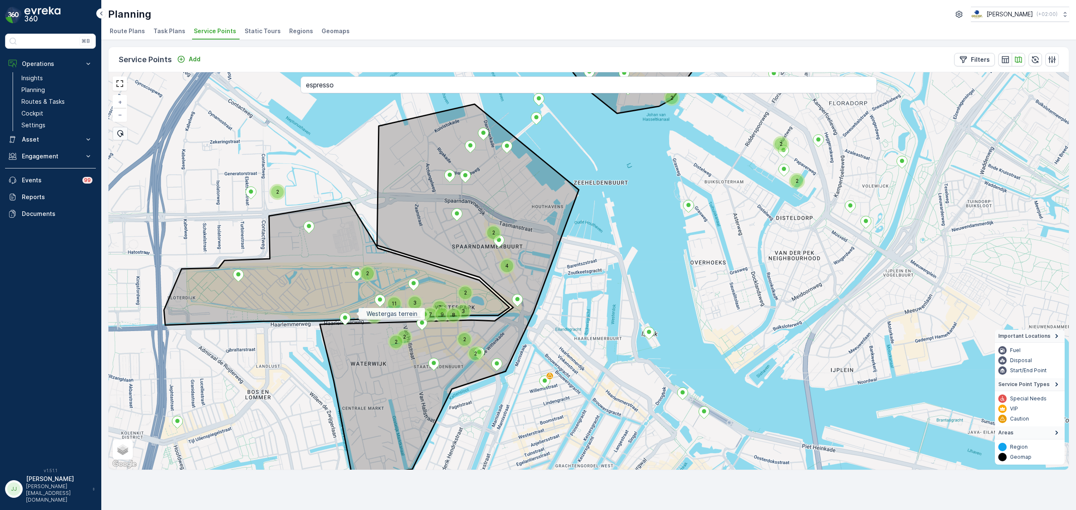
drag, startPoint x: 313, startPoint y: 348, endPoint x: 356, endPoint y: 314, distance: 54.5
click at [356, 314] on icon at bounding box center [336, 264] width 345 height 123
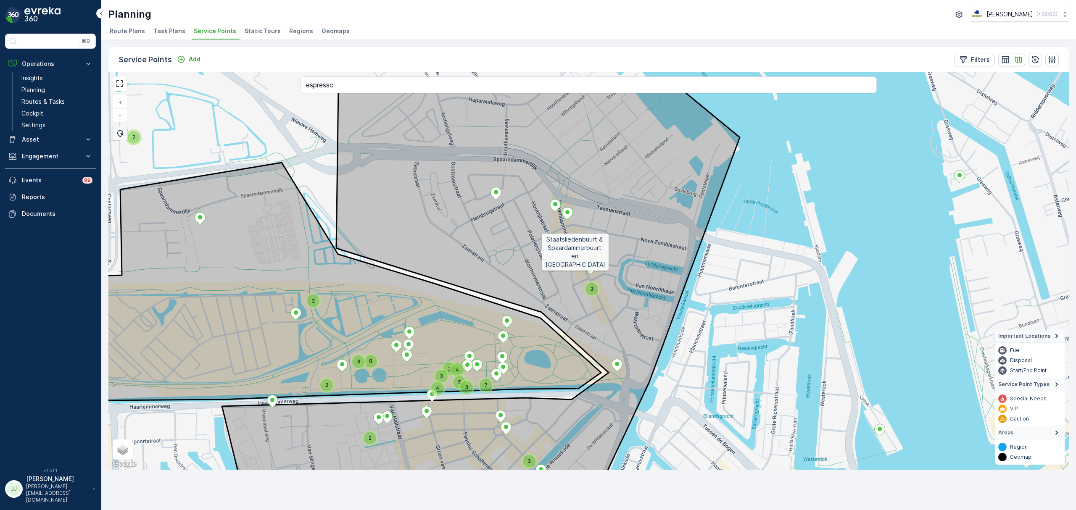
drag, startPoint x: 541, startPoint y: 244, endPoint x: 675, endPoint y: 0, distance: 277.7
click at [542, 240] on icon at bounding box center [481, 328] width 518 height 480
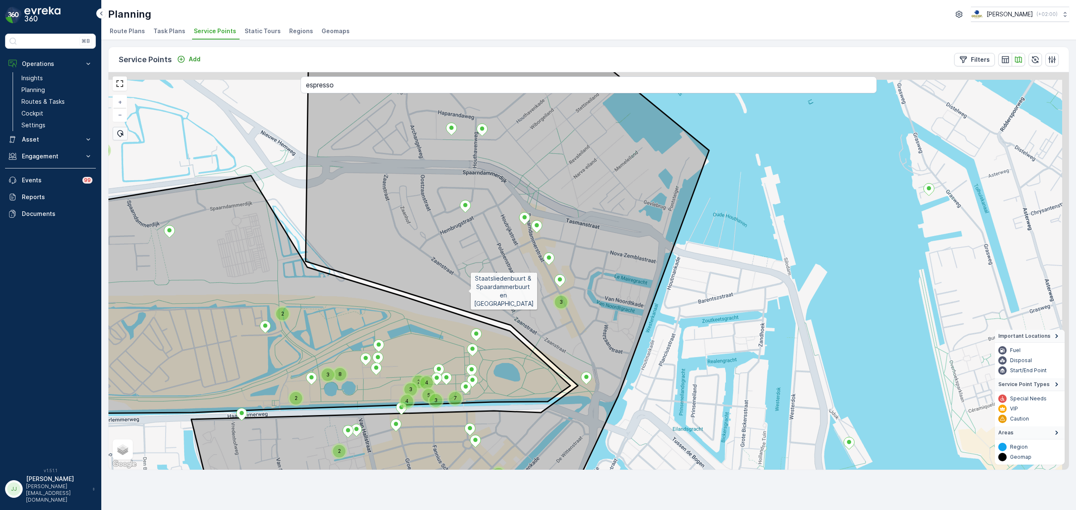
drag, startPoint x: 513, startPoint y: 262, endPoint x: 450, endPoint y: 224, distance: 73.7
click at [467, 287] on icon at bounding box center [450, 288] width 518 height 480
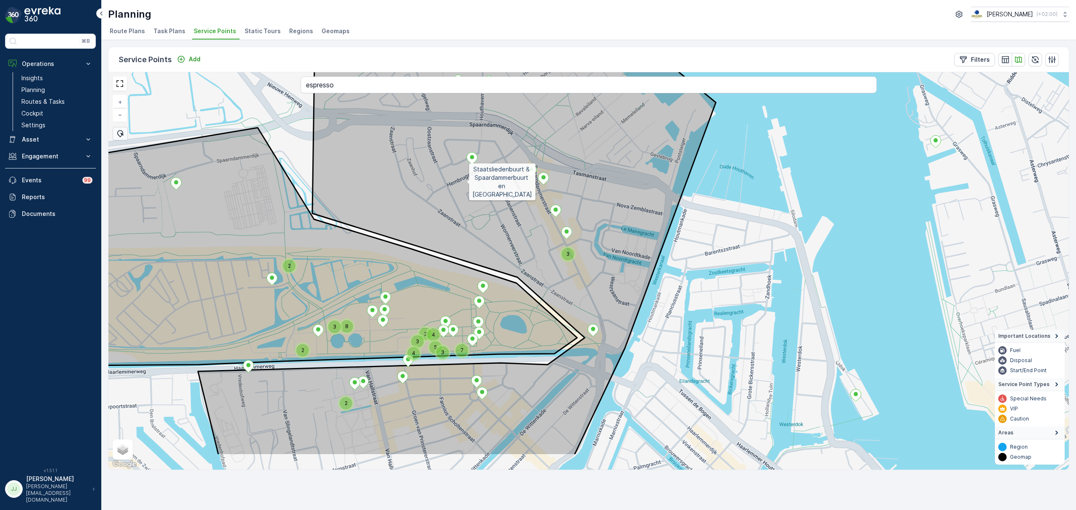
click at [466, 179] on icon at bounding box center [457, 216] width 518 height 480
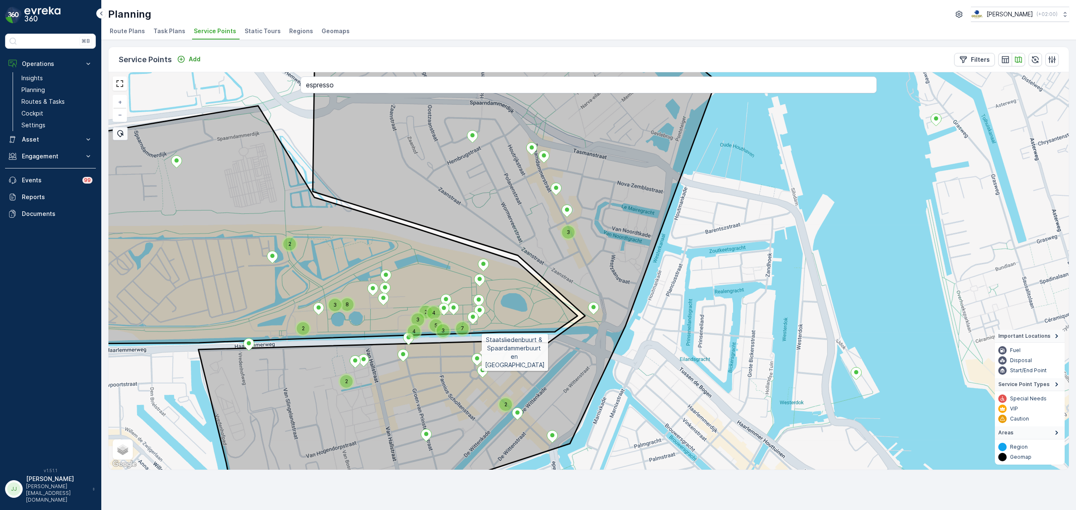
drag, startPoint x: 479, startPoint y: 371, endPoint x: 469, endPoint y: 345, distance: 27.6
click at [478, 350] on icon at bounding box center [457, 251] width 518 height 480
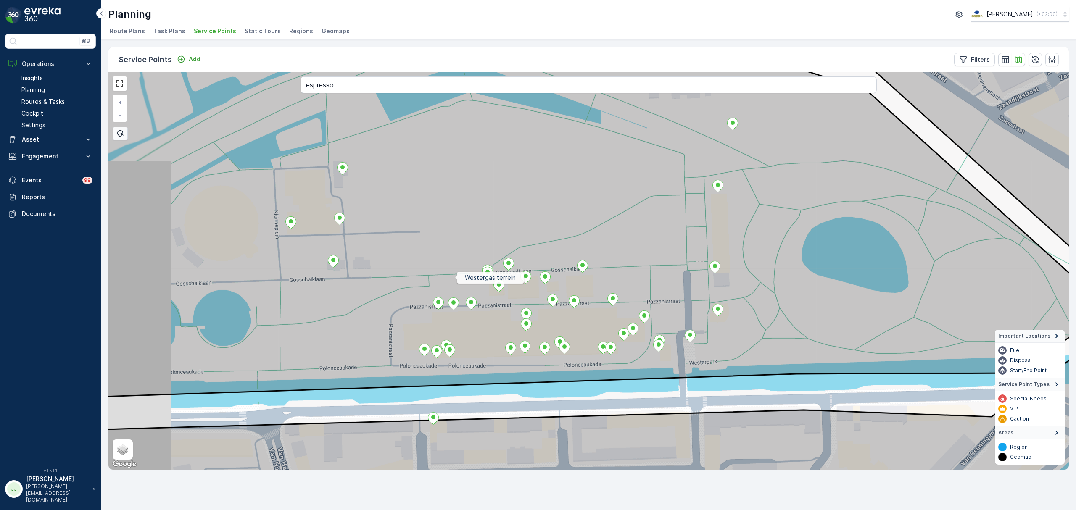
drag, startPoint x: 374, startPoint y: 298, endPoint x: 453, endPoint y: 279, distance: 81.2
click at [453, 279] on icon at bounding box center [599, 205] width 1019 height 385
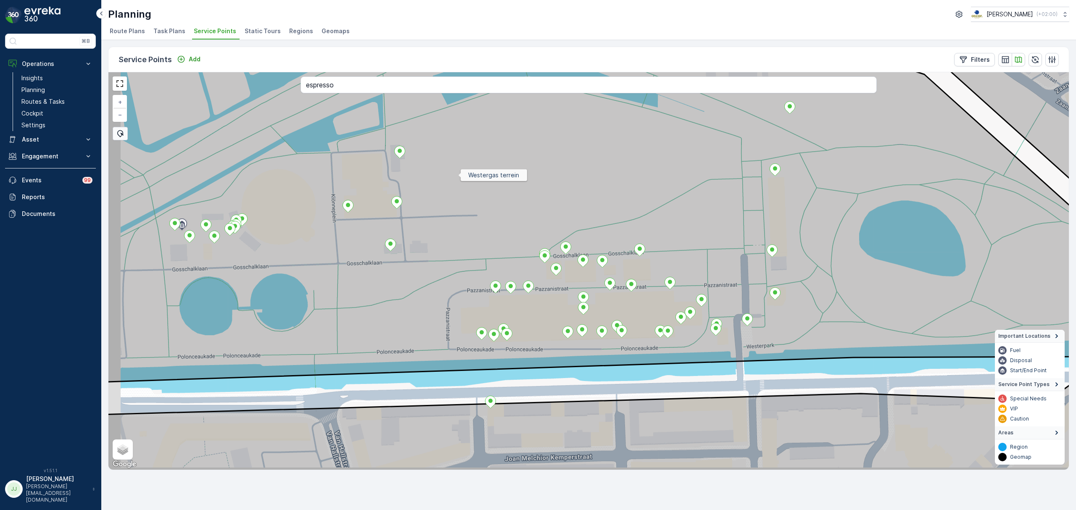
drag, startPoint x: 406, startPoint y: 193, endPoint x: 456, endPoint y: 177, distance: 53.2
click at [456, 177] on icon at bounding box center [618, 199] width 1098 height 369
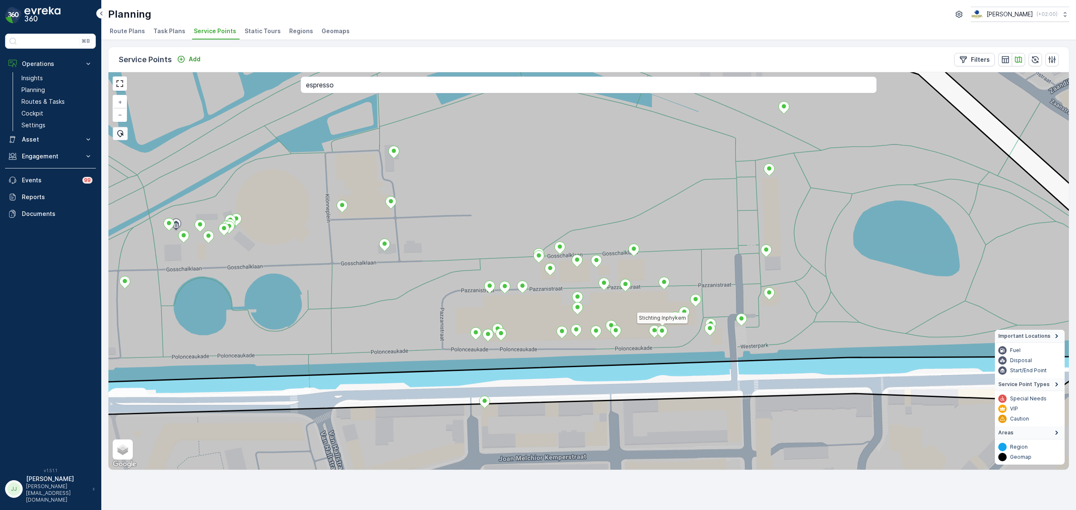
drag, startPoint x: 667, startPoint y: 328, endPoint x: 646, endPoint y: 328, distance: 21.4
click at [646, 328] on icon at bounding box center [582, 209] width 1155 height 354
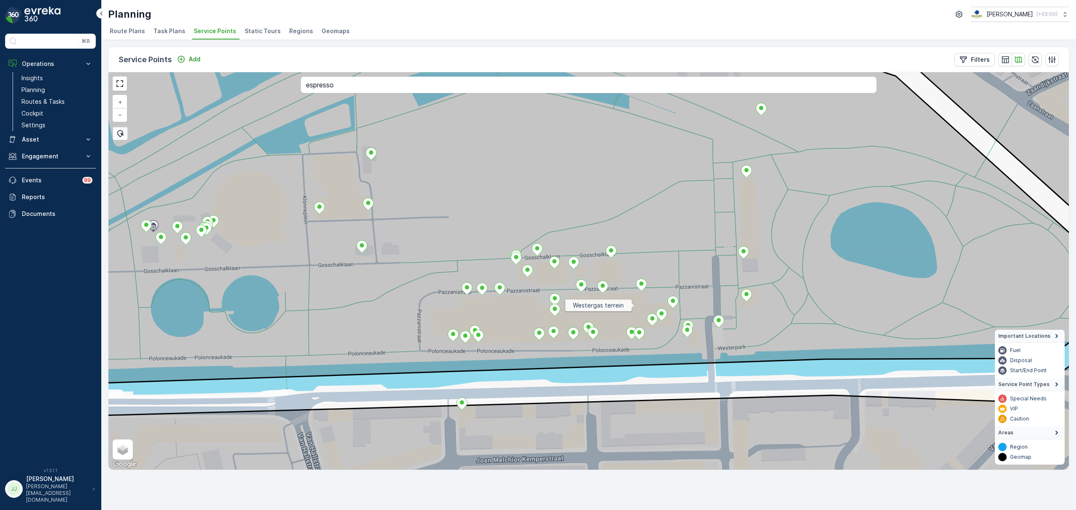
drag, startPoint x: 636, startPoint y: 310, endPoint x: 540, endPoint y: 133, distance: 201.6
click at [535, 105] on icon at bounding box center [574, 209] width 1128 height 353
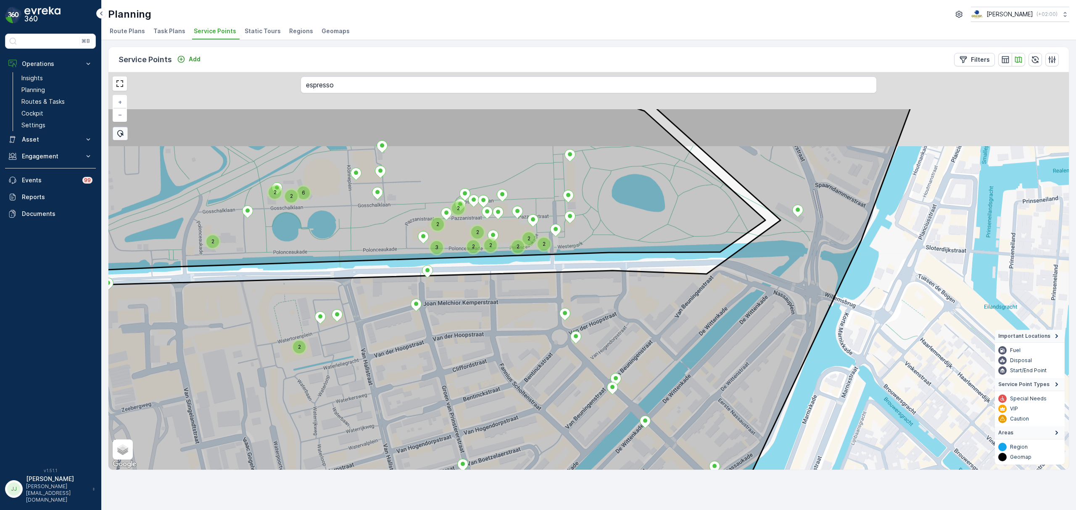
drag, startPoint x: 592, startPoint y: 203, endPoint x: 555, endPoint y: 262, distance: 69.5
click at [557, 261] on div "2 2 2 2 2 2 2 3 2 2 6 2 2 2 + − Satellite Roadmap Terrain Hybrid Leaflet Keyboa…" at bounding box center [588, 271] width 960 height 398
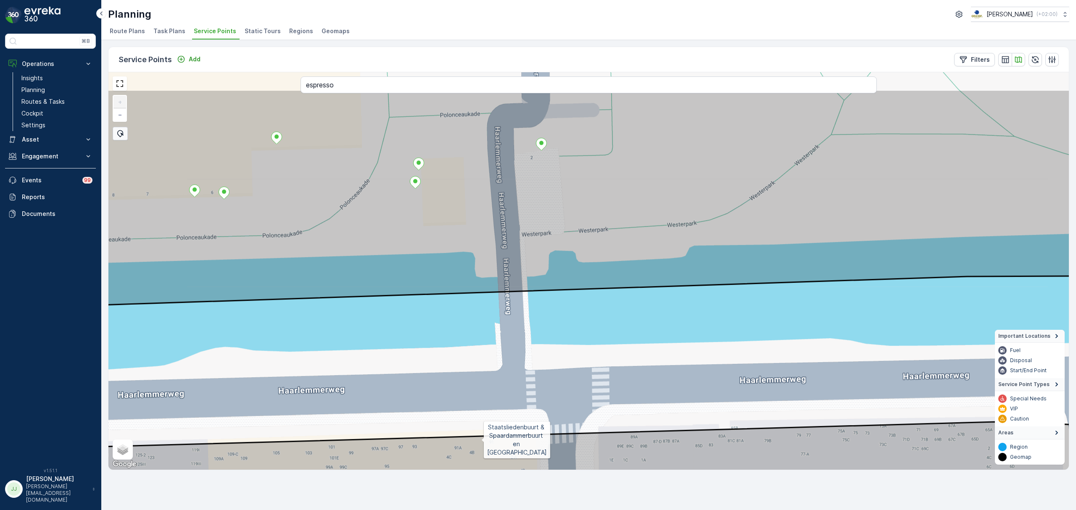
drag, startPoint x: 548, startPoint y: 258, endPoint x: 536, endPoint y: 308, distance: 51.4
click at [536, 308] on div "Staatsliedenbuurt & Spaardammerbuurt en [GEOGRAPHIC_DATA] + − Satellite Roadmap…" at bounding box center [588, 271] width 960 height 398
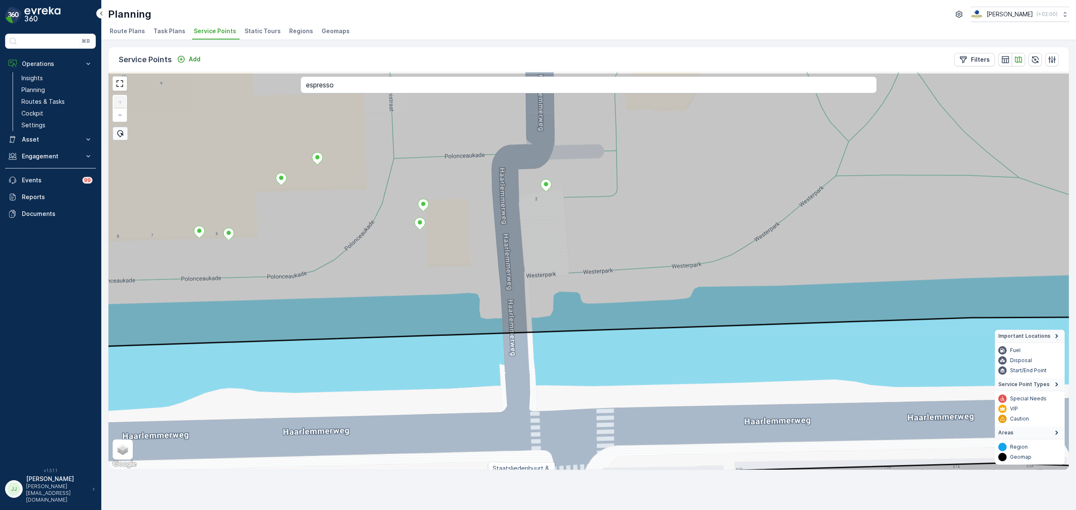
drag, startPoint x: 506, startPoint y: 312, endPoint x: 509, endPoint y: 349, distance: 37.1
click at [509, 349] on div "Staatsliedenbuurt & Spaardammerbuurt en [GEOGRAPHIC_DATA] + − Satellite Roadmap…" at bounding box center [588, 271] width 960 height 398
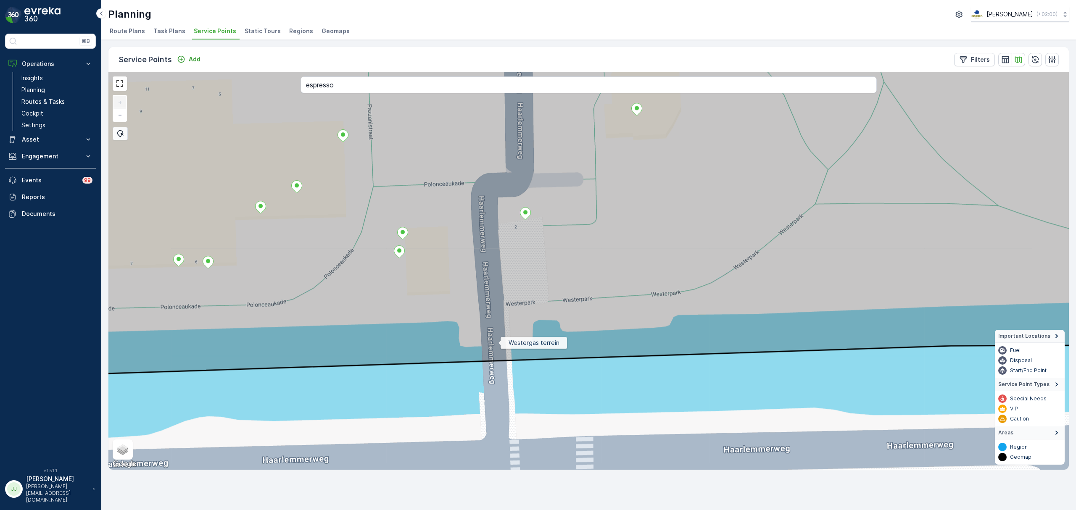
click at [498, 343] on icon at bounding box center [568, 218] width 1155 height 318
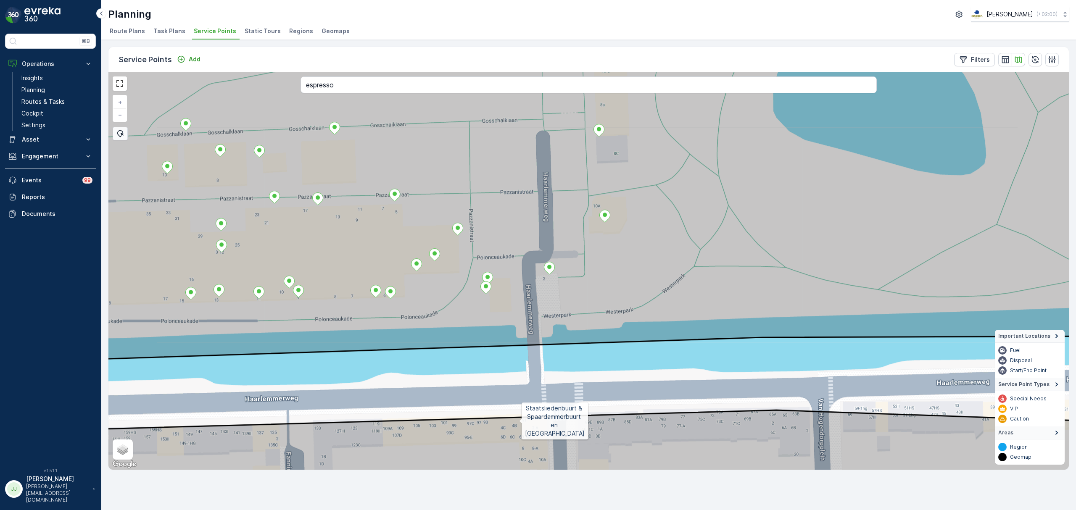
drag, startPoint x: 494, startPoint y: 368, endPoint x: 538, endPoint y: 353, distance: 46.5
click at [538, 353] on div "Staatsliedenbuurt & Spaardammerbuurt en [GEOGRAPHIC_DATA] + − Satellite Roadmap…" at bounding box center [588, 271] width 960 height 398
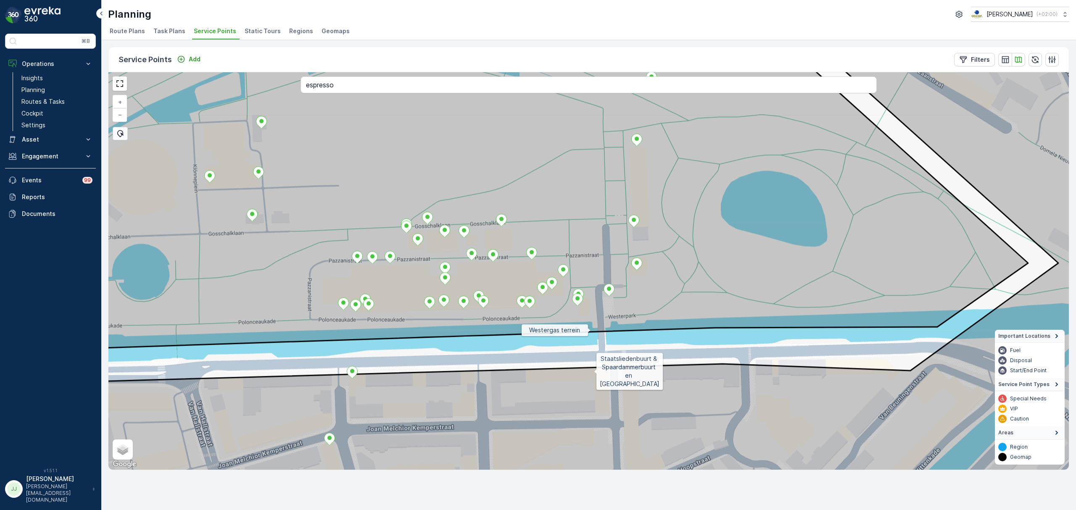
drag, startPoint x: 525, startPoint y: 348, endPoint x: 591, endPoint y: 332, distance: 67.6
click at [591, 332] on icon at bounding box center [552, 182] width 951 height 334
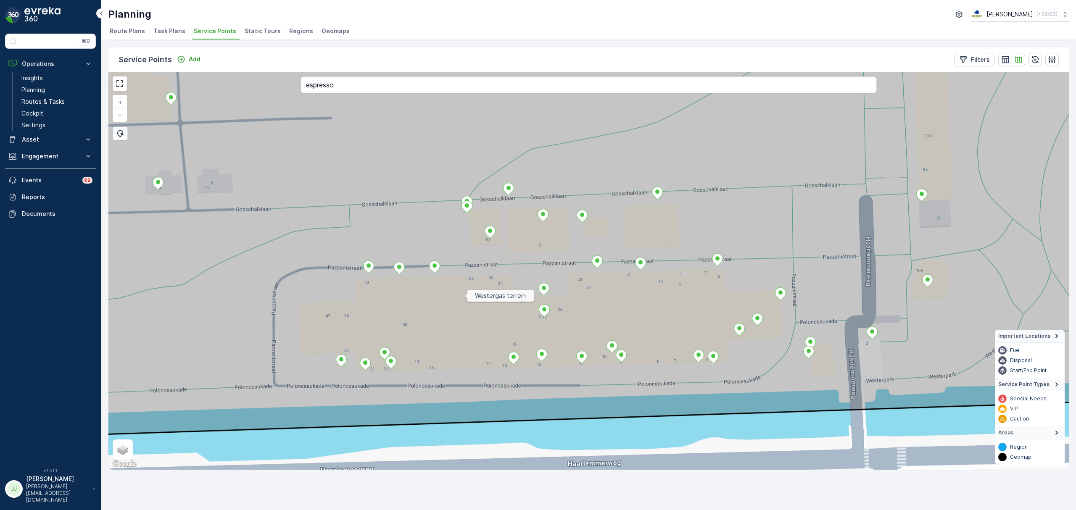
drag, startPoint x: 471, startPoint y: 314, endPoint x: 464, endPoint y: 298, distance: 17.3
click at [464, 298] on icon at bounding box center [576, 206] width 1155 height 463
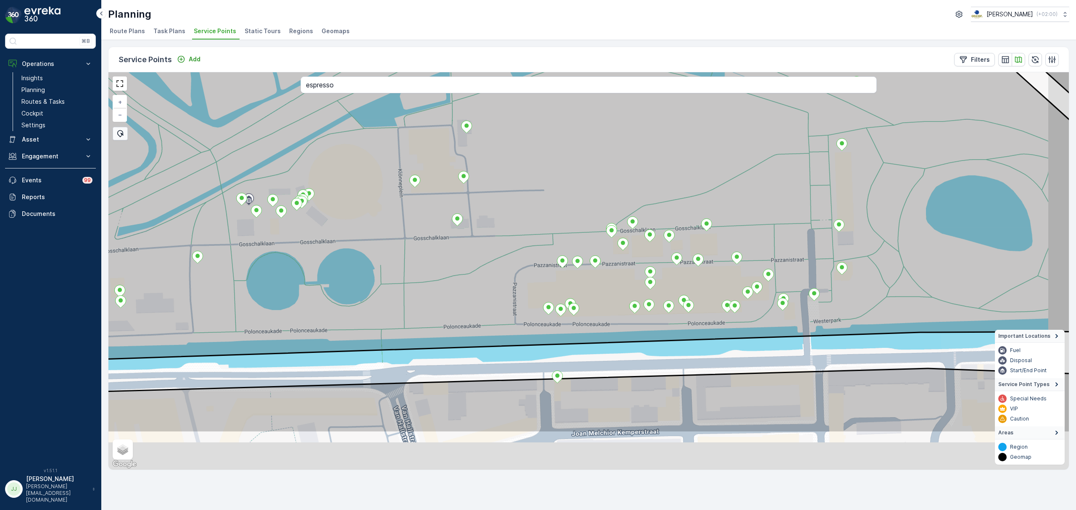
drag, startPoint x: 775, startPoint y: 347, endPoint x: 710, endPoint y: 298, distance: 81.4
click at [710, 298] on div "Westergas terrein + − Satellite Roadmap Terrain Hybrid Leaflet Keyboard shortcu…" at bounding box center [588, 271] width 960 height 398
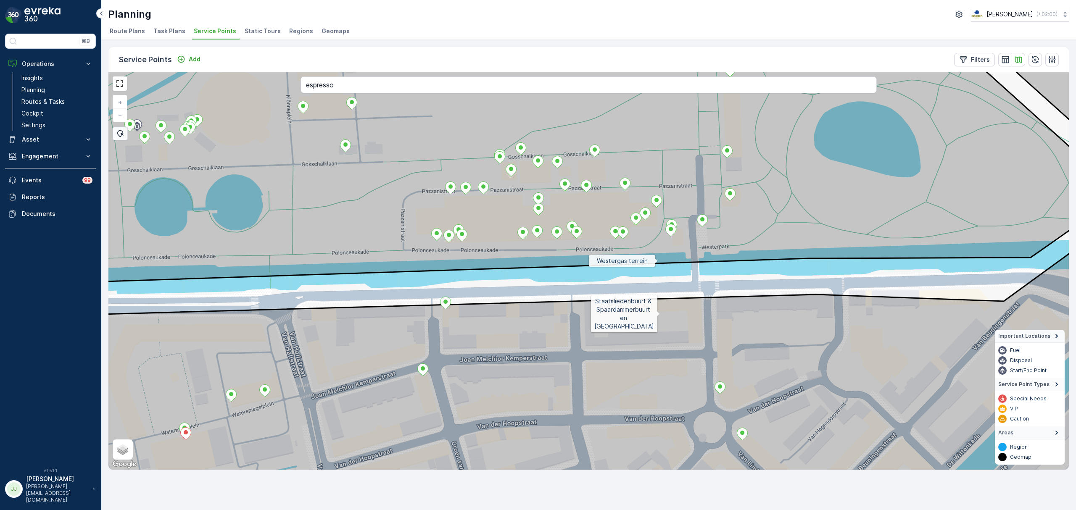
drag, startPoint x: 681, startPoint y: 296, endPoint x: 661, endPoint y: 309, distance: 24.4
click at [661, 309] on icon at bounding box center [542, 246] width 1155 height 480
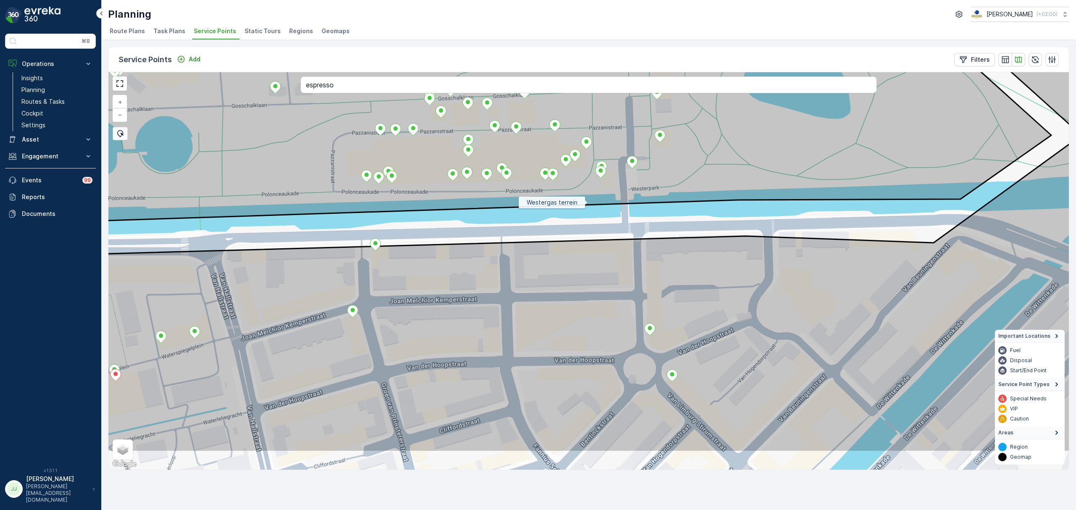
drag, startPoint x: 604, startPoint y: 254, endPoint x: 585, endPoint y: 243, distance: 22.6
click at [585, 243] on icon at bounding box center [519, 213] width 1155 height 480
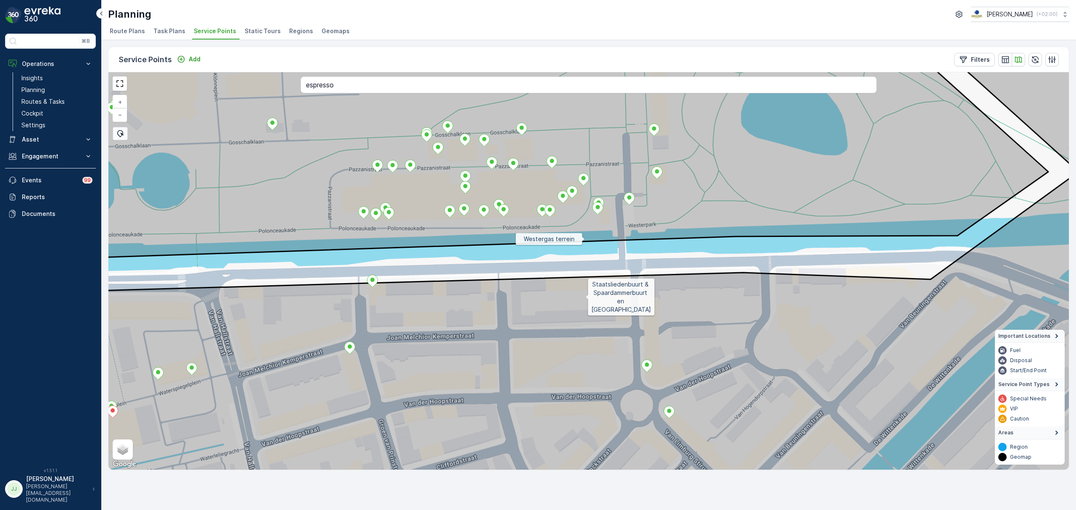
drag, startPoint x: 588, startPoint y: 256, endPoint x: 586, endPoint y: 293, distance: 37.1
click at [586, 293] on icon at bounding box center [585, 308] width 1155 height 480
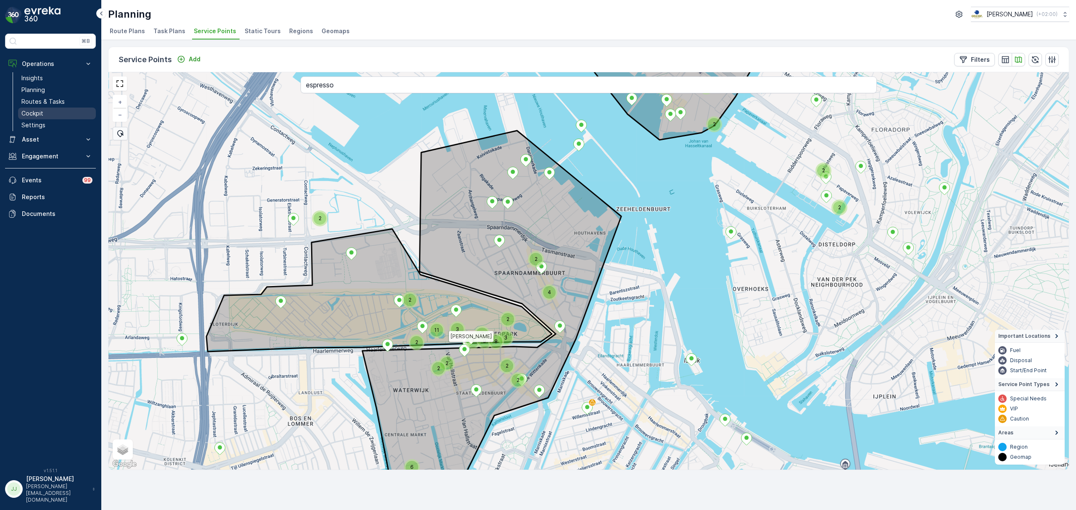
click at [45, 113] on link "Cockpit" at bounding box center [57, 114] width 78 height 12
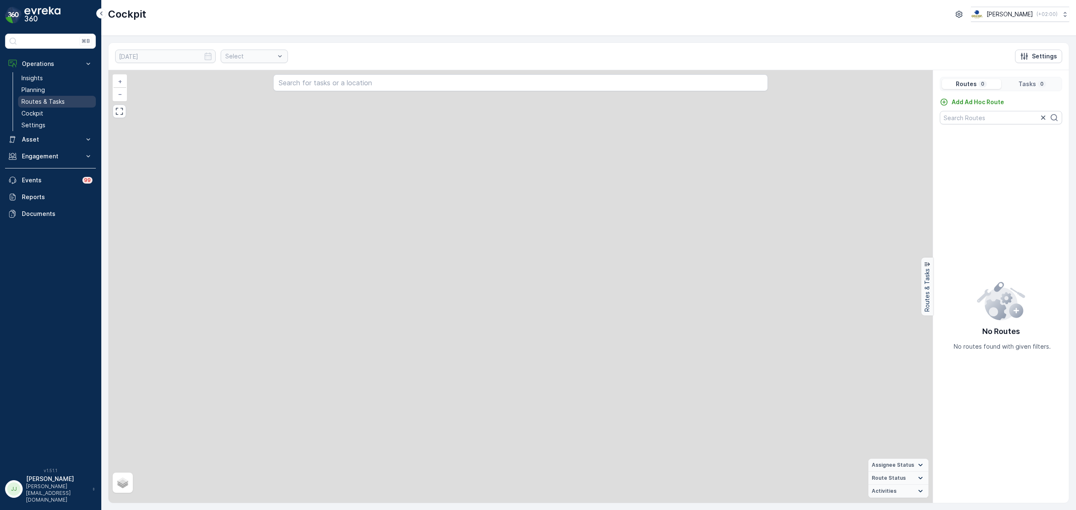
click at [45, 103] on p "Routes & Tasks" at bounding box center [42, 102] width 43 height 8
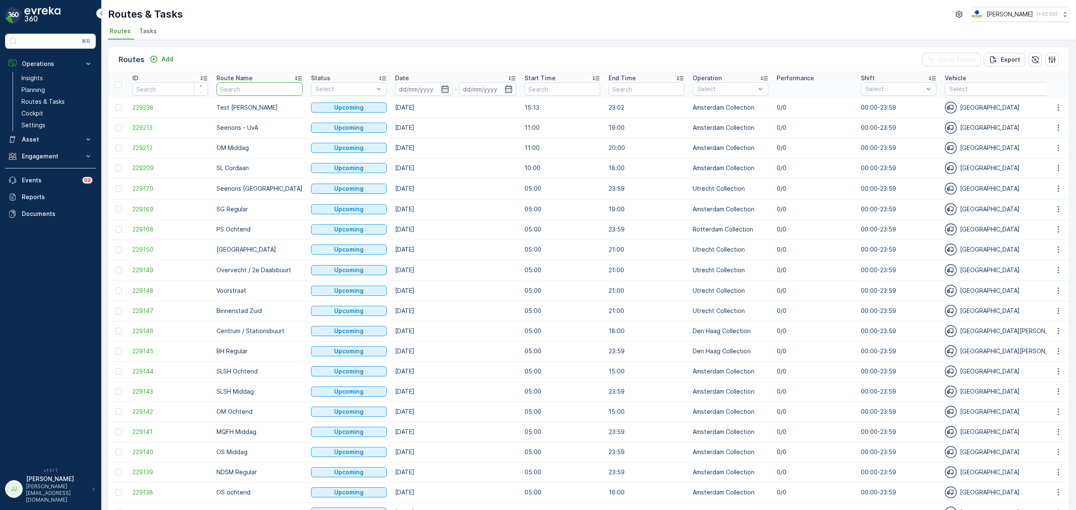
click at [246, 91] on input "text" at bounding box center [259, 88] width 86 height 13
type input "sg"
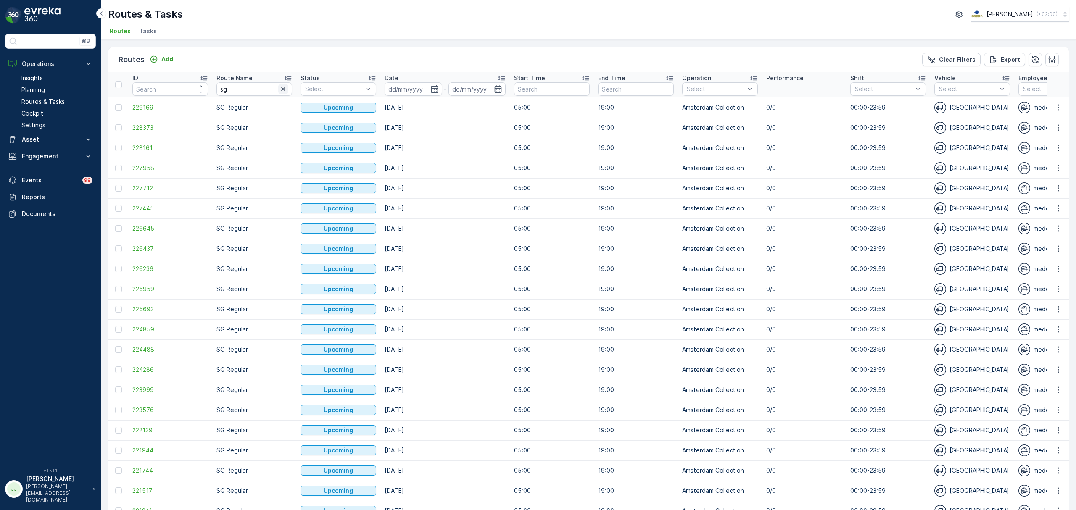
click at [282, 87] on icon "button" at bounding box center [283, 89] width 8 height 8
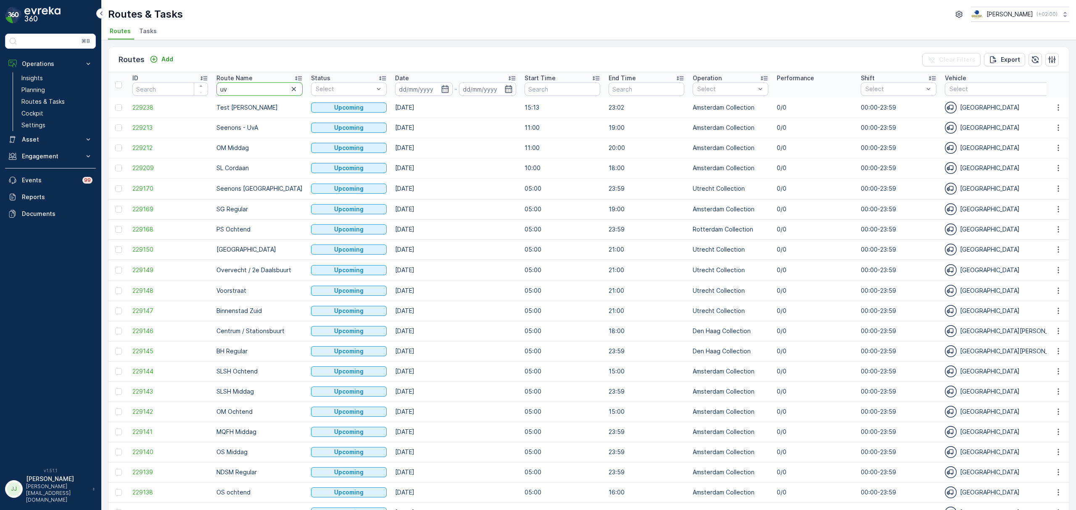
type input "uva"
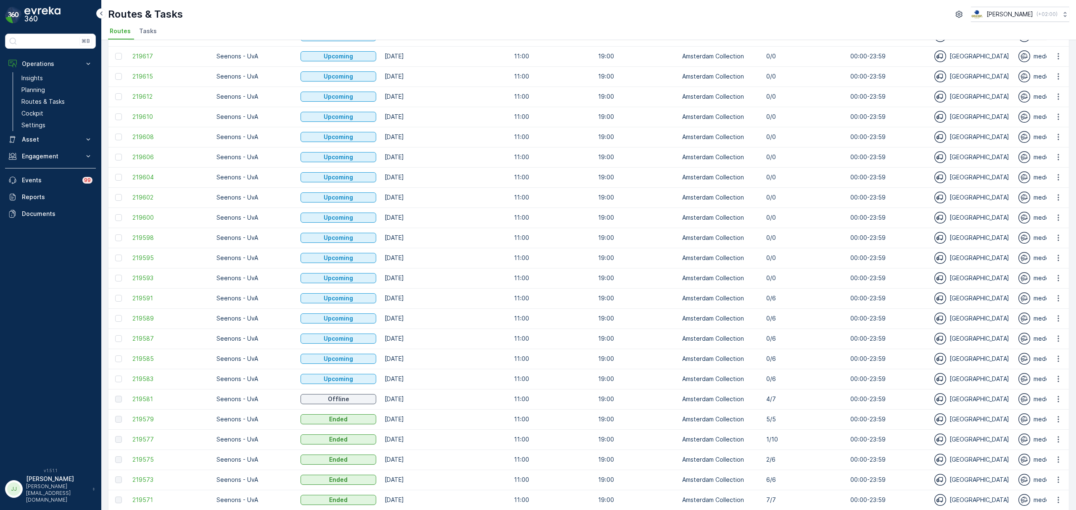
scroll to position [631, 0]
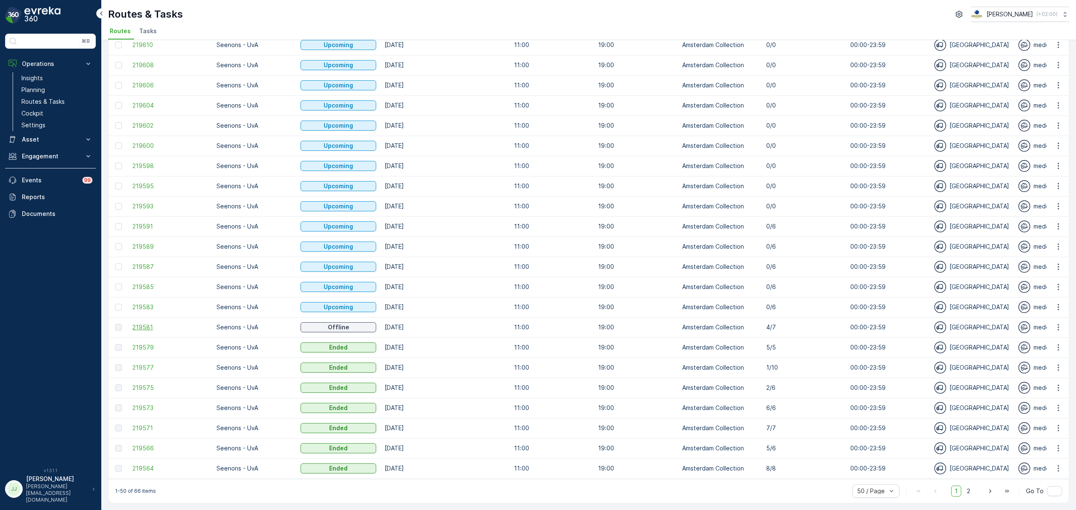
click at [149, 323] on span "219581" at bounding box center [170, 327] width 76 height 8
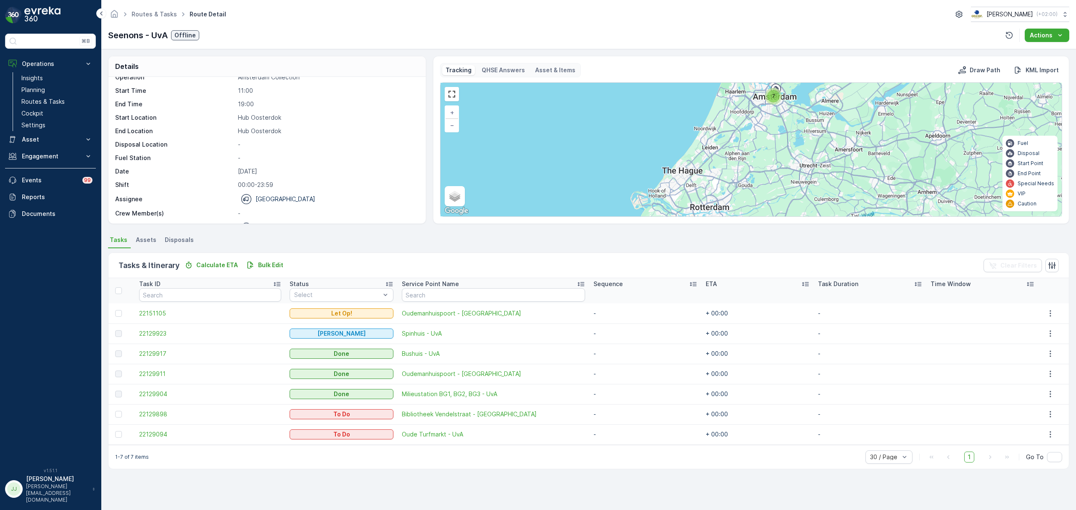
scroll to position [27, 0]
click at [164, 396] on span "22129904" at bounding box center [210, 394] width 142 height 8
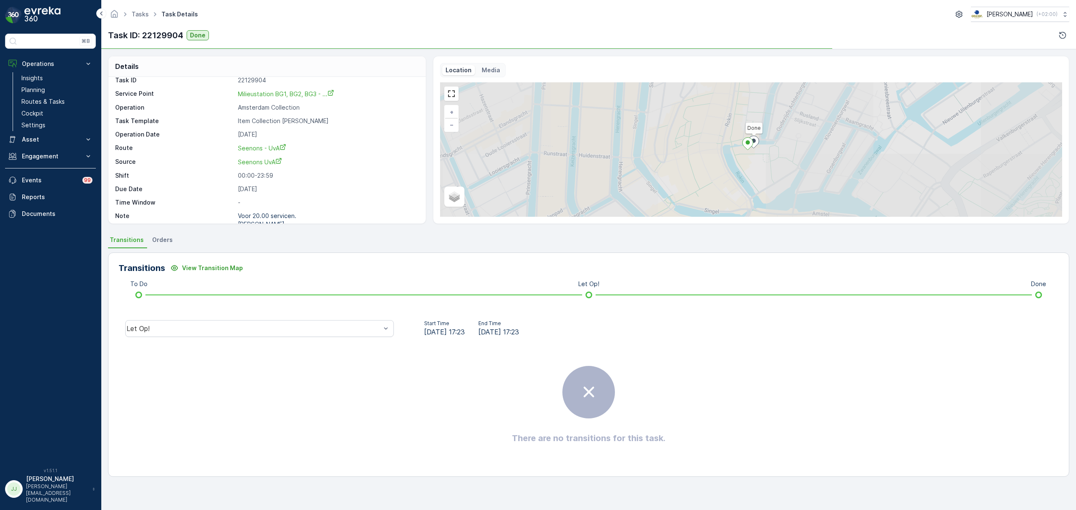
scroll to position [20, 0]
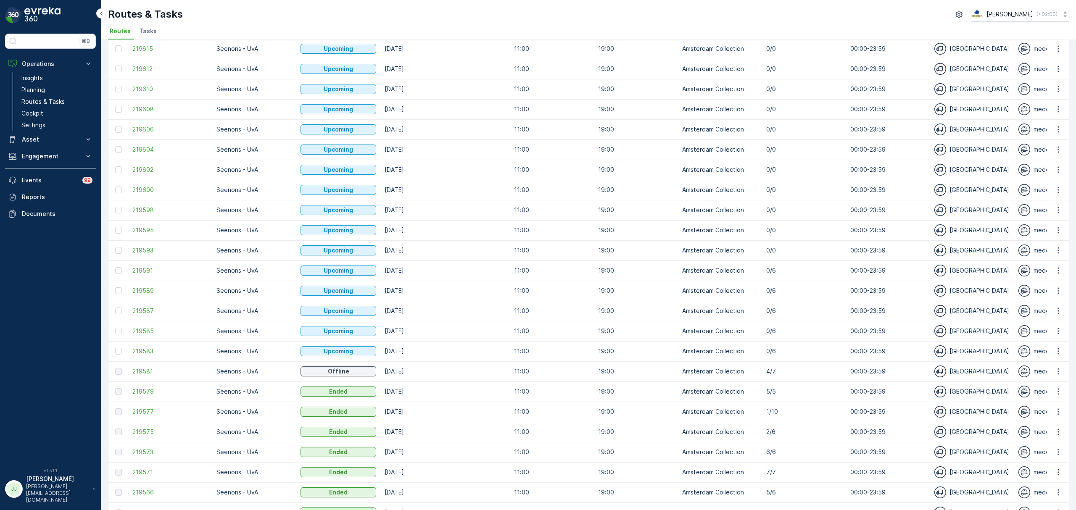
scroll to position [631, 0]
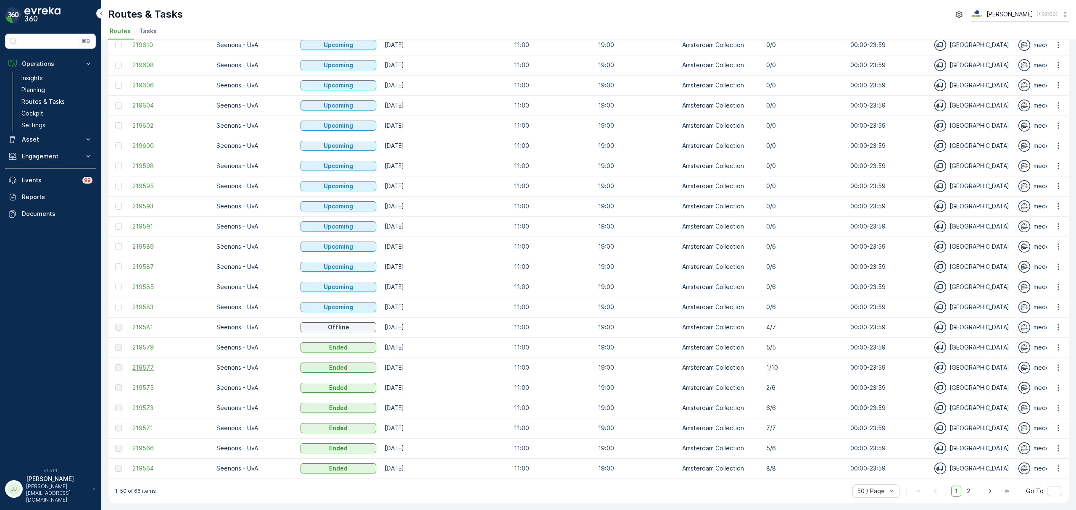
click at [145, 364] on span "219577" at bounding box center [170, 368] width 76 height 8
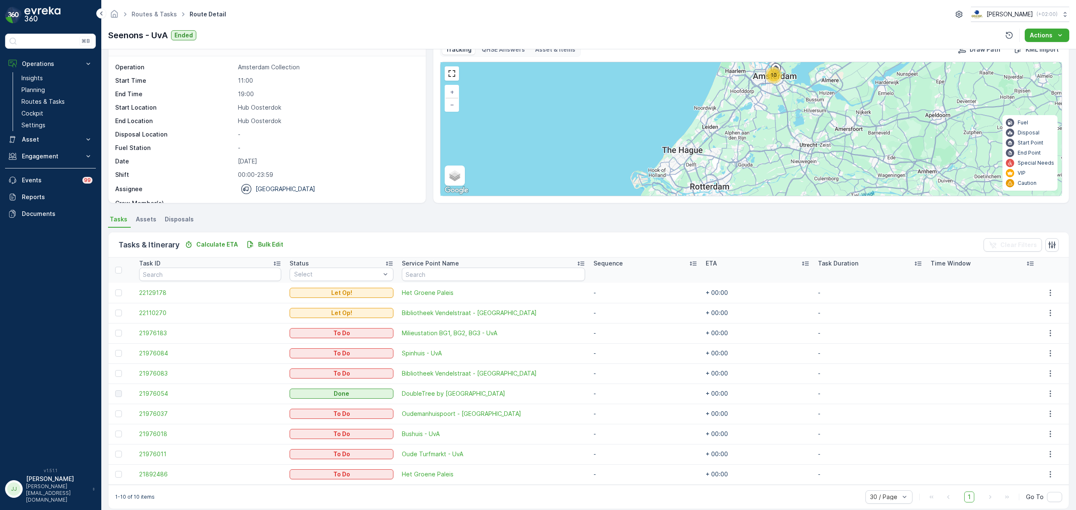
scroll to position [31, 0]
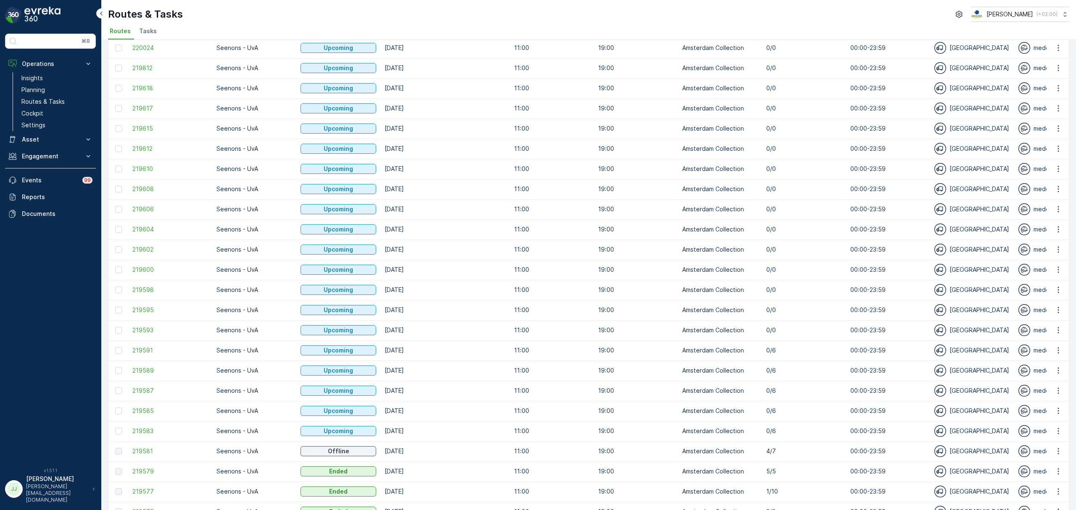
scroll to position [631, 0]
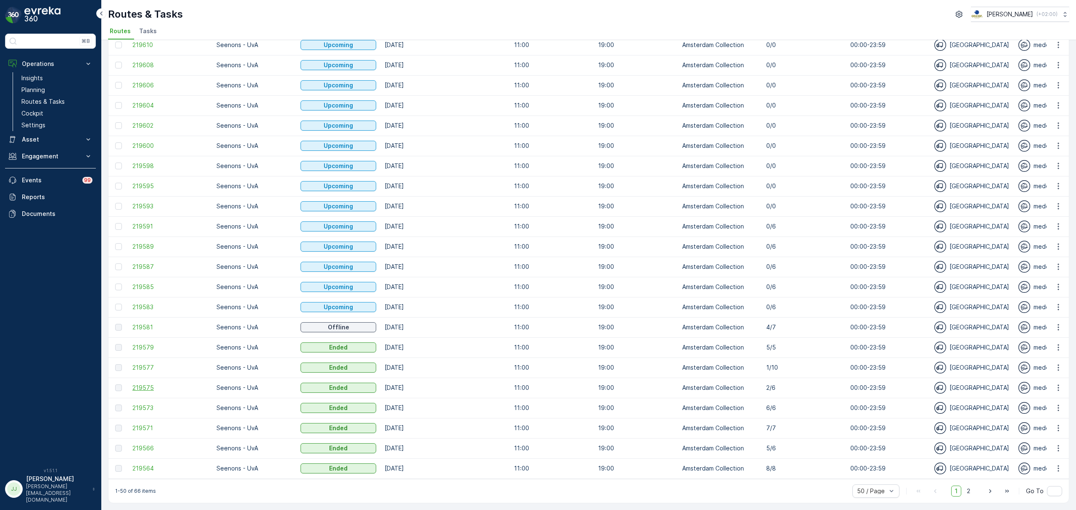
click at [138, 385] on span "219575" at bounding box center [170, 388] width 76 height 8
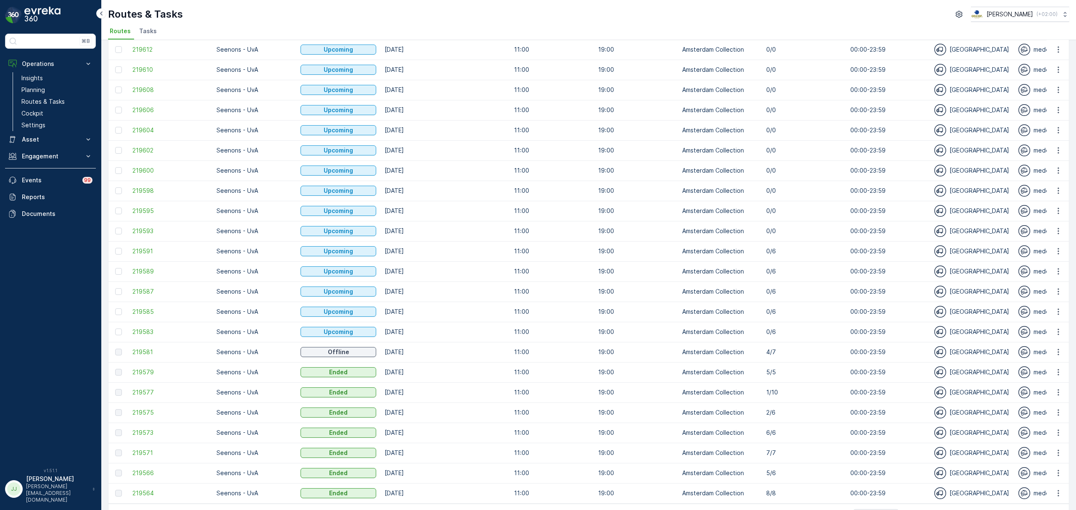
scroll to position [631, 0]
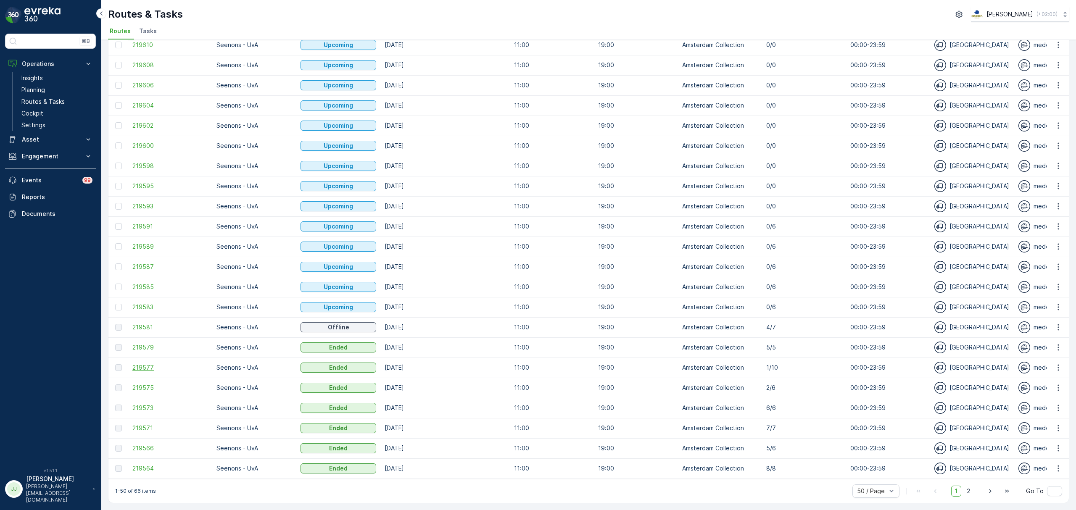
click at [153, 364] on span "219577" at bounding box center [170, 368] width 76 height 8
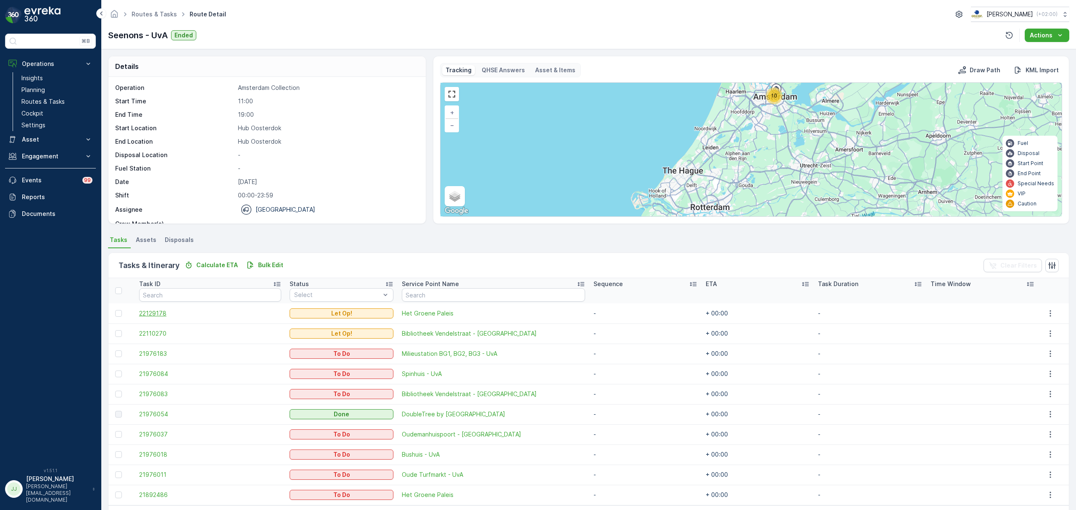
click at [150, 310] on span "22129178" at bounding box center [210, 313] width 142 height 8
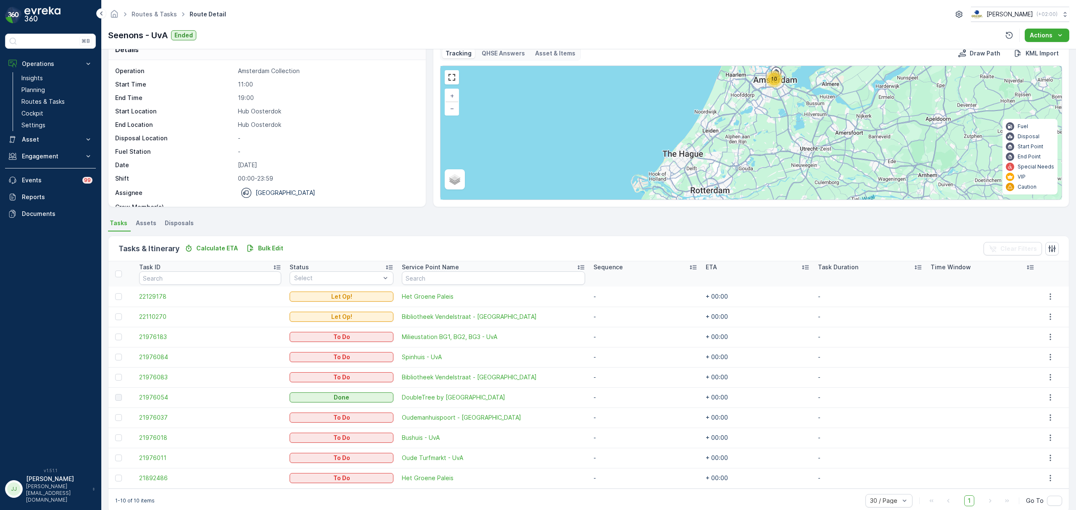
scroll to position [31, 0]
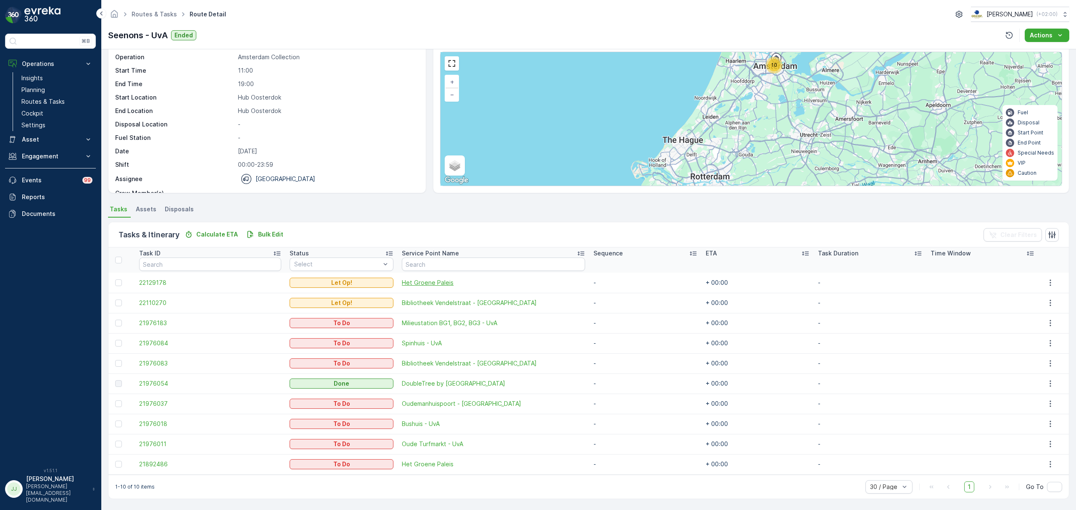
click at [423, 283] on span "Het Groene Paleis" at bounding box center [493, 283] width 183 height 8
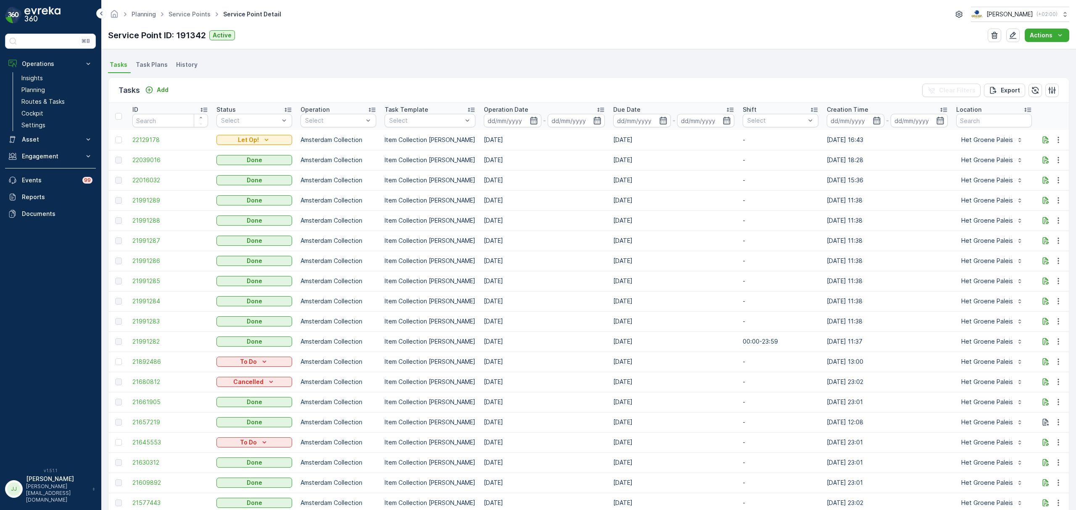
scroll to position [224, 0]
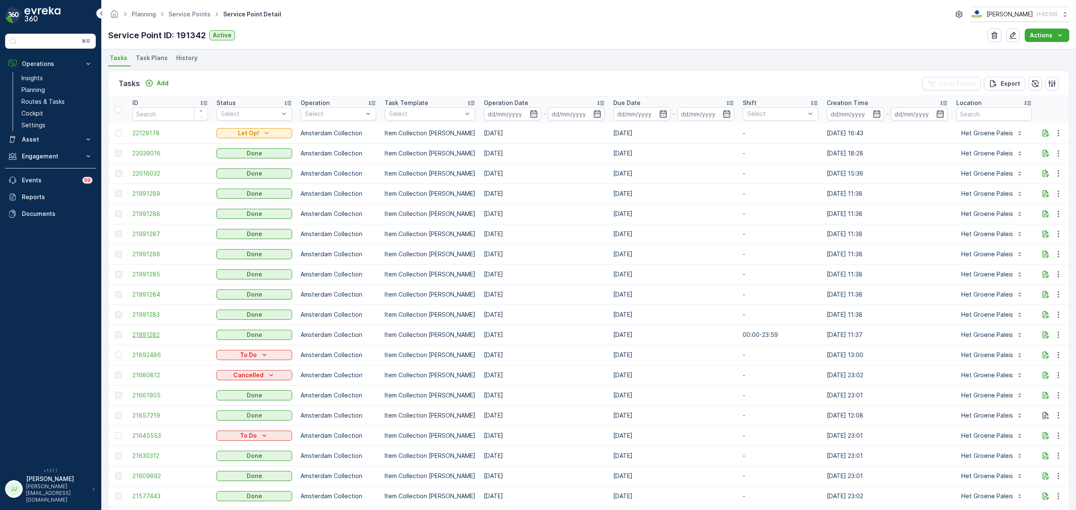
click at [157, 335] on span "21991282" at bounding box center [170, 335] width 76 height 8
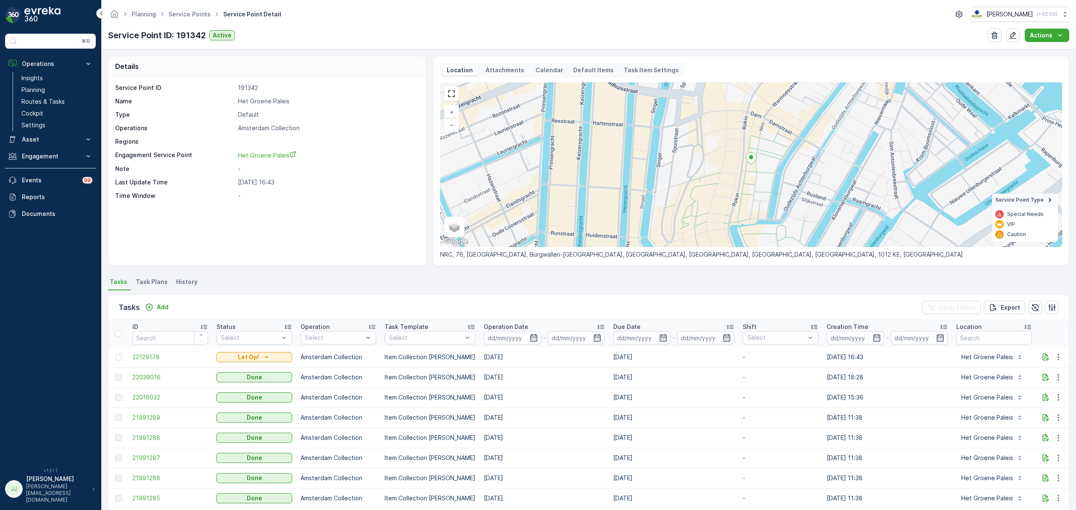
drag, startPoint x: 306, startPoint y: 223, endPoint x: 303, endPoint y: 219, distance: 4.8
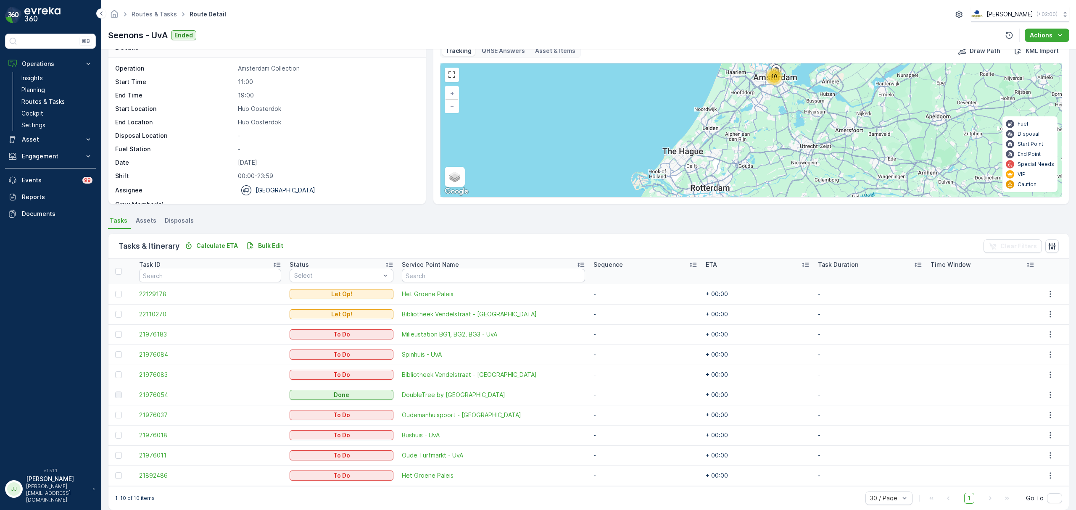
scroll to position [31, 0]
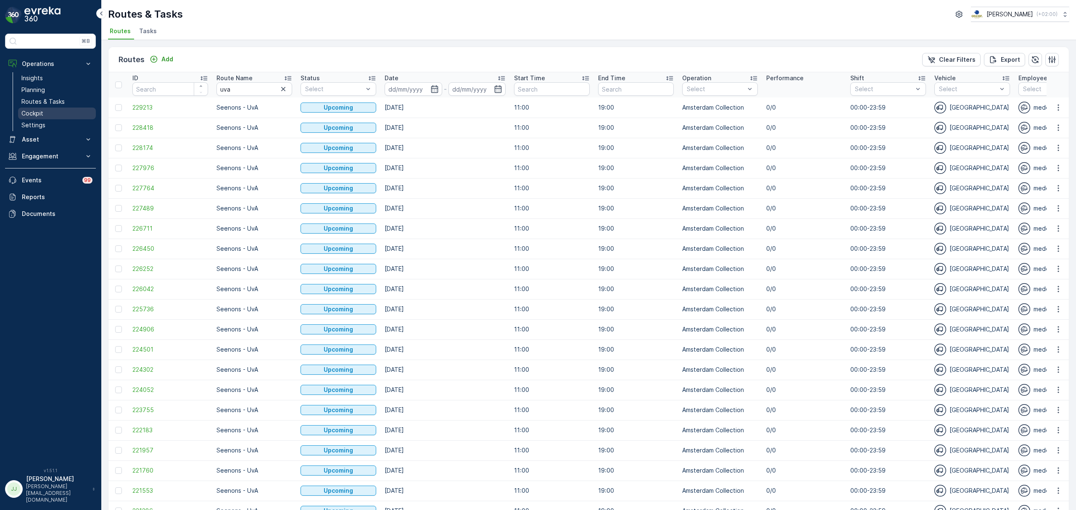
click at [42, 110] on p "Cockpit" at bounding box center [32, 113] width 22 height 8
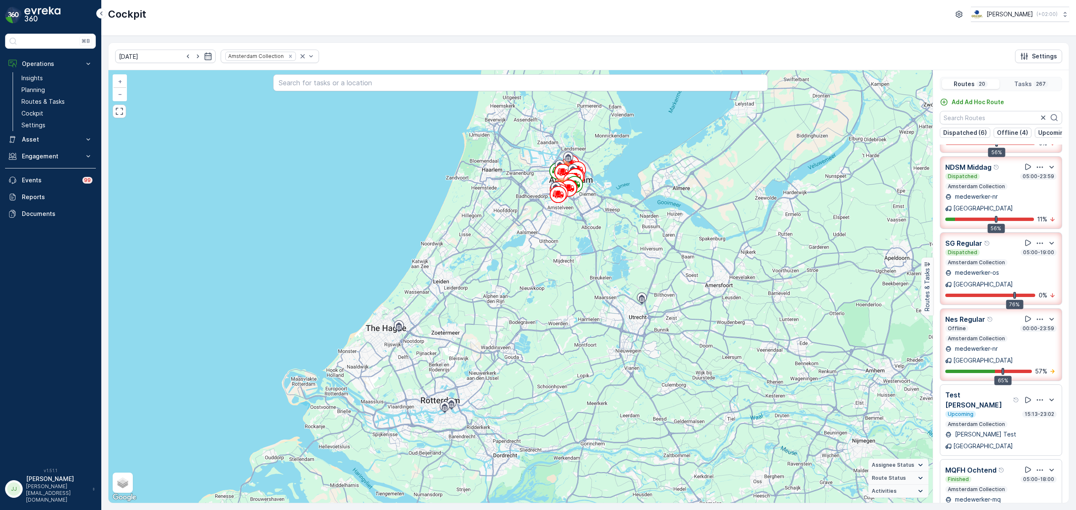
scroll to position [64, 0]
click at [1025, 316] on icon at bounding box center [1028, 319] width 6 height 6
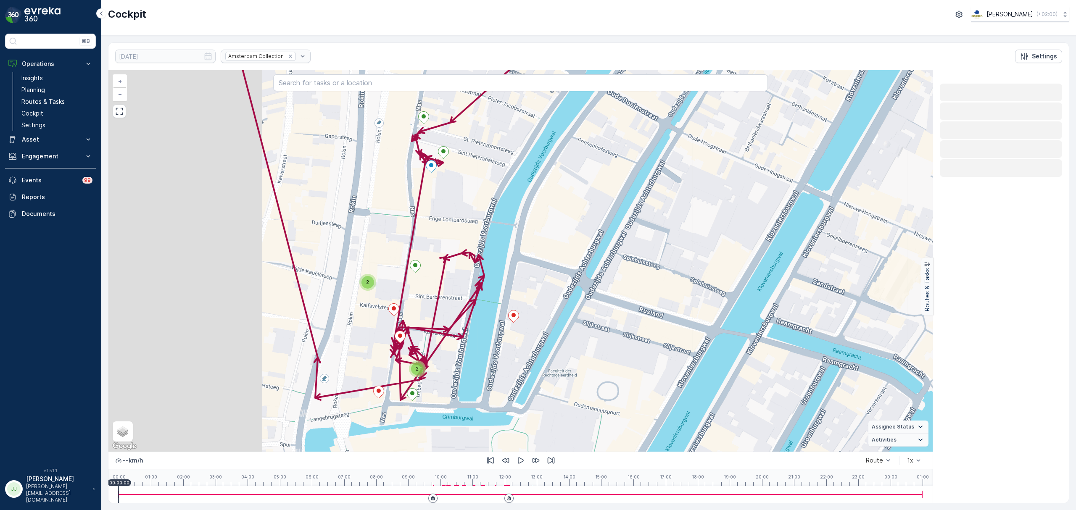
drag, startPoint x: 450, startPoint y: 268, endPoint x: 611, endPoint y: 248, distance: 162.2
click at [611, 248] on div "2 2 + − Satellite Roadmap Terrain Hybrid Leaflet Keyboard shortcuts Map Data Ma…" at bounding box center [520, 261] width 824 height 382
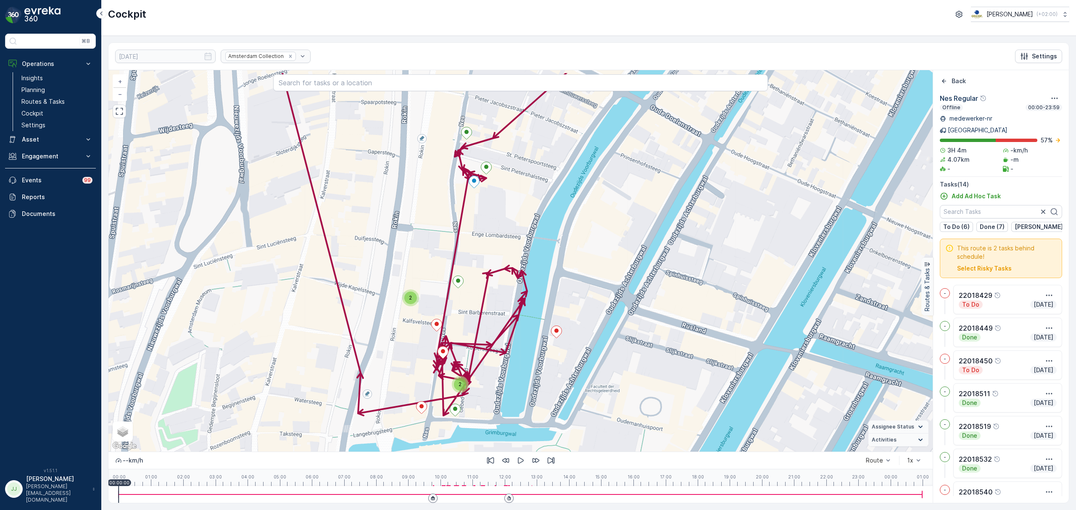
drag, startPoint x: 435, startPoint y: 249, endPoint x: 481, endPoint y: 327, distance: 90.6
click at [464, 290] on div at bounding box center [458, 283] width 11 height 15
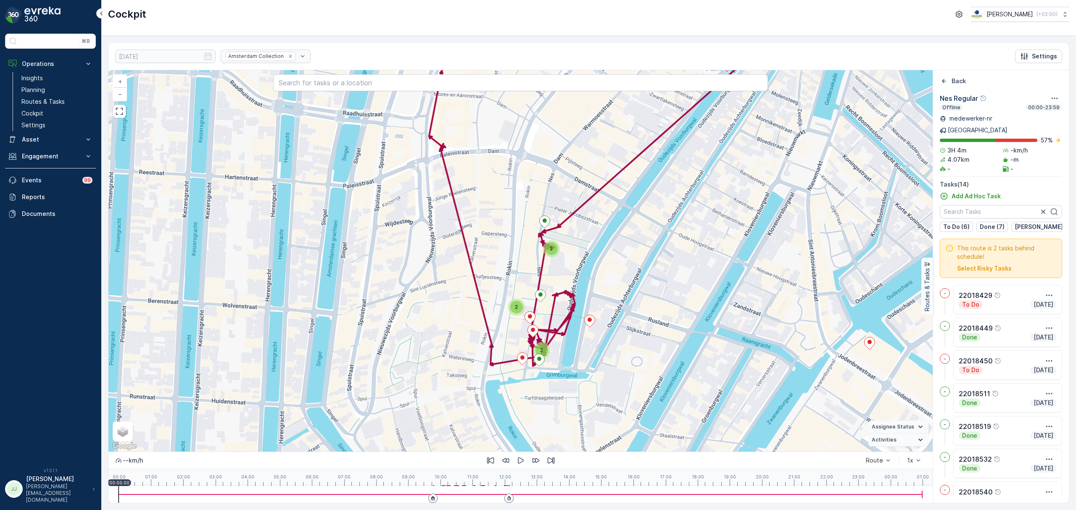
drag, startPoint x: 579, startPoint y: 305, endPoint x: 641, endPoint y: 281, distance: 66.1
click at [641, 281] on div "2 2 2 + − Satellite Roadmap Terrain Hybrid Leaflet Keyboard shortcuts Map Data …" at bounding box center [520, 261] width 824 height 382
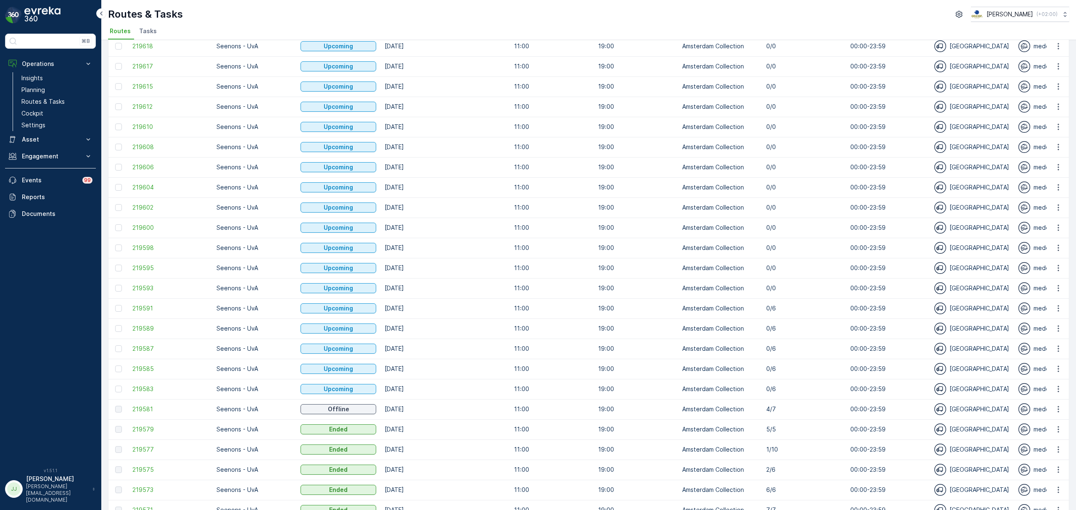
scroll to position [631, 0]
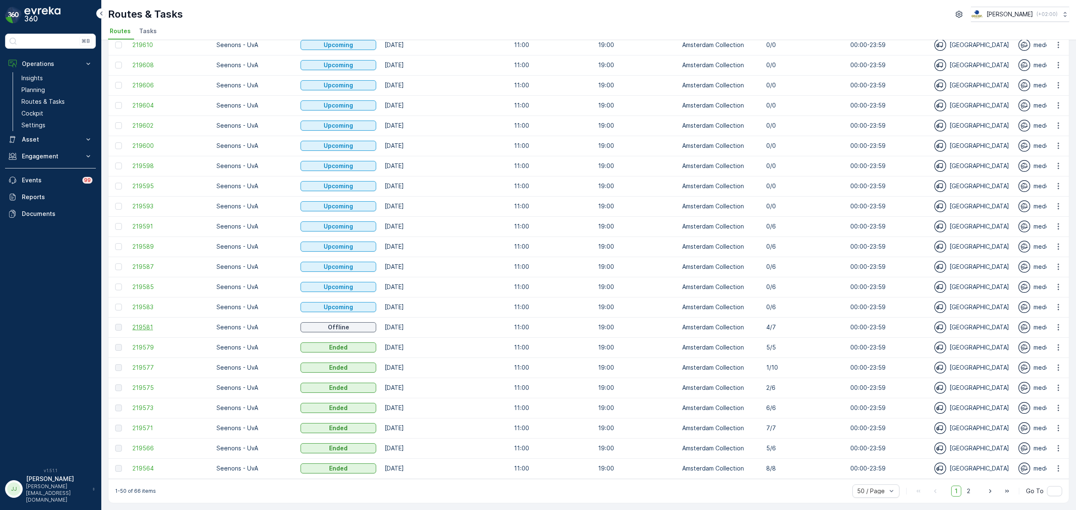
click at [143, 323] on span "219581" at bounding box center [170, 327] width 76 height 8
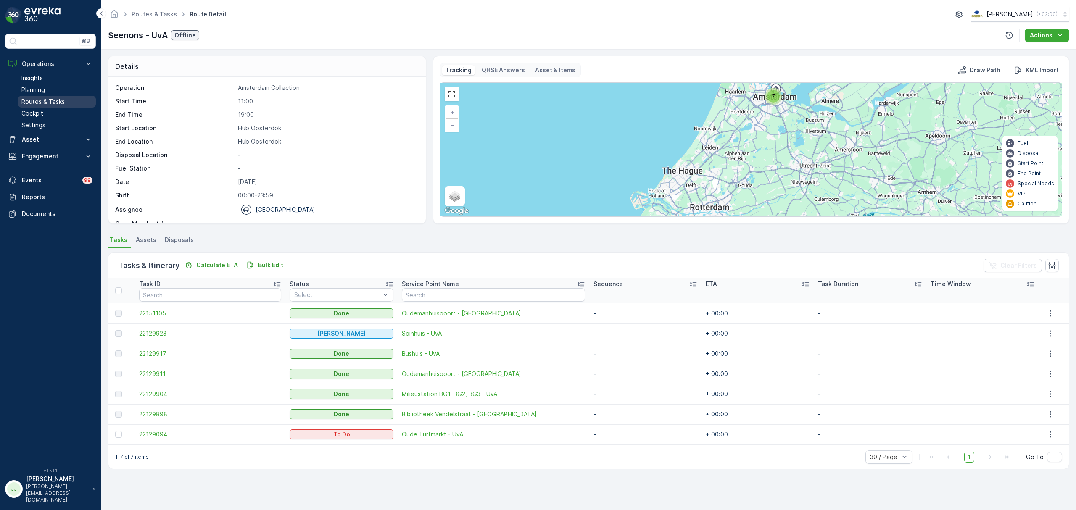
click at [35, 98] on link "Routes & Tasks" at bounding box center [57, 102] width 78 height 12
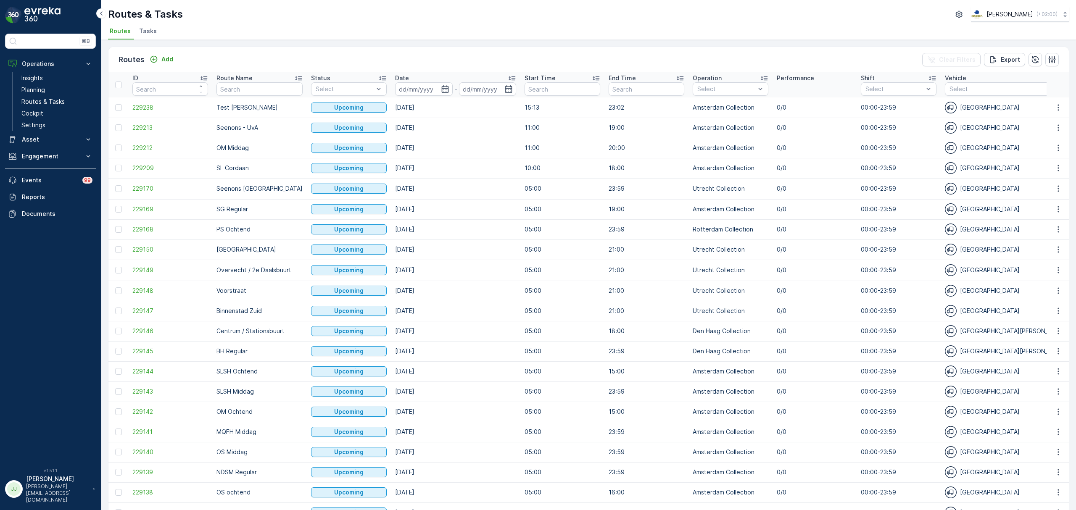
click at [248, 82] on input "text" at bounding box center [259, 88] width 86 height 13
type input "CS"
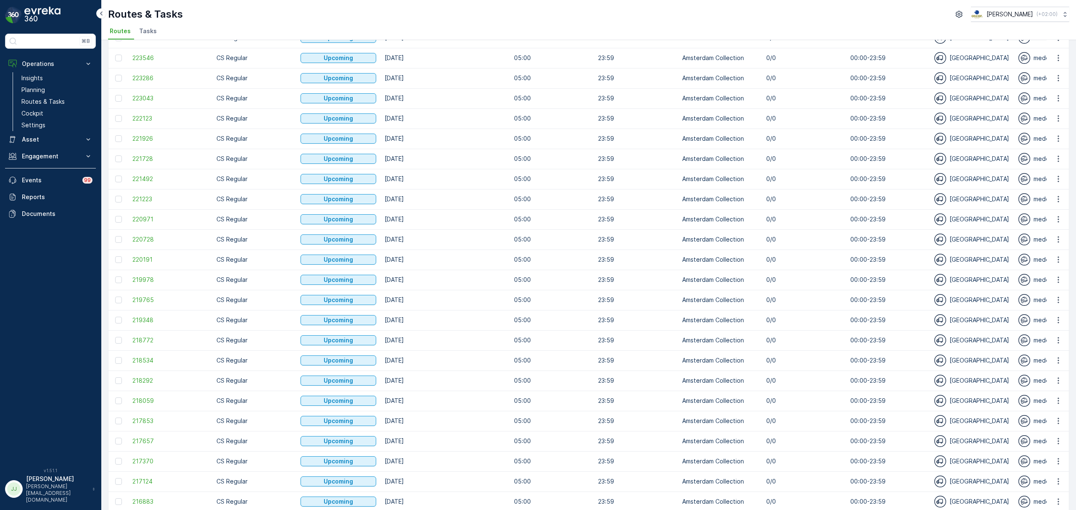
scroll to position [631, 0]
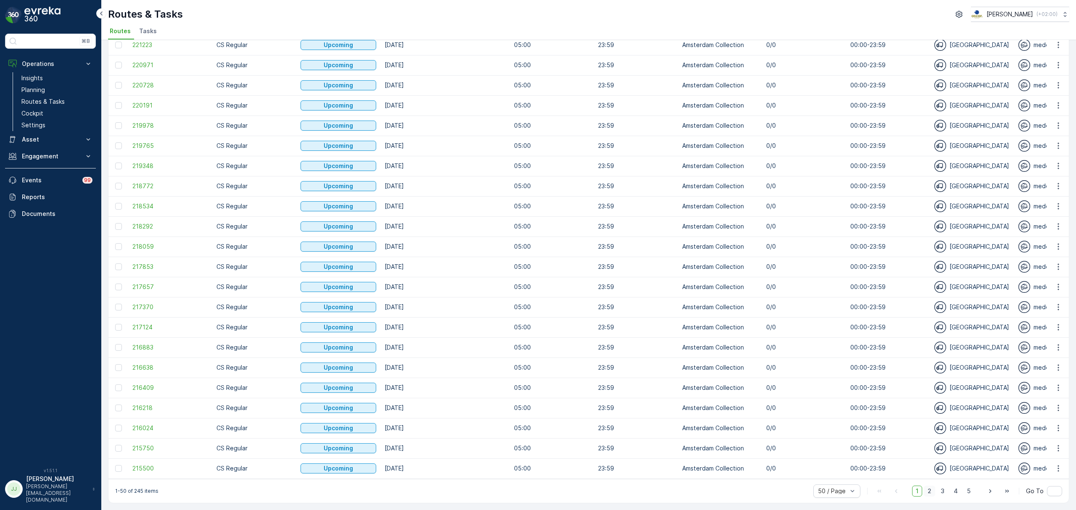
click at [926, 489] on span "2" at bounding box center [929, 491] width 11 height 11
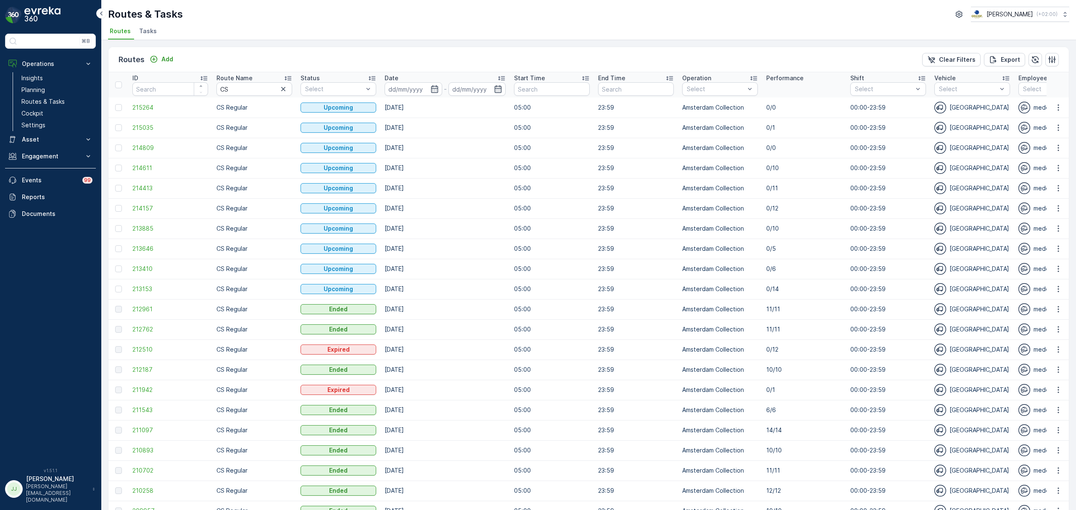
click at [150, 32] on span "Tasks" at bounding box center [148, 31] width 18 height 8
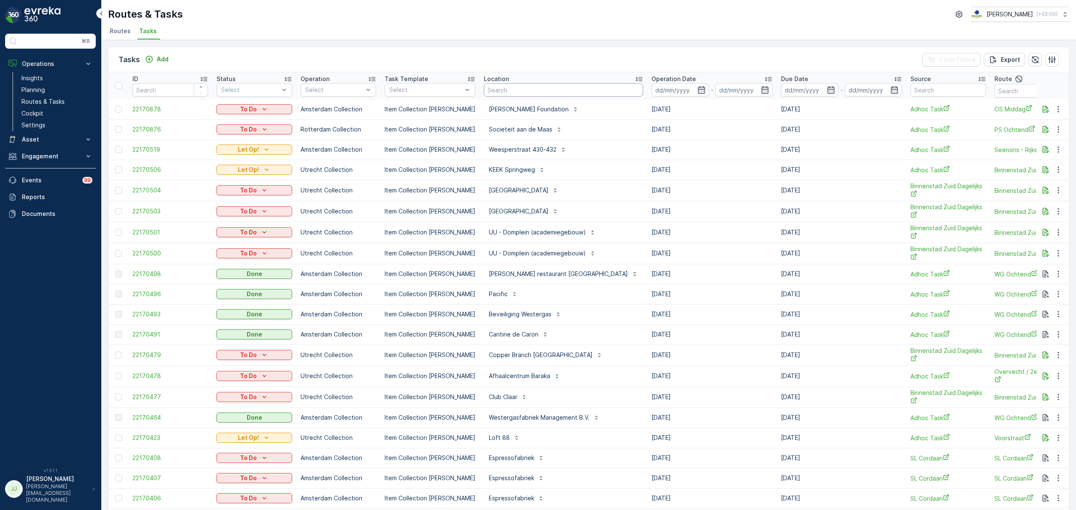
click at [501, 87] on input "text" at bounding box center [563, 89] width 159 height 13
type input "keuke"
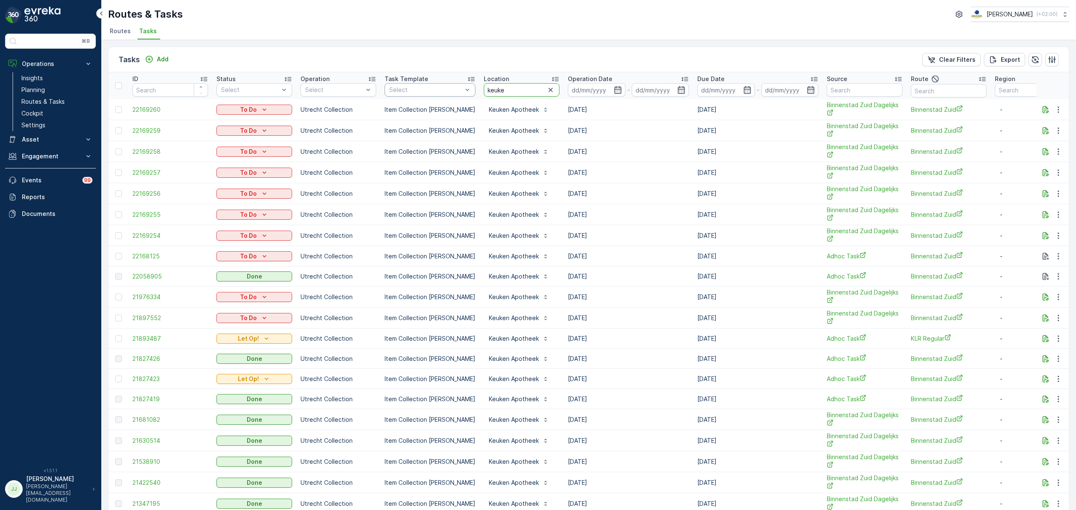
drag, startPoint x: 515, startPoint y: 89, endPoint x: 437, endPoint y: 85, distance: 77.9
click at [437, 85] on tr "ID Status Select Operation Select Task Template Select Location keuke Operation…" at bounding box center [756, 85] width 1297 height 27
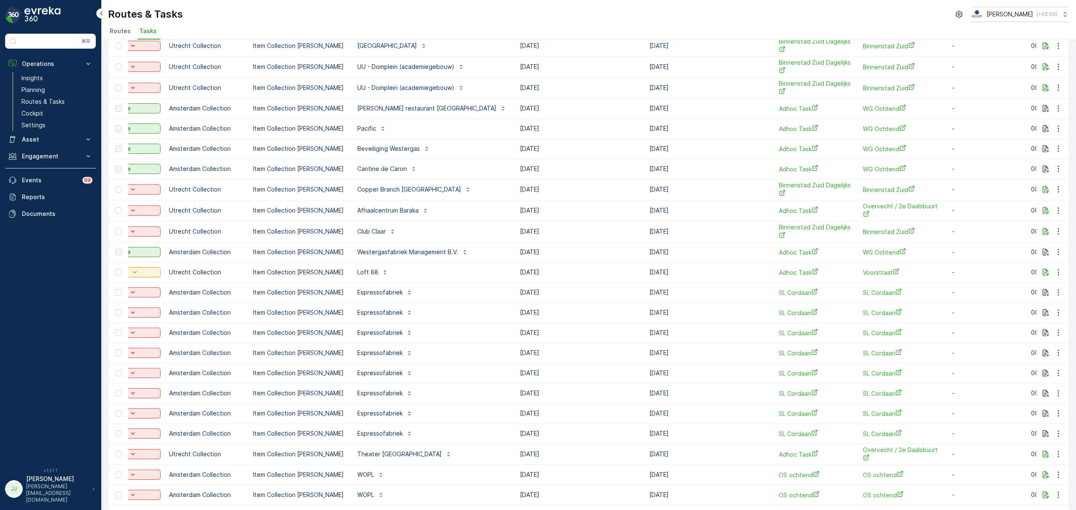
scroll to position [0, 168]
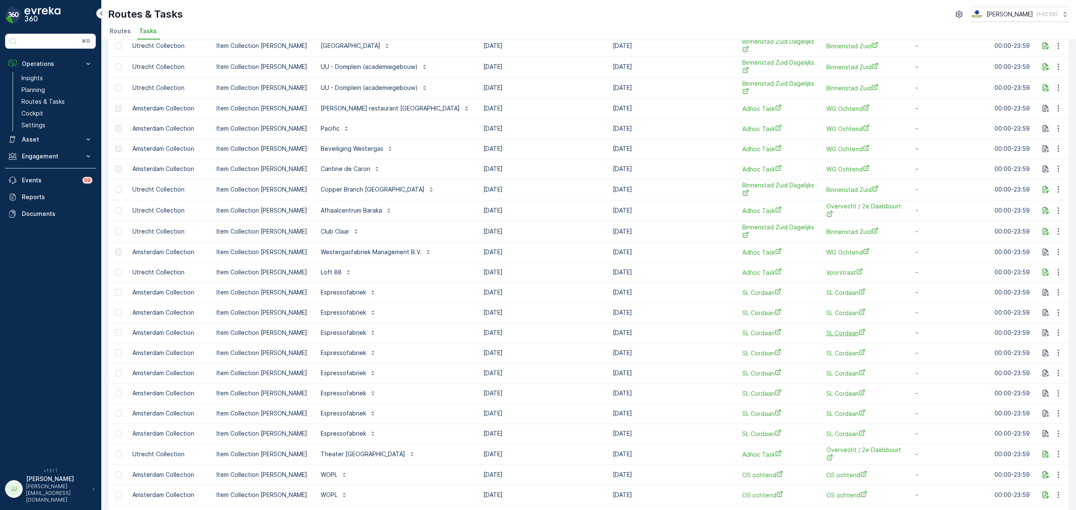
click at [826, 336] on span "SL Cordaan" at bounding box center [864, 333] width 76 height 9
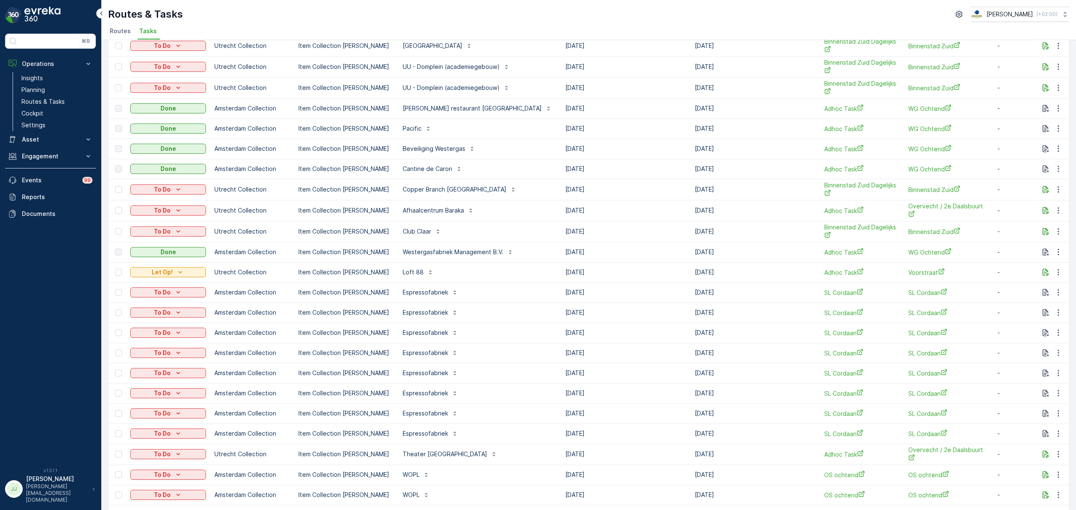
scroll to position [0, 0]
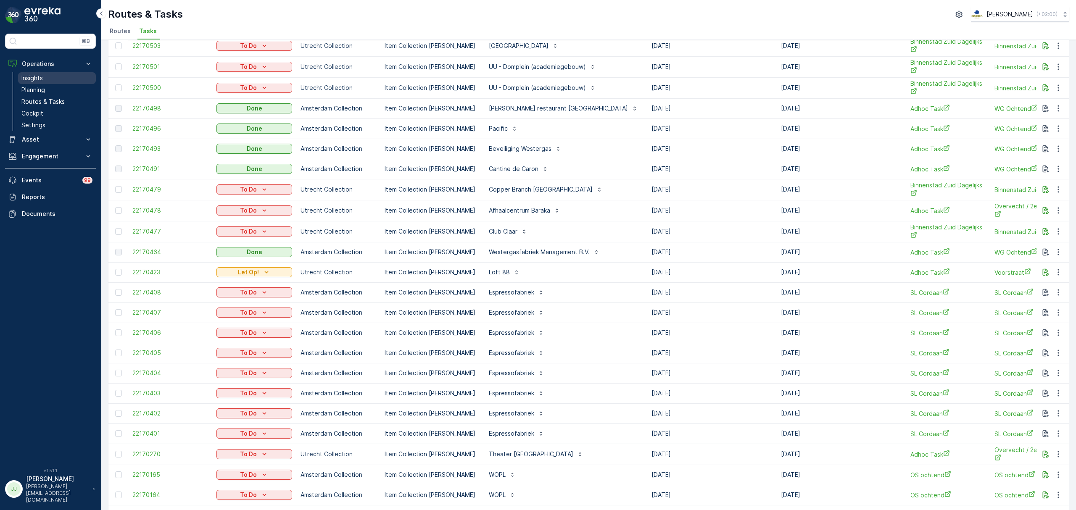
click at [45, 83] on link "Insights" at bounding box center [57, 78] width 78 height 12
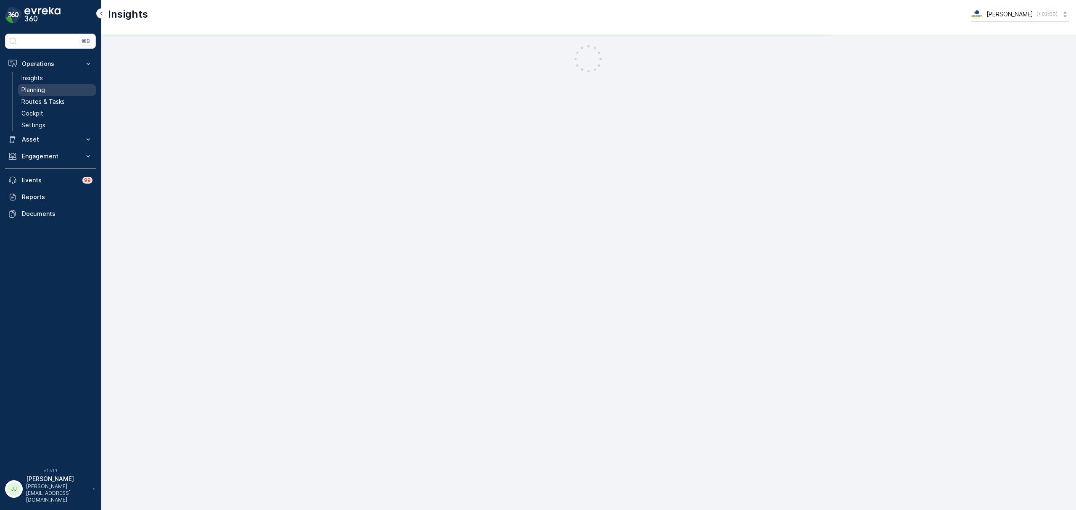
click at [45, 86] on link "Planning" at bounding box center [57, 90] width 78 height 12
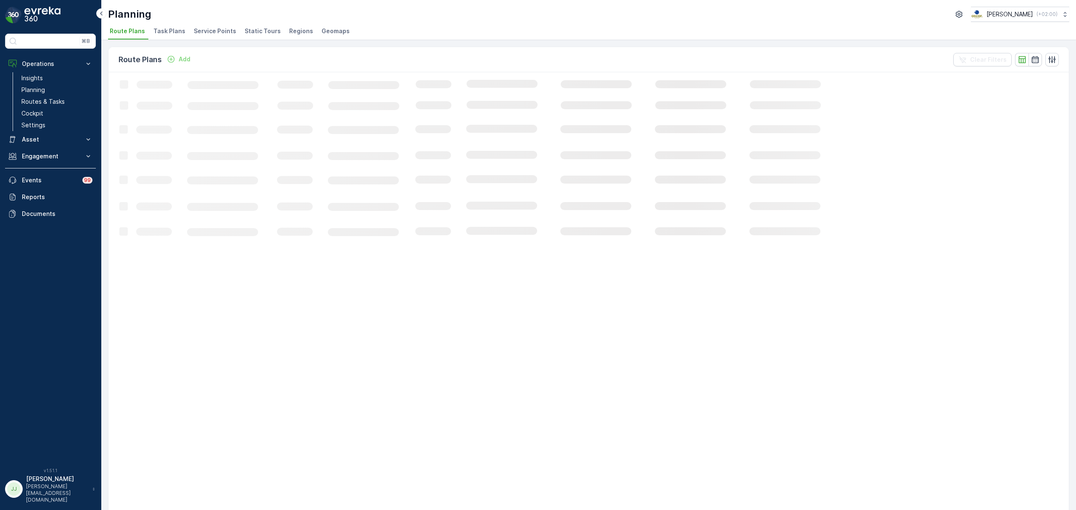
click at [182, 30] on li "Task Plans" at bounding box center [170, 32] width 37 height 14
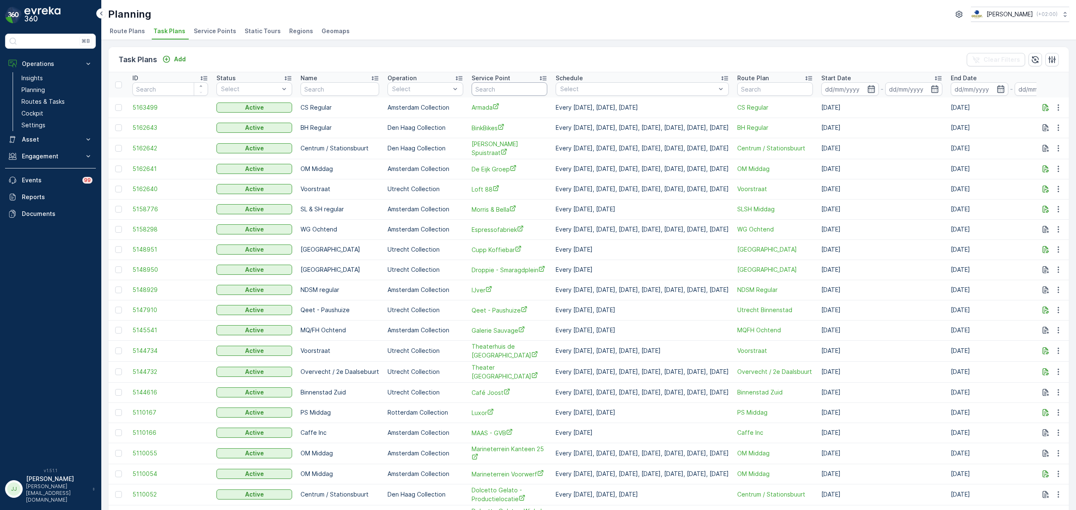
click at [499, 90] on input "text" at bounding box center [510, 88] width 76 height 13
type input "espres"
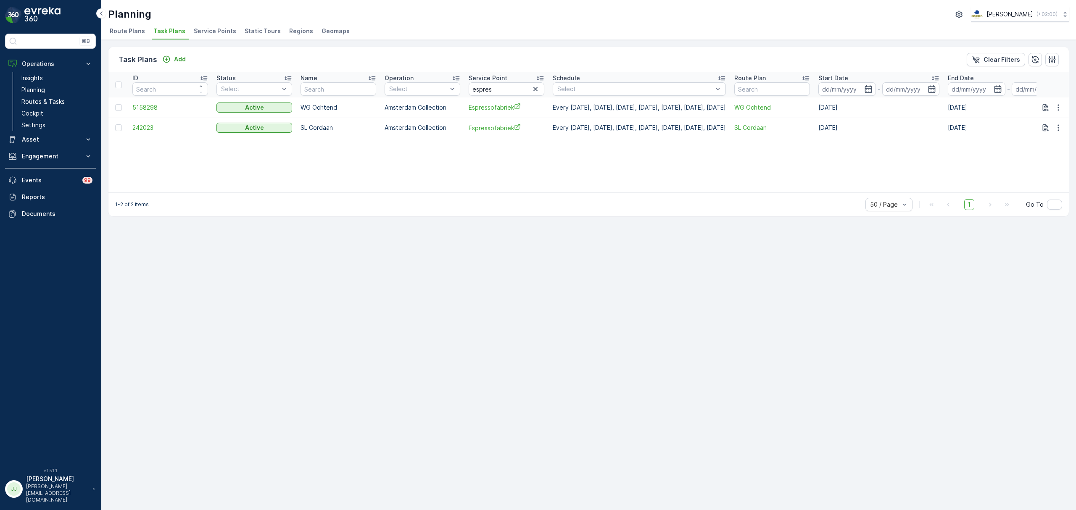
scroll to position [0, 67]
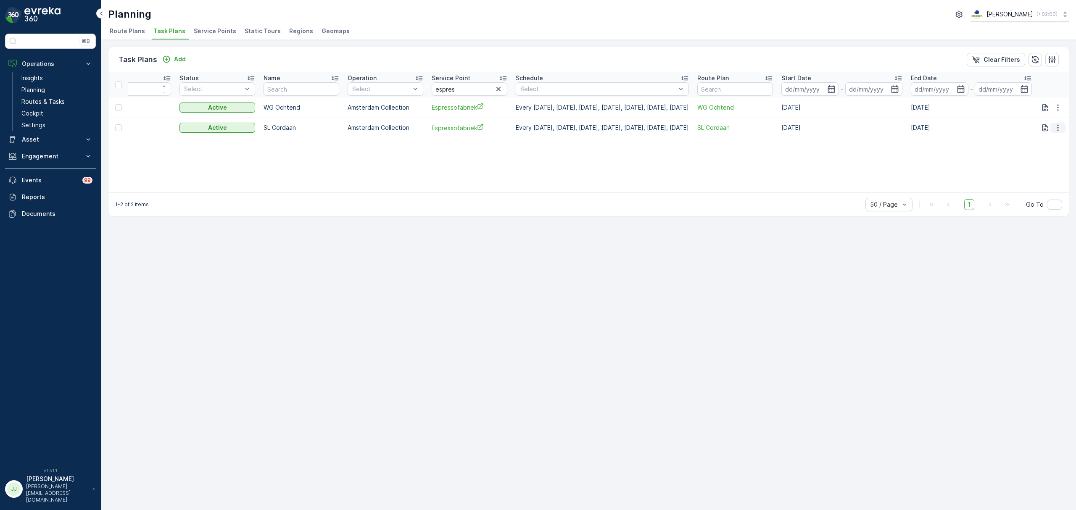
click at [1061, 131] on icon "button" at bounding box center [1058, 128] width 8 height 8
click at [1031, 153] on span "Edit Task Plan" at bounding box center [1043, 152] width 39 height 8
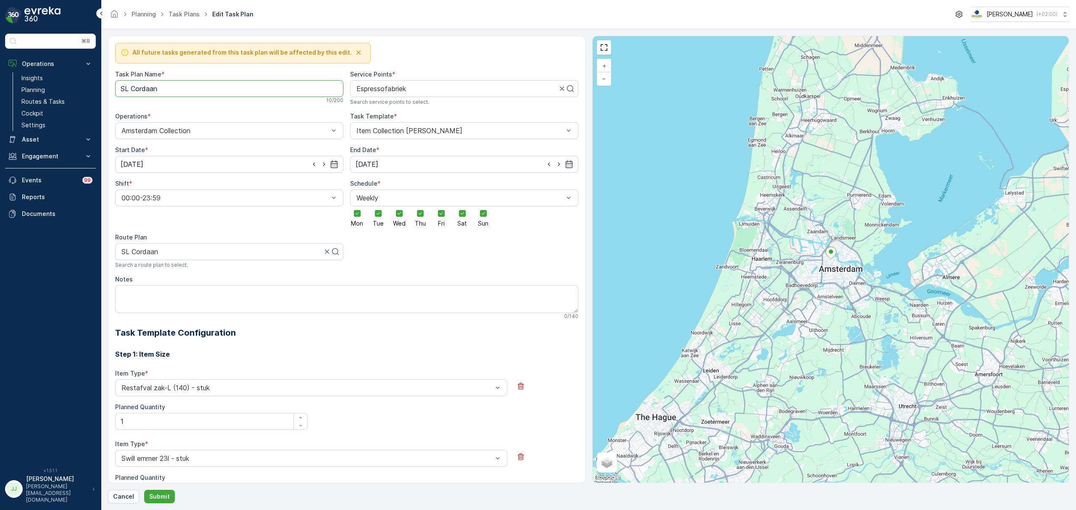
drag, startPoint x: 164, startPoint y: 92, endPoint x: 129, endPoint y: 90, distance: 34.5
click at [129, 90] on Name "SL Cordaan" at bounding box center [229, 88] width 228 height 17
type Name "SLSH middag"
click at [246, 255] on div at bounding box center [222, 252] width 202 height 8
click at [291, 253] on div at bounding box center [226, 252] width 211 height 8
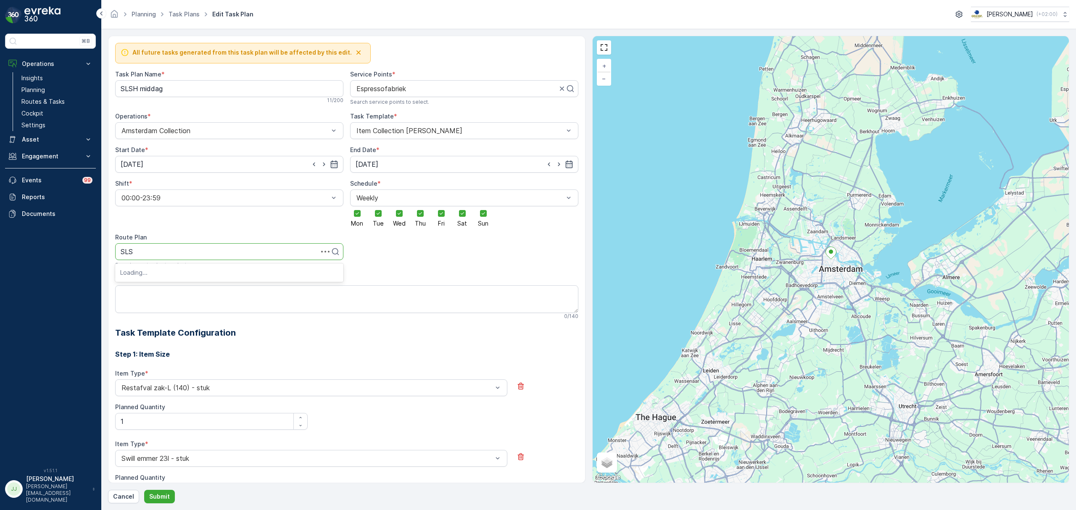
type input "SLSH"
click at [170, 289] on div "SLSH Middag" at bounding box center [229, 287] width 218 height 8
click at [167, 496] on p "Submit" at bounding box center [159, 497] width 21 height 8
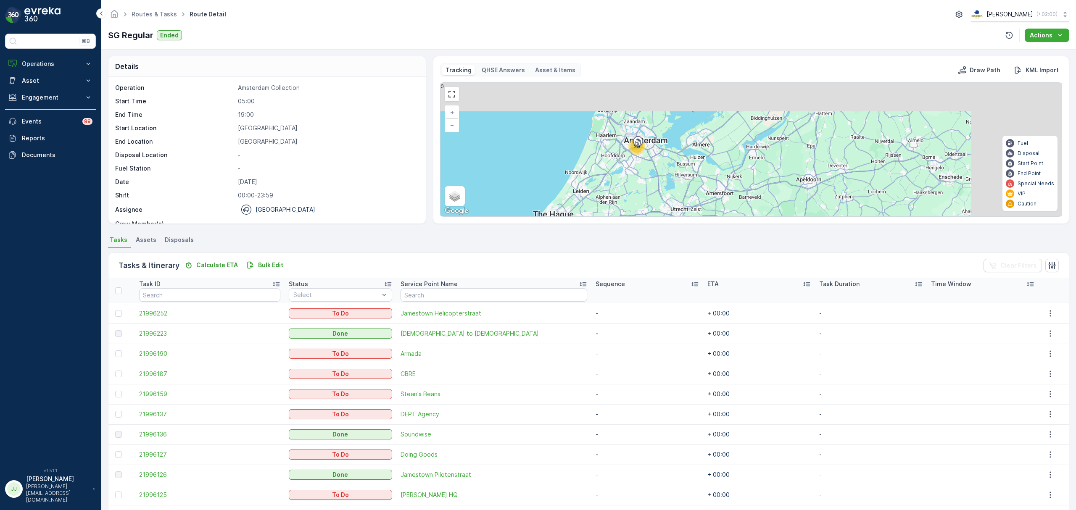
drag, startPoint x: 723, startPoint y: 161, endPoint x: 594, endPoint y: 204, distance: 136.2
click at [594, 204] on div "20 + − Satellite Roadmap Terrain Hybrid Leaflet Keyboard shortcuts Map Data Map…" at bounding box center [750, 150] width 621 height 134
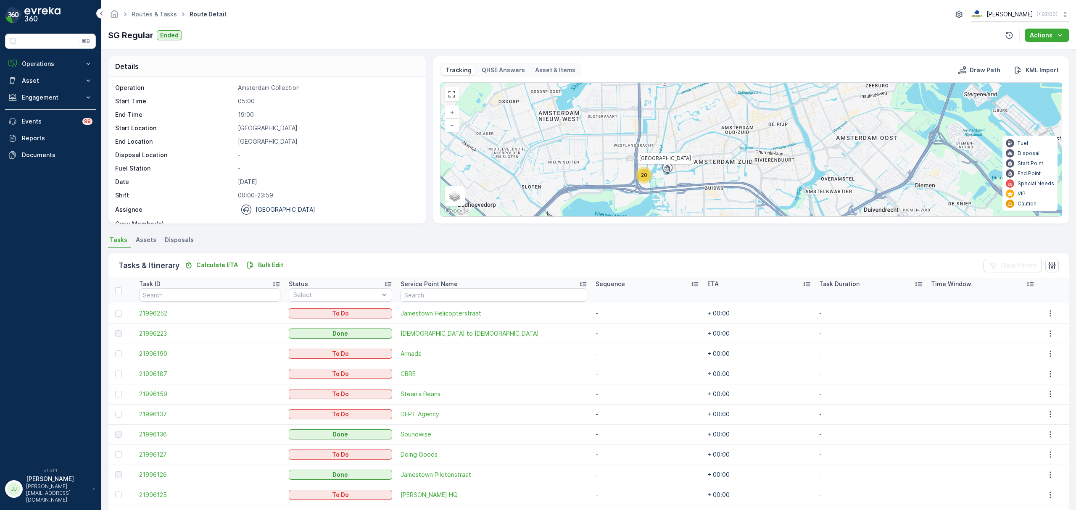
drag, startPoint x: 633, startPoint y: 165, endPoint x: 664, endPoint y: 175, distance: 32.6
click at [665, 172] on div at bounding box center [667, 168] width 16 height 8
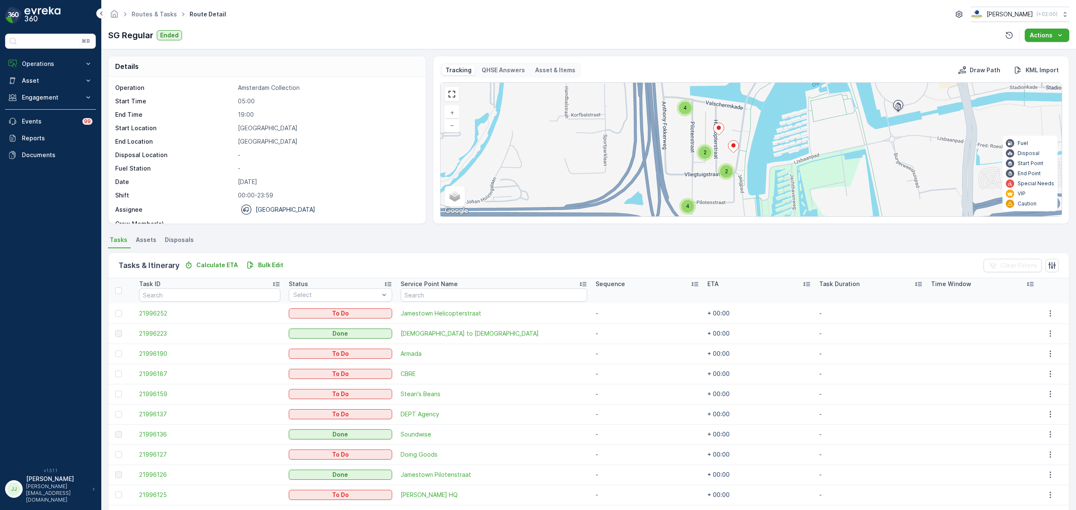
drag, startPoint x: 651, startPoint y: 169, endPoint x: 630, endPoint y: 187, distance: 27.8
click at [630, 187] on div "3 5 2 2 4 2 2 4 + − Satellite Roadmap Terrain Hybrid Leaflet Keyboard shortcuts…" at bounding box center [750, 150] width 621 height 134
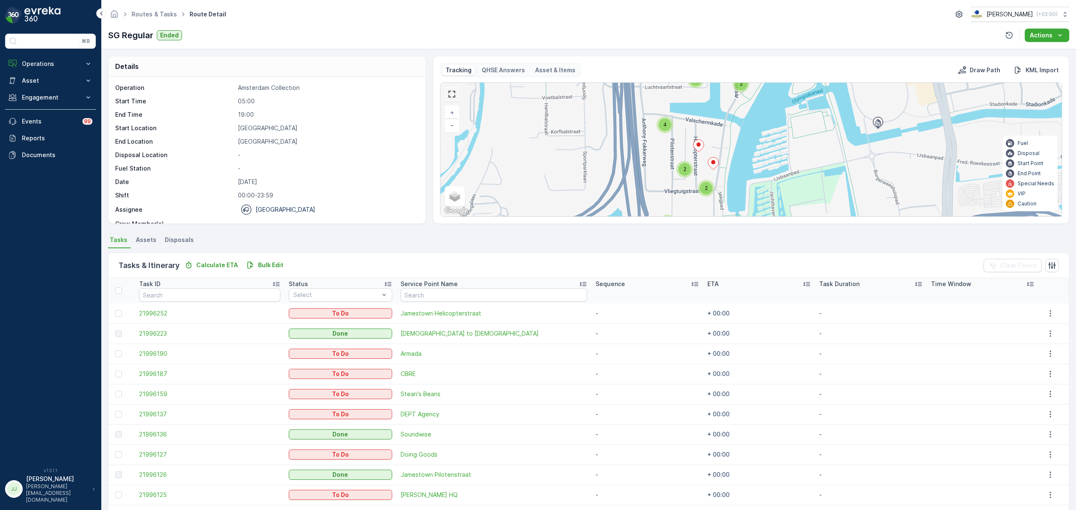
click at [453, 95] on link at bounding box center [452, 94] width 13 height 13
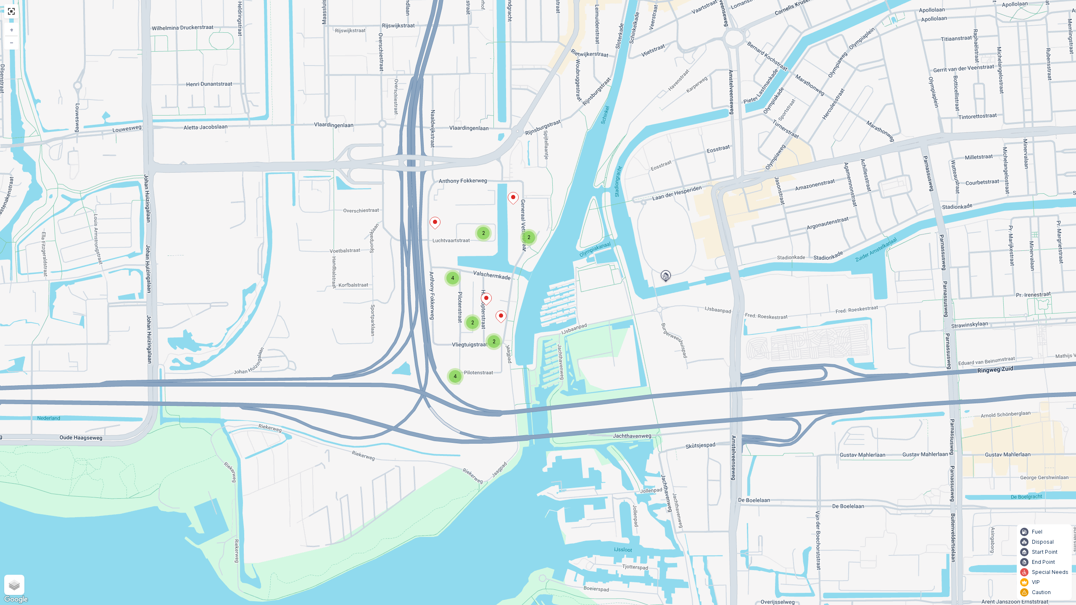
drag, startPoint x: 565, startPoint y: 355, endPoint x: 612, endPoint y: 414, distance: 75.9
click at [612, 414] on div "2 2 4 2 2 4 + − Satellite Roadmap Terrain Hybrid Leaflet Keyboard shortcuts Map…" at bounding box center [538, 302] width 1076 height 605
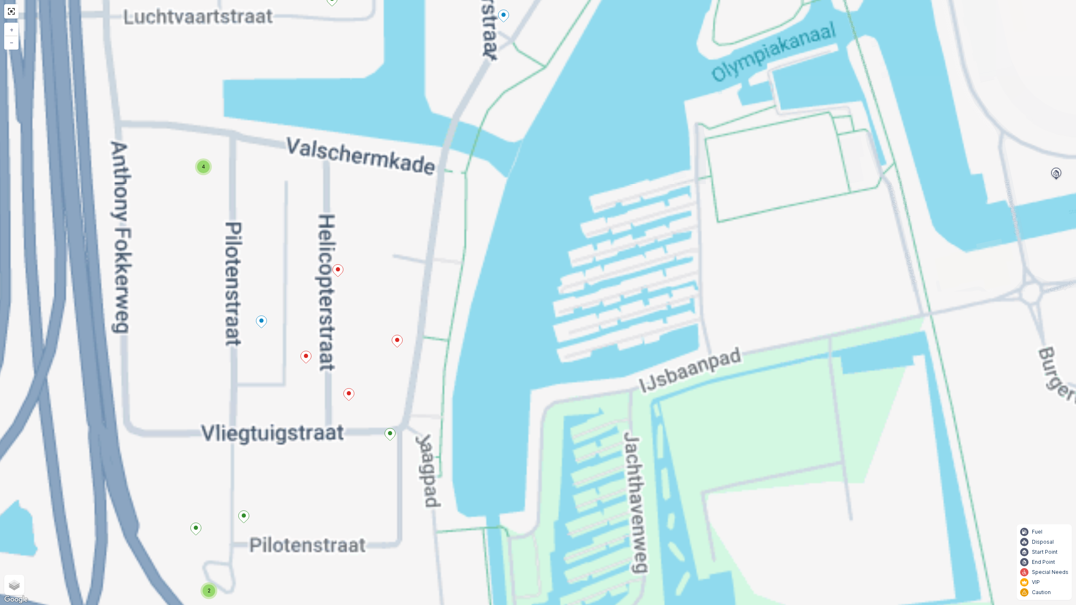
click at [553, 365] on div "2 2 4 2 2 4 2 4 + − Satellite Roadmap Terrain Hybrid Leaflet Keyboard shortcuts…" at bounding box center [538, 302] width 1076 height 605
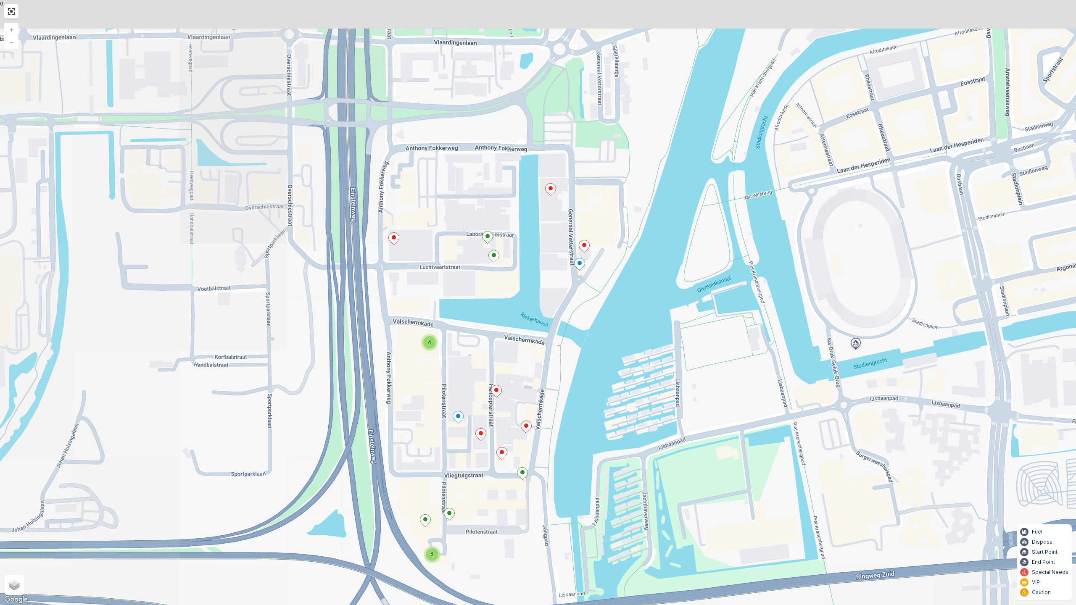
drag, startPoint x: 534, startPoint y: 356, endPoint x: 611, endPoint y: 456, distance: 126.2
click at [611, 456] on div "2 4 + − Satellite Roadmap Terrain Hybrid Leaflet Keyboard shortcuts Map Data Ma…" at bounding box center [538, 302] width 1076 height 605
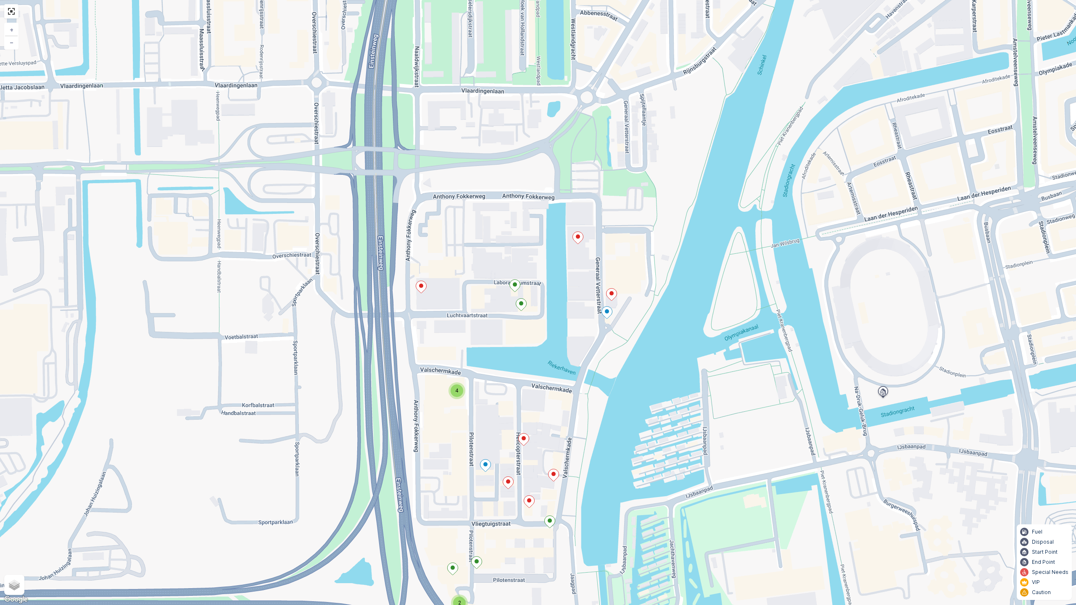
click at [608, 444] on div "2 4 + − Satellite Roadmap Terrain Hybrid Leaflet Keyboard shortcuts Map Data Ma…" at bounding box center [538, 302] width 1076 height 605
drag, startPoint x: 917, startPoint y: 155, endPoint x: 893, endPoint y: 147, distance: 25.7
click at [14, 13] on link at bounding box center [11, 11] width 13 height 13
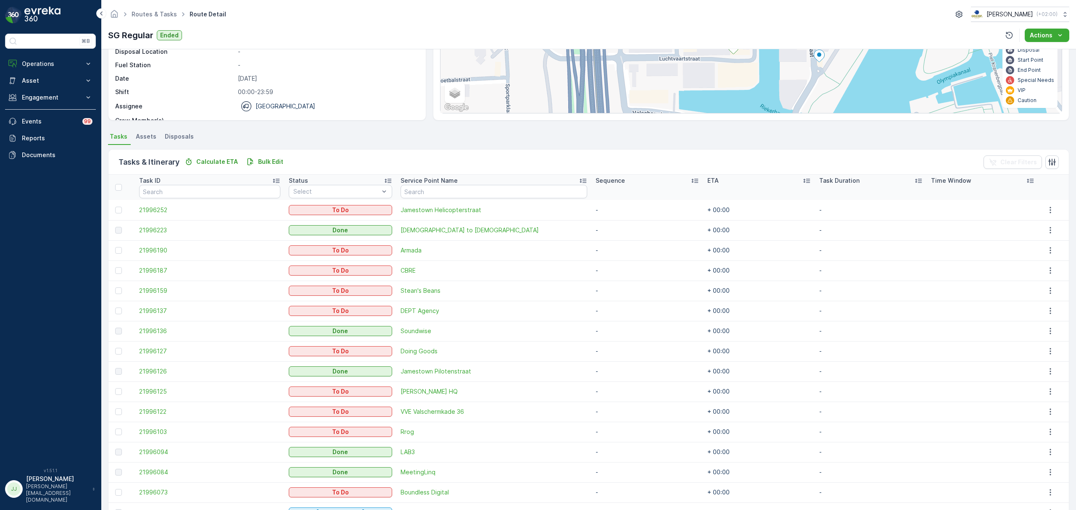
scroll to position [103, 0]
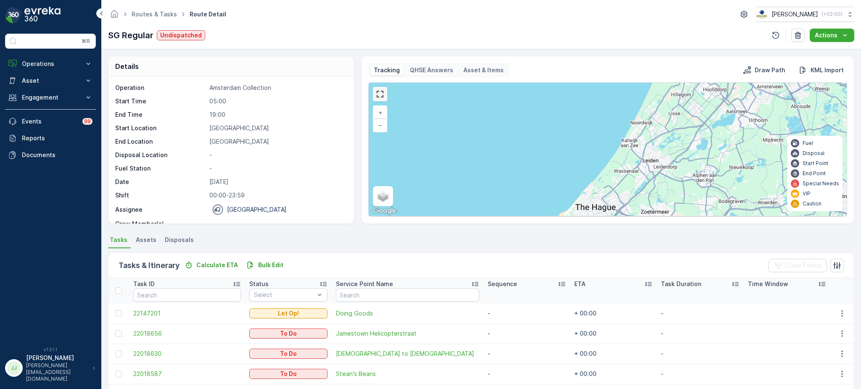
drag, startPoint x: 377, startPoint y: 99, endPoint x: 377, endPoint y: 166, distance: 67.7
click at [377, 99] on link at bounding box center [380, 94] width 13 height 13
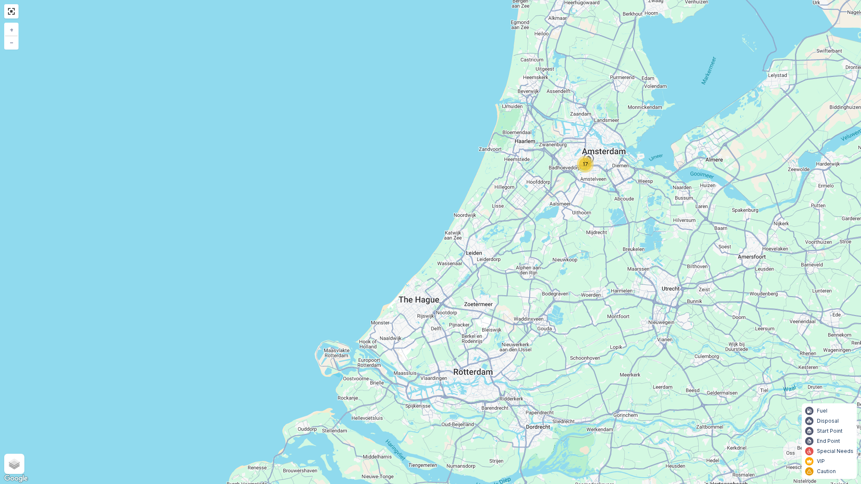
click at [580, 167] on div "17" at bounding box center [585, 164] width 13 height 13
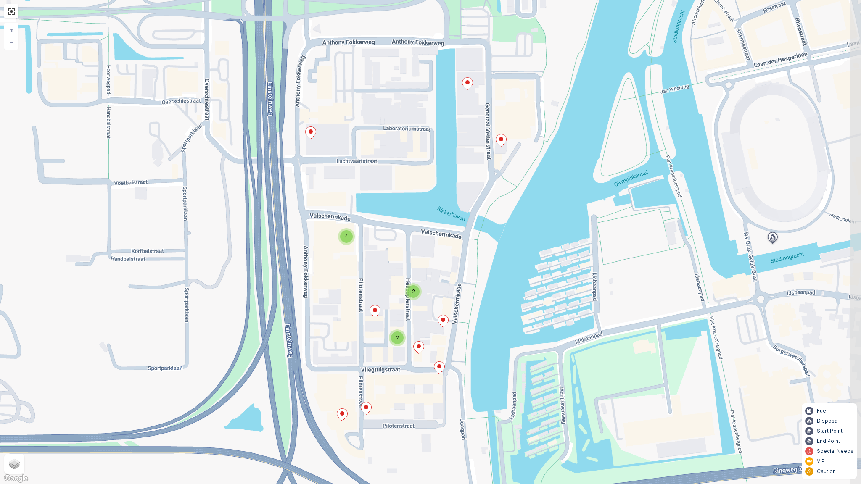
drag, startPoint x: 453, startPoint y: 206, endPoint x: 429, endPoint y: 220, distance: 27.8
click at [429, 220] on div "4 2 2 + − Satellite Roadmap Terrain Hybrid Leaflet Keyboard shortcuts Map Data …" at bounding box center [430, 242] width 861 height 484
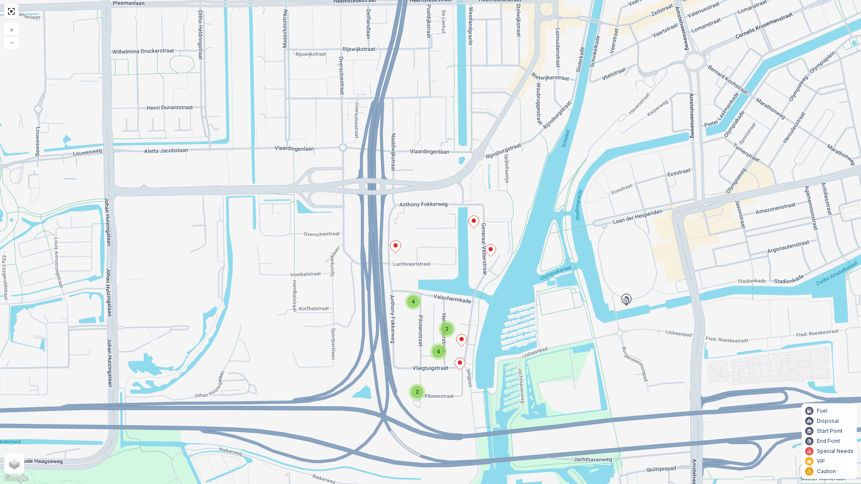
drag, startPoint x: 551, startPoint y: 202, endPoint x: 542, endPoint y: 251, distance: 49.5
click at [542, 251] on div "2 4 2 4 + − Satellite Roadmap Terrain Hybrid Leaflet Keyboard shortcuts Map Dat…" at bounding box center [430, 242] width 861 height 484
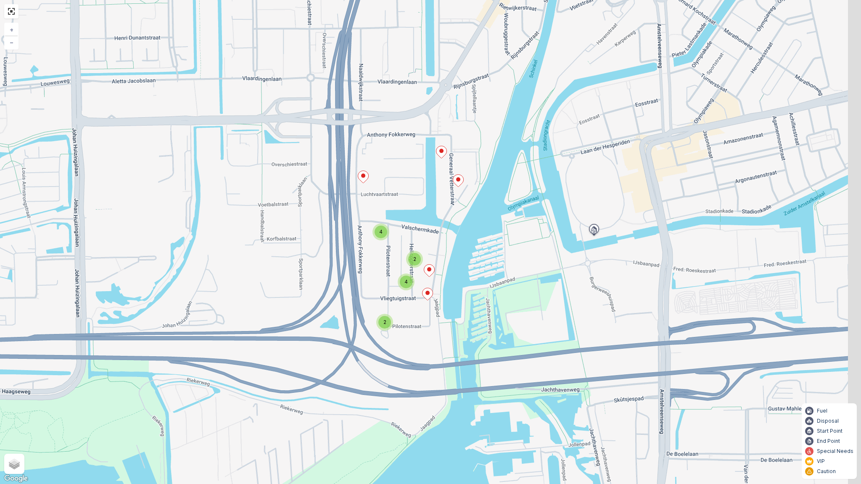
drag, startPoint x: 542, startPoint y: 251, endPoint x: 514, endPoint y: 180, distance: 76.0
click at [514, 180] on div "2 4 2 4 + − Satellite Roadmap Terrain Hybrid Leaflet Keyboard shortcuts Map Dat…" at bounding box center [430, 242] width 861 height 484
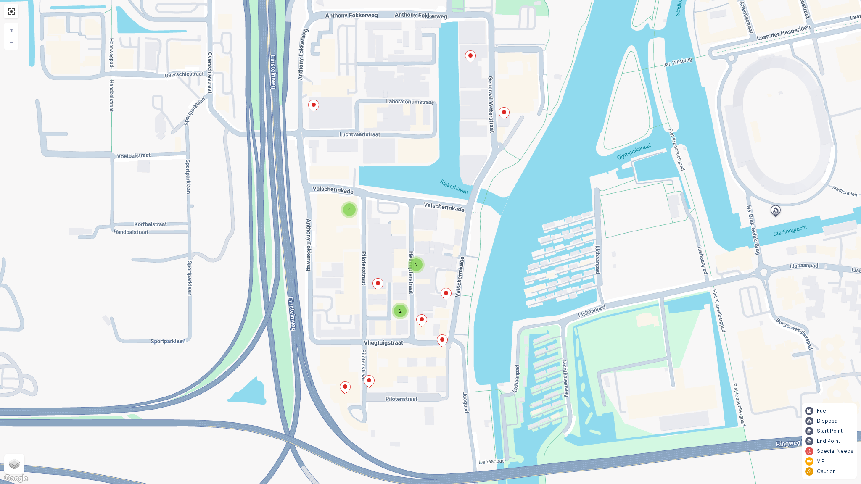
drag, startPoint x: 365, startPoint y: 367, endPoint x: 380, endPoint y: 345, distance: 26.2
click at [380, 345] on div "4 2 2 + − Satellite Roadmap Terrain Hybrid Leaflet Keyboard shortcuts Map Data …" at bounding box center [430, 242] width 861 height 484
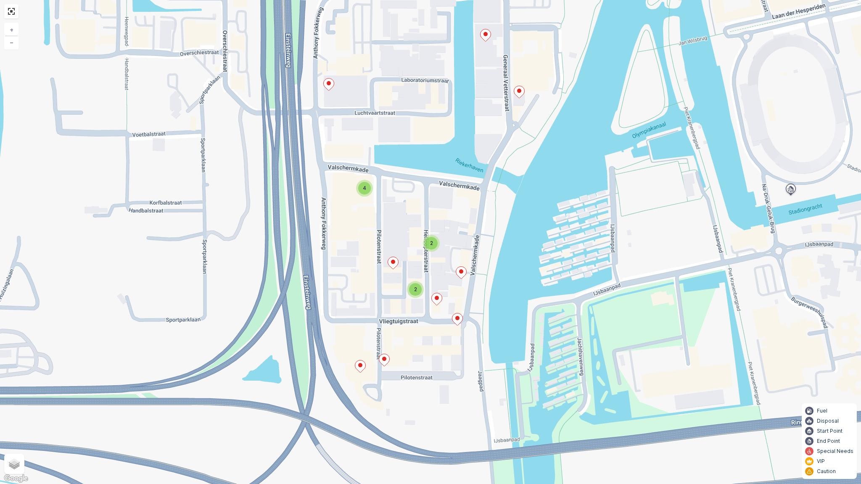
click at [485, 34] on ellipse at bounding box center [485, 34] width 4 height 4
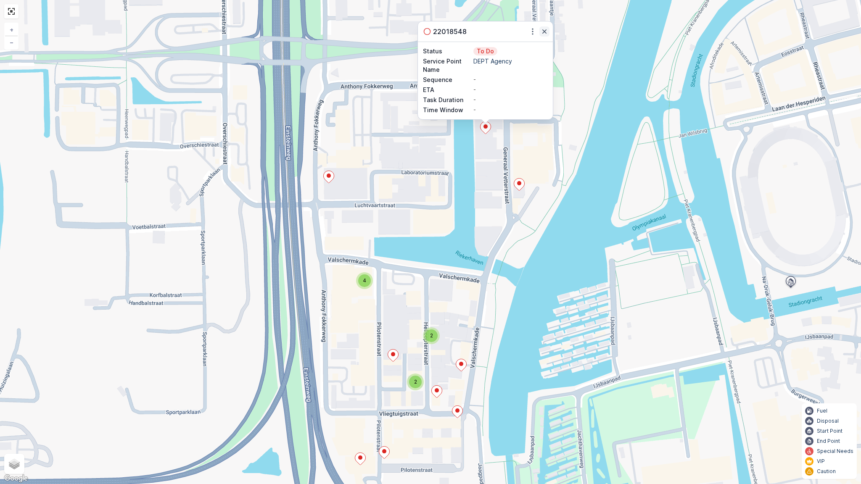
click at [542, 32] on icon "button" at bounding box center [544, 31] width 8 height 8
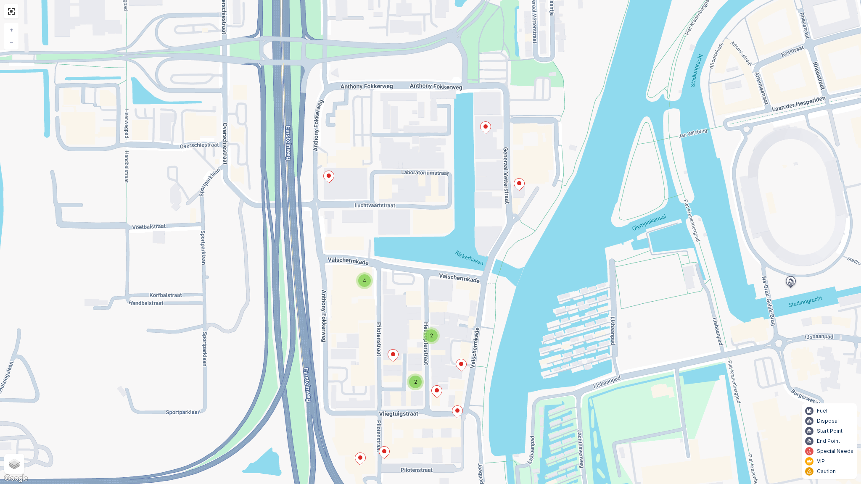
click at [521, 187] on icon at bounding box center [519, 185] width 11 height 12
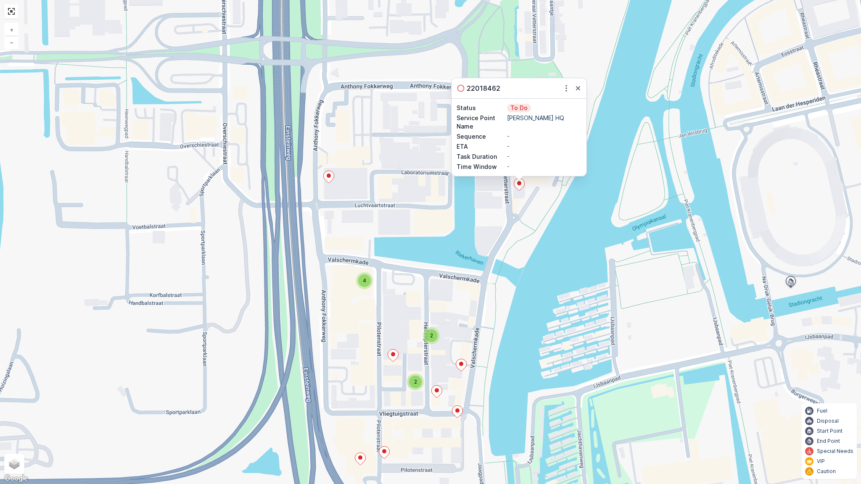
drag, startPoint x: 579, startPoint y: 91, endPoint x: 479, endPoint y: 130, distance: 107.9
click at [579, 90] on icon "button" at bounding box center [578, 88] width 8 height 8
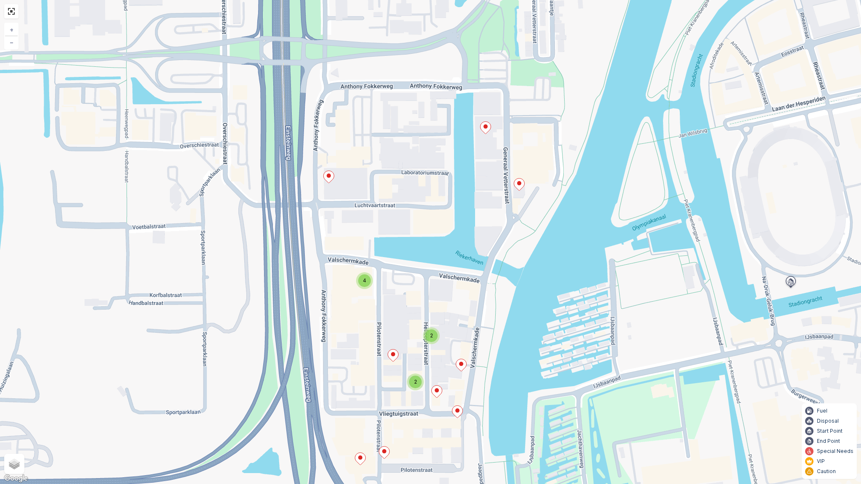
click at [330, 180] on icon at bounding box center [329, 177] width 11 height 12
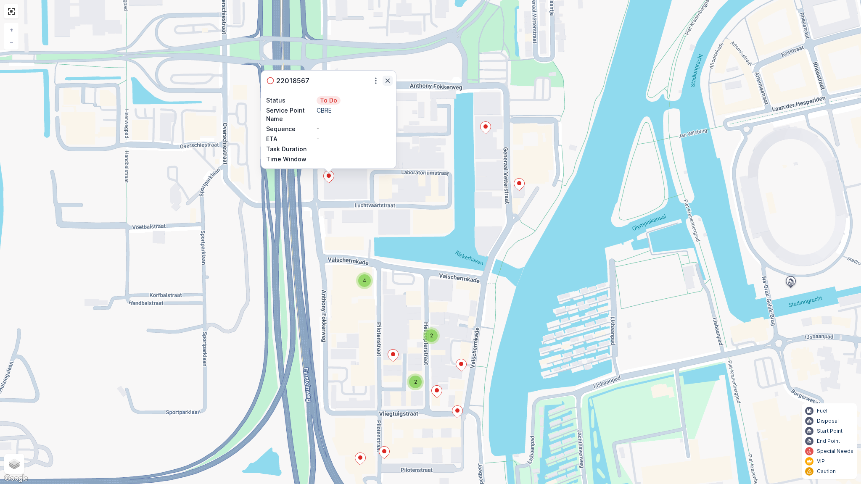
click at [389, 83] on icon "button" at bounding box center [387, 80] width 8 height 8
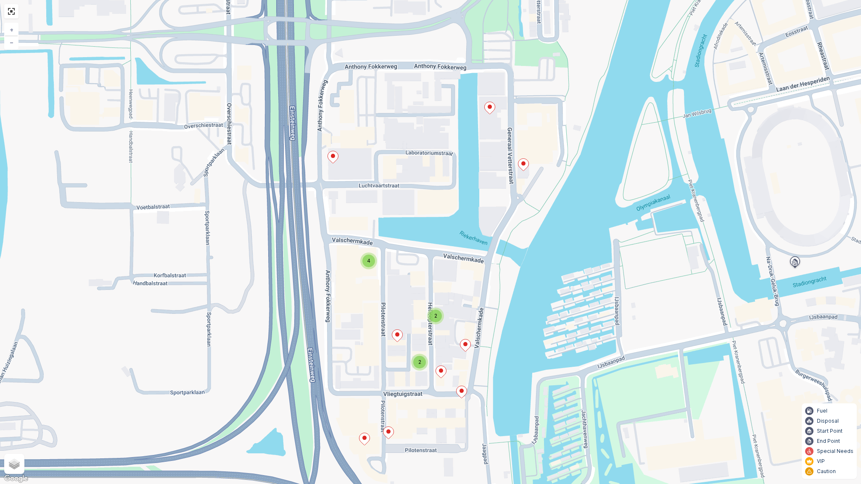
drag, startPoint x: 425, startPoint y: 284, endPoint x: 438, endPoint y: 254, distance: 32.6
click at [438, 234] on div "4 2 2 + − Satellite Roadmap Terrain Hybrid Leaflet Keyboard shortcuts Map Data …" at bounding box center [430, 242] width 861 height 484
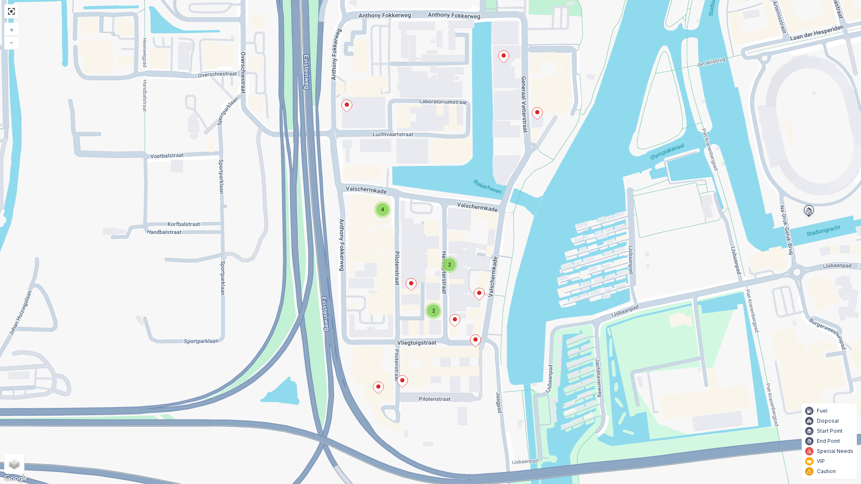
click at [382, 390] on icon at bounding box center [378, 388] width 11 height 12
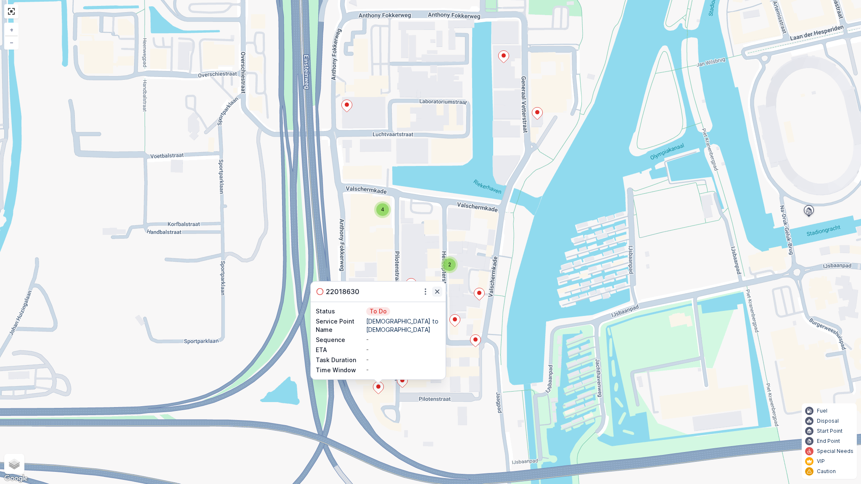
click at [441, 292] on button "button" at bounding box center [437, 292] width 10 height 10
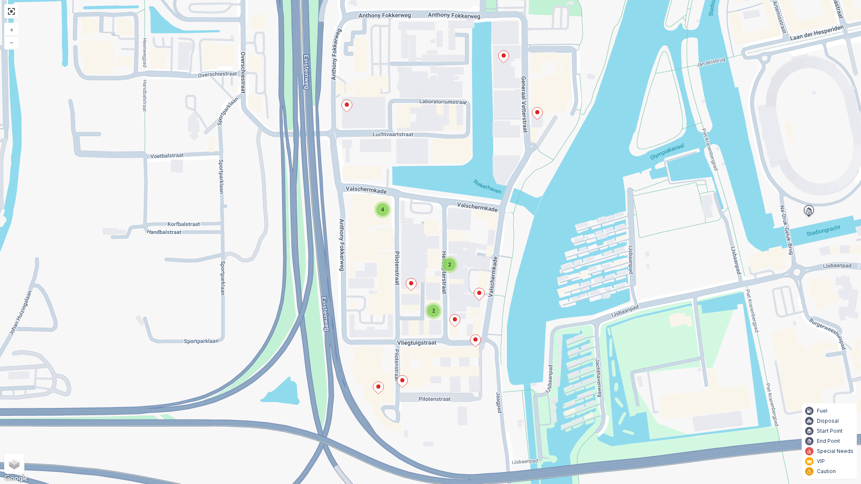
click at [404, 385] on icon at bounding box center [402, 382] width 11 height 12
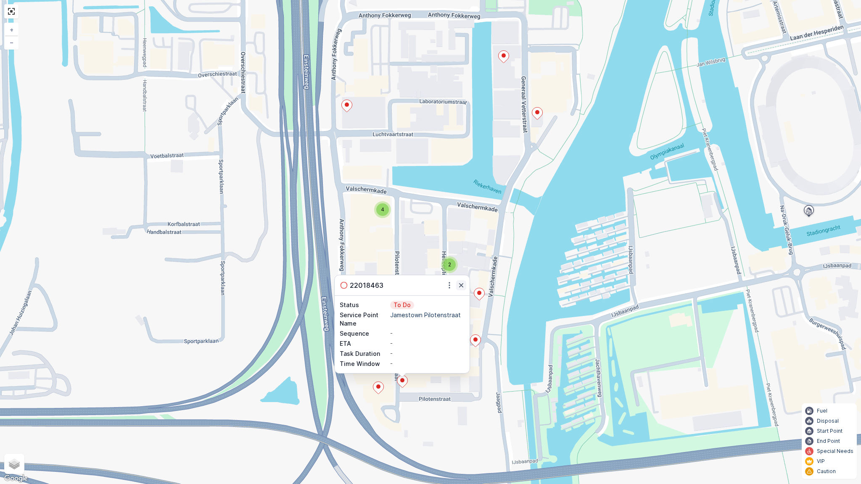
click at [462, 285] on icon "button" at bounding box center [461, 285] width 4 height 4
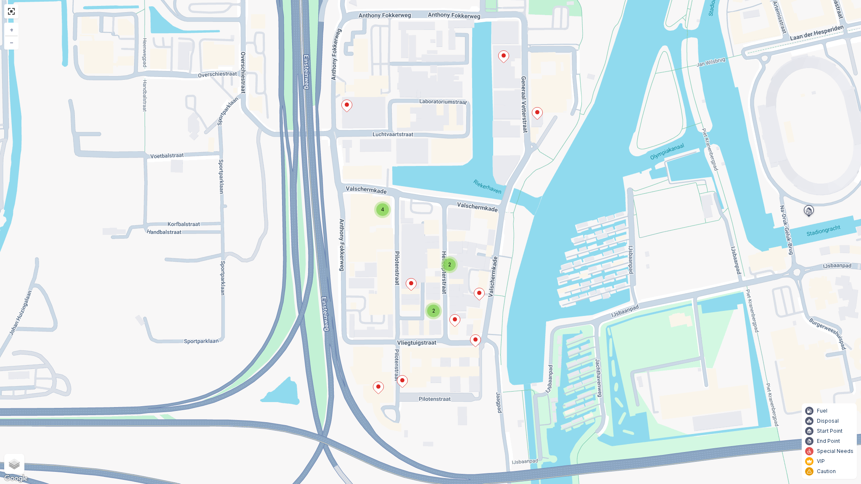
click at [474, 342] on icon at bounding box center [475, 341] width 11 height 12
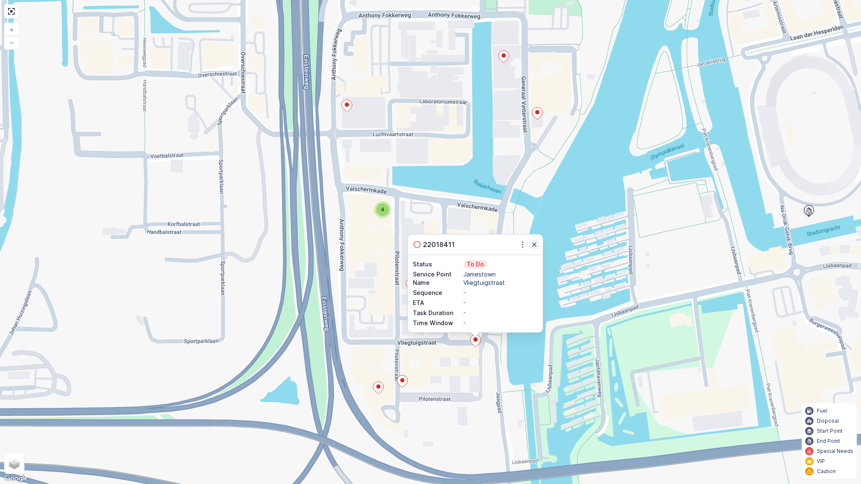
click at [532, 245] on icon "button" at bounding box center [534, 244] width 8 height 8
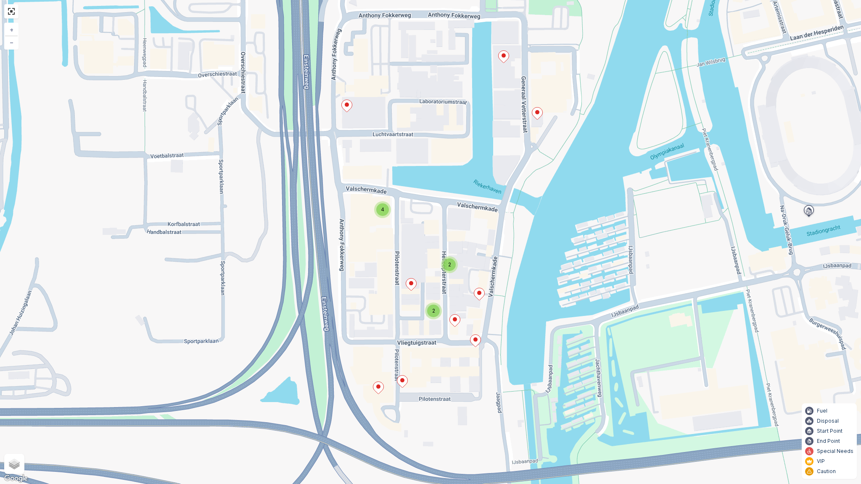
click at [413, 287] on icon at bounding box center [411, 285] width 11 height 12
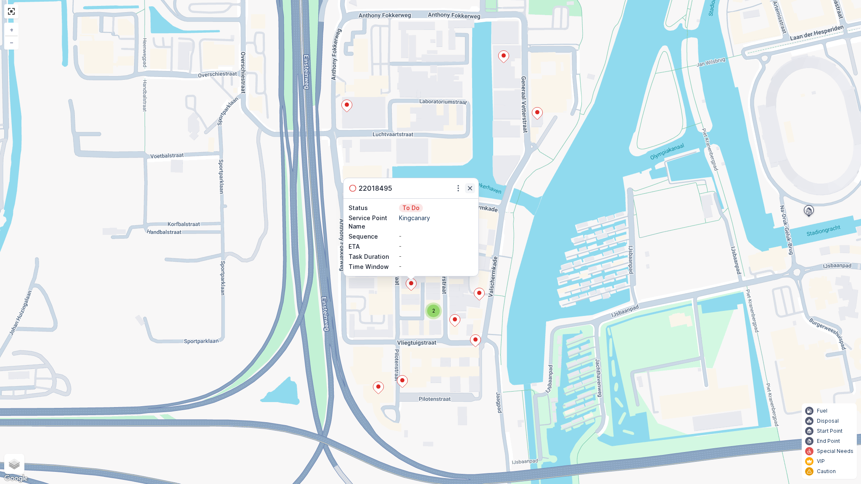
click at [469, 187] on icon "button" at bounding box center [470, 188] width 4 height 4
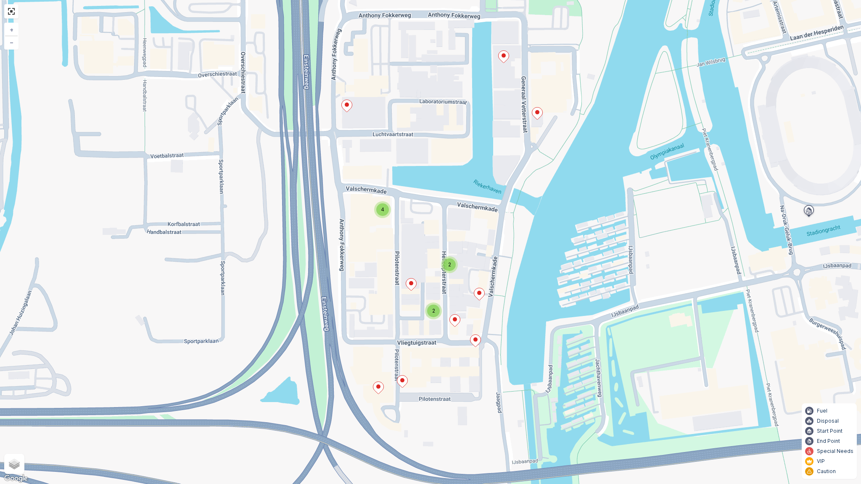
click at [435, 307] on div "2" at bounding box center [433, 311] width 13 height 13
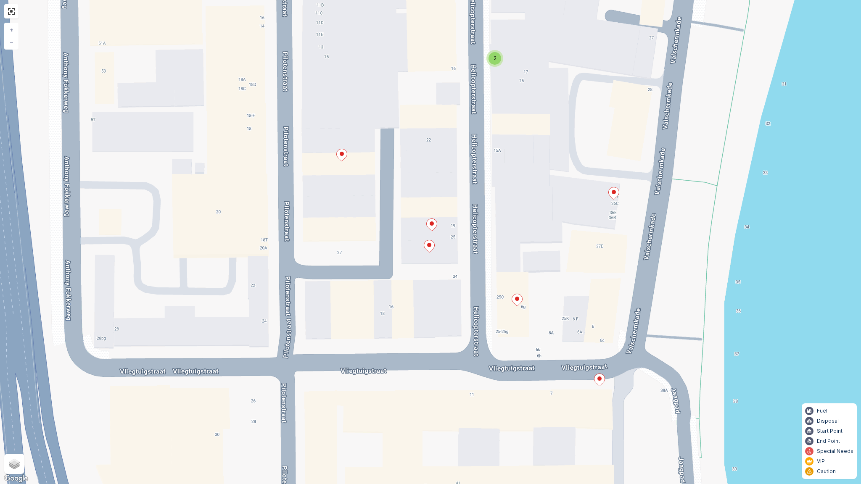
click at [432, 227] on icon at bounding box center [432, 225] width 11 height 12
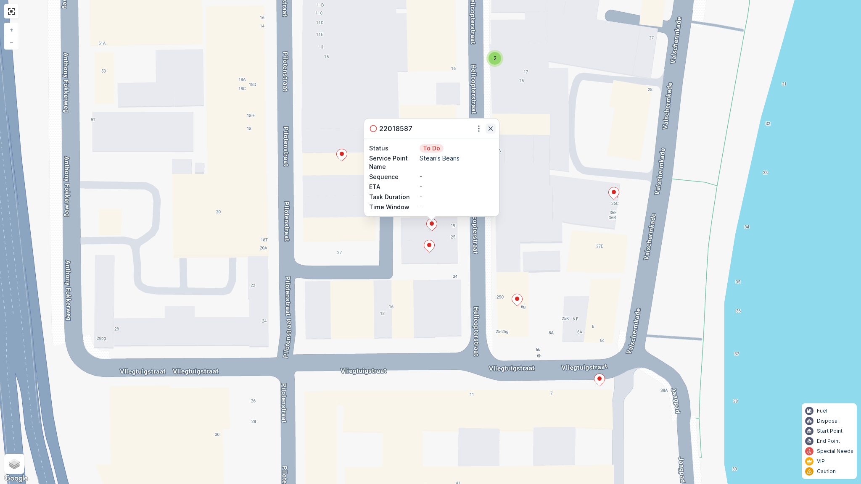
click at [488, 129] on icon "button" at bounding box center [490, 128] width 8 height 8
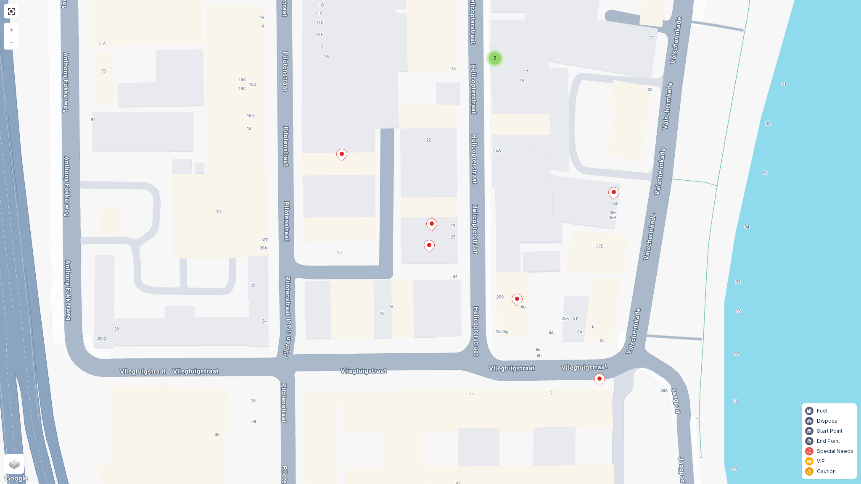
click at [434, 244] on icon at bounding box center [429, 246] width 11 height 12
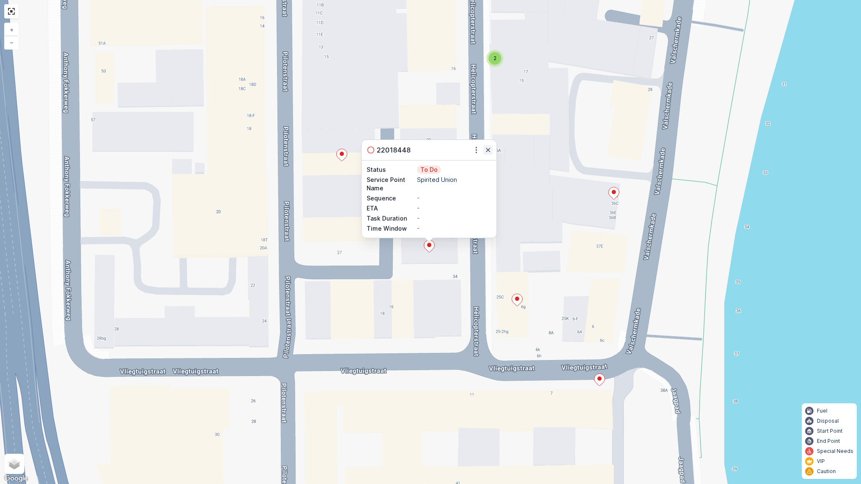
click at [490, 150] on icon "button" at bounding box center [488, 150] width 8 height 8
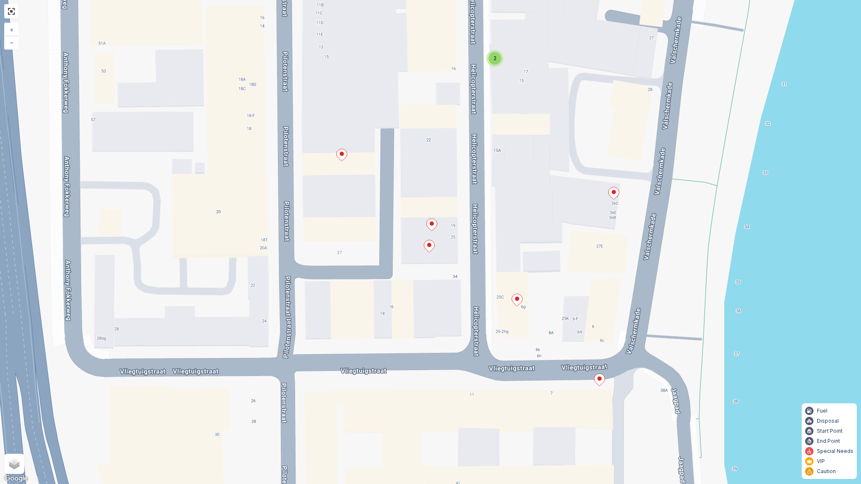
click at [519, 299] on icon at bounding box center [517, 300] width 11 height 12
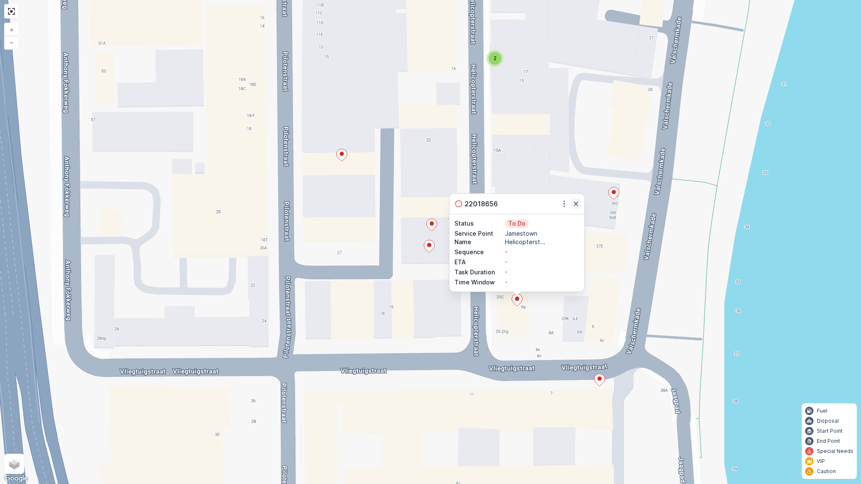
click at [578, 202] on icon "button" at bounding box center [576, 204] width 8 height 8
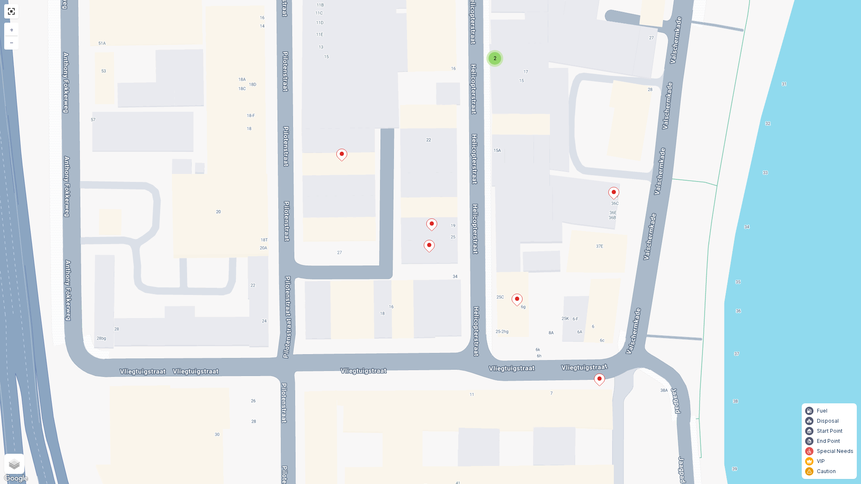
click at [613, 193] on ellipse at bounding box center [614, 192] width 4 height 4
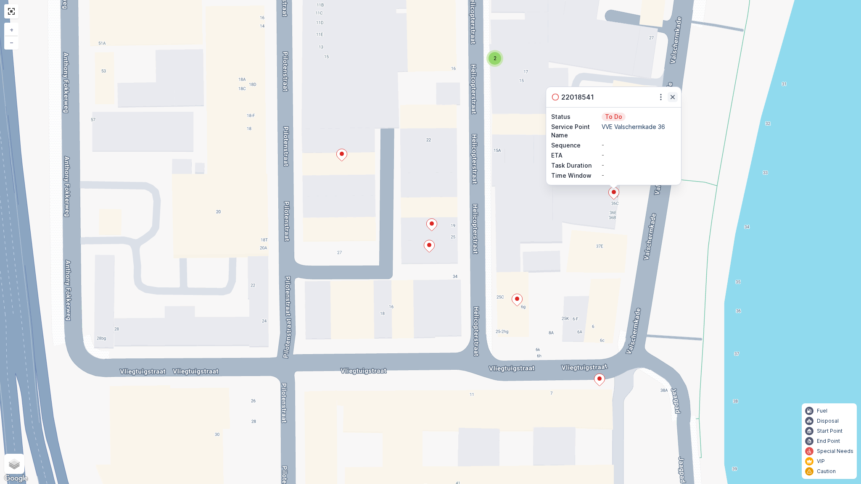
click at [673, 98] on icon "button" at bounding box center [672, 97] width 8 height 8
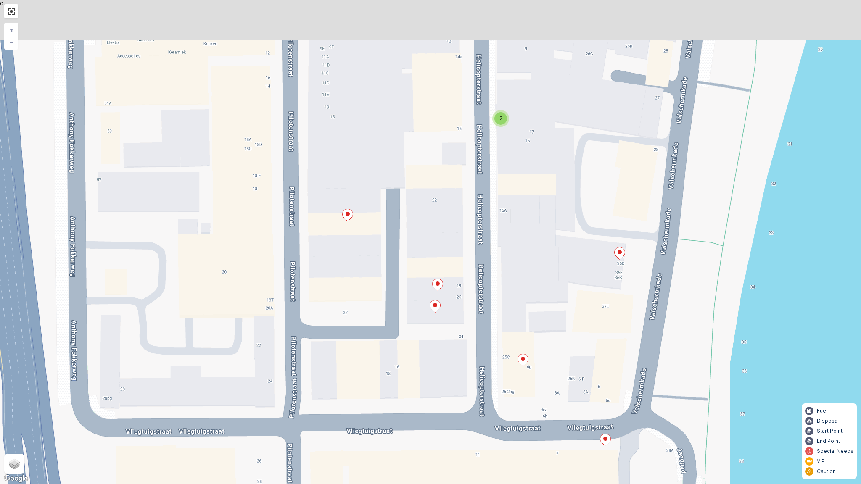
drag, startPoint x: 589, startPoint y: 163, endPoint x: 593, endPoint y: 190, distance: 27.6
click at [593, 190] on div "3 2 + − Satellite Roadmap Terrain Hybrid Leaflet Keyboard shortcuts Map Data Ma…" at bounding box center [430, 242] width 861 height 484
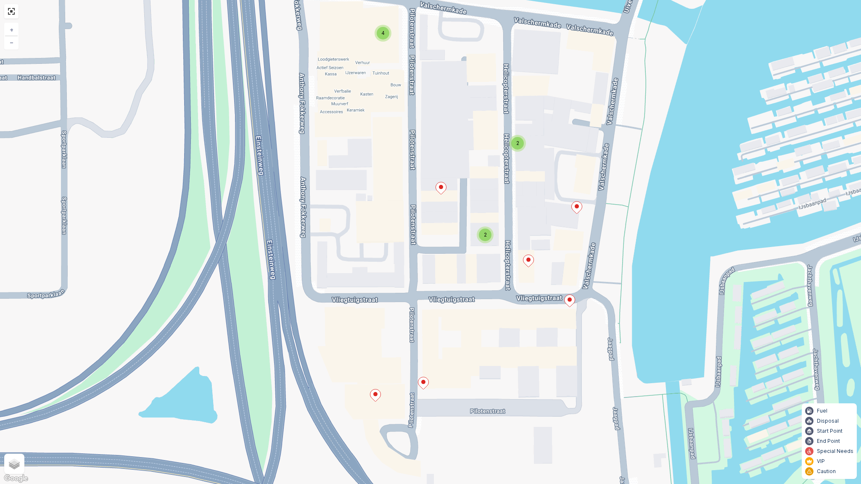
click at [522, 143] on div "2" at bounding box center [517, 143] width 13 height 13
click at [501, 136] on icon at bounding box center [503, 141] width 11 height 12
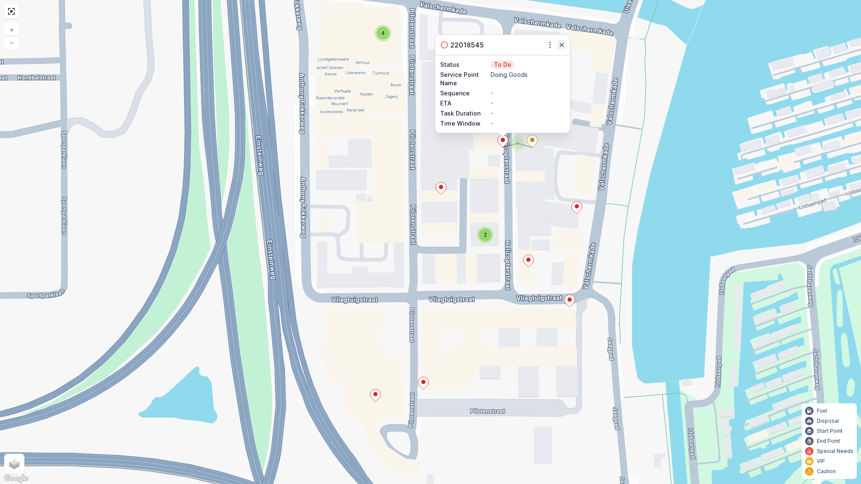
click at [556, 42] on button "button" at bounding box center [561, 45] width 10 height 10
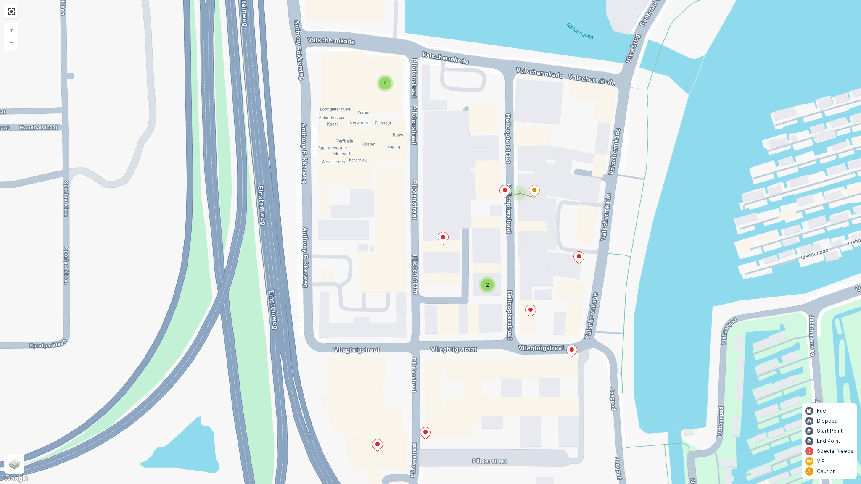
drag, startPoint x: 353, startPoint y: 129, endPoint x: 368, endPoint y: 141, distance: 19.8
click at [360, 160] on div "4 2 2 + − Satellite Roadmap Terrain Hybrid Leaflet Keyboard shortcuts Map Data …" at bounding box center [430, 242] width 861 height 484
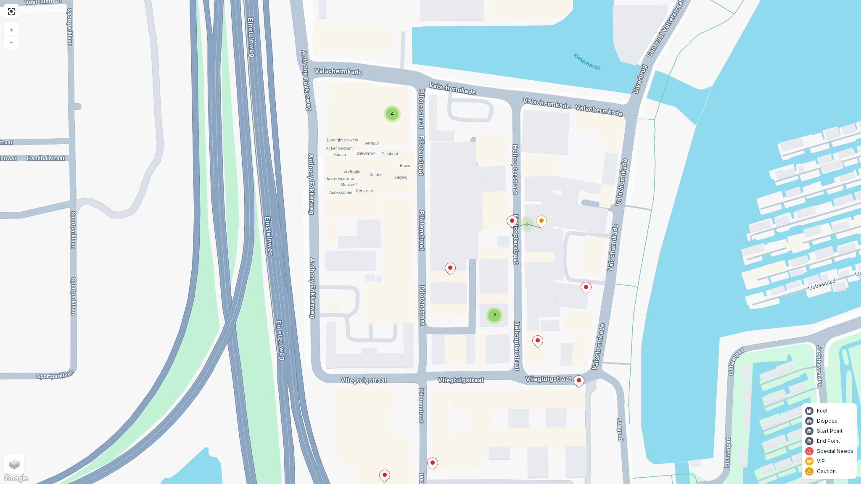
click at [393, 114] on span "4" at bounding box center [391, 114] width 3 height 6
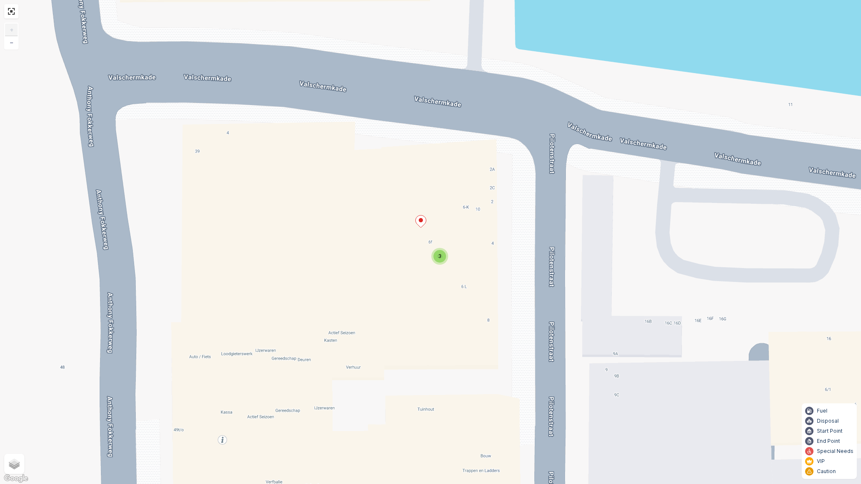
click at [426, 222] on icon at bounding box center [420, 221] width 11 height 13
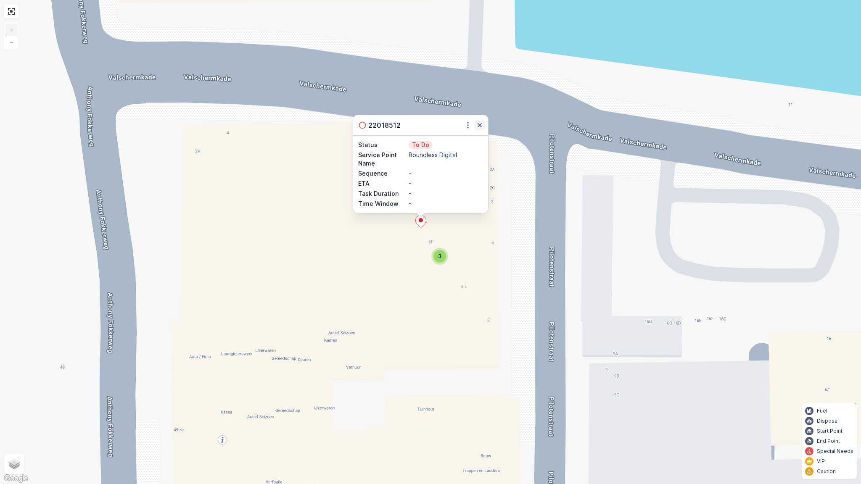
click at [480, 123] on icon "button" at bounding box center [479, 125] width 8 height 8
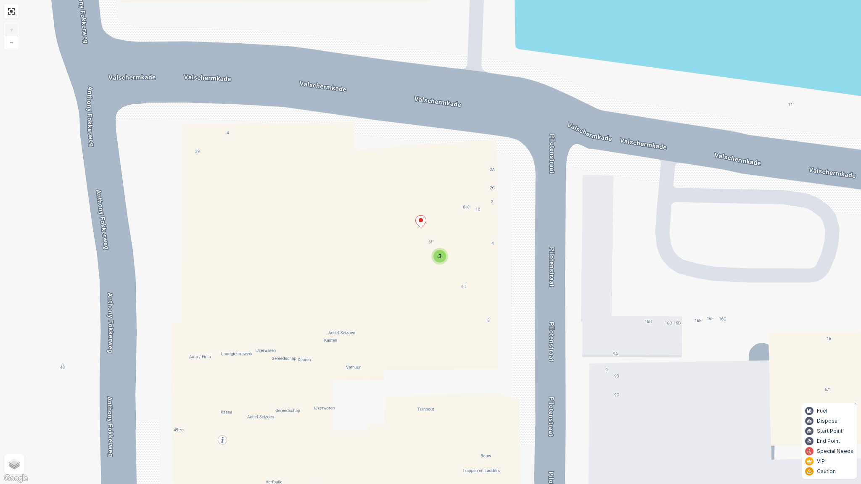
click at [440, 258] on span "3" at bounding box center [439, 256] width 3 height 6
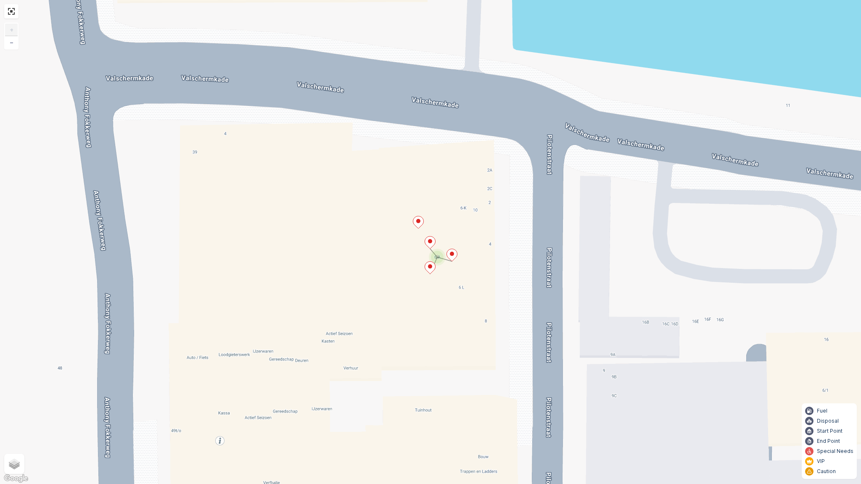
drag, startPoint x: 496, startPoint y: 266, endPoint x: 422, endPoint y: 204, distance: 96.3
click at [422, 204] on div "3 2 + − Satellite Roadmap Terrain Hybrid Leaflet Keyboard shortcuts Map Data Ma…" at bounding box center [430, 242] width 861 height 484
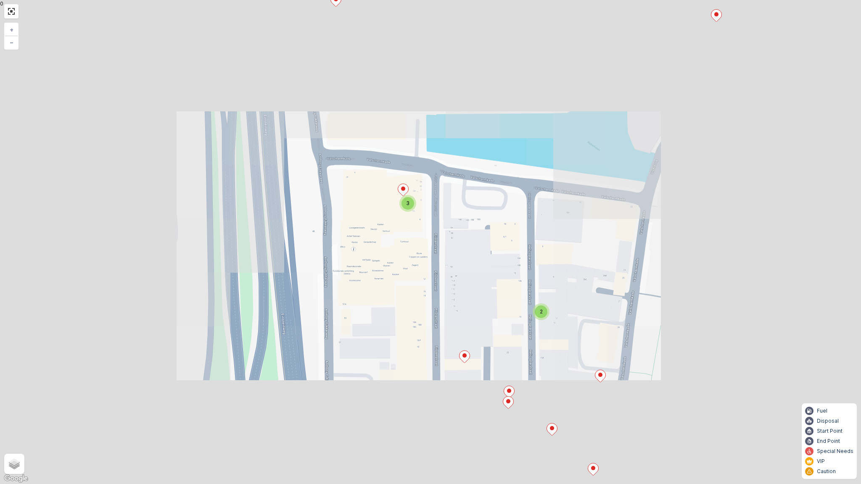
click at [420, 174] on div "3 2 + − Satellite Roadmap Terrain Hybrid Leaflet Keyboard shortcuts Map Data Ma…" at bounding box center [430, 242] width 861 height 484
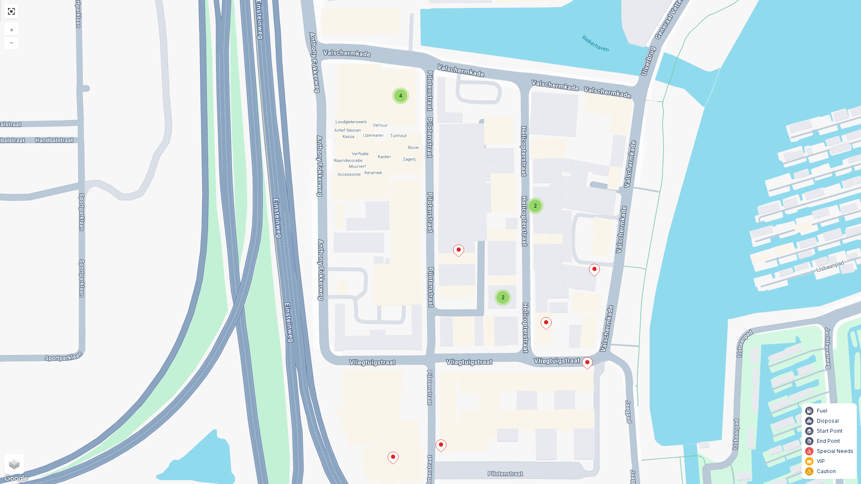
click at [457, 254] on icon at bounding box center [459, 251] width 11 height 12
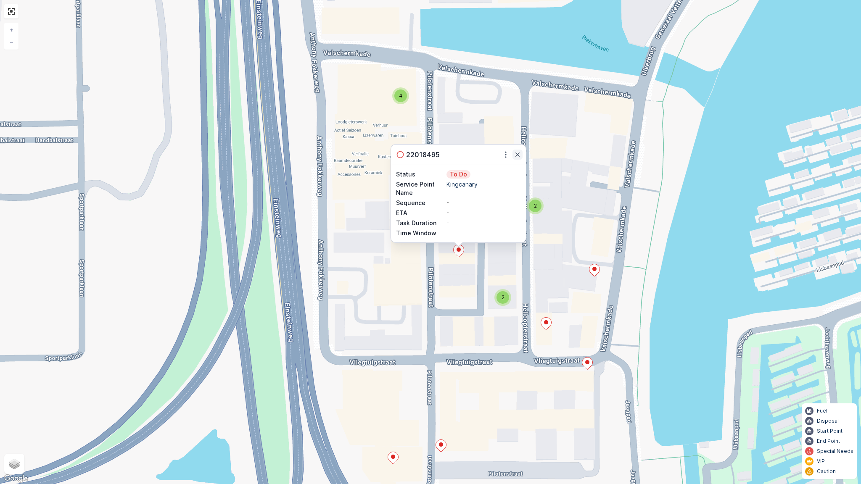
click at [519, 150] on icon "button" at bounding box center [517, 154] width 8 height 8
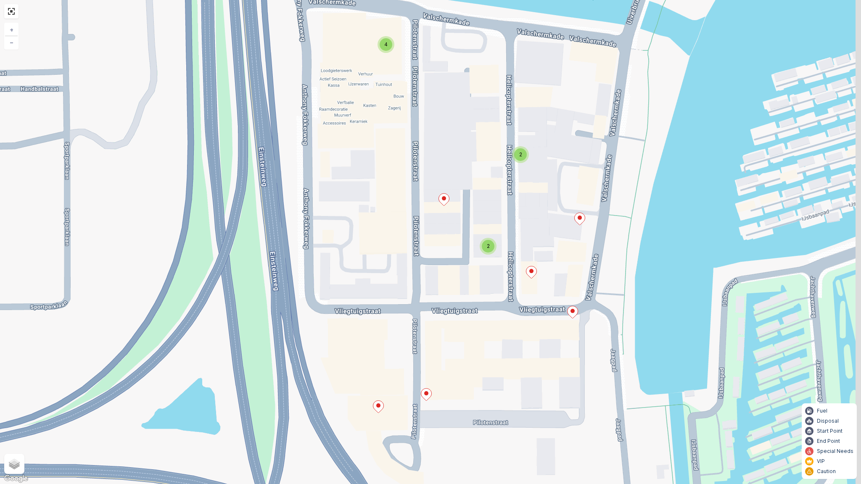
drag, startPoint x: 494, startPoint y: 261, endPoint x: 480, endPoint y: 211, distance: 52.0
click at [480, 211] on div "4 2 2 + − Satellite Roadmap Terrain Hybrid Leaflet Keyboard shortcuts Map Data …" at bounding box center [430, 242] width 861 height 484
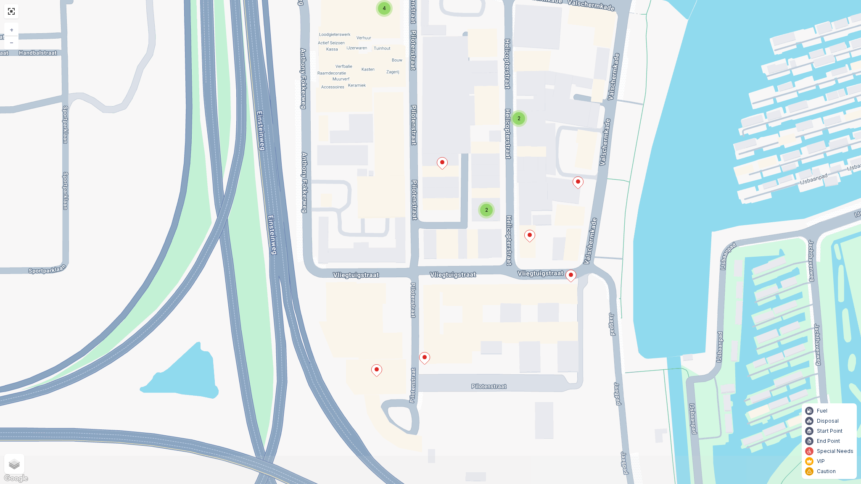
drag, startPoint x: 476, startPoint y: 198, endPoint x: 473, endPoint y: 218, distance: 20.3
click at [473, 218] on div "4 2 2 + − Satellite Roadmap Terrain Hybrid Leaflet Keyboard shortcuts Map Data …" at bounding box center [430, 242] width 861 height 484
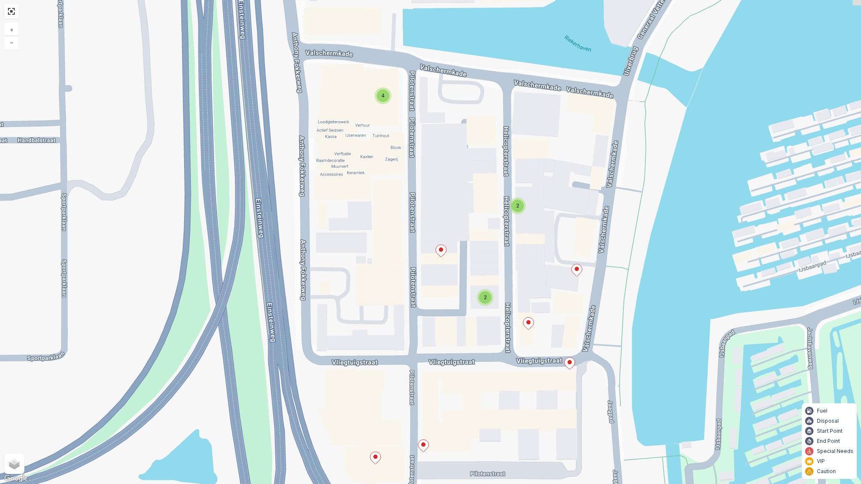
drag, startPoint x: 391, startPoint y: 394, endPoint x: 406, endPoint y: 164, distance: 230.4
click at [391, 413] on div "4 2 2 + − Satellite Roadmap Terrain Hybrid Leaflet Keyboard shortcuts Map Data …" at bounding box center [430, 242] width 861 height 484
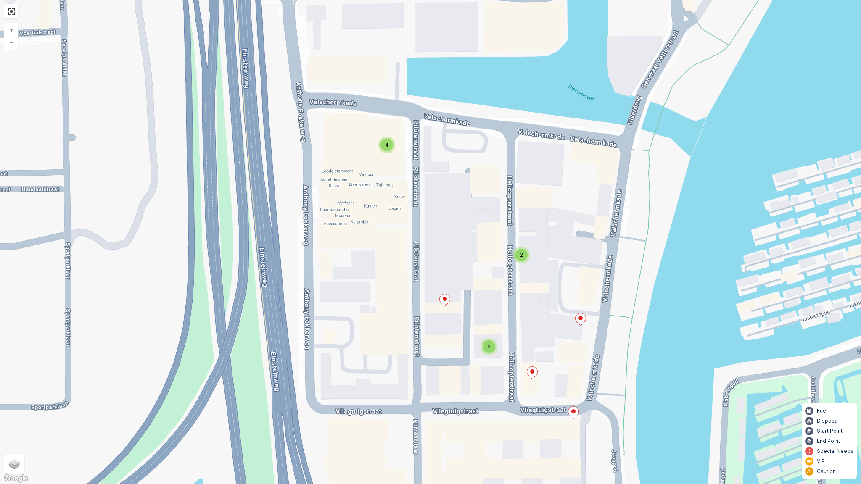
drag, startPoint x: 406, startPoint y: 164, endPoint x: 425, endPoint y: 177, distance: 23.1
click at [425, 177] on div "4 2 2 + − Satellite Roadmap Terrain Hybrid Leaflet Keyboard shortcuts Map Data …" at bounding box center [430, 242] width 861 height 484
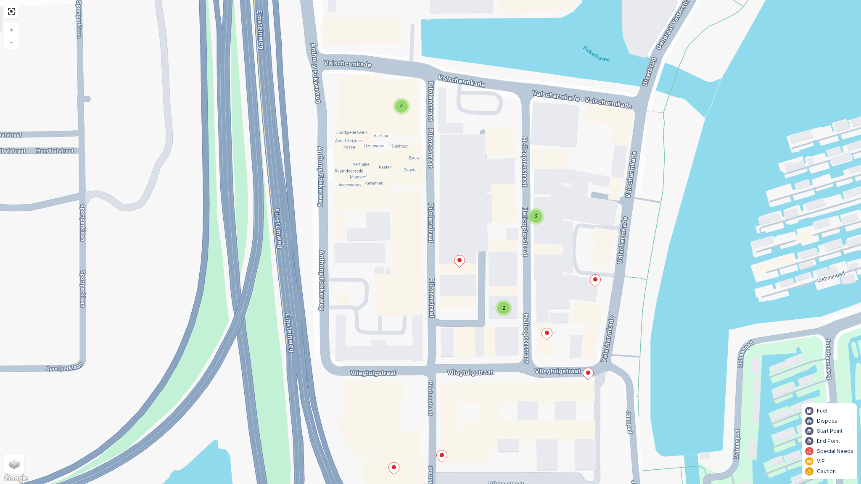
click at [506, 307] on div "2" at bounding box center [503, 308] width 13 height 13
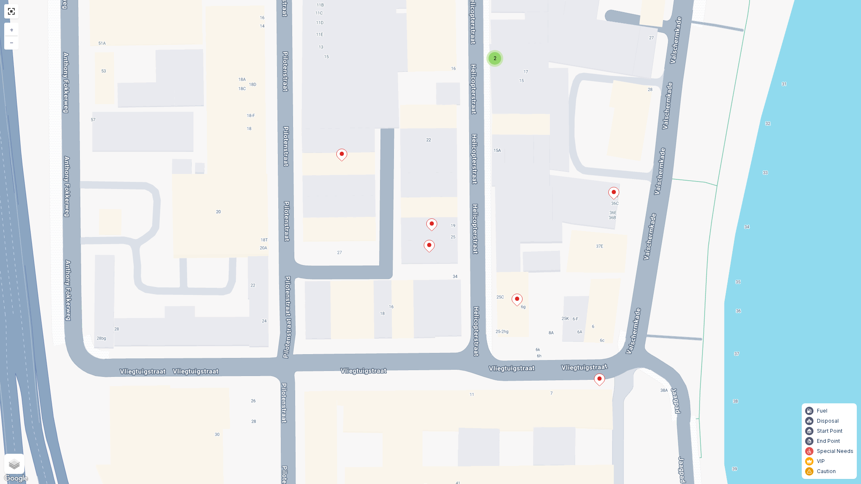
click at [431, 222] on ellipse at bounding box center [432, 224] width 4 height 4
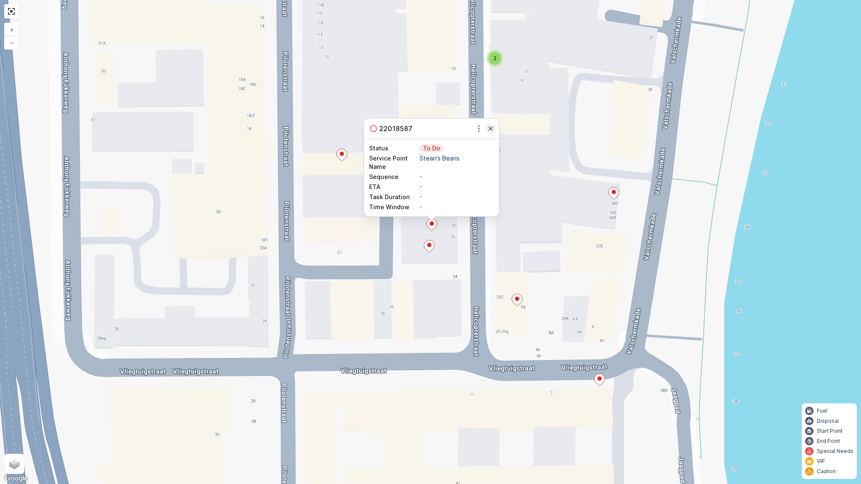
click at [490, 125] on icon "button" at bounding box center [490, 128] width 8 height 8
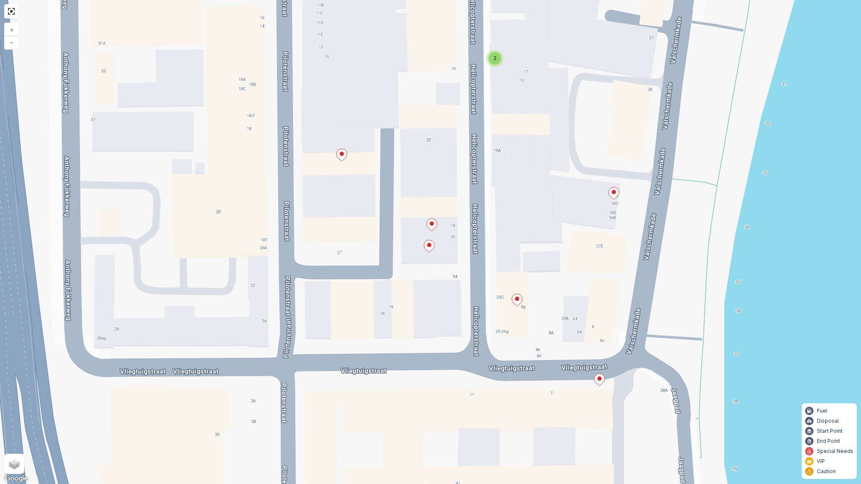
click at [433, 249] on icon at bounding box center [429, 246] width 11 height 12
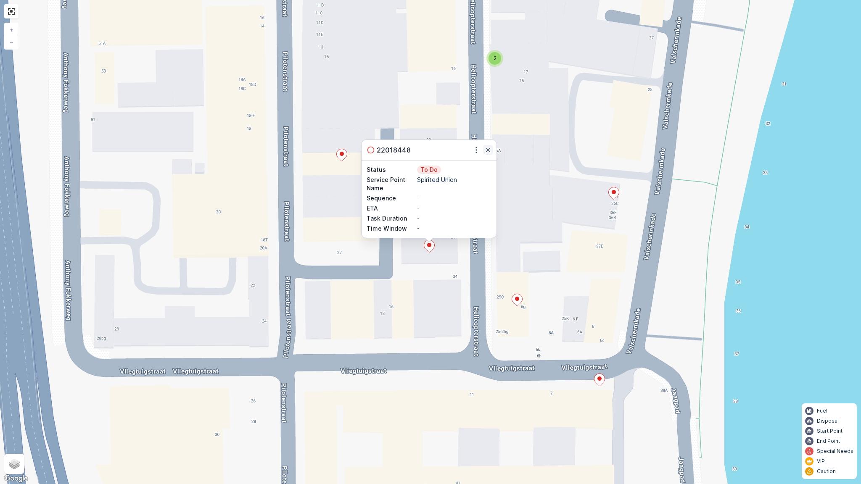
click at [486, 148] on icon "button" at bounding box center [488, 150] width 8 height 8
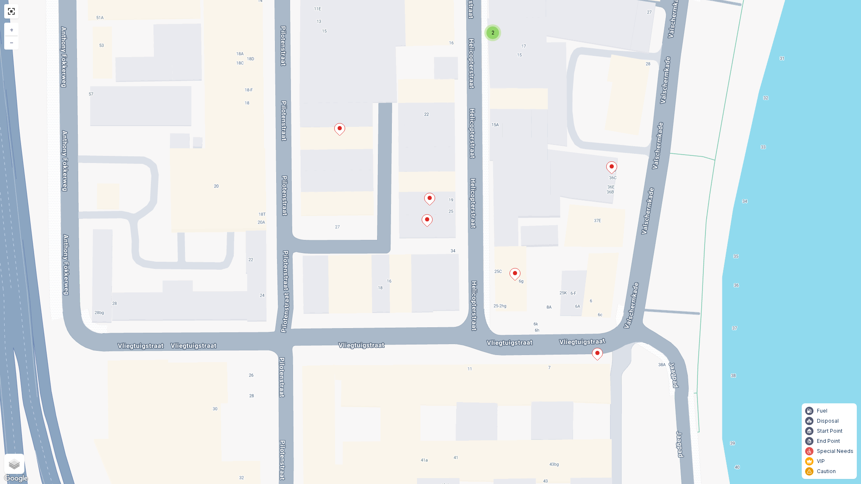
drag, startPoint x: 498, startPoint y: 233, endPoint x: 486, endPoint y: 200, distance: 34.7
click at [483, 194] on div "3 2 + − Satellite Roadmap Terrain Hybrid Leaflet Keyboard shortcuts Map Data Ma…" at bounding box center [430, 242] width 861 height 484
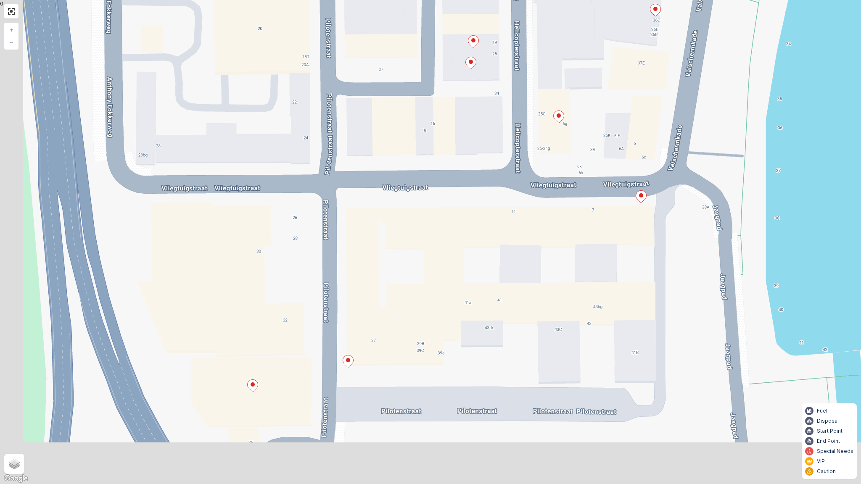
drag, startPoint x: 408, startPoint y: 266, endPoint x: 468, endPoint y: 148, distance: 132.7
click at [468, 148] on div "3 2 + − Satellite Roadmap Terrain Hybrid Leaflet Keyboard shortcuts Map Data Ma…" at bounding box center [430, 242] width 861 height 484
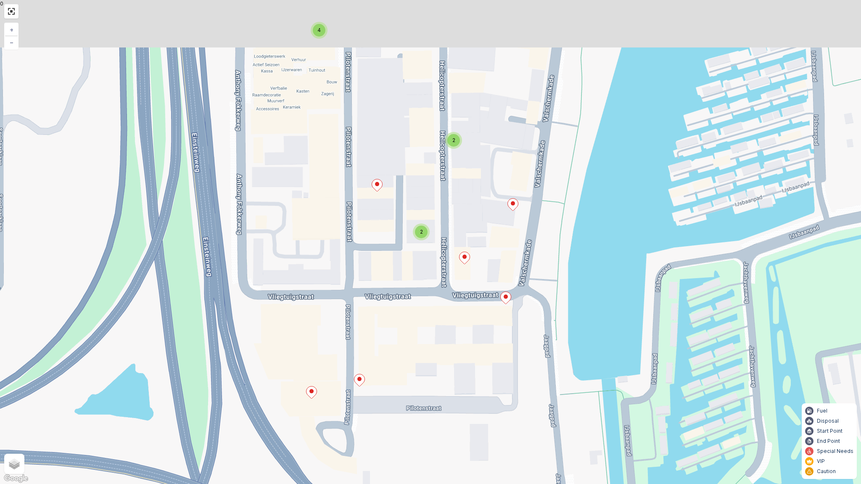
drag, startPoint x: 454, startPoint y: 168, endPoint x: 407, endPoint y: 288, distance: 128.7
click at [407, 288] on div "4 2 2 + − Satellite Roadmap Terrain Hybrid Leaflet Keyboard shortcuts Map Data …" at bounding box center [430, 242] width 861 height 484
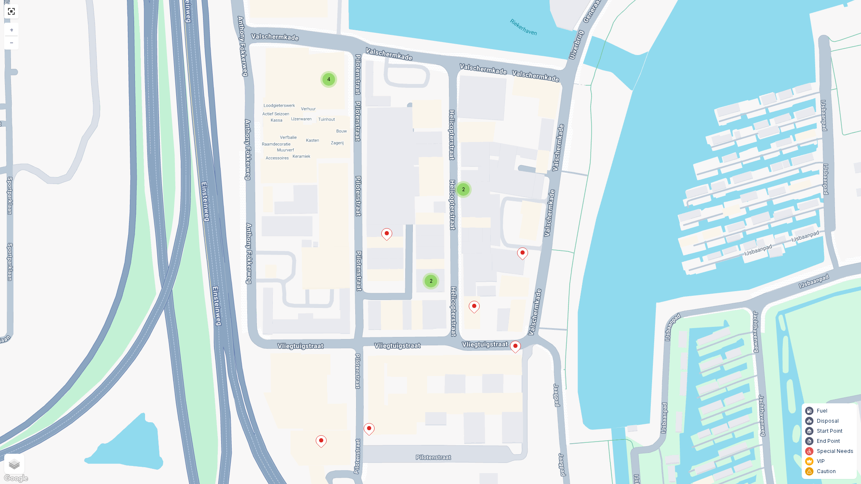
drag, startPoint x: 305, startPoint y: 98, endPoint x: 315, endPoint y: 147, distance: 50.1
click at [315, 147] on div "4 2 2 + − Satellite Roadmap Terrain Hybrid Leaflet Keyboard shortcuts Map Data …" at bounding box center [430, 242] width 861 height 484
drag, startPoint x: 324, startPoint y: 150, endPoint x: 324, endPoint y: 156, distance: 6.3
click at [324, 156] on div "4 2 2 + − Satellite Roadmap Terrain Hybrid Leaflet Keyboard shortcuts Map Data …" at bounding box center [430, 242] width 861 height 484
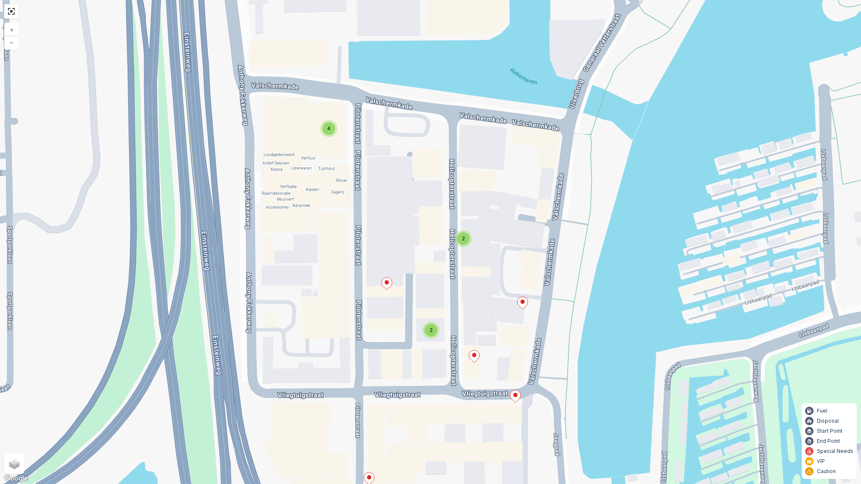
click at [332, 124] on div "4" at bounding box center [328, 128] width 13 height 13
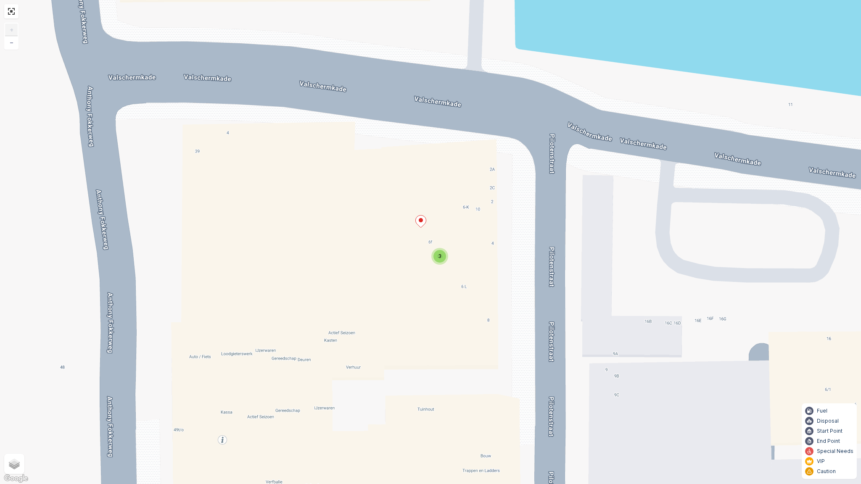
click at [422, 222] on icon at bounding box center [421, 222] width 11 height 12
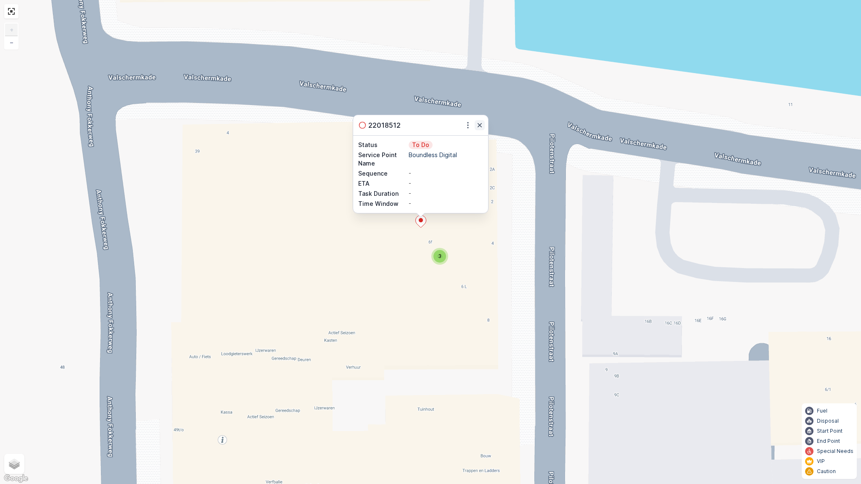
click at [477, 124] on icon "button" at bounding box center [479, 125] width 8 height 8
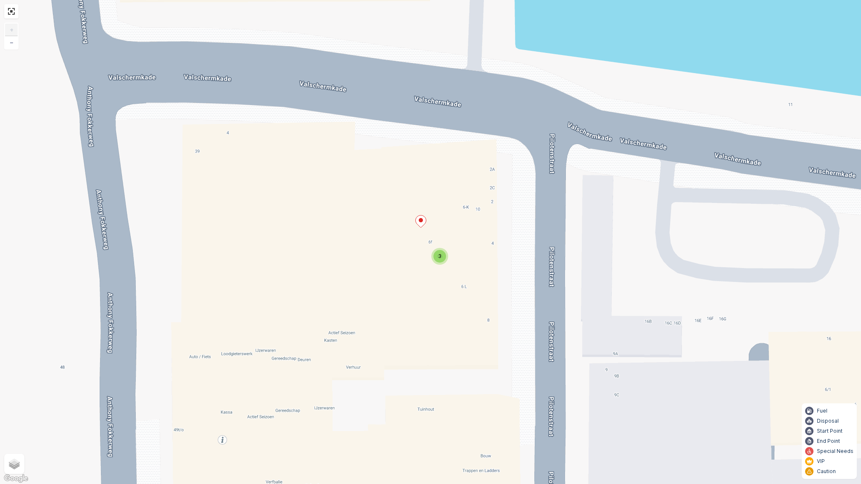
click at [440, 256] on span "3" at bounding box center [439, 256] width 3 height 6
click at [429, 242] on icon at bounding box center [432, 242] width 11 height 12
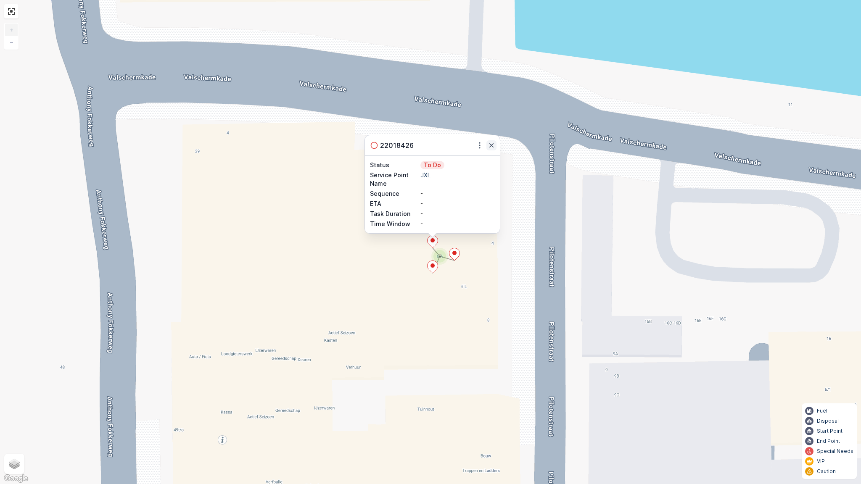
click at [488, 145] on icon "button" at bounding box center [491, 145] width 8 height 8
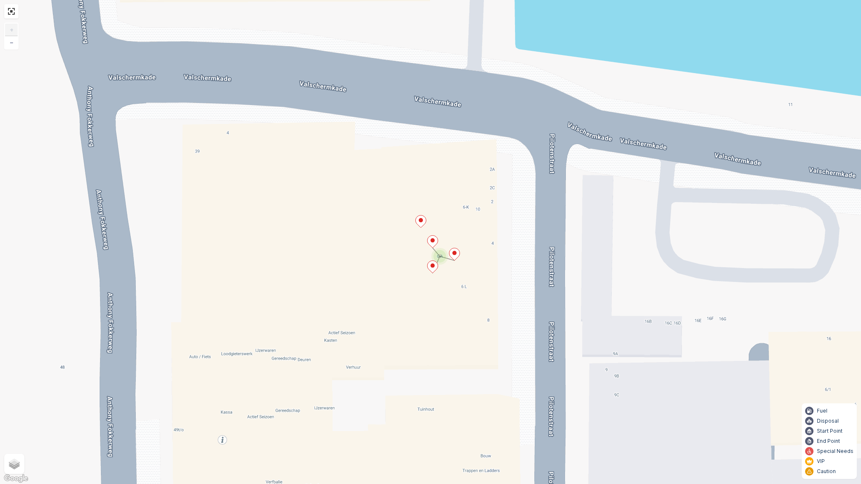
click at [459, 254] on icon at bounding box center [454, 254] width 11 height 12
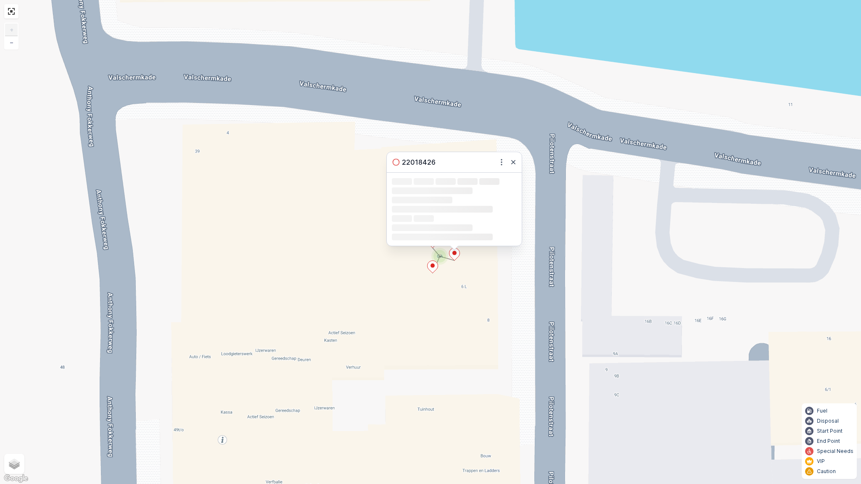
click at [458, 252] on icon at bounding box center [454, 254] width 11 height 12
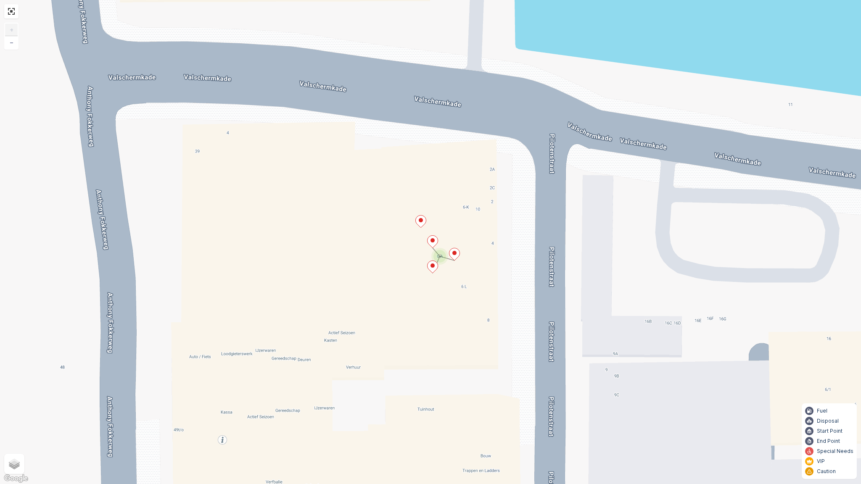
click at [453, 252] on ellipse at bounding box center [454, 253] width 4 height 4
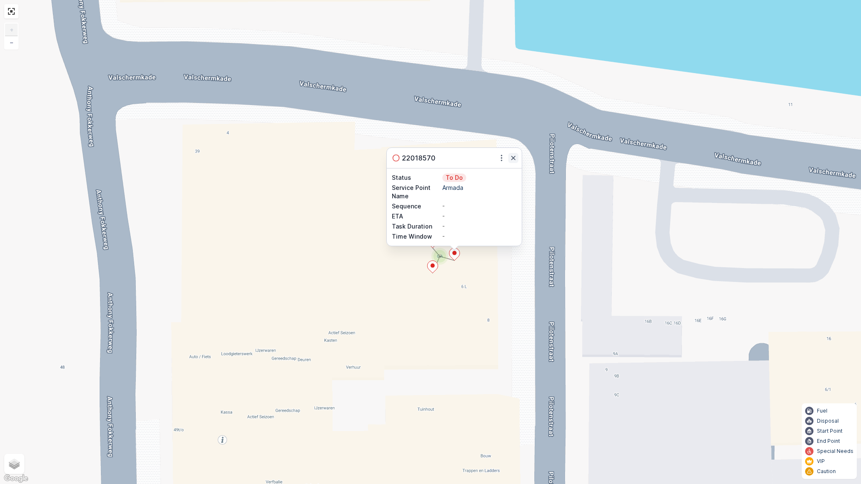
click at [512, 159] on icon "button" at bounding box center [513, 158] width 4 height 4
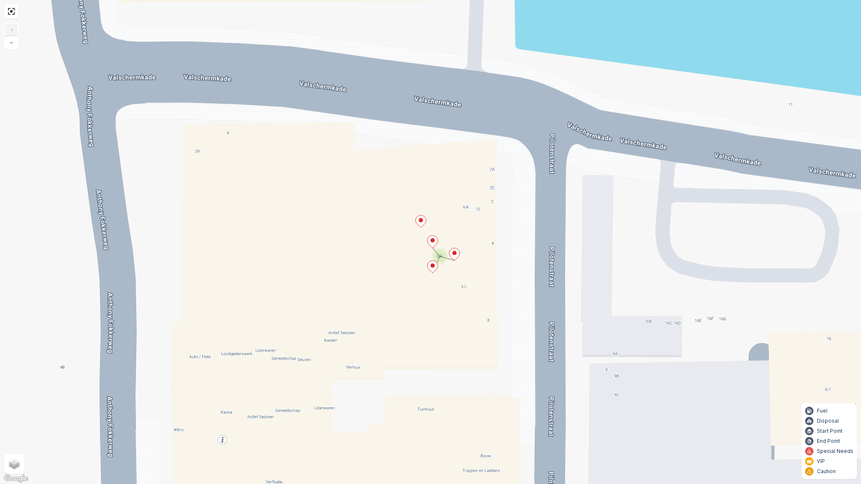
click at [436, 266] on icon at bounding box center [432, 267] width 11 height 12
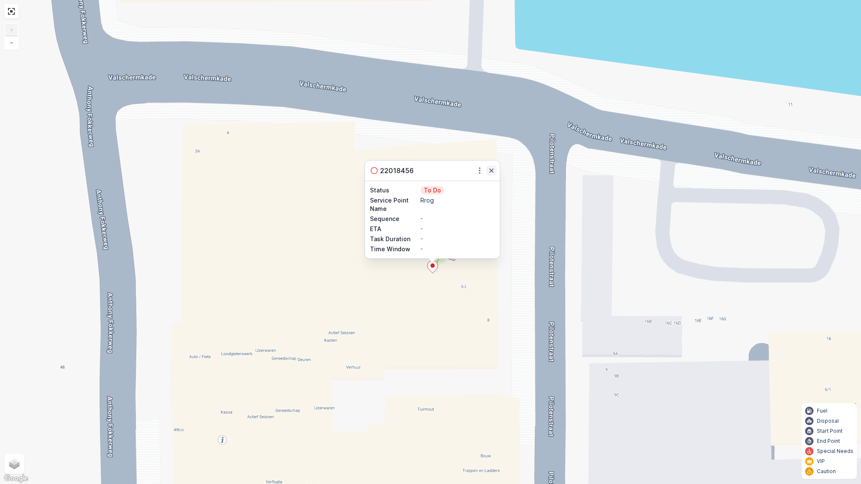
click at [492, 171] on icon "button" at bounding box center [491, 171] width 4 height 4
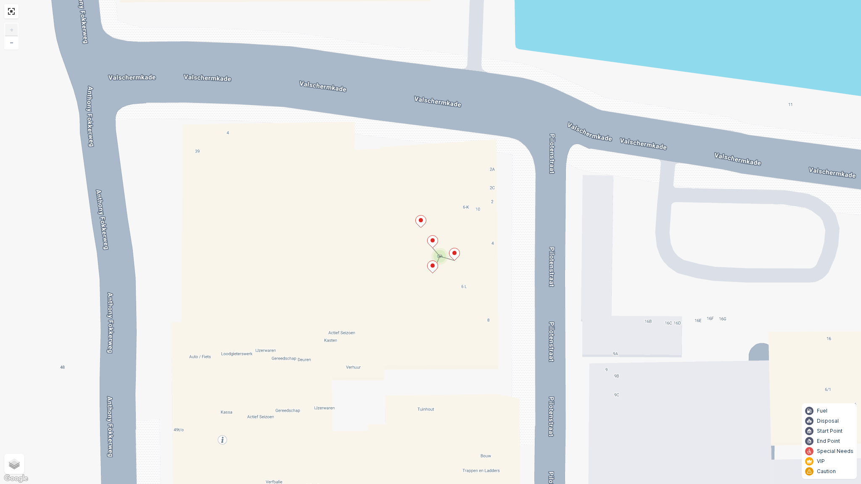
drag, startPoint x: 492, startPoint y: 283, endPoint x: 451, endPoint y: 153, distance: 136.7
click at [451, 153] on div "3 2 + − Satellite Roadmap Terrain Hybrid Leaflet Keyboard shortcuts Map Data Ma…" at bounding box center [430, 242] width 861 height 484
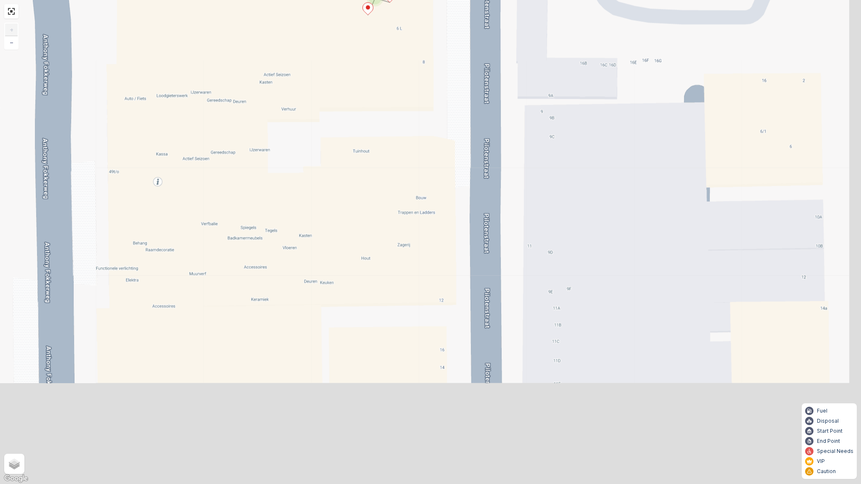
drag, startPoint x: 446, startPoint y: 212, endPoint x: 446, endPoint y: 198, distance: 13.9
click at [445, 196] on div "3 2 + − Satellite Roadmap Terrain Hybrid Leaflet Keyboard shortcuts Map Data Ma…" at bounding box center [430, 242] width 861 height 484
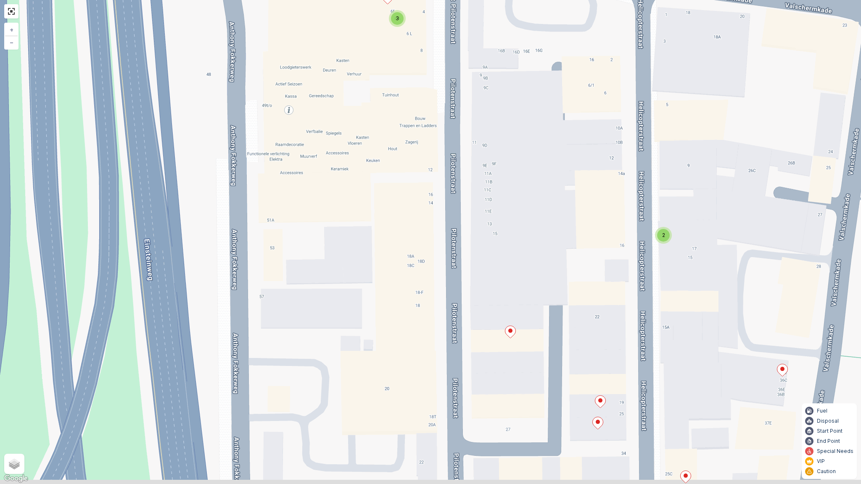
drag, startPoint x: 446, startPoint y: 273, endPoint x: 433, endPoint y: 193, distance: 80.9
click at [433, 193] on div "3 2 + − Satellite Roadmap Terrain Hybrid Leaflet Keyboard shortcuts Map Data Ma…" at bounding box center [430, 242] width 861 height 484
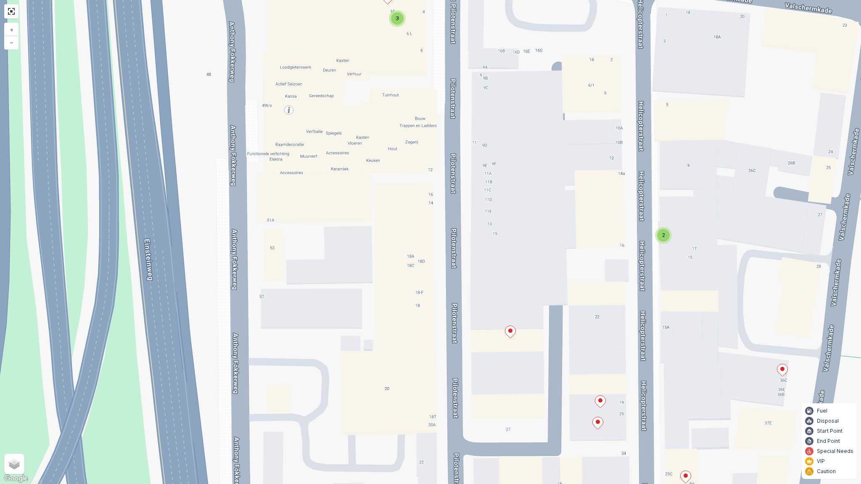
drag, startPoint x: 444, startPoint y: 275, endPoint x: 428, endPoint y: 194, distance: 82.3
click at [428, 194] on div "3 2 + − Satellite Roadmap Terrain Hybrid Leaflet Keyboard shortcuts Map Data Ma…" at bounding box center [430, 242] width 861 height 484
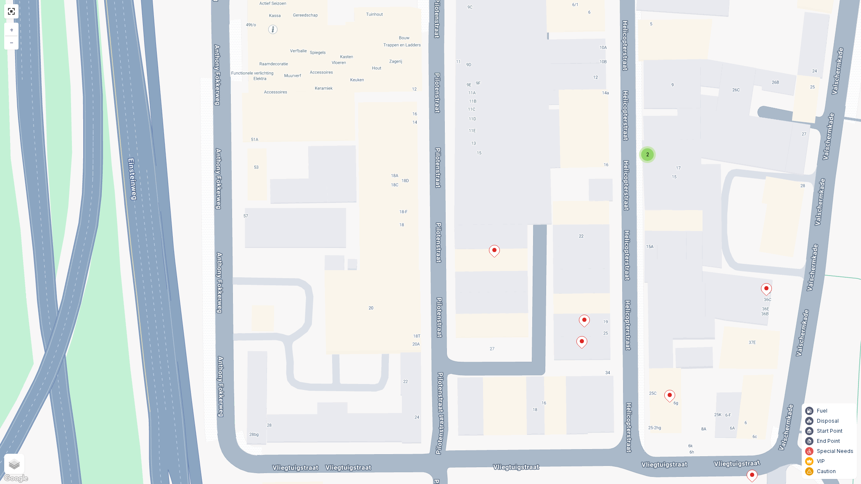
click at [499, 251] on icon at bounding box center [494, 251] width 11 height 12
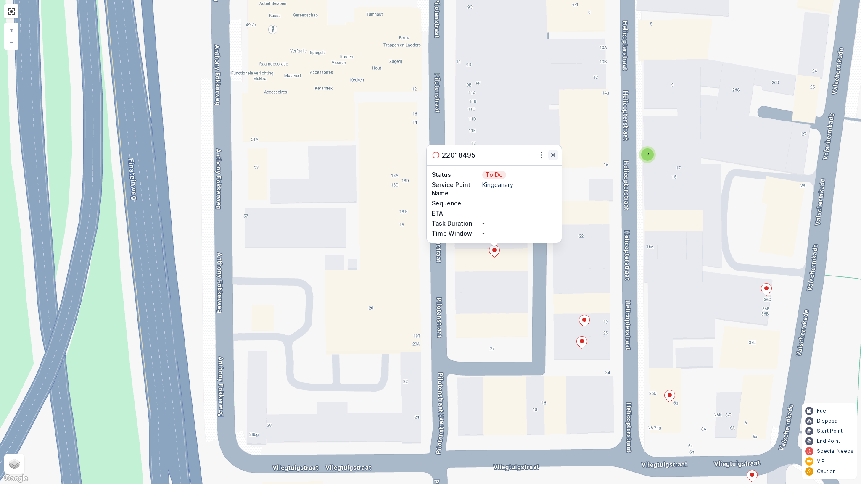
click at [550, 156] on icon "button" at bounding box center [553, 155] width 8 height 8
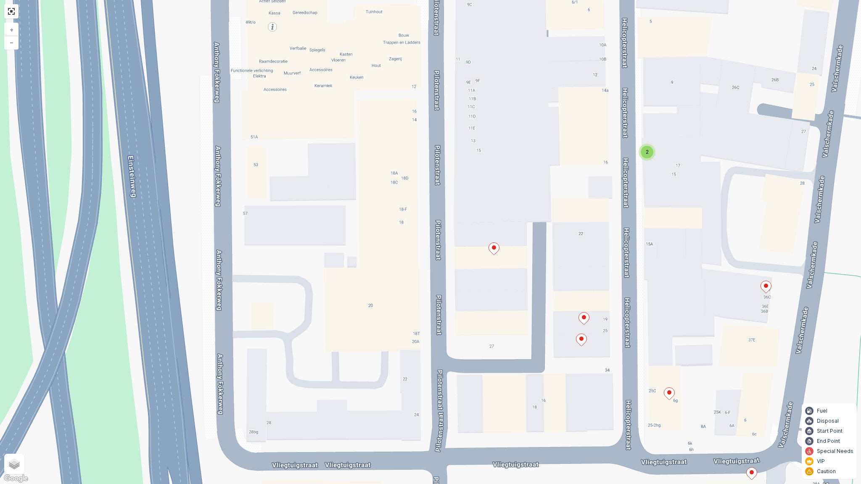
drag, startPoint x: 482, startPoint y: 334, endPoint x: 454, endPoint y: 243, distance: 95.3
click at [454, 243] on div "3 2 + − Satellite Roadmap Terrain Hybrid Leaflet Keyboard shortcuts Map Data Ma…" at bounding box center [430, 242] width 861 height 484
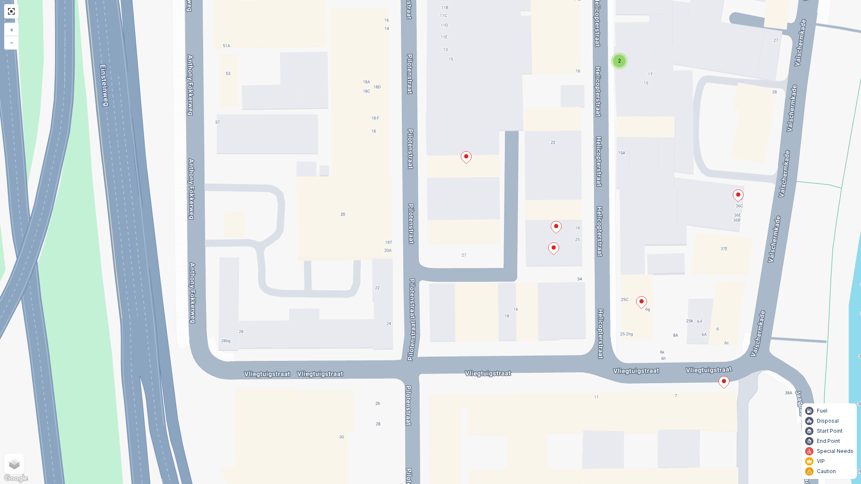
click at [554, 253] on icon at bounding box center [554, 249] width 11 height 12
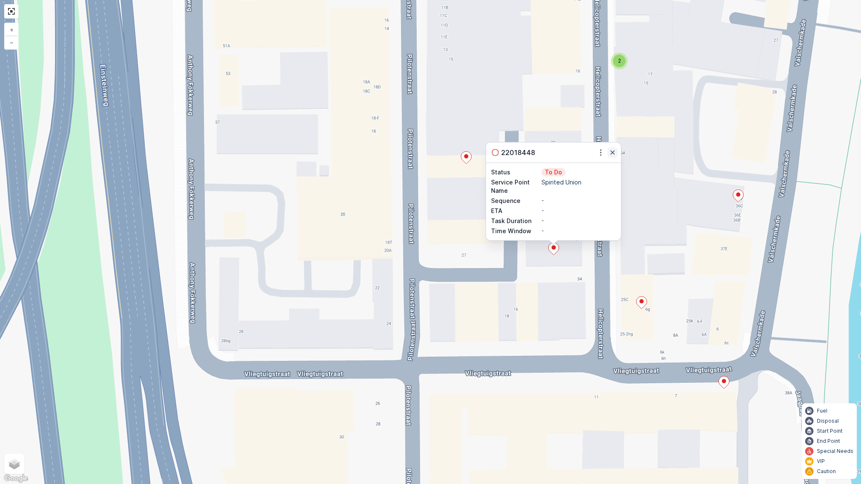
click at [611, 152] on icon "button" at bounding box center [612, 152] width 8 height 8
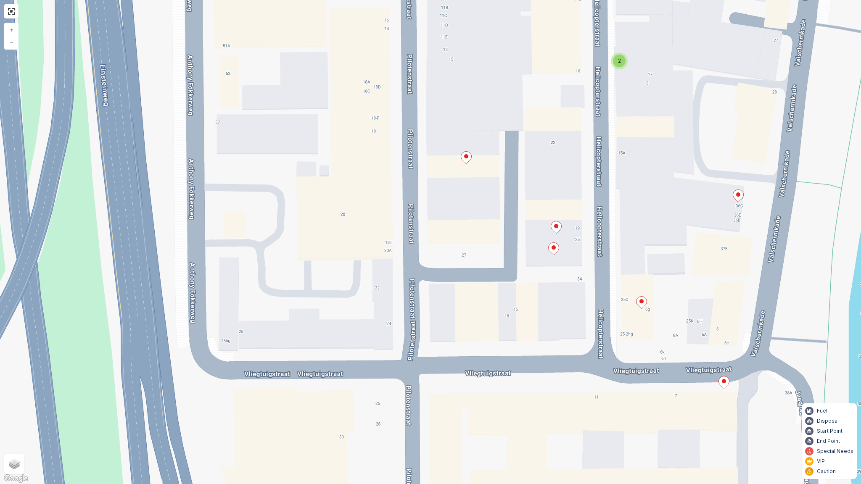
click at [556, 229] on icon at bounding box center [556, 228] width 11 height 12
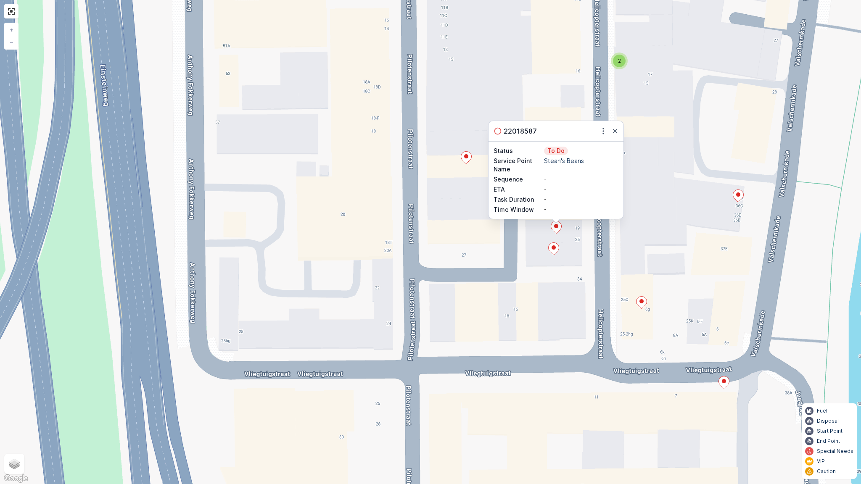
click at [554, 250] on icon at bounding box center [554, 249] width 11 height 12
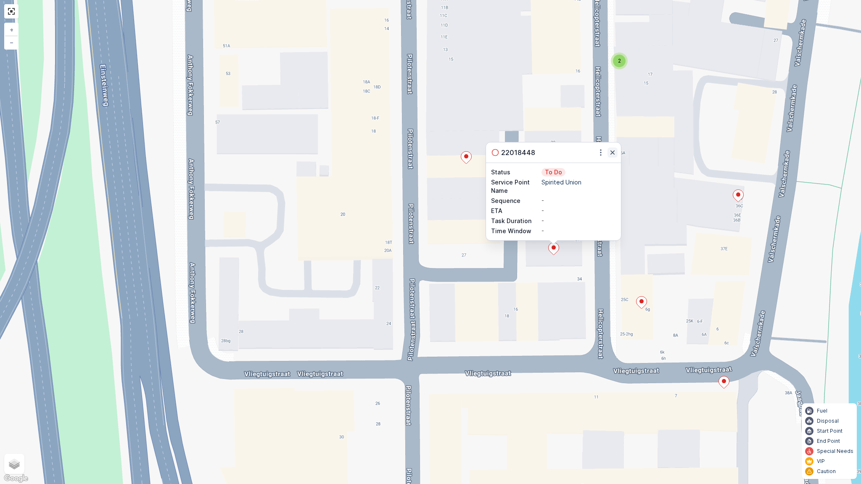
click at [610, 151] on icon "button" at bounding box center [612, 152] width 8 height 8
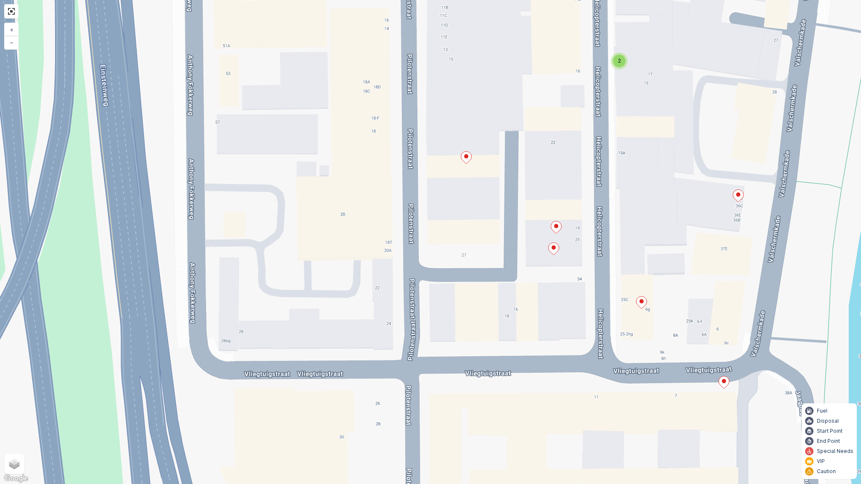
drag, startPoint x: 561, startPoint y: 269, endPoint x: 582, endPoint y: 229, distance: 45.9
click at [582, 229] on div "3 2 + − Satellite Roadmap Terrain Hybrid Leaflet Keyboard shortcuts Map Data Ma…" at bounding box center [430, 242] width 861 height 484
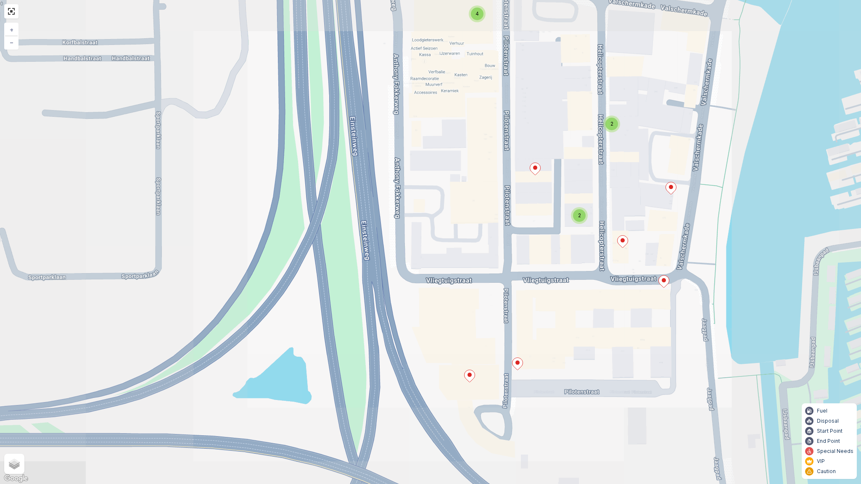
drag, startPoint x: 558, startPoint y: 269, endPoint x: 546, endPoint y: 224, distance: 46.1
click at [546, 224] on div "3 4 2 2 + − Satellite Roadmap Terrain Hybrid Leaflet Keyboard shortcuts Map Dat…" at bounding box center [430, 242] width 861 height 484
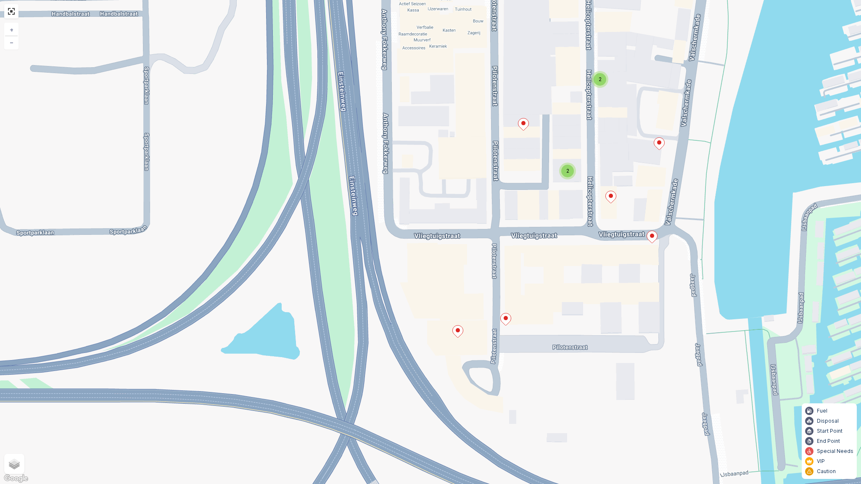
click at [567, 176] on div "2" at bounding box center [567, 171] width 13 height 13
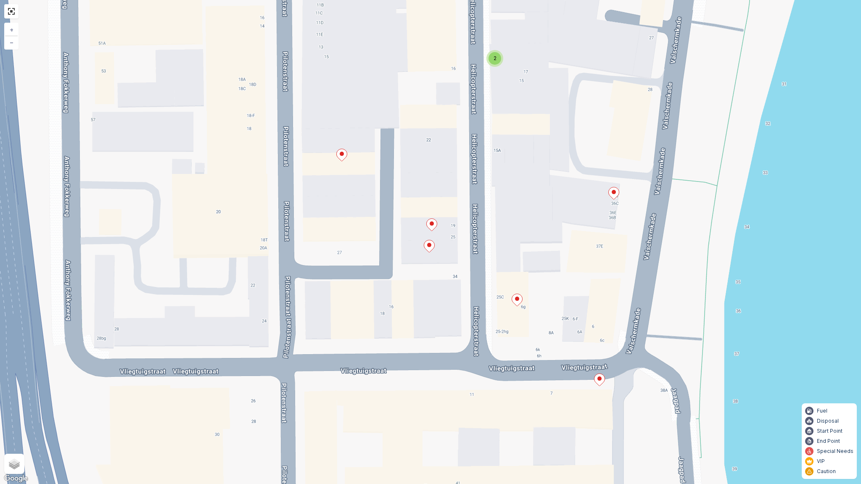
click at [428, 248] on icon at bounding box center [429, 246] width 11 height 12
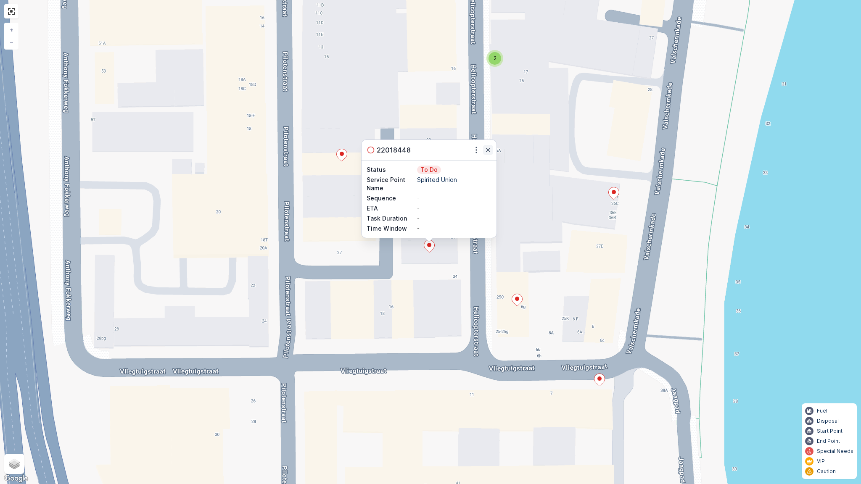
click at [484, 149] on icon "button" at bounding box center [488, 150] width 8 height 8
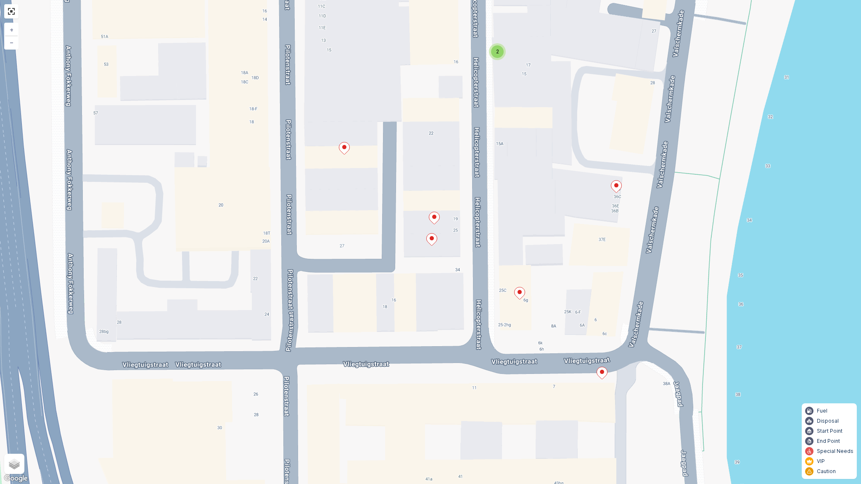
drag, startPoint x: 332, startPoint y: 272, endPoint x: 367, endPoint y: 187, distance: 91.9
click at [364, 196] on div "3 2 + − Satellite Roadmap Terrain Hybrid Leaflet Keyboard shortcuts Map Data Ma…" at bounding box center [430, 242] width 861 height 484
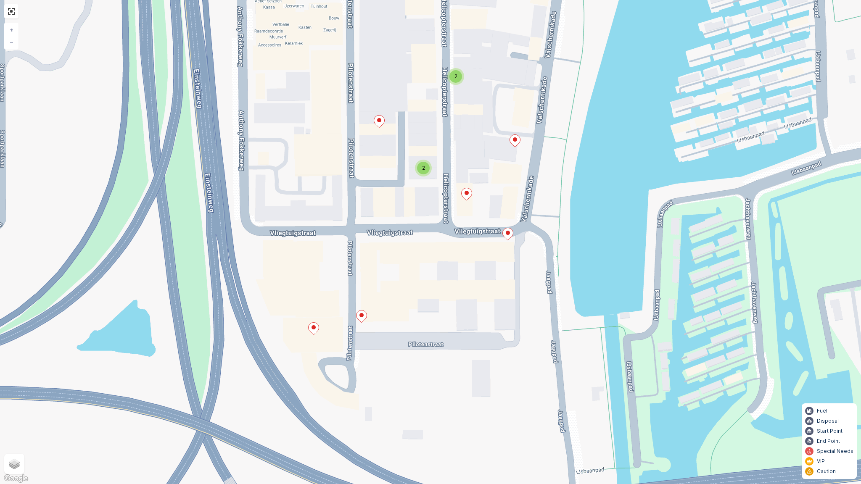
click at [317, 328] on icon at bounding box center [314, 329] width 11 height 12
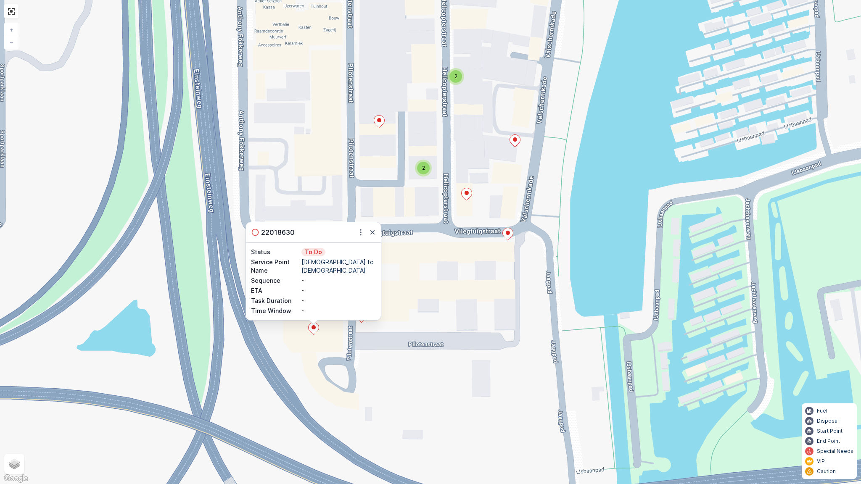
click at [373, 234] on icon "button" at bounding box center [372, 232] width 8 height 8
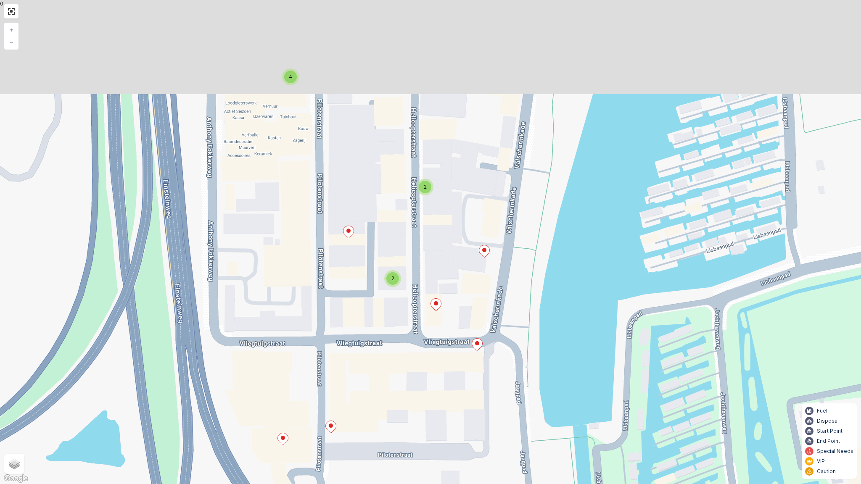
drag, startPoint x: 425, startPoint y: 200, endPoint x: 393, endPoint y: 311, distance: 115.8
click at [393, 311] on div "4 2 2 + − Satellite Roadmap Terrain Hybrid Leaflet Keyboard shortcuts Map Data …" at bounding box center [430, 242] width 861 height 484
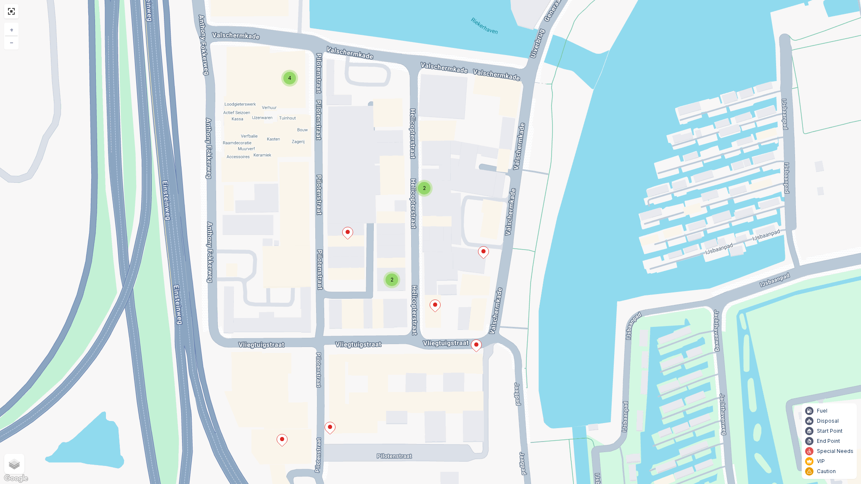
click at [427, 182] on div "2" at bounding box center [424, 188] width 17 height 17
click at [393, 276] on div "2" at bounding box center [391, 280] width 13 height 13
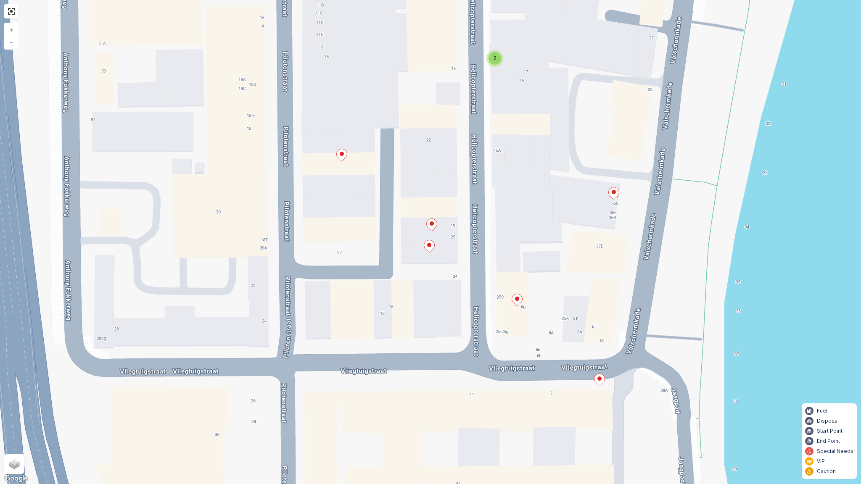
click at [432, 226] on icon at bounding box center [432, 225] width 11 height 12
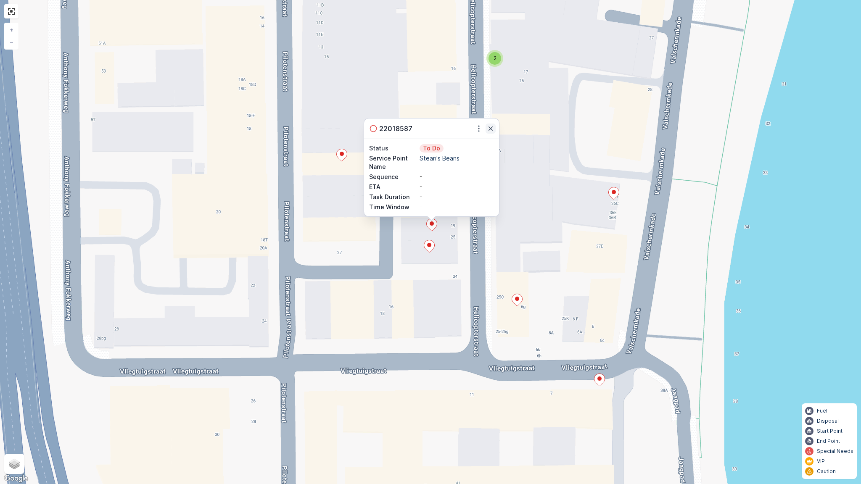
click at [486, 129] on icon "button" at bounding box center [490, 128] width 8 height 8
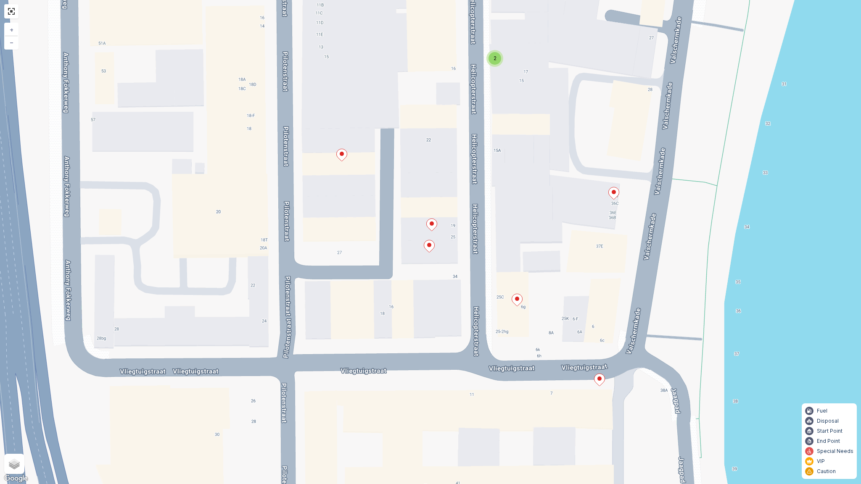
click at [495, 62] on div "2" at bounding box center [494, 58] width 13 height 13
click at [477, 56] on icon at bounding box center [480, 56] width 11 height 12
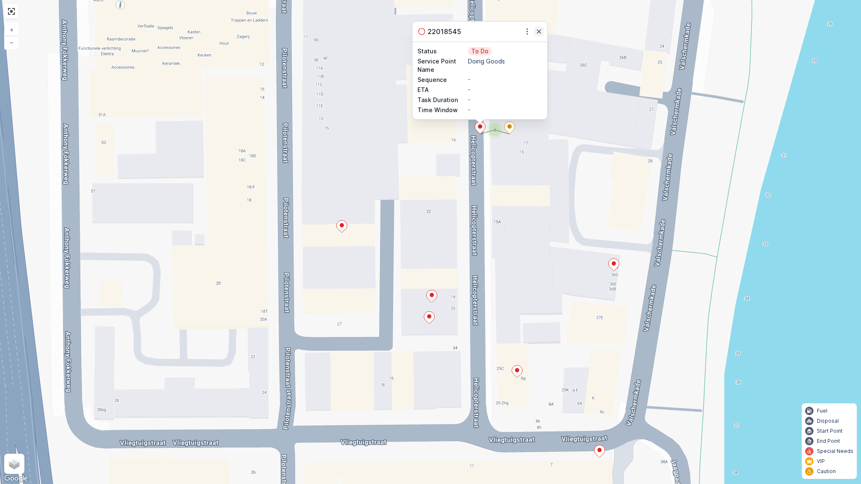
click at [541, 29] on icon "button" at bounding box center [539, 31] width 4 height 4
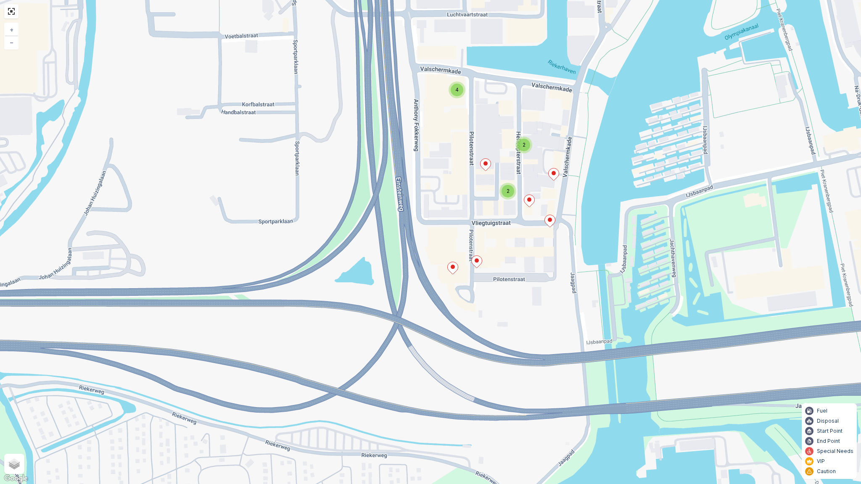
drag, startPoint x: 539, startPoint y: 124, endPoint x: 519, endPoint y: 177, distance: 56.4
click at [519, 177] on div "4 2 2 + − Satellite Roadmap Terrain Hybrid Leaflet Keyboard shortcuts Map Data …" at bounding box center [430, 242] width 861 height 484
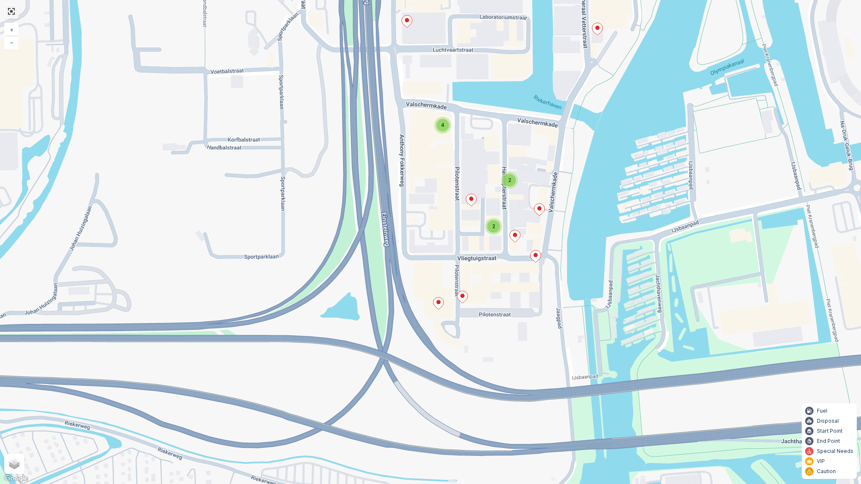
click at [8, 10] on link at bounding box center [11, 11] width 13 height 13
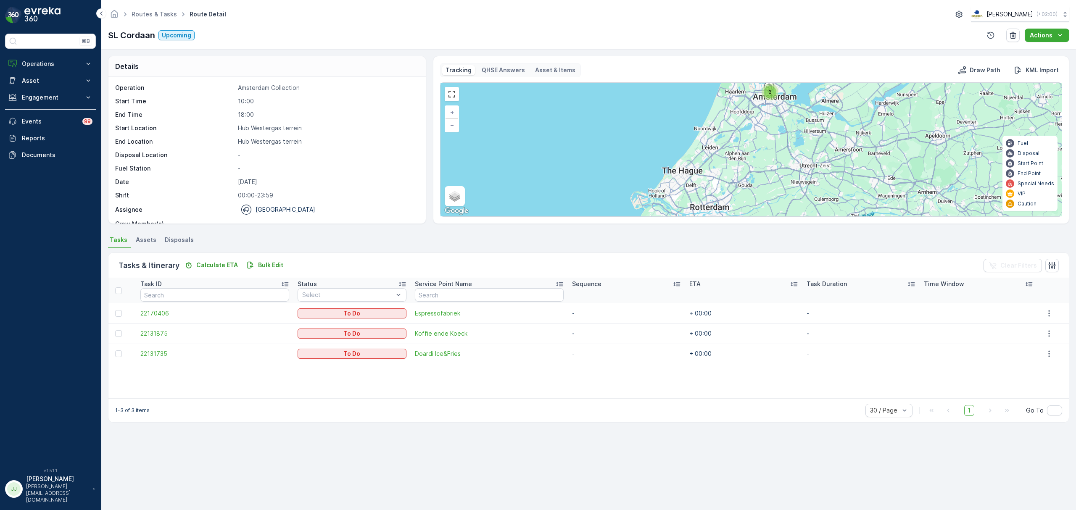
drag, startPoint x: 439, startPoint y: 309, endPoint x: 434, endPoint y: 301, distance: 9.0
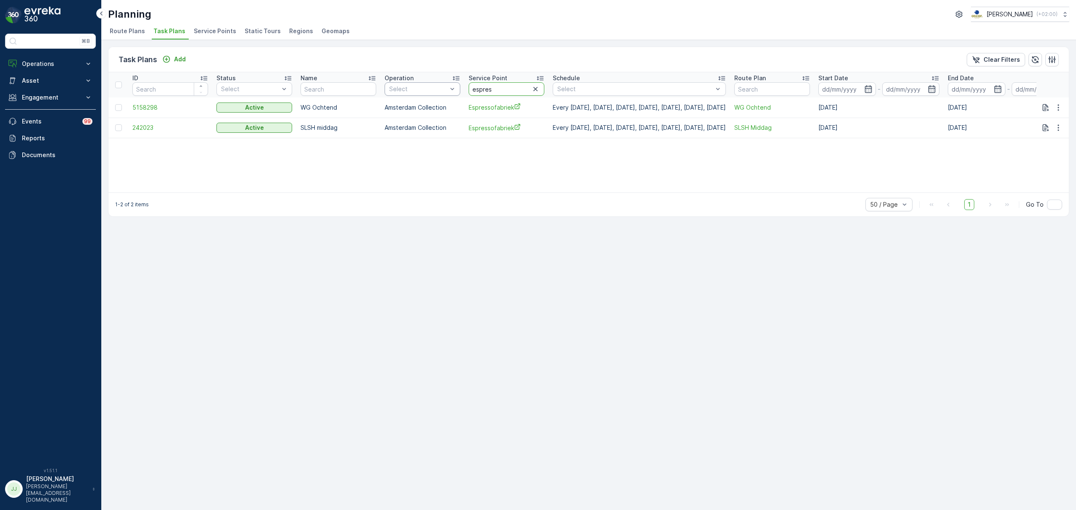
drag, startPoint x: 506, startPoint y: 92, endPoint x: 445, endPoint y: 91, distance: 61.4
click at [445, 91] on tr "ID Status Select Name Operation Select Service Point espres Schedule Select Rou…" at bounding box center [606, 84] width 997 height 25
type input "k"
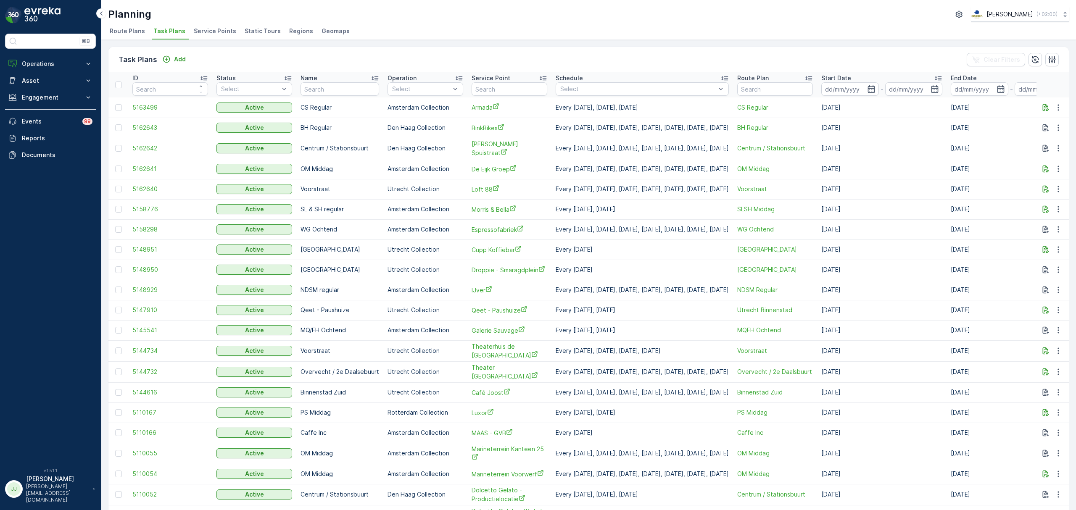
click at [224, 27] on span "Service Points" at bounding box center [215, 31] width 42 height 8
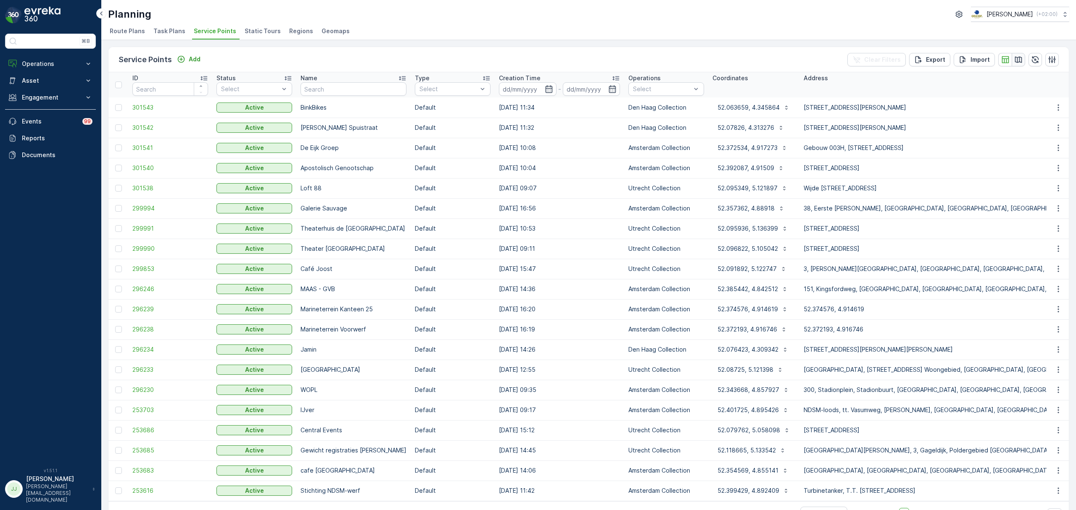
click at [1018, 56] on icon "button" at bounding box center [1018, 59] width 8 height 8
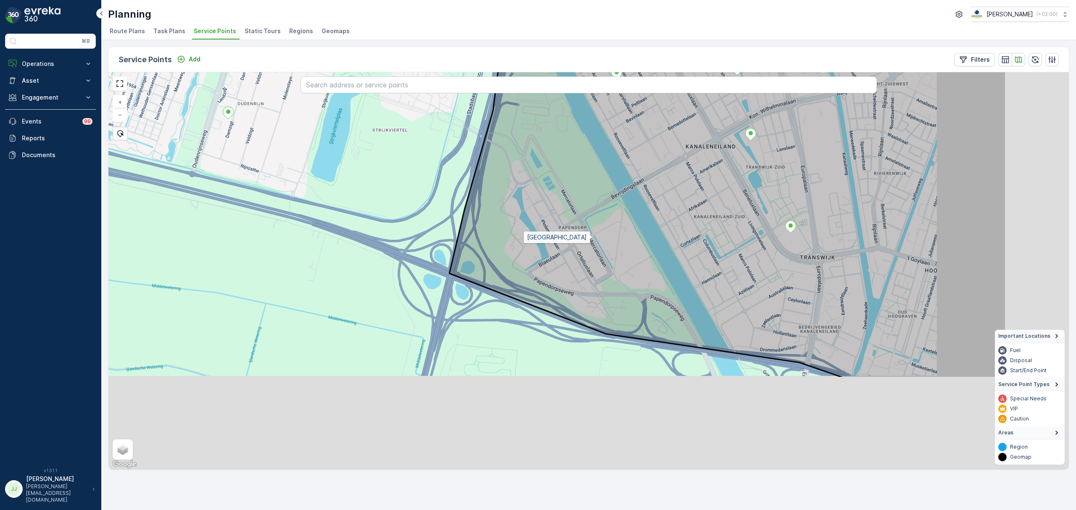
drag, startPoint x: 773, startPoint y: 385, endPoint x: 601, endPoint y: 238, distance: 225.9
click at [601, 238] on icon at bounding box center [727, 139] width 557 height 480
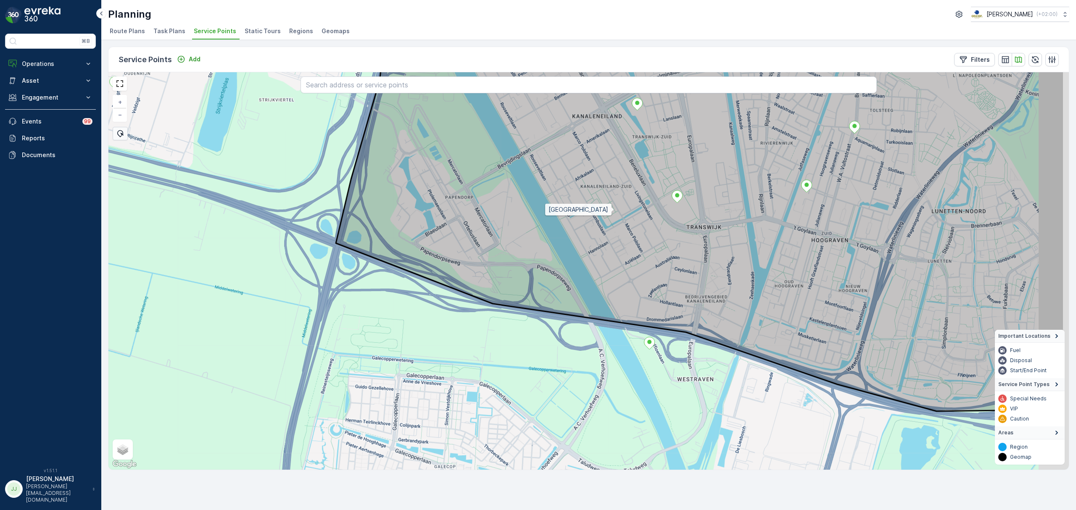
drag, startPoint x: 669, startPoint y: 204, endPoint x: 611, endPoint y: 214, distance: 58.8
click at [611, 214] on icon at bounding box center [700, 214] width 728 height 396
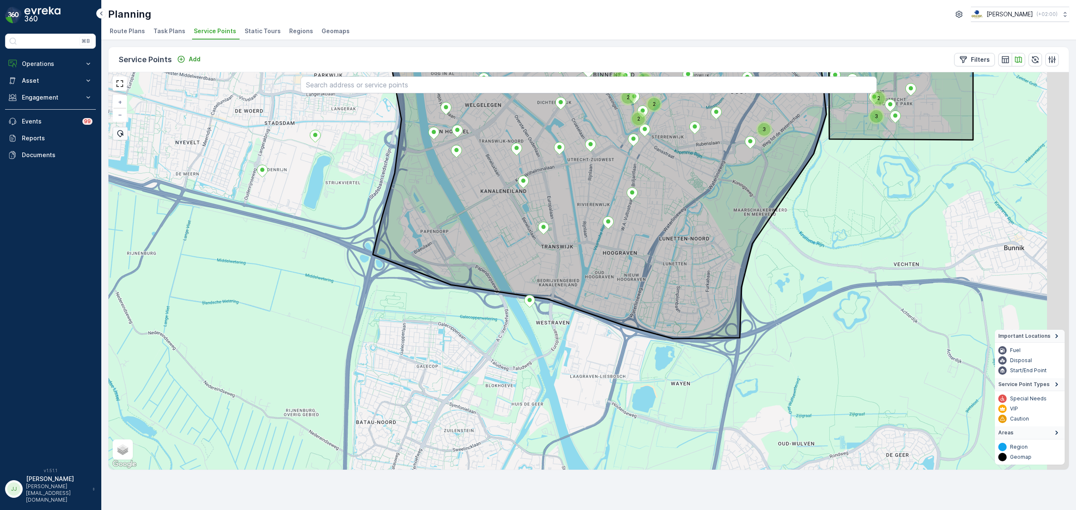
drag, startPoint x: 361, startPoint y: 240, endPoint x: 245, endPoint y: 259, distance: 117.7
click at [245, 259] on div "2 3 4 2 2 2 3 5 + − Satellite Roadmap Terrain Hybrid Leaflet Keyboard shortcuts…" at bounding box center [588, 271] width 960 height 398
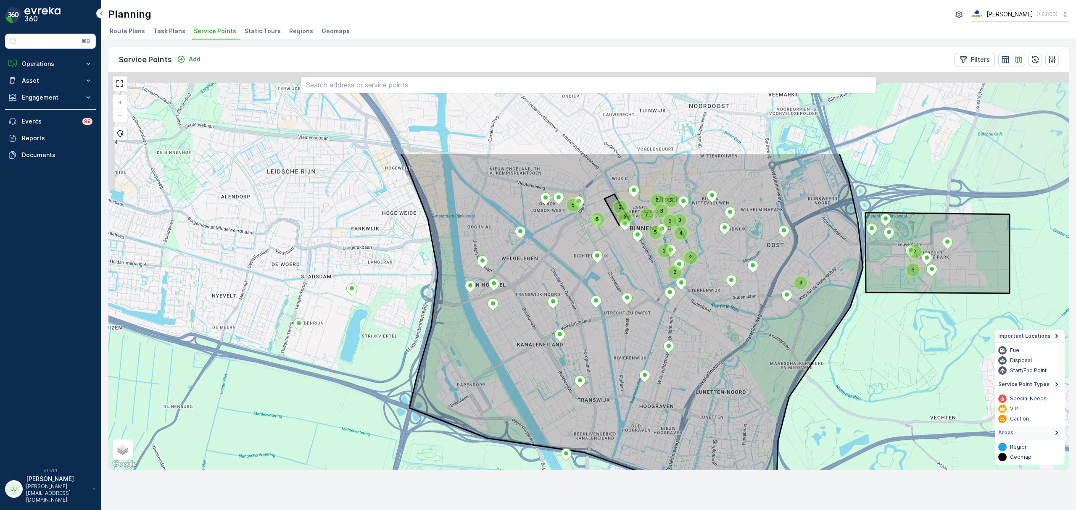
drag, startPoint x: 245, startPoint y: 259, endPoint x: 297, endPoint y: 381, distance: 132.2
click at [297, 381] on div "2 3 4 2 2 2 3 5 2 3 3 2 2 5 7 5 3 7 + − Satellite Roadmap Terrain Hybrid Leafle…" at bounding box center [588, 271] width 960 height 398
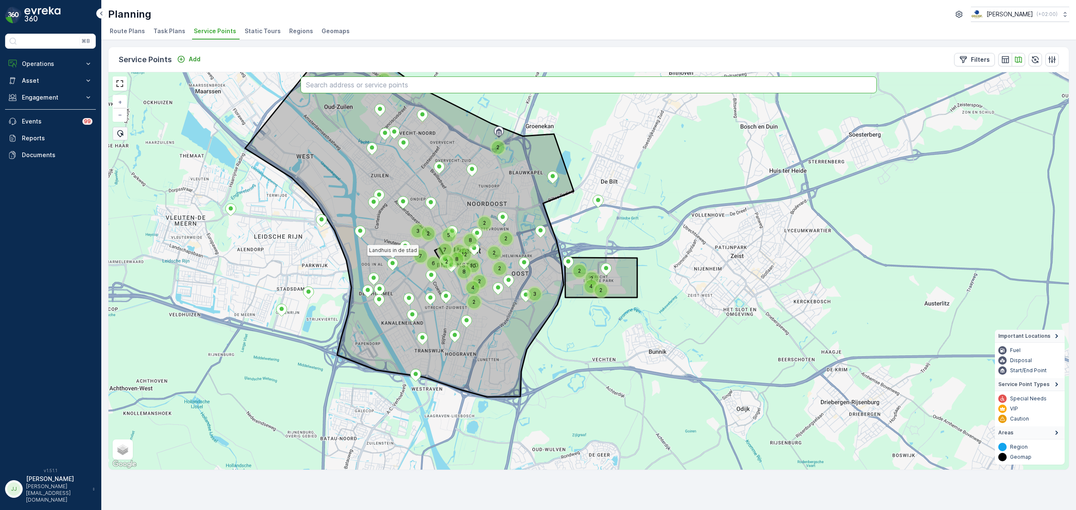
click at [348, 80] on input "text" at bounding box center [589, 84] width 576 height 17
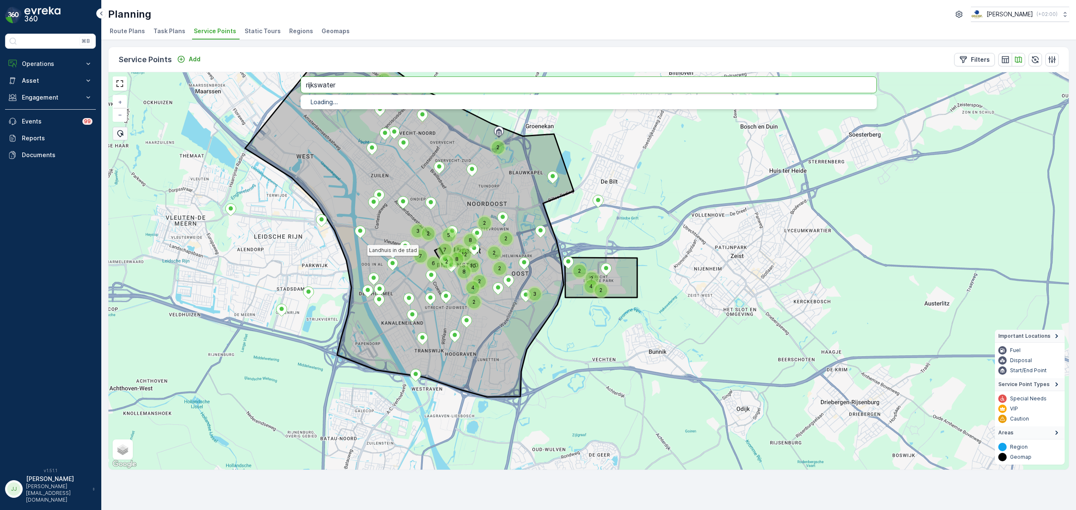
type input "rijkswater"
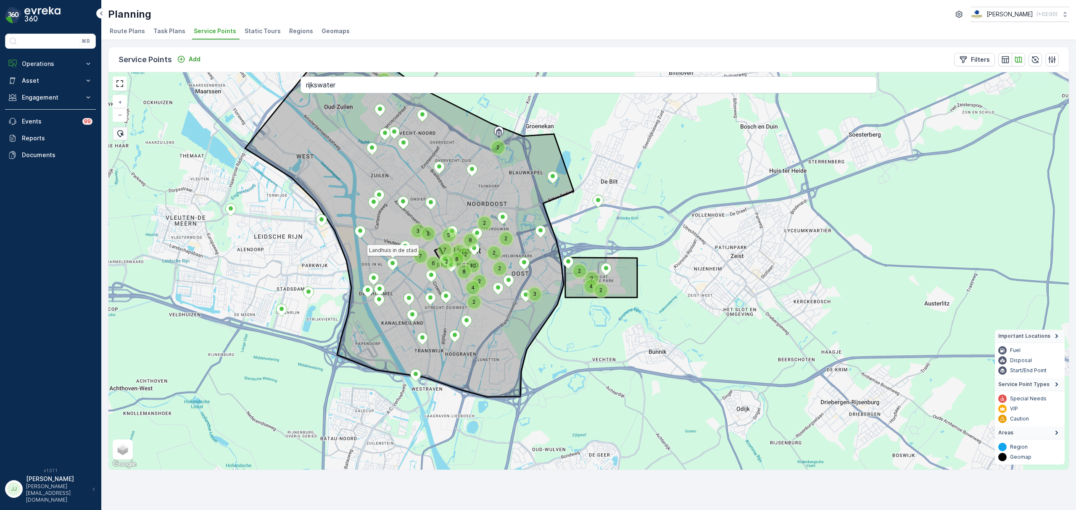
click at [242, 293] on div "2 2 2 8 6 2 7 7 12 8 2 10 2 2 2 8 4 2 2 4 2 3 2 2 2 3 5 Landhuis in de stad + −…" at bounding box center [588, 271] width 960 height 398
click at [61, 66] on p "Operations" at bounding box center [50, 64] width 57 height 8
click at [54, 100] on p "Routes & Tasks" at bounding box center [42, 102] width 43 height 8
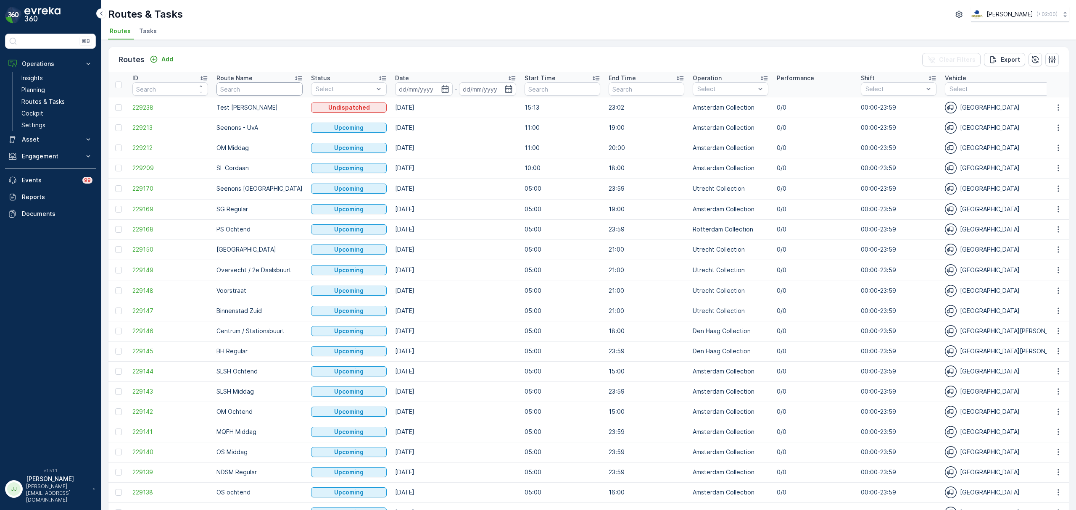
click at [258, 92] on input "text" at bounding box center [259, 88] width 86 height 13
type input "binnenstad"
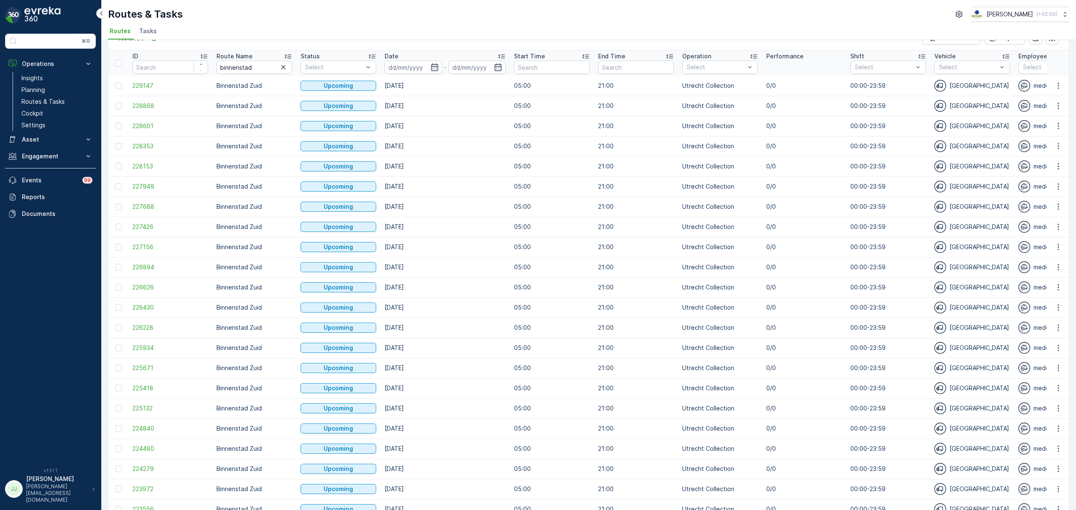
scroll to position [21, 0]
click at [49, 79] on link "Insights" at bounding box center [57, 78] width 78 height 12
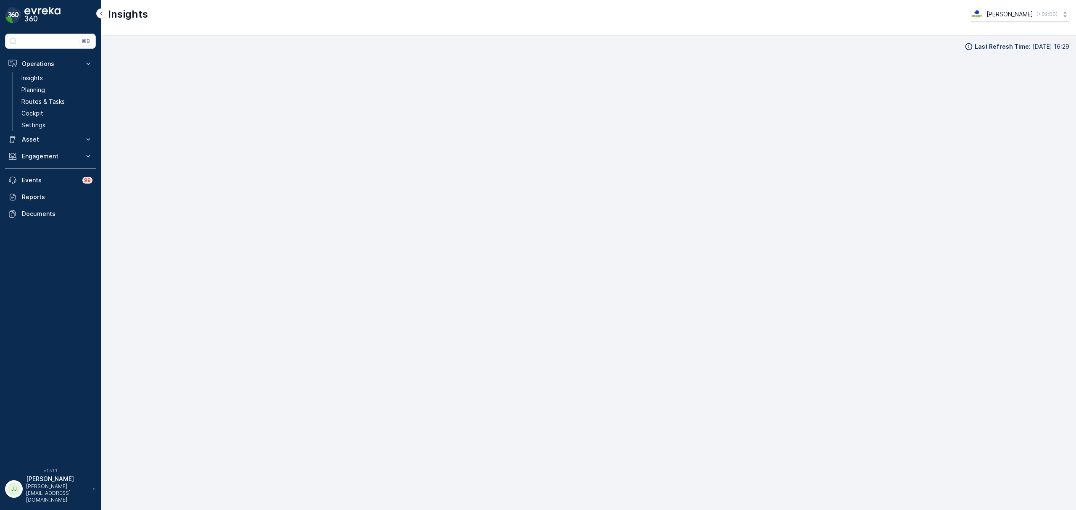
scroll to position [12, 0]
click at [46, 116] on link "Cockpit" at bounding box center [57, 114] width 78 height 12
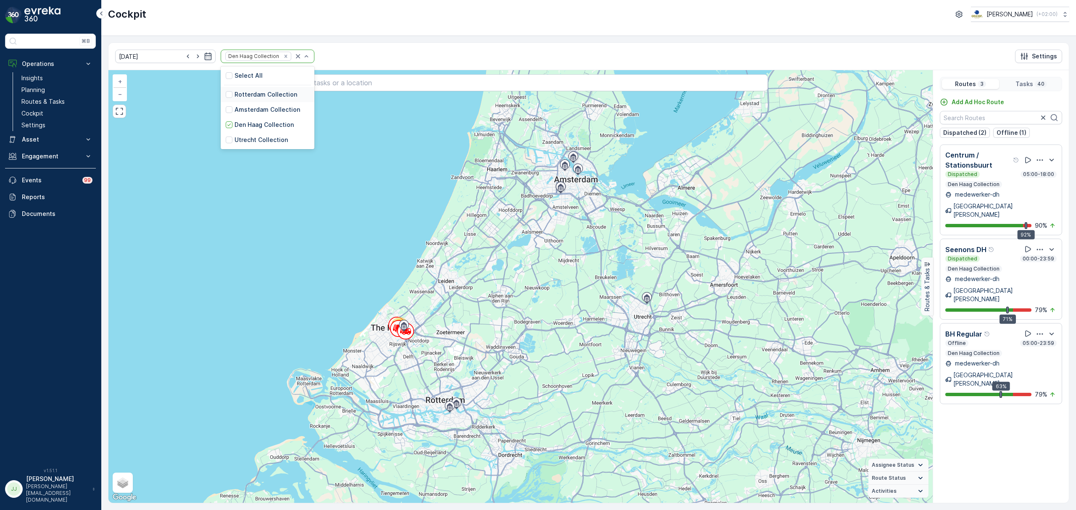
click at [239, 92] on p "Rotterdam Collection" at bounding box center [266, 94] width 63 height 8
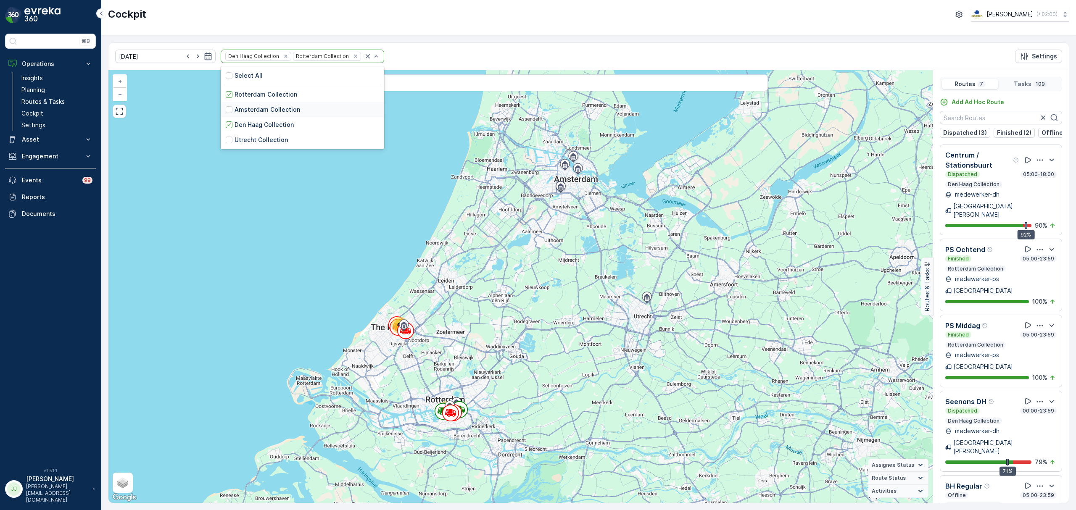
click at [269, 113] on p "Amsterdam Collection" at bounding box center [268, 109] width 66 height 8
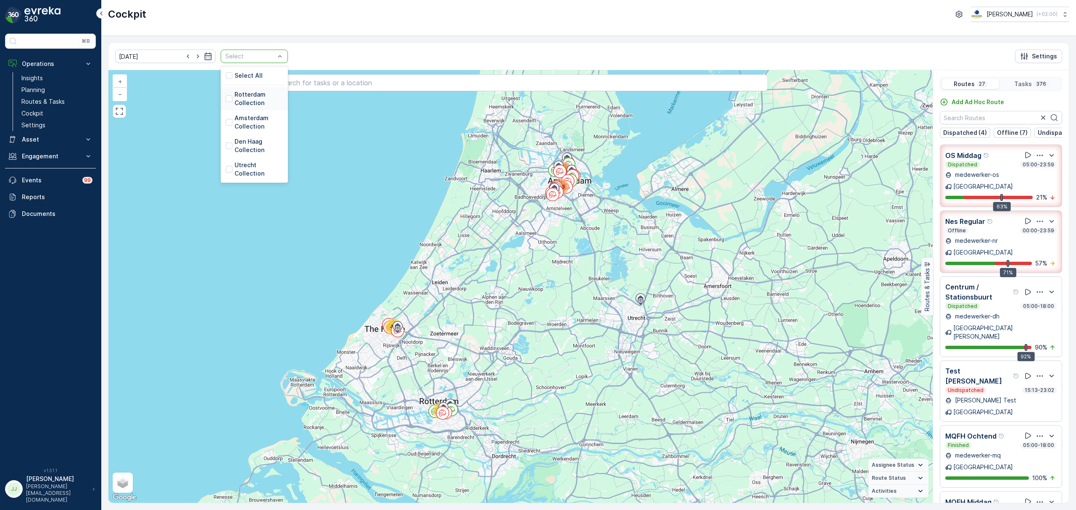
click at [253, 98] on p "Rotterdam Collection" at bounding box center [259, 98] width 48 height 17
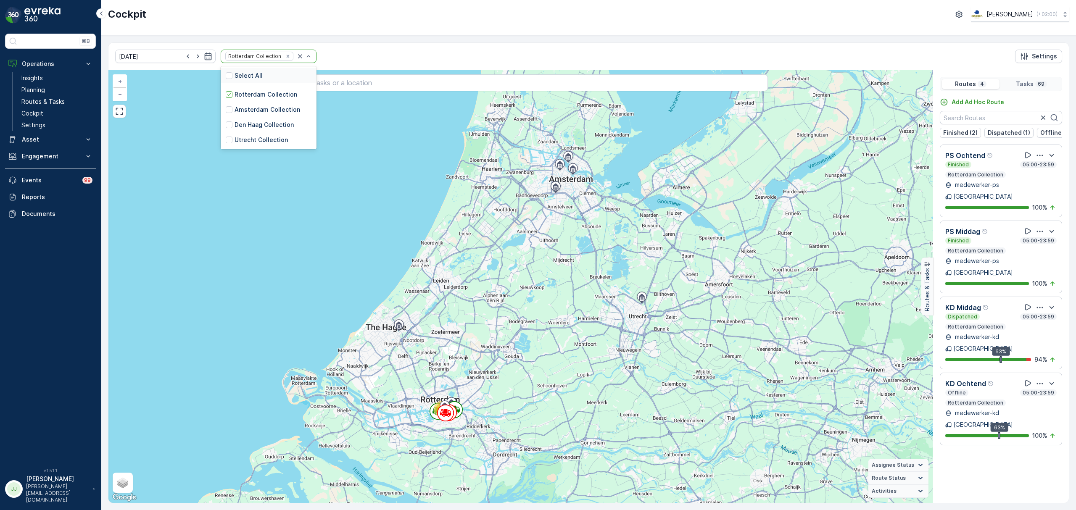
click at [271, 76] on div "Select All" at bounding box center [269, 75] width 96 height 15
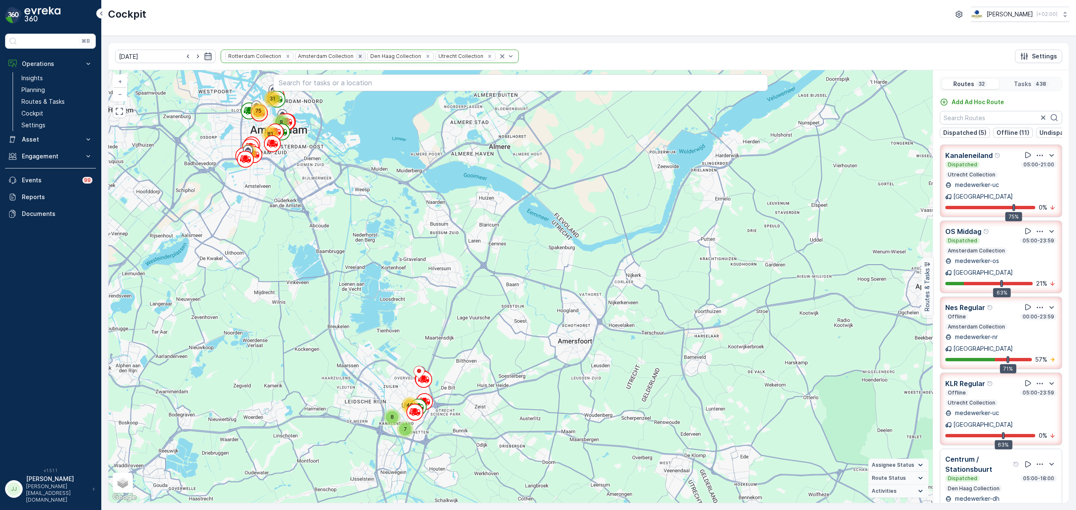
click at [357, 56] on icon "Remove Amsterdam Collection" at bounding box center [360, 56] width 6 height 6
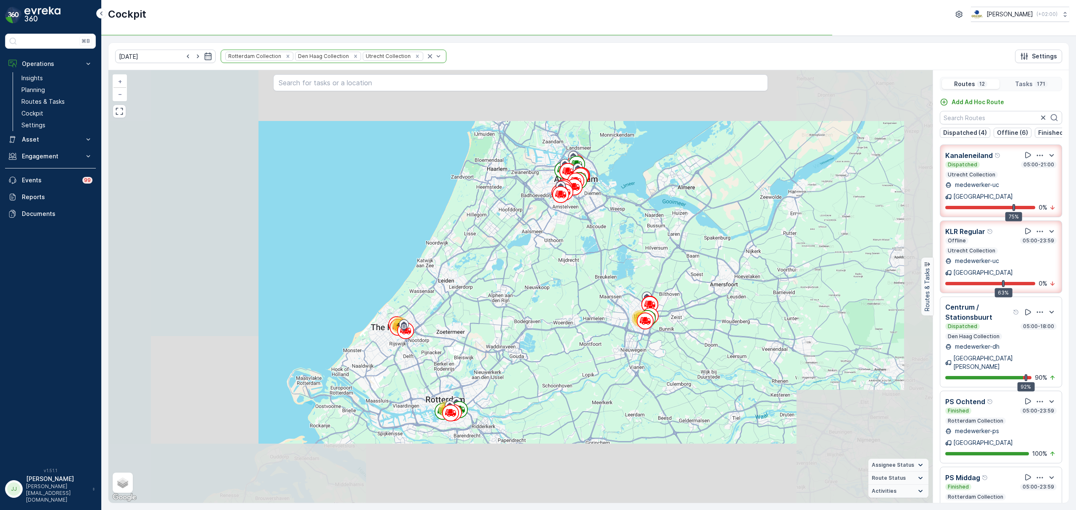
click at [354, 56] on icon "Remove Den Haag Collection" at bounding box center [355, 56] width 3 height 3
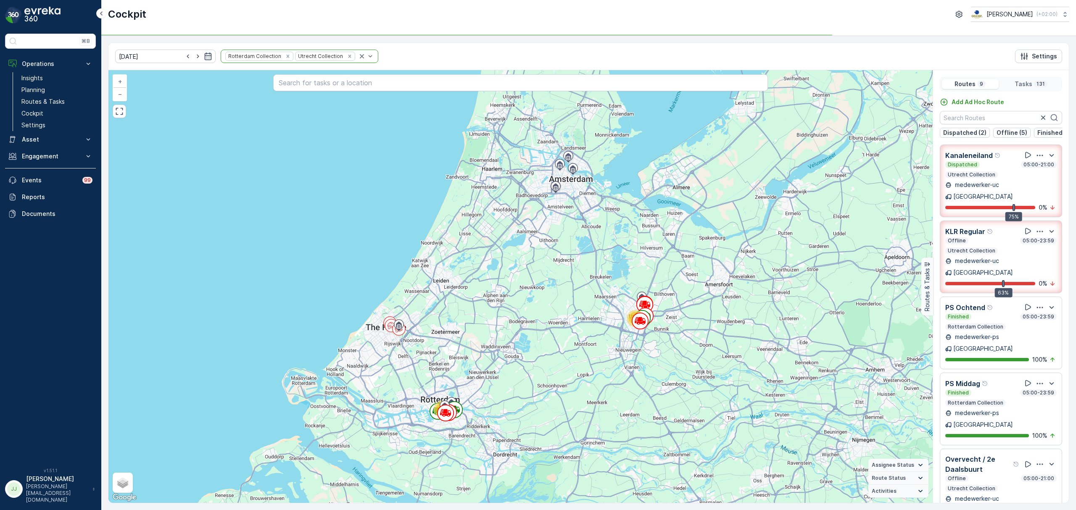
click at [347, 57] on icon "Remove Utrecht Collection" at bounding box center [350, 56] width 6 height 6
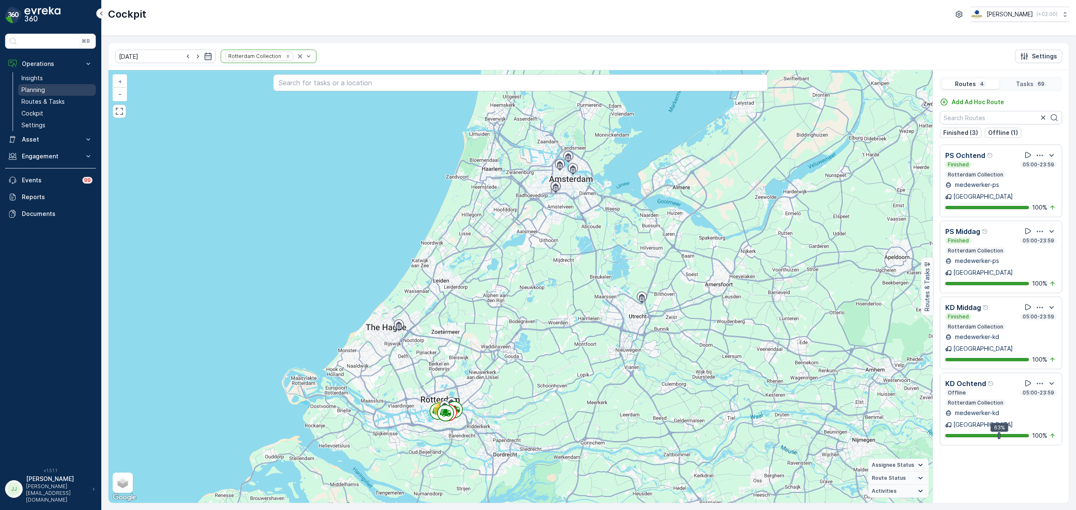
click at [52, 89] on link "Planning" at bounding box center [57, 90] width 78 height 12
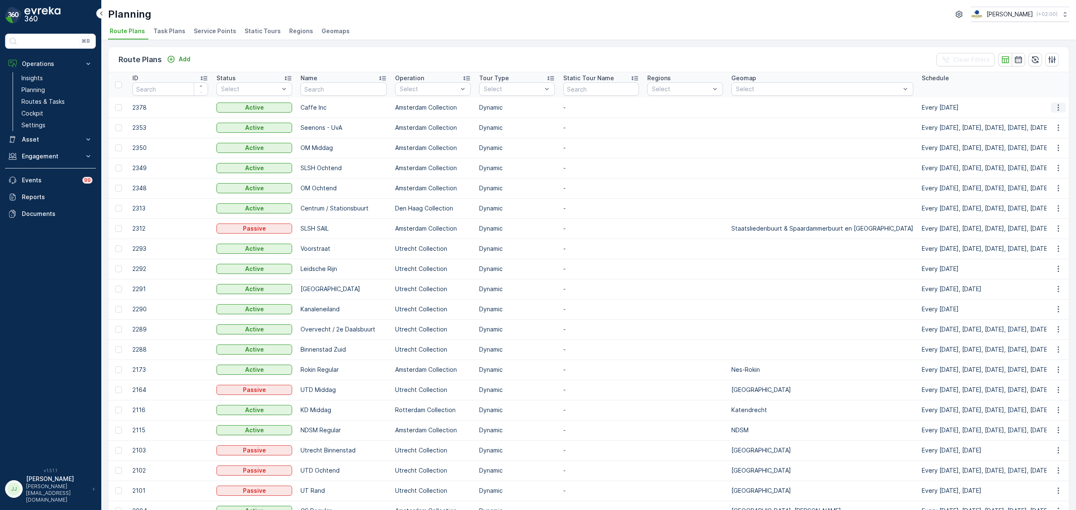
click at [1054, 108] on icon "button" at bounding box center [1058, 107] width 8 height 8
click at [1040, 119] on span "Edit Route Plan" at bounding box center [1050, 120] width 43 height 8
click at [75, 99] on link "Routes & Tasks" at bounding box center [57, 102] width 78 height 12
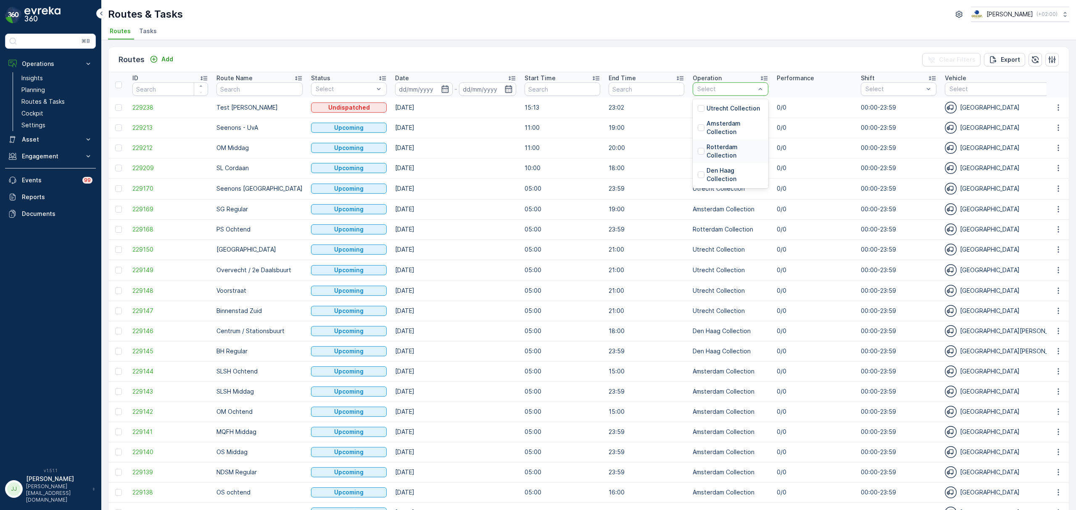
click at [707, 153] on p "Rotterdam Collection" at bounding box center [735, 151] width 57 height 17
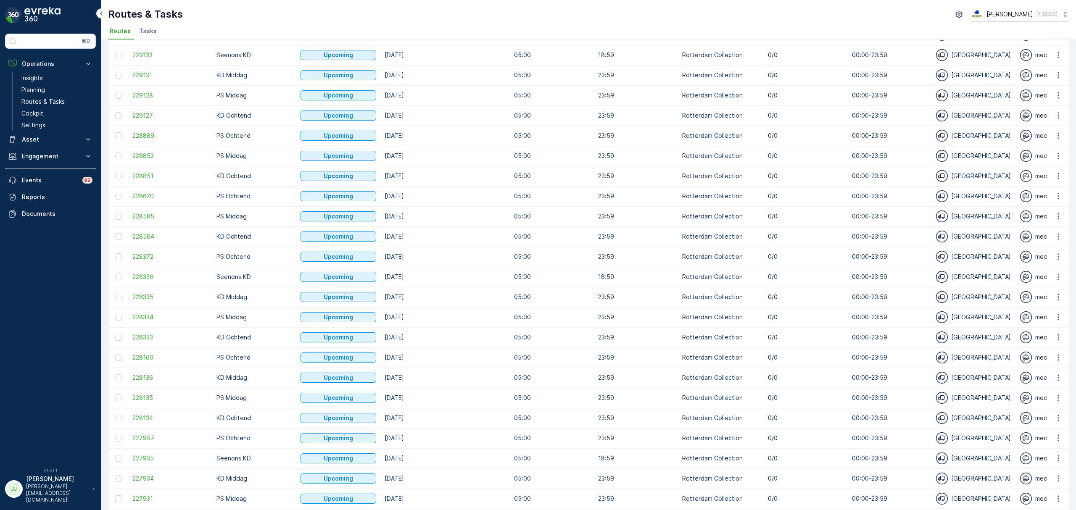
scroll to position [637, 0]
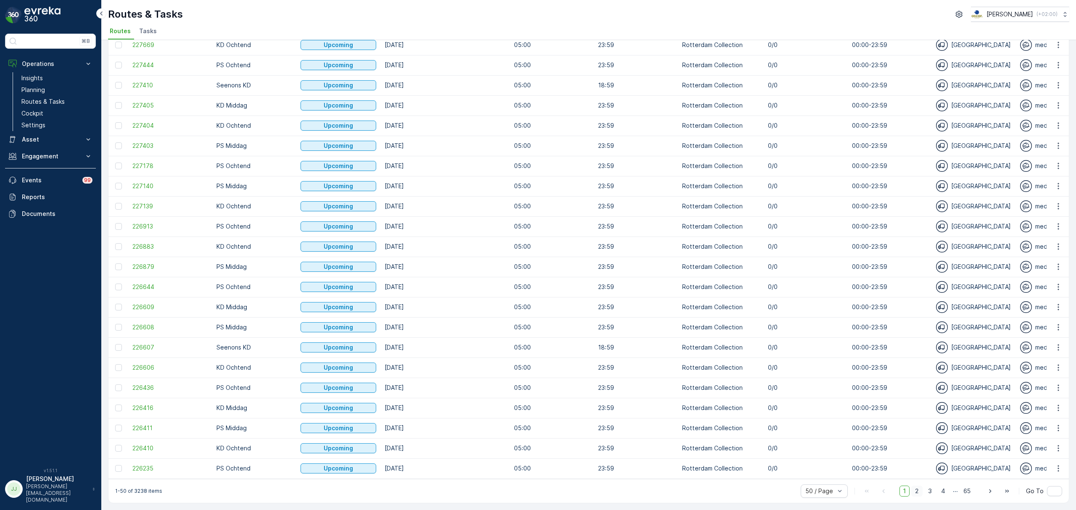
click at [913, 491] on span "2" at bounding box center [916, 491] width 11 height 11
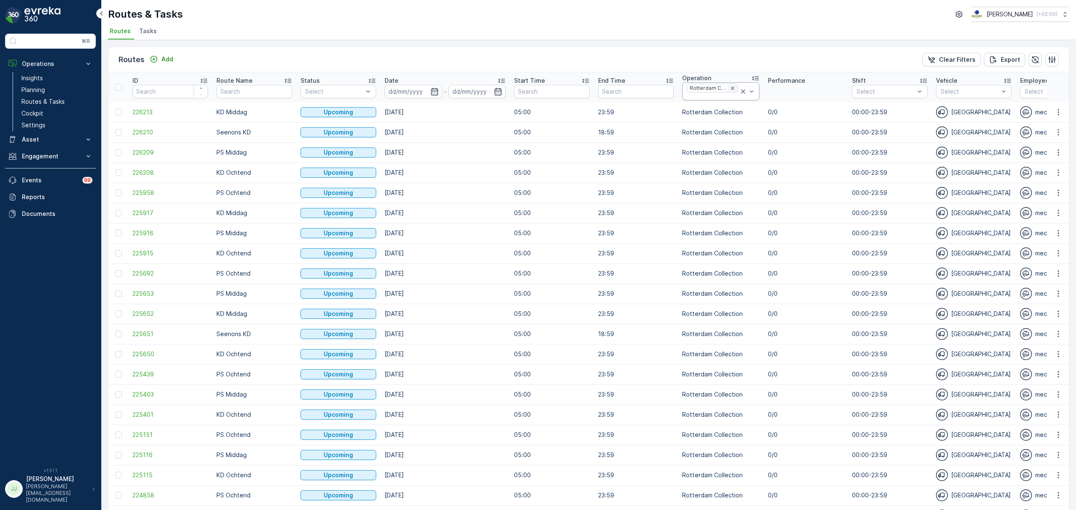
click at [732, 90] on icon "Remove Rotterdam Collection" at bounding box center [733, 88] width 6 height 6
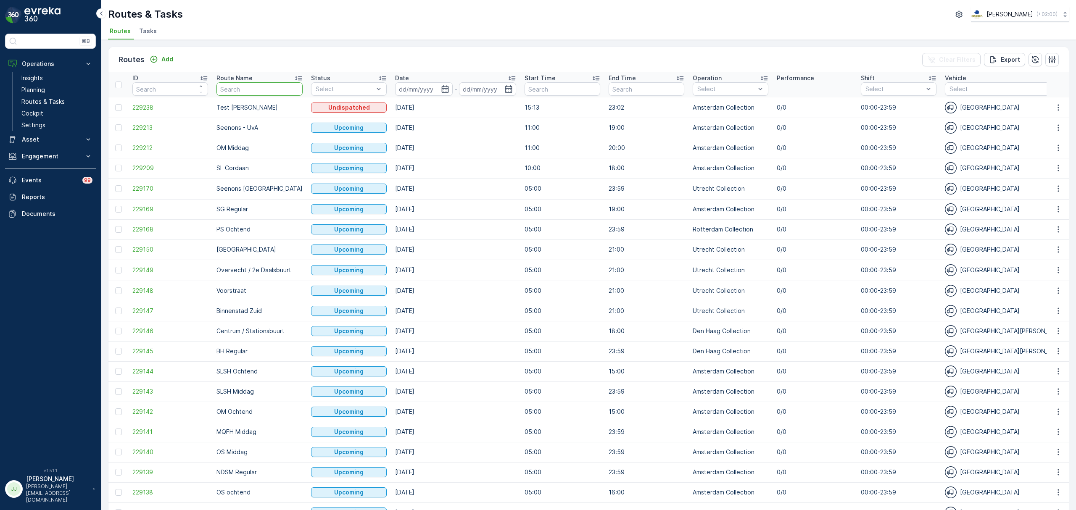
click at [258, 90] on input "text" at bounding box center [259, 88] width 86 height 13
type input "binnenstad"
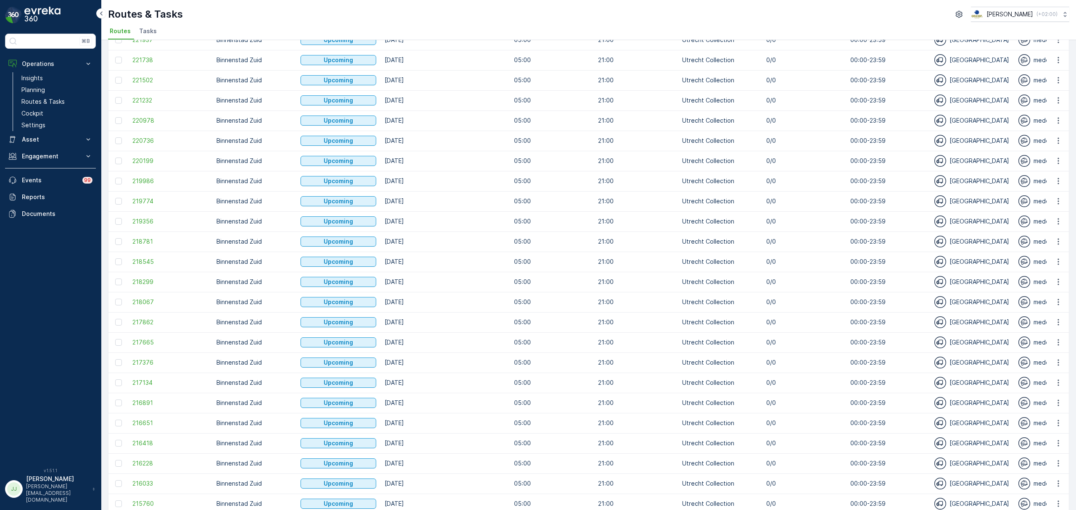
scroll to position [631, 0]
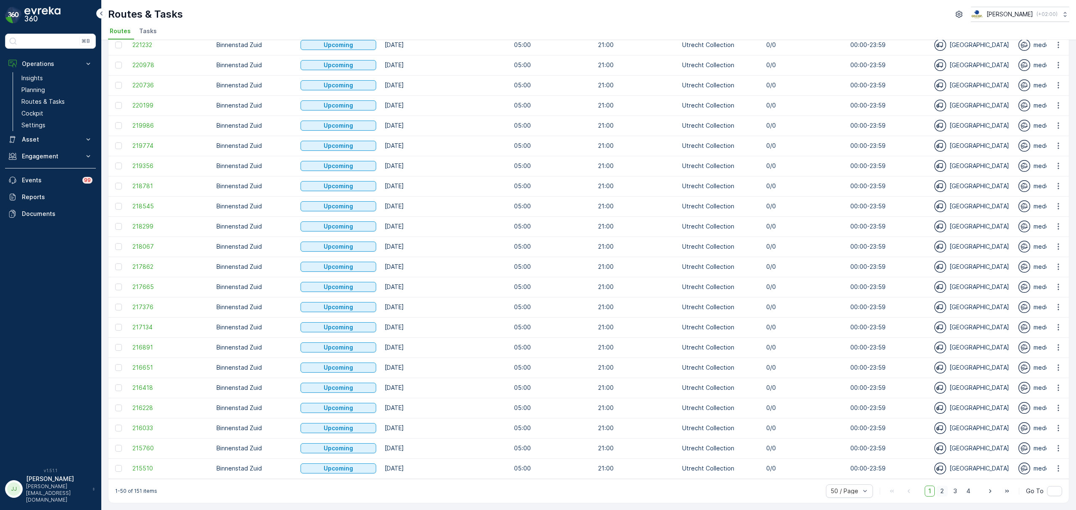
click at [941, 488] on span "2" at bounding box center [941, 491] width 11 height 11
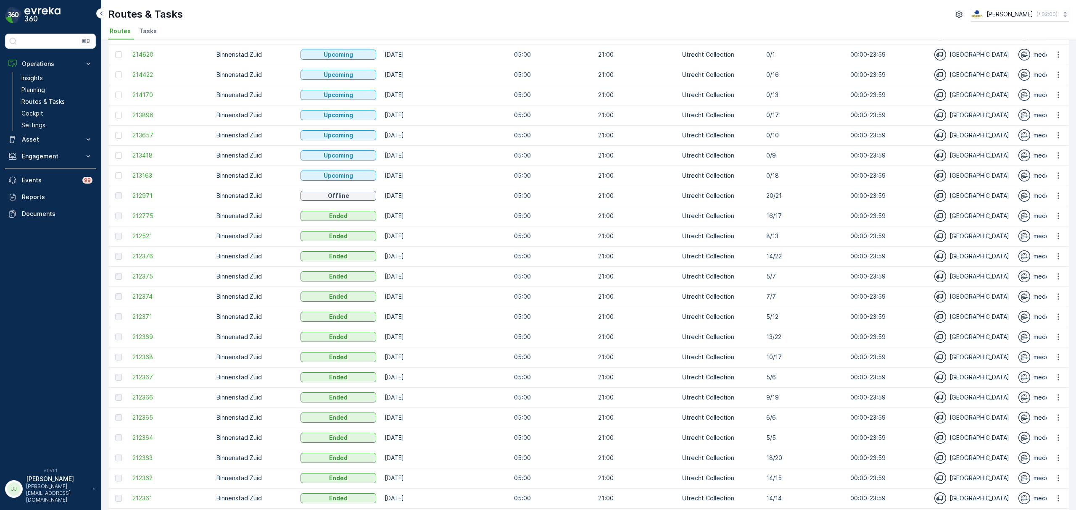
scroll to position [113, 0]
click at [147, 194] on span "212971" at bounding box center [170, 196] width 76 height 8
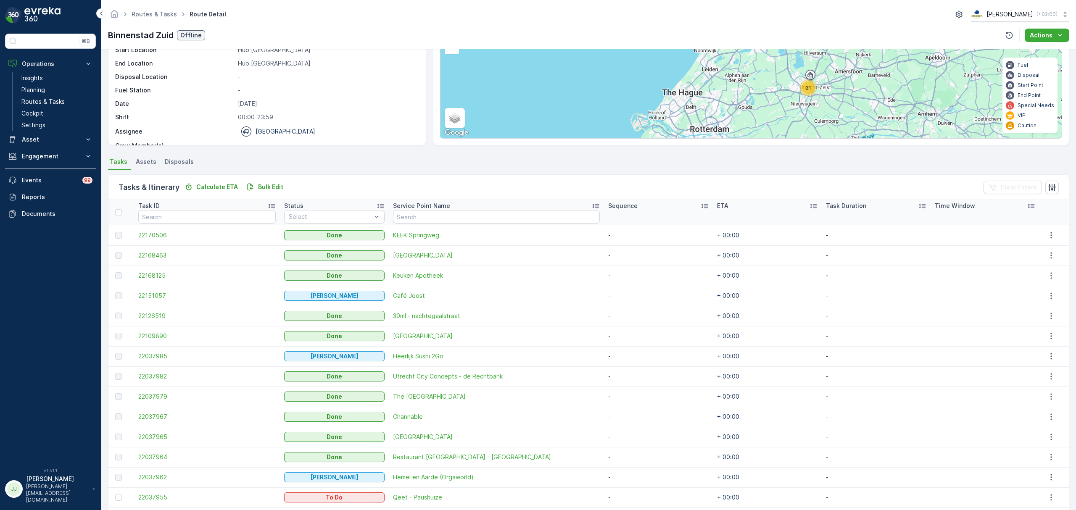
scroll to position [253, 0]
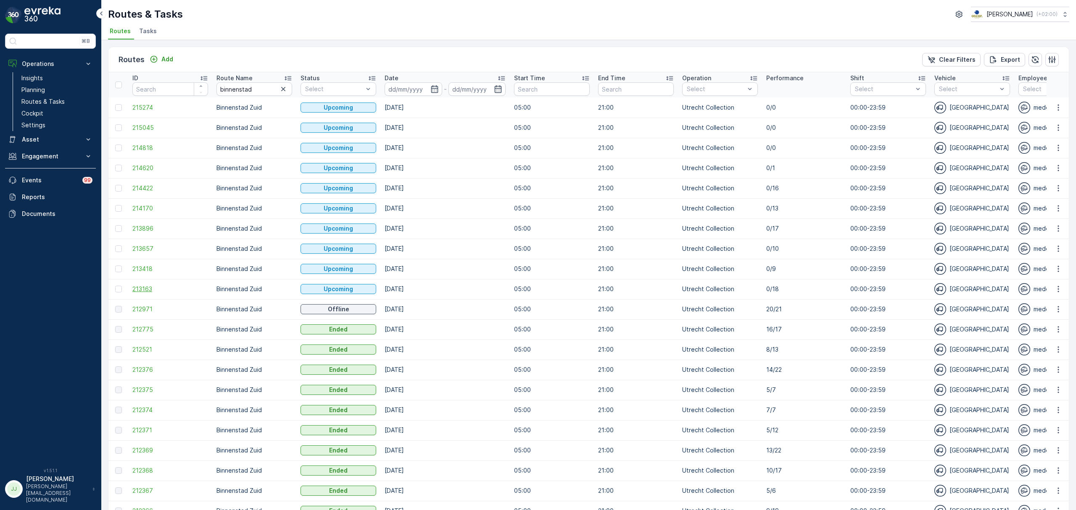
click at [138, 287] on span "213163" at bounding box center [170, 289] width 76 height 8
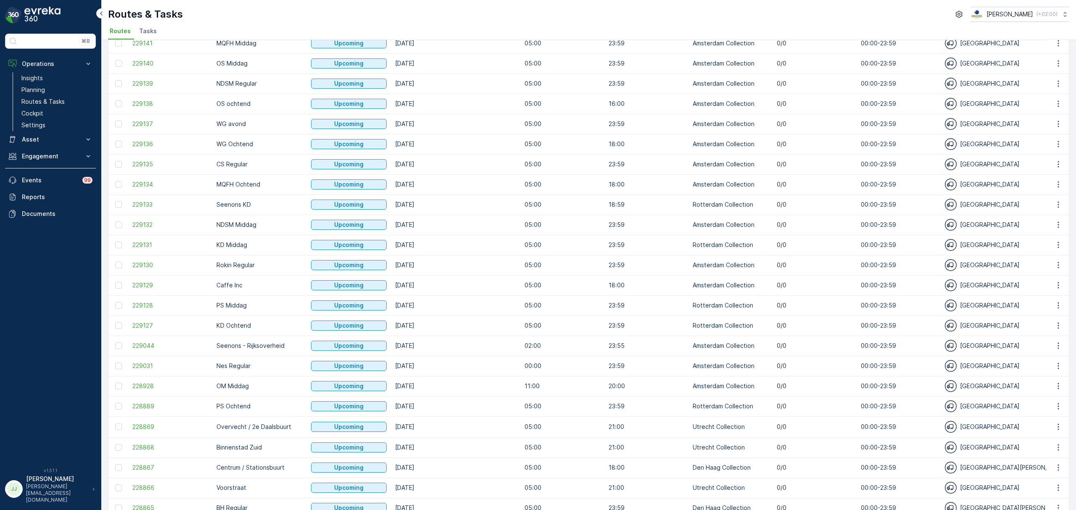
scroll to position [634, 0]
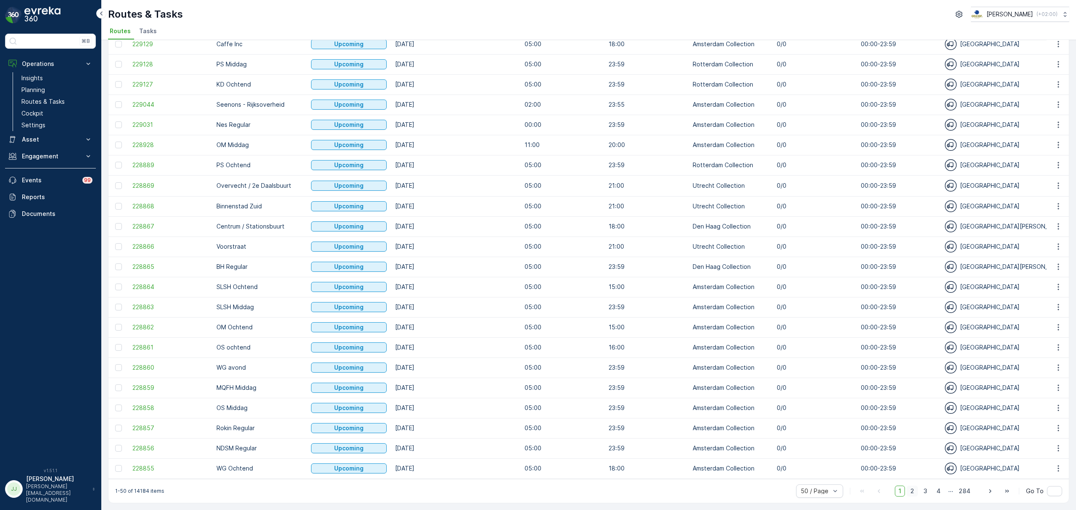
click at [912, 487] on span "2" at bounding box center [912, 491] width 11 height 11
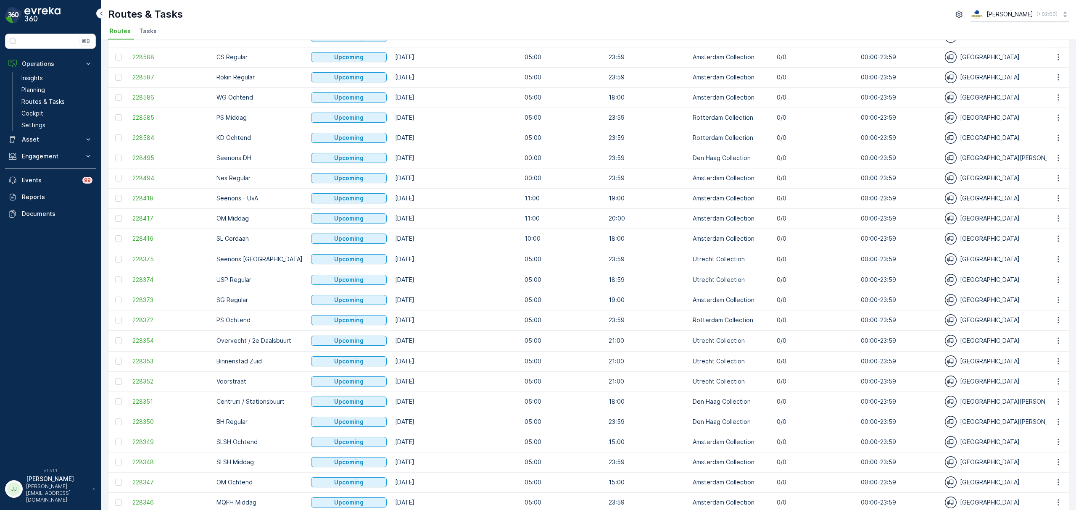
scroll to position [634, 0]
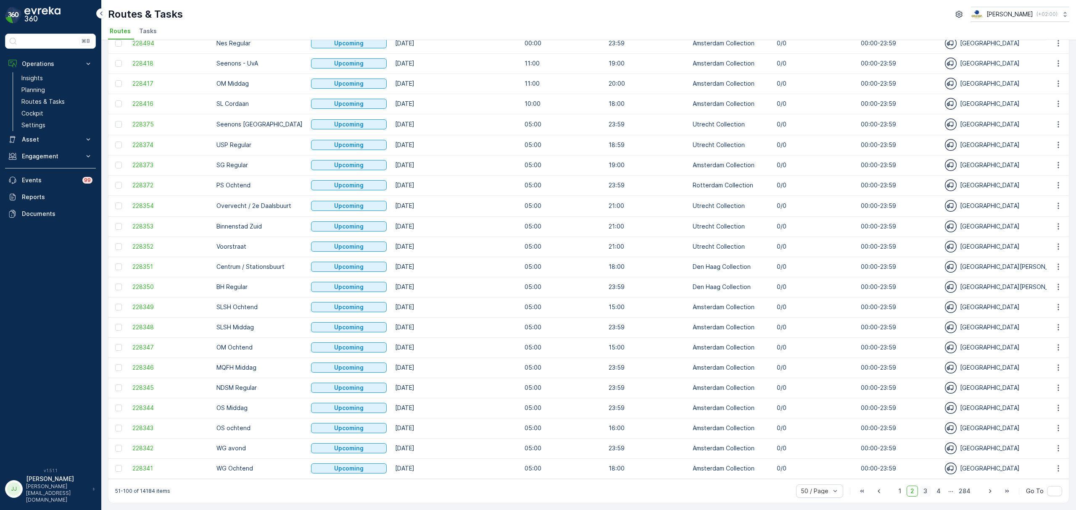
click at [923, 492] on span "3" at bounding box center [925, 491] width 11 height 11
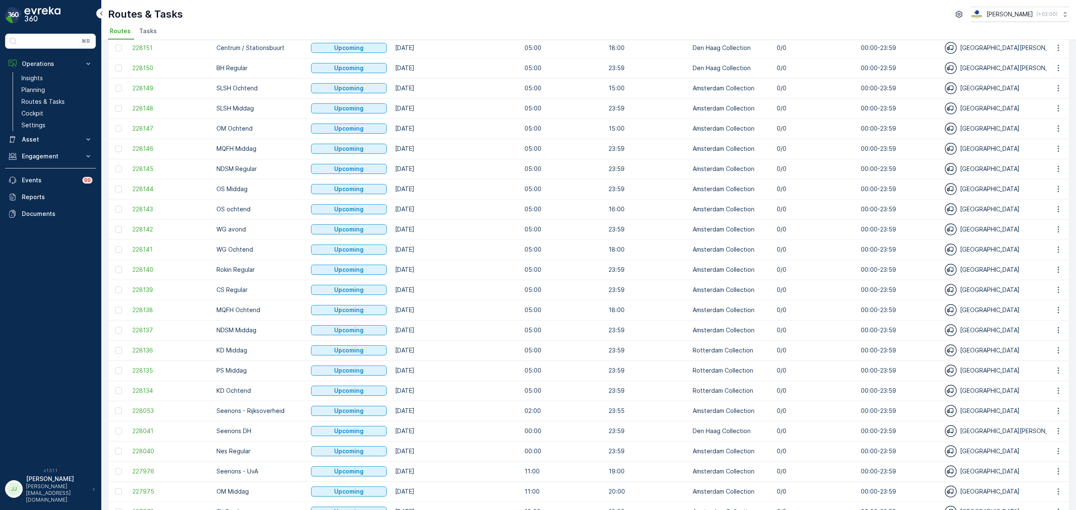
scroll to position [633, 0]
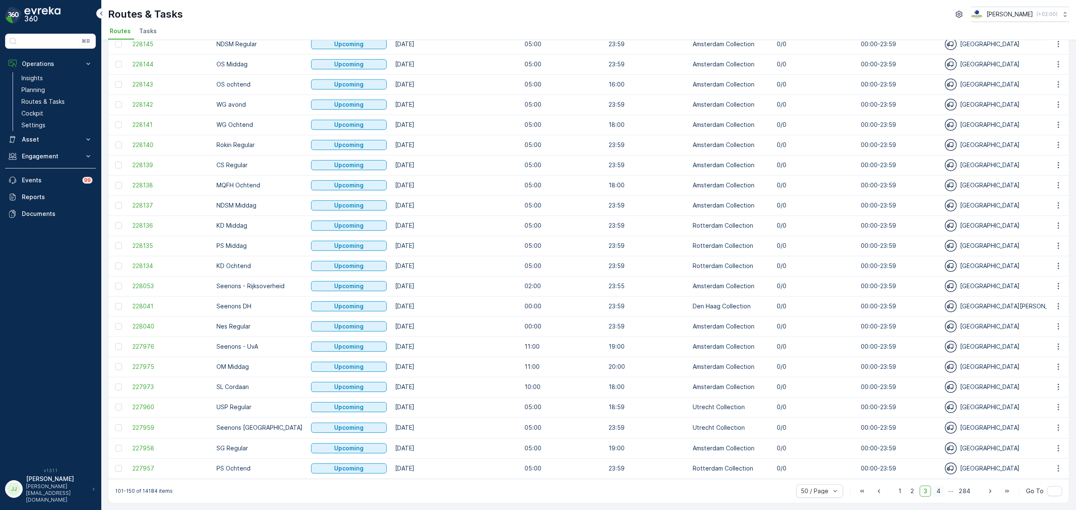
click at [941, 491] on span "4" at bounding box center [939, 491] width 12 height 11
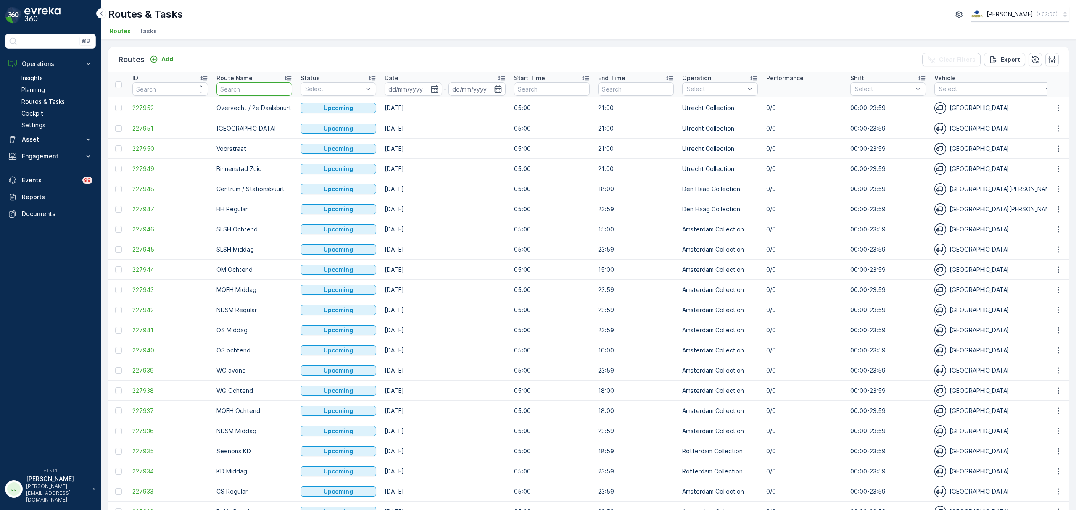
click at [254, 87] on input "text" at bounding box center [254, 88] width 76 height 13
type input "uva"
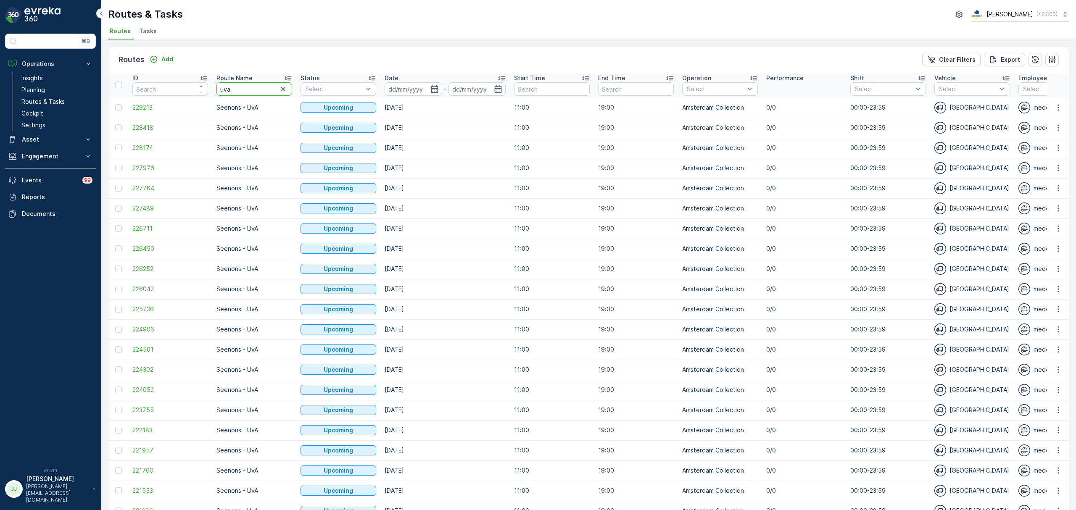
drag, startPoint x: 276, startPoint y: 91, endPoint x: 217, endPoint y: 90, distance: 58.4
click at [217, 90] on input "uva" at bounding box center [254, 88] width 76 height 13
type input "raph"
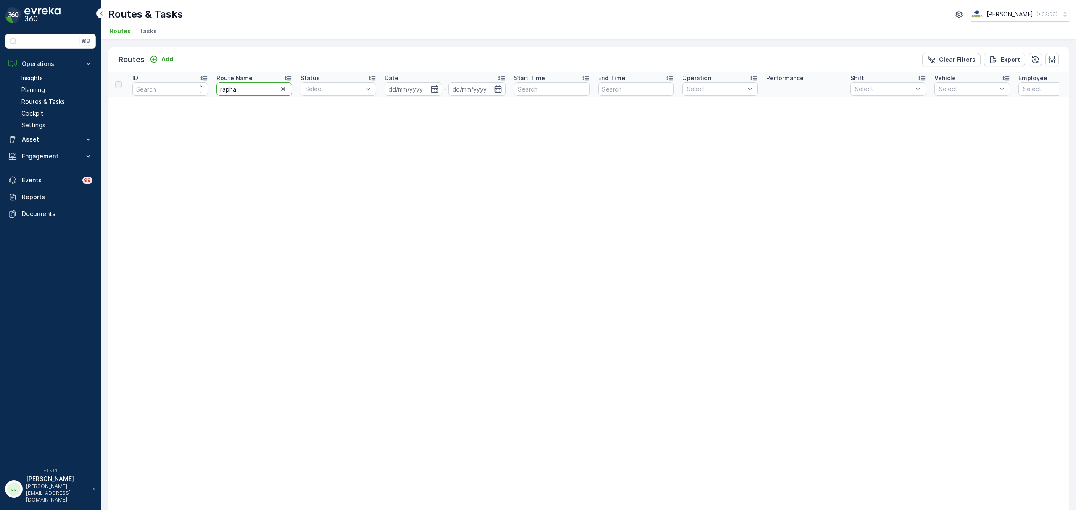
drag, startPoint x: 238, startPoint y: 91, endPoint x: 160, endPoint y: 90, distance: 78.2
click at [160, 90] on tr "ID Route Name rapha Status Select Date - Start Time End Time Operation Select P…" at bounding box center [944, 84] width 1672 height 25
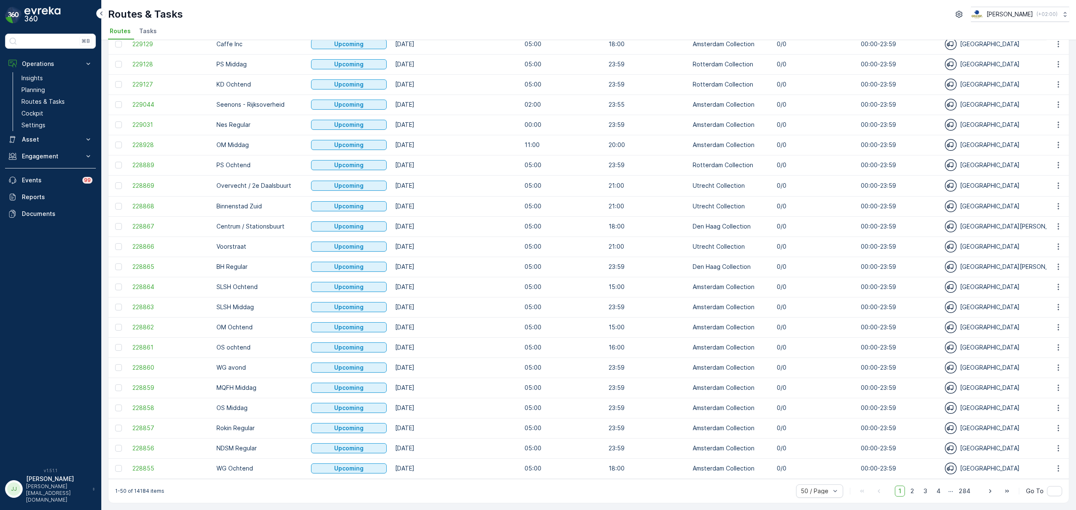
scroll to position [634, 0]
click at [910, 487] on span "2" at bounding box center [912, 491] width 11 height 11
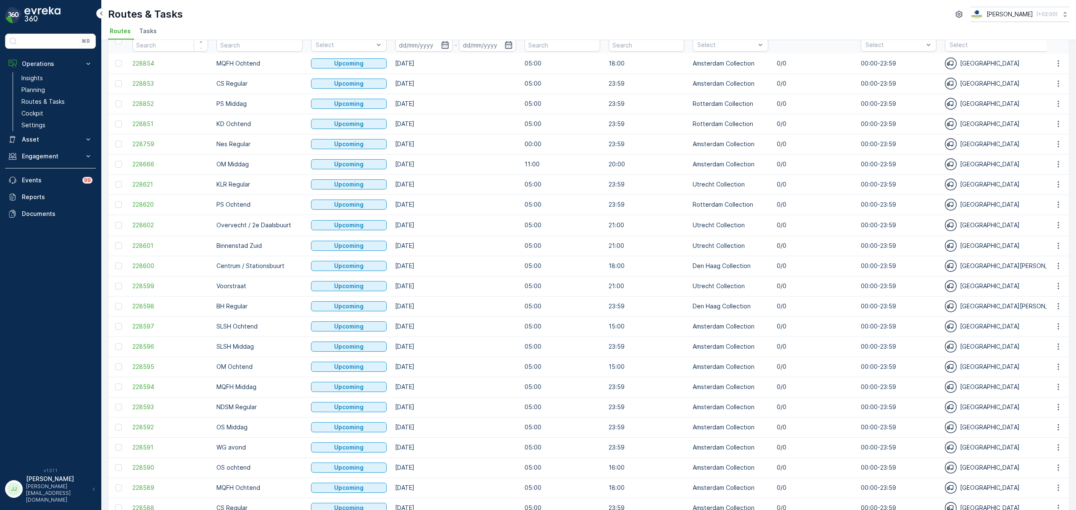
scroll to position [44, 0]
